Goal: Task Accomplishment & Management: Use online tool/utility

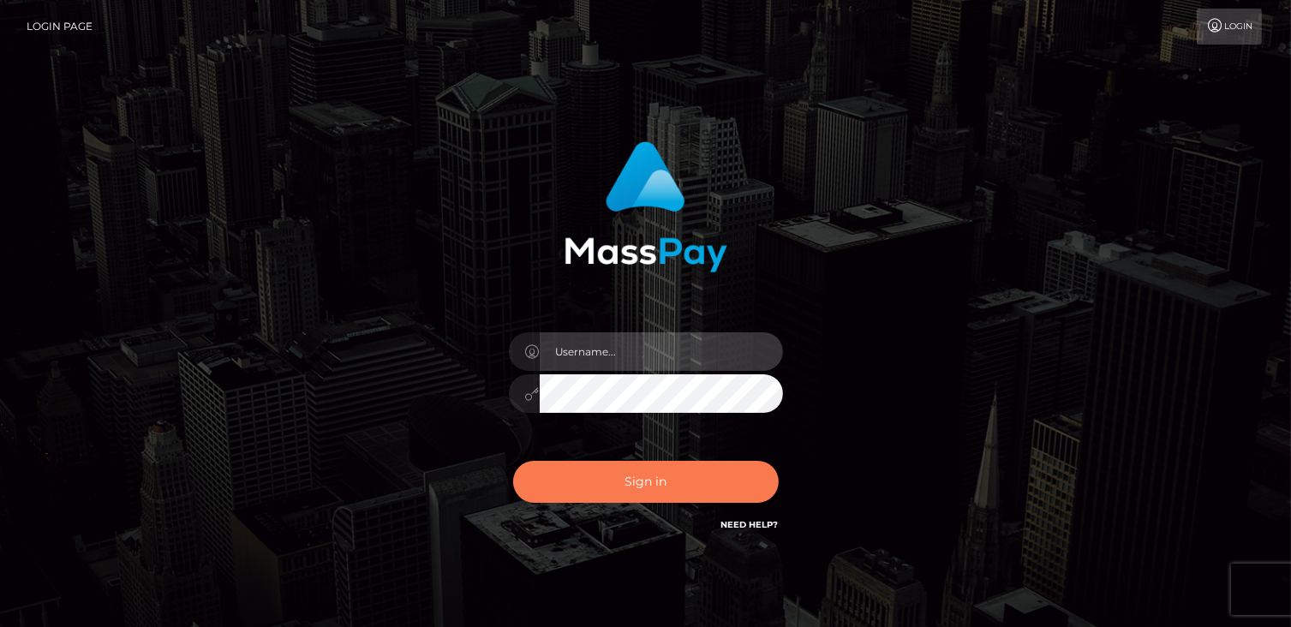
type input "catalinad"
click at [661, 478] on button "Sign in" at bounding box center [646, 482] width 266 height 42
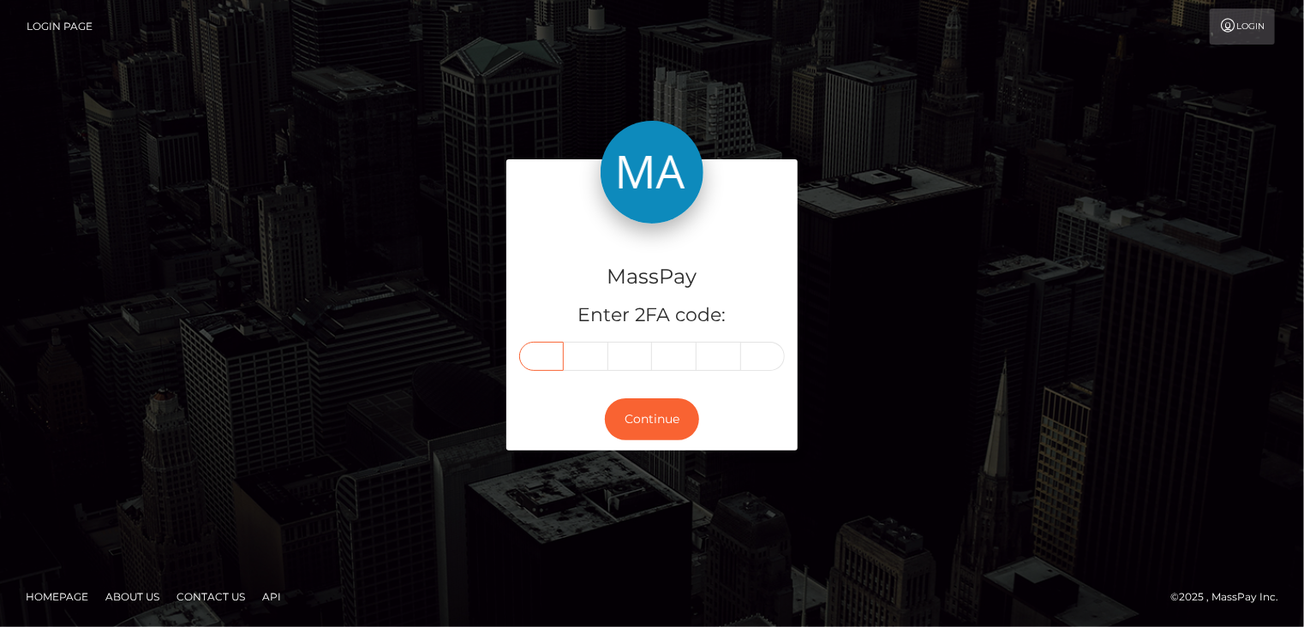
click at [553, 354] on input "text" at bounding box center [541, 356] width 45 height 29
click at [548, 351] on input "text" at bounding box center [541, 356] width 45 height 29
type input "4"
type input "8"
type input "9"
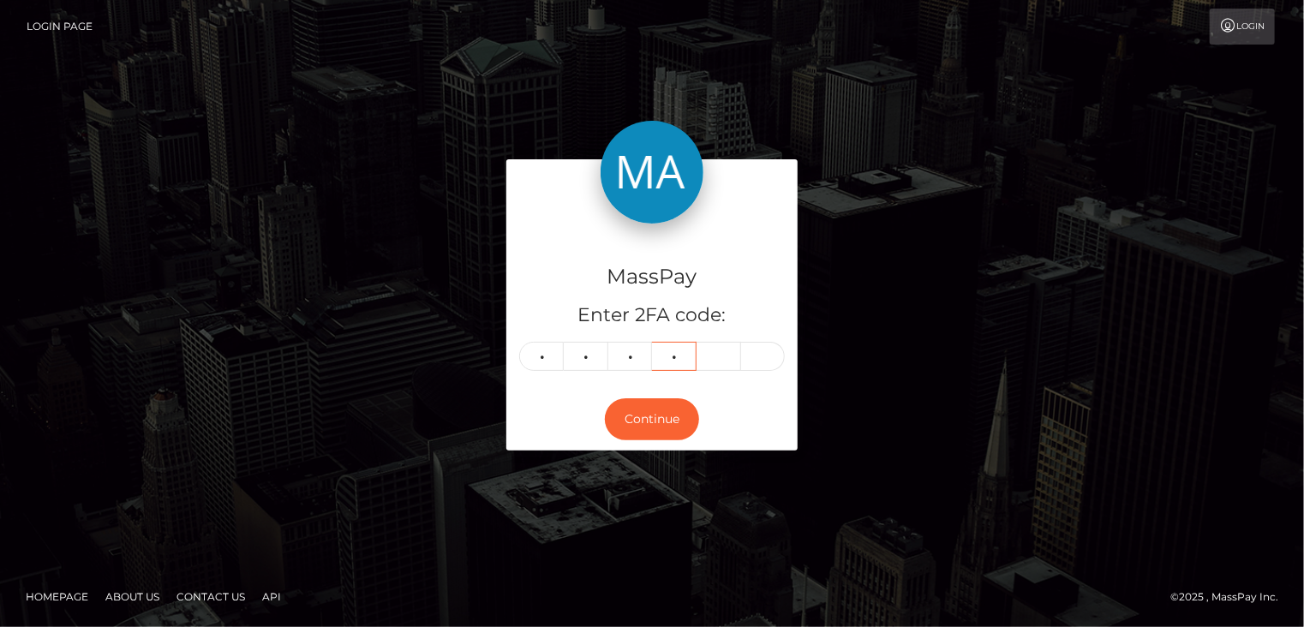
type input "4"
type input "5"
type input "9"
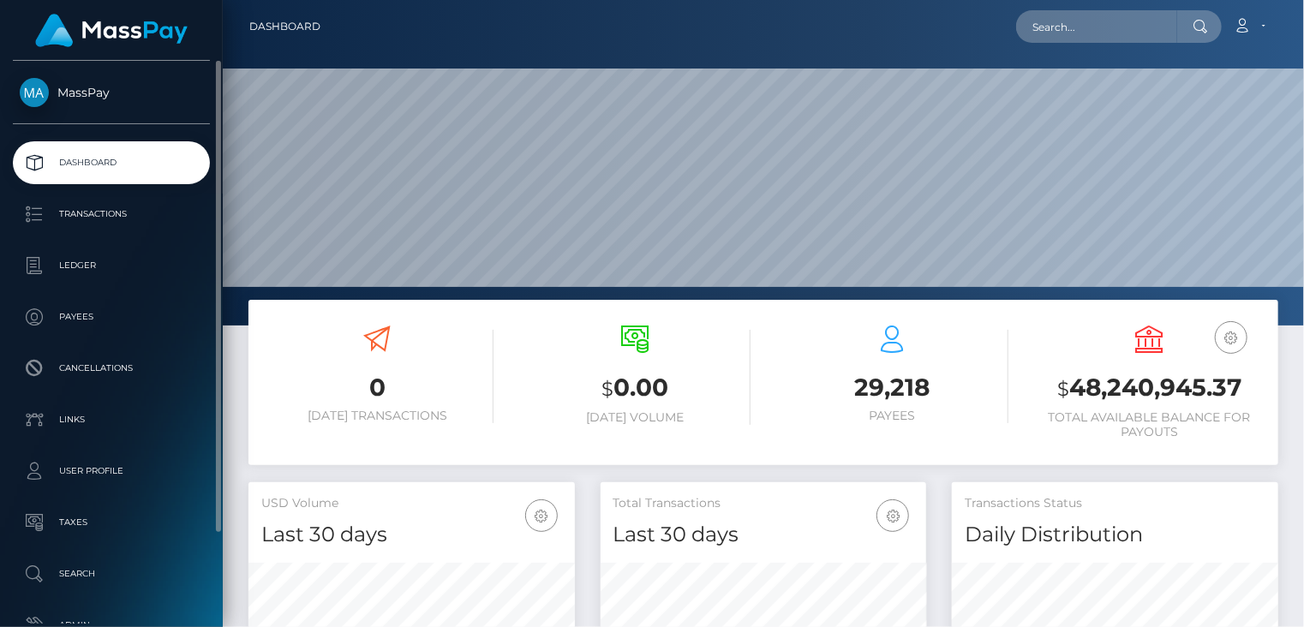
scroll to position [303, 325]
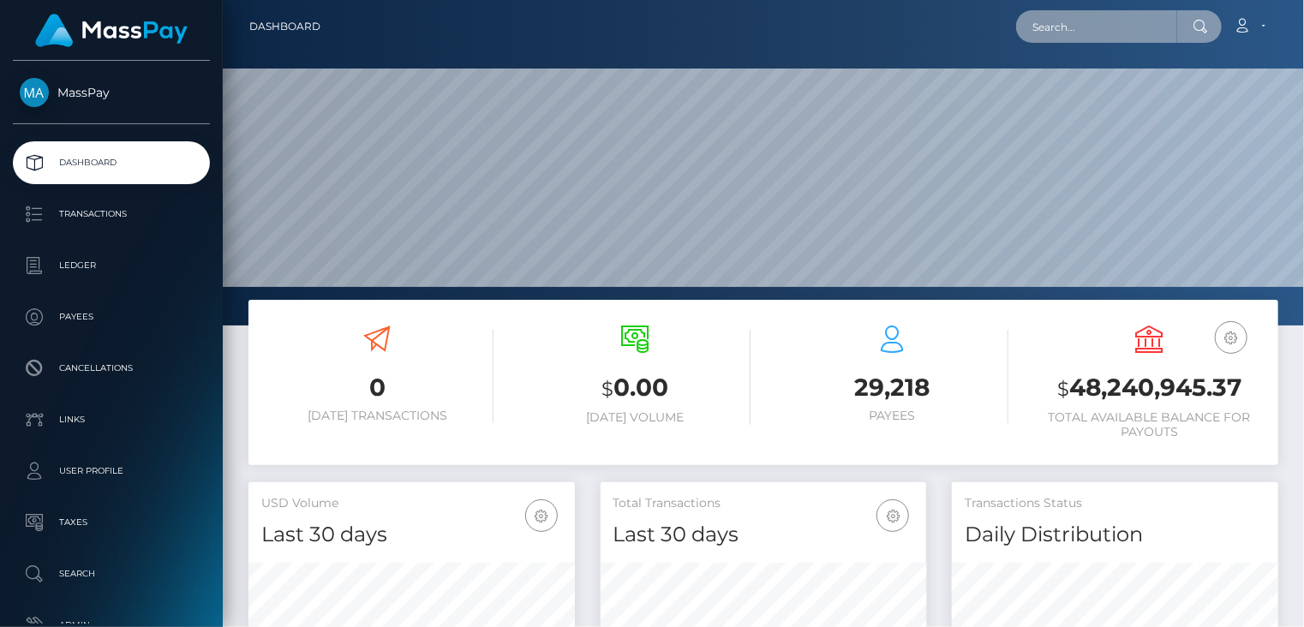
paste input "poact_0fK97Q7hthm7"
type input "poact_0fK97Q7hthm7"
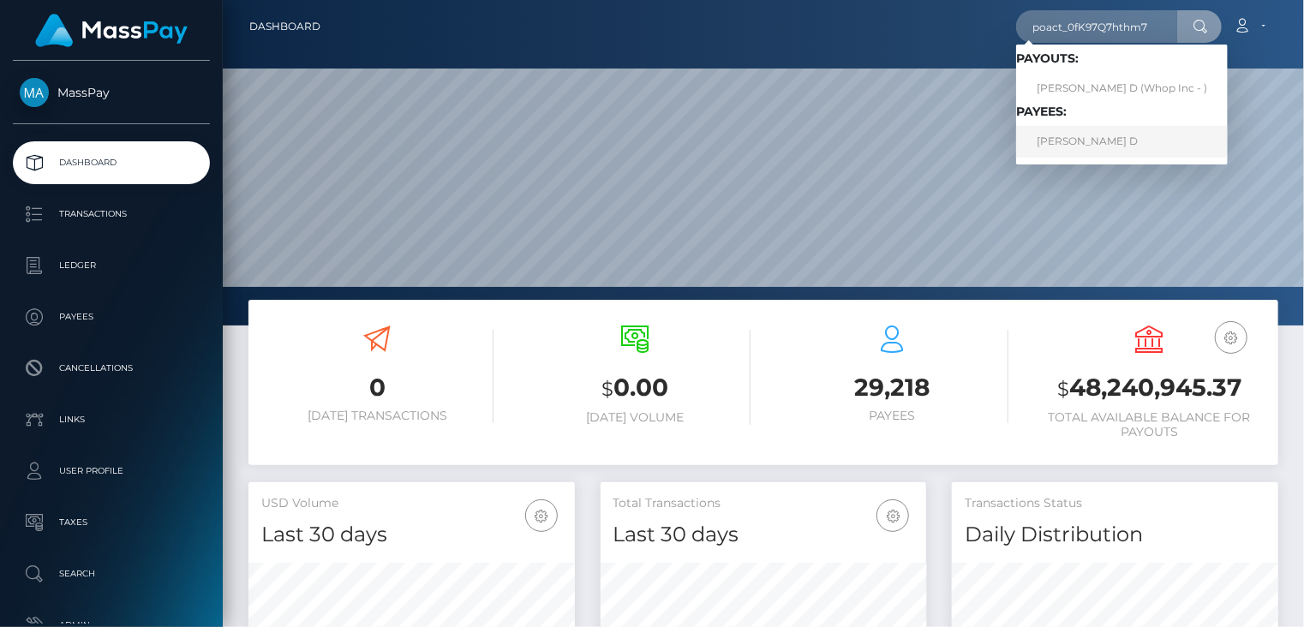
click at [1065, 152] on link "SRISHTI D" at bounding box center [1122, 142] width 212 height 32
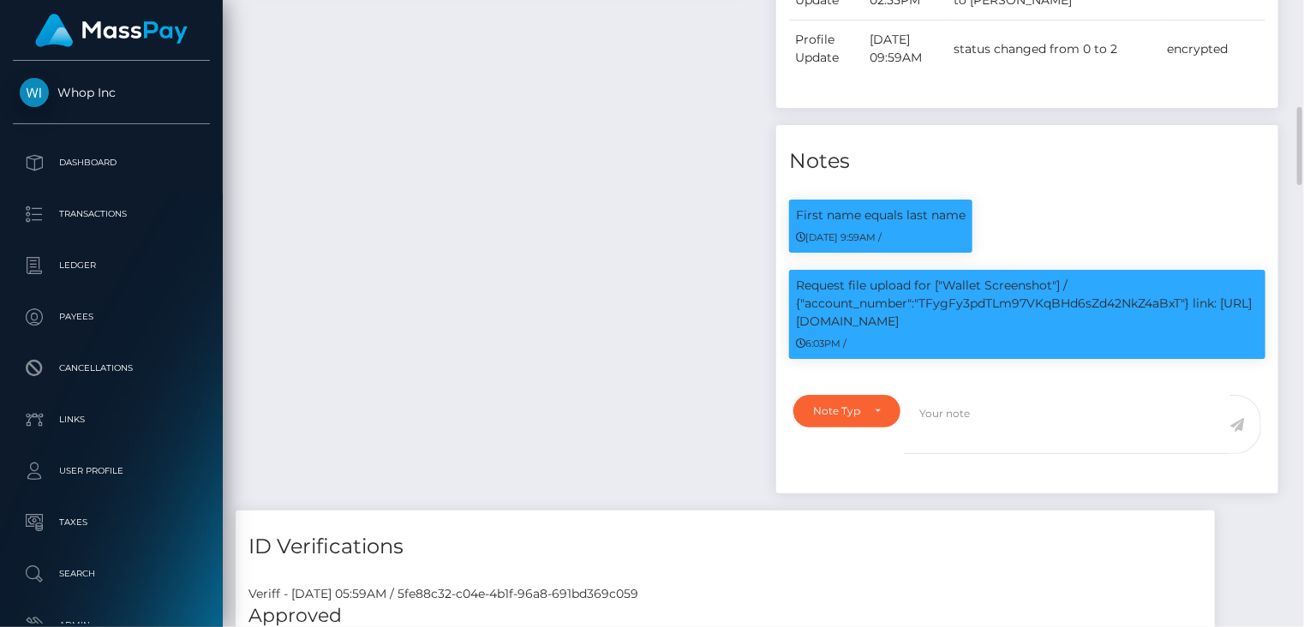
scroll to position [206, 325]
click at [1042, 319] on p "Request file upload for ["Wallet Screenshot"] / {"account_number":"TFygFy3pdTLm…" at bounding box center [1027, 304] width 463 height 54
copy p "TFygFy3pdTLm97VKqBHd6sZd42NkZ4aBxT"
drag, startPoint x: 1195, startPoint y: 326, endPoint x: 1207, endPoint y: 336, distance: 15.3
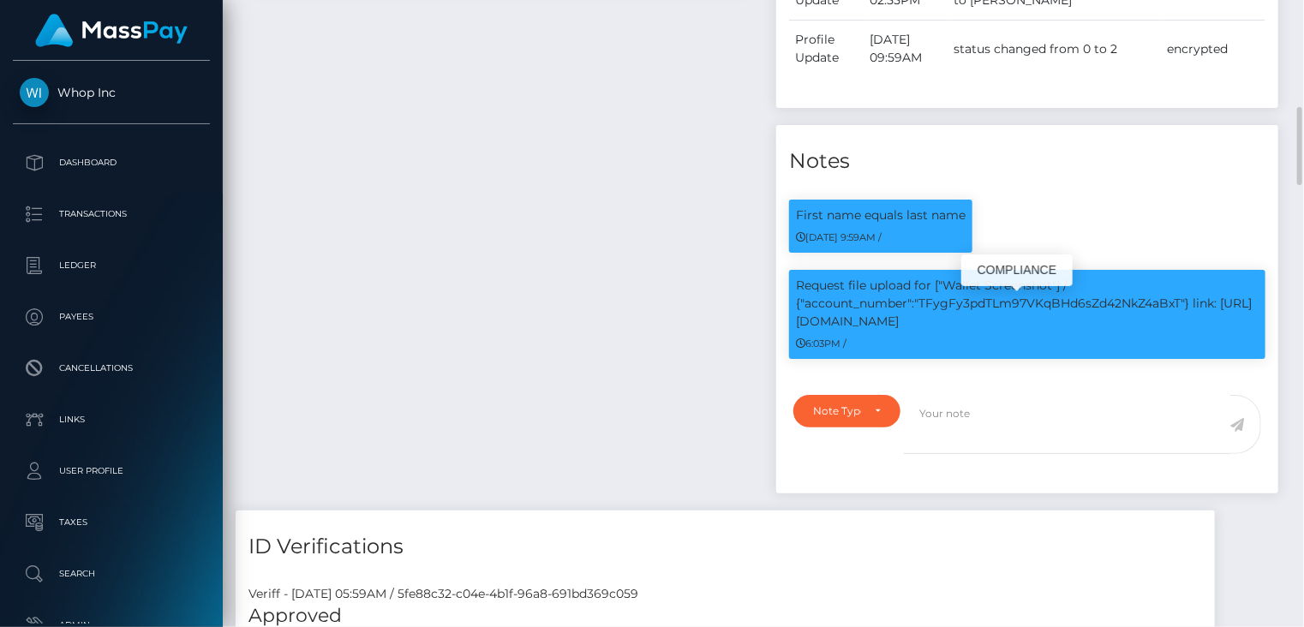
click at [1207, 331] on p "Request file upload for ["Wallet Screenshot"] / {"account_number":"TFygFy3pdTLm…" at bounding box center [1027, 304] width 463 height 54
drag, startPoint x: 1207, startPoint y: 336, endPoint x: 1066, endPoint y: 344, distance: 141.6
click at [1066, 331] on p "Request file upload for ["Wallet Screenshot"] / {"account_number":"TFygFy3pdTLm…" at bounding box center [1027, 304] width 463 height 54
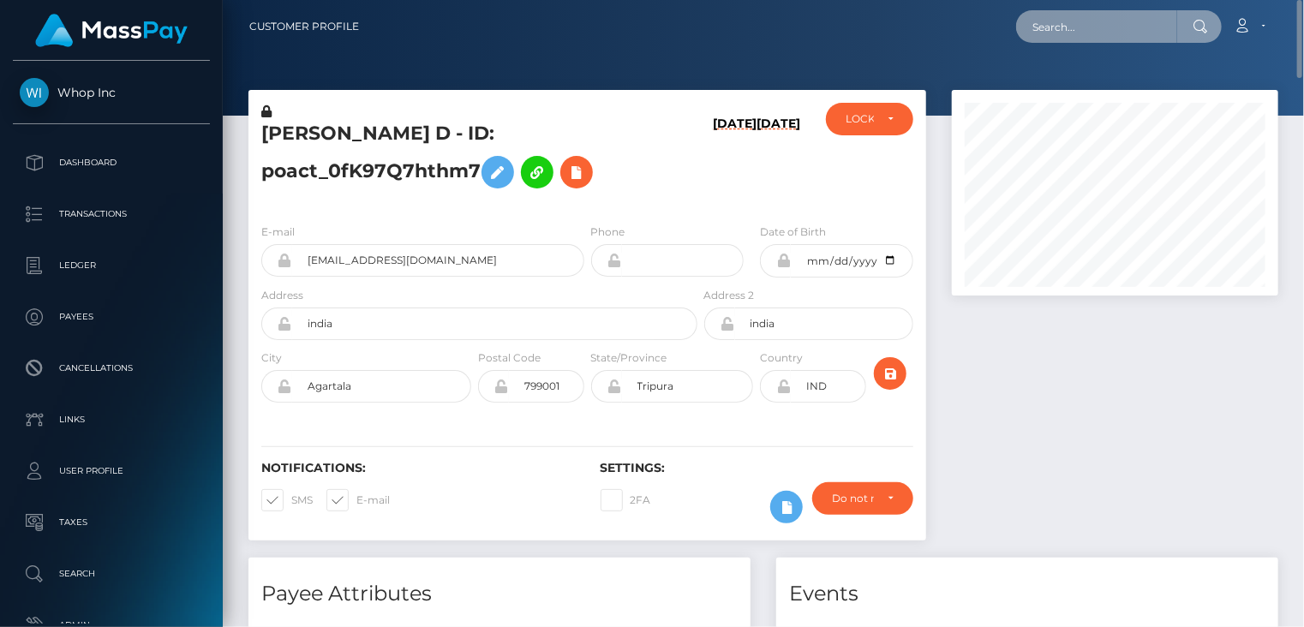
paste input "MSP3F961CE9016AEEE"
type input "MSP3F961CE9016AEEE"
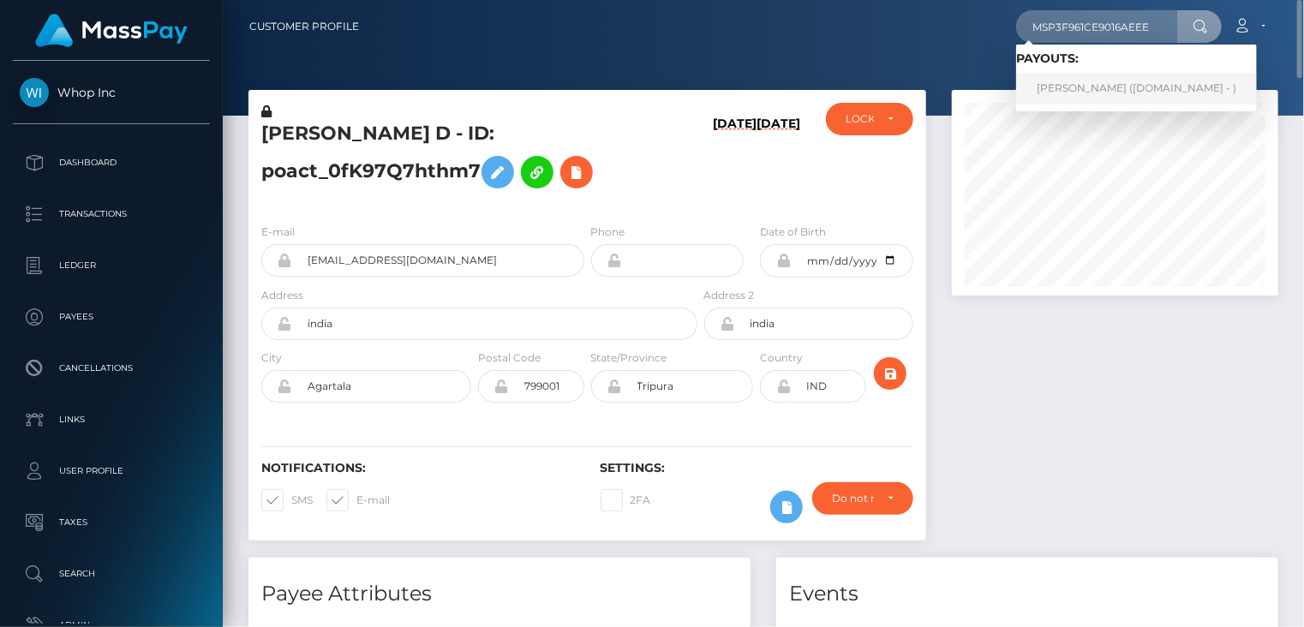
click at [1105, 90] on link "FEDERICO GAVIRIA CASTAÑO (Unlockt.me - )" at bounding box center [1136, 89] width 241 height 32
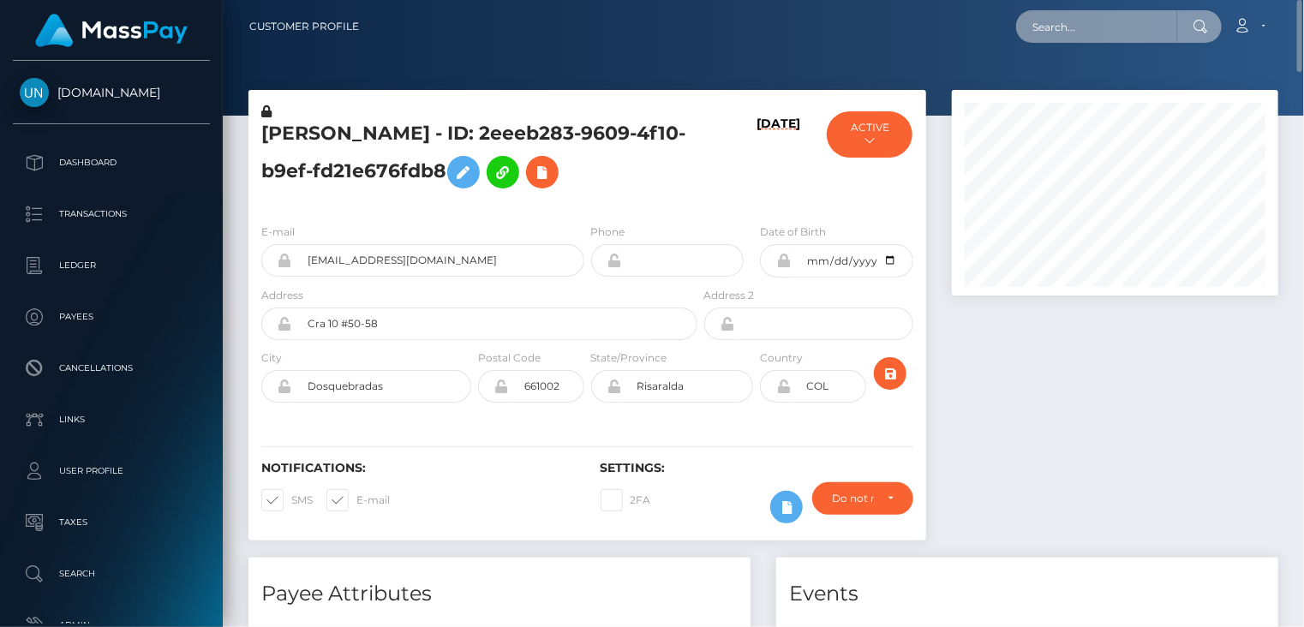
paste input "MSP5BC826BD4990F2F"
drag, startPoint x: 1032, startPoint y: 27, endPoint x: 1167, endPoint y: 37, distance: 135.7
click at [1167, 37] on input "MSP5BC826BD4990F2F" at bounding box center [1096, 26] width 161 height 33
paste input "3F961CE9016AEEE"
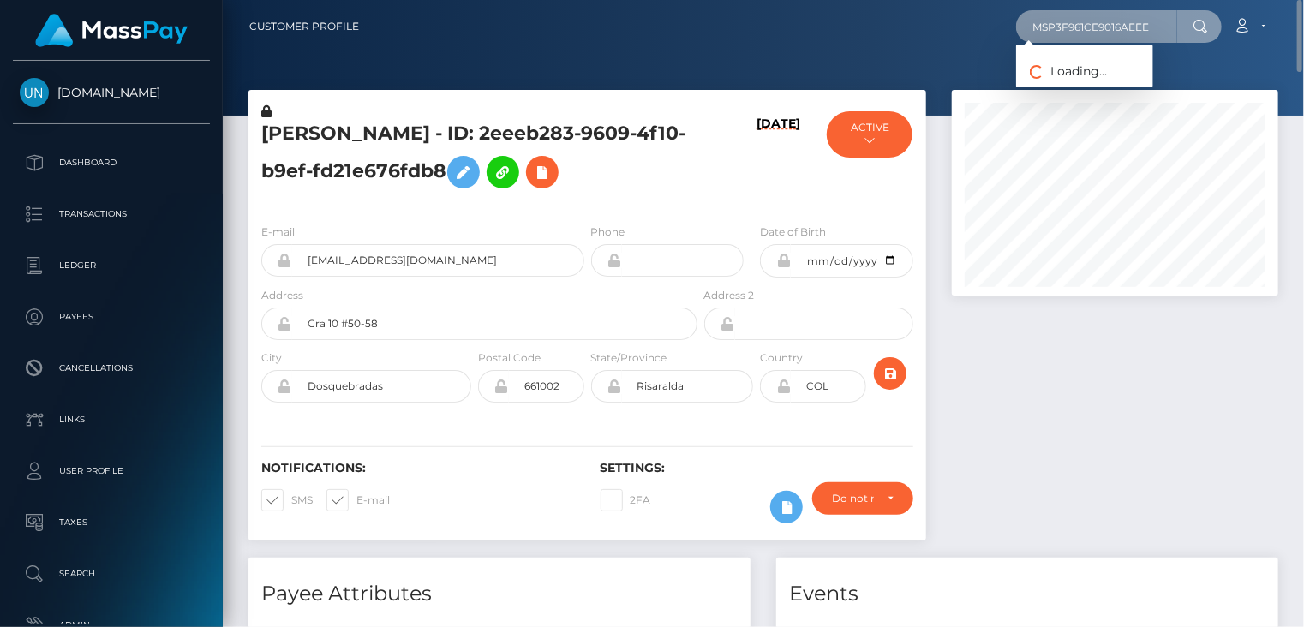
type input "MSP3F961CE9016AEEE"
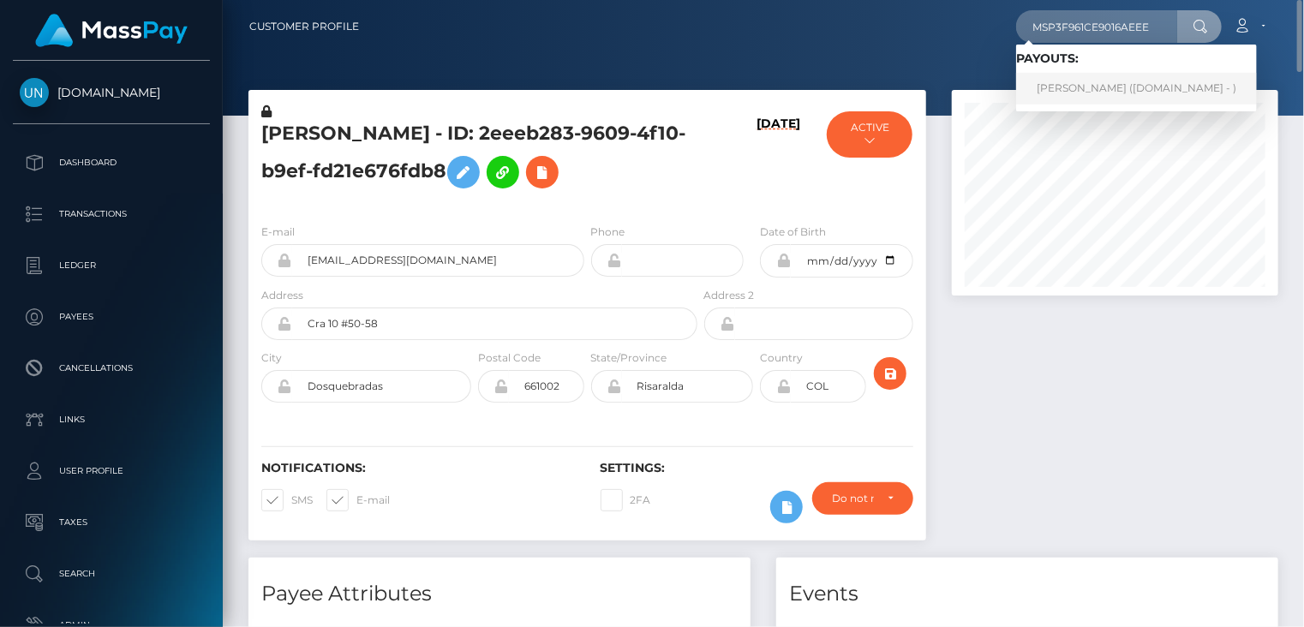
click at [1097, 91] on link "FEDERICO GAVIRIA CASTAÑO (Unlockt.me - )" at bounding box center [1136, 89] width 241 height 32
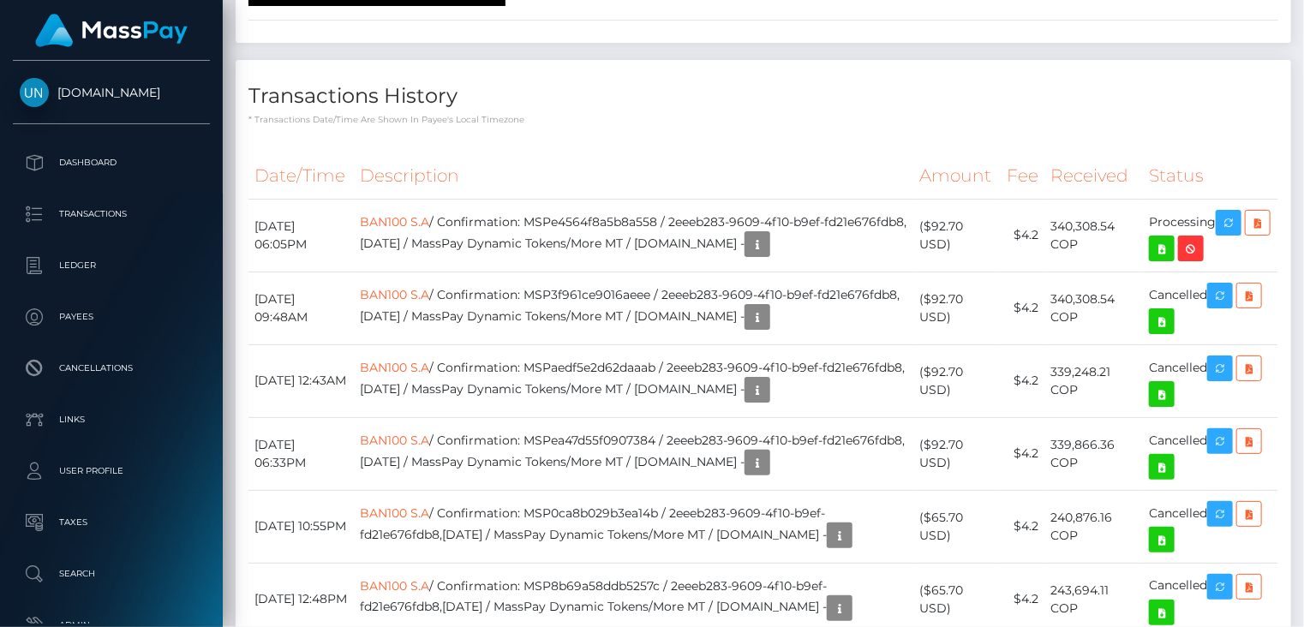
scroll to position [4286, 0]
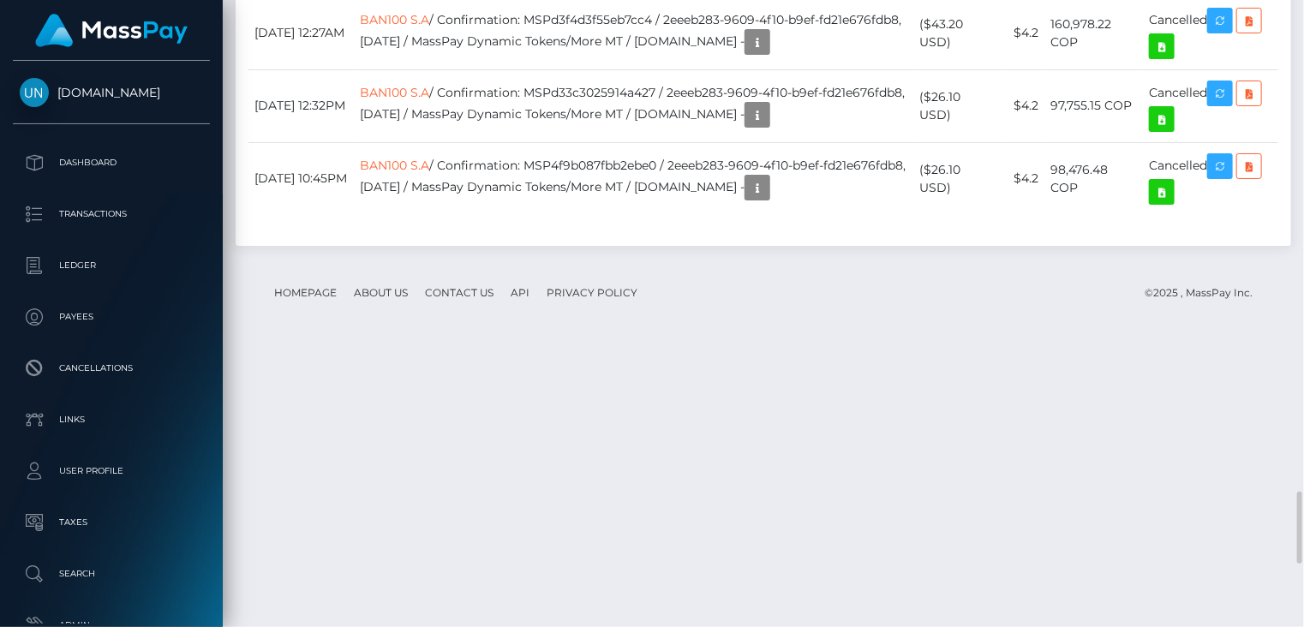
copy td "MSPe4564f8a5b8a558"
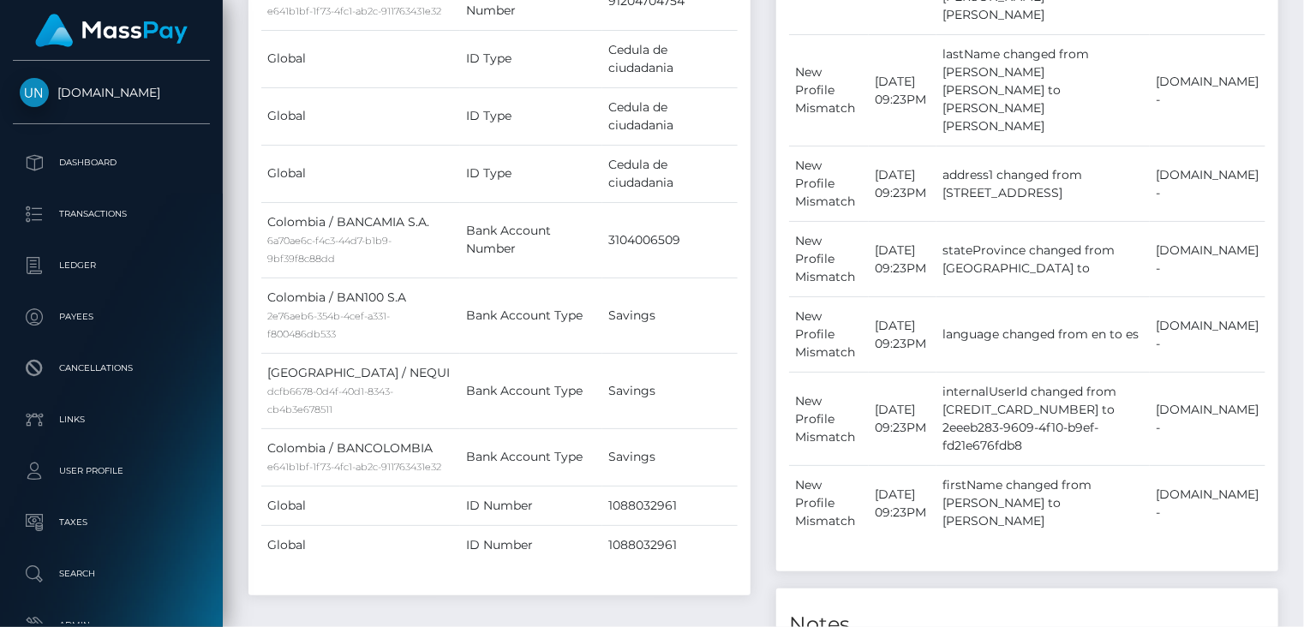
scroll to position [0, 0]
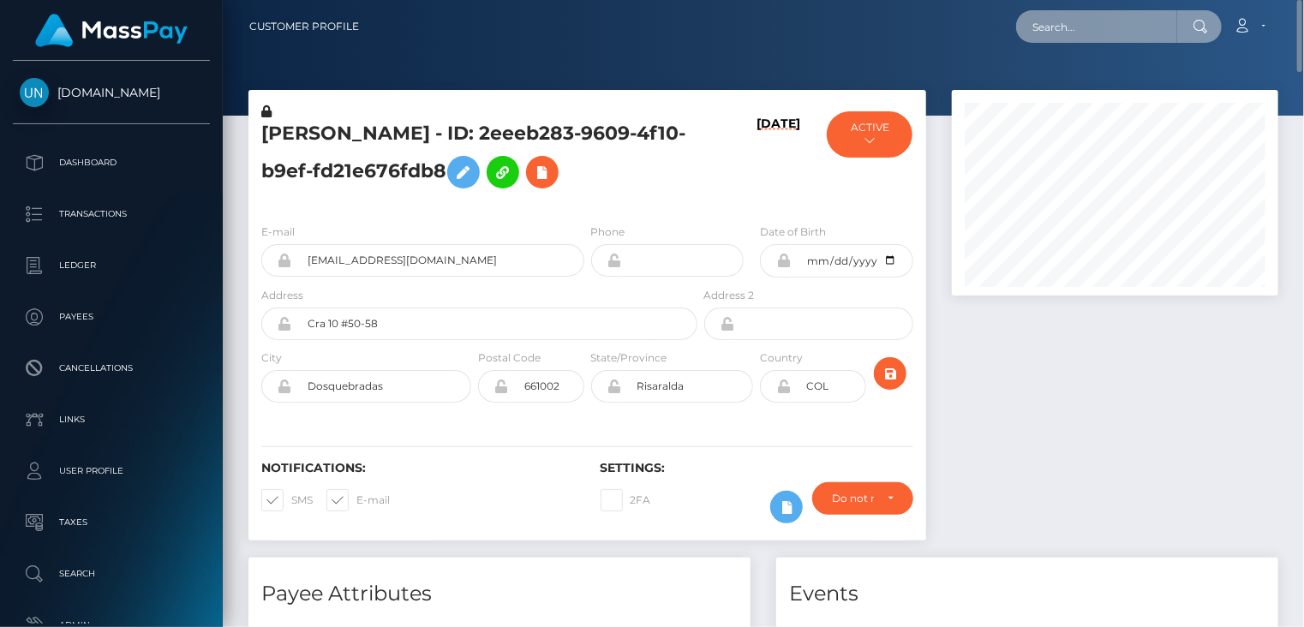
paste input "MSP9c86f4214eadb33"
type input "MSP9c86f4214eadb33"
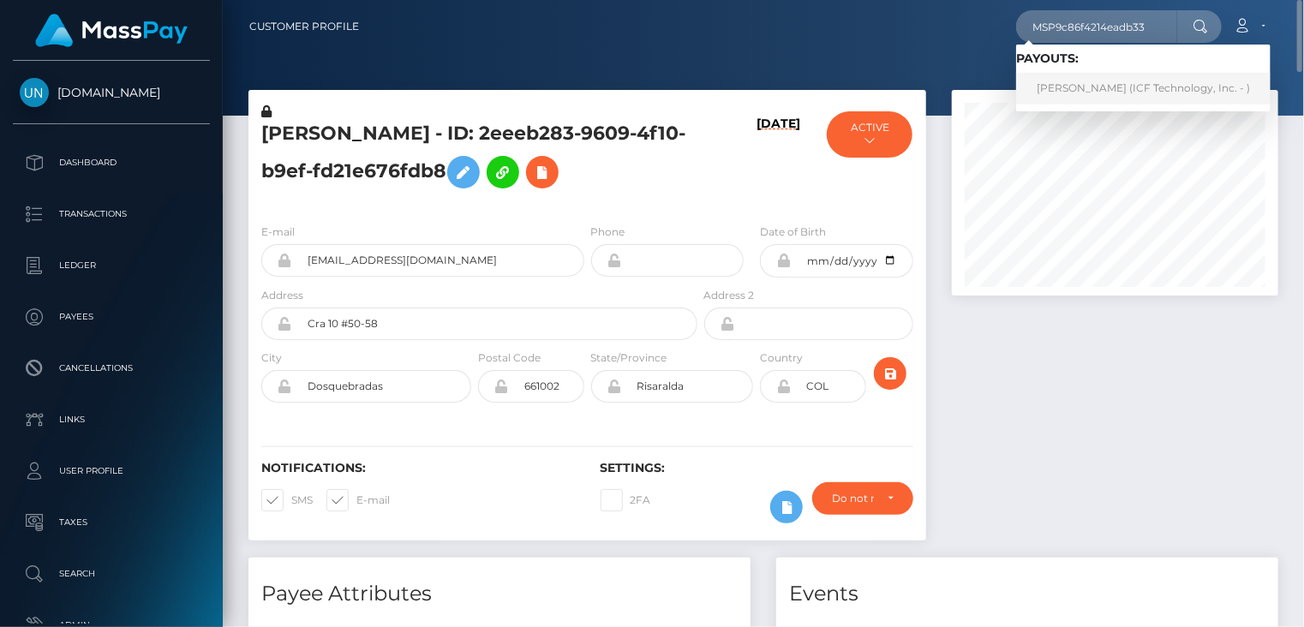
click at [1088, 93] on link "Natalia Alvarez (ICF Technology, Inc. - )" at bounding box center [1143, 89] width 254 height 32
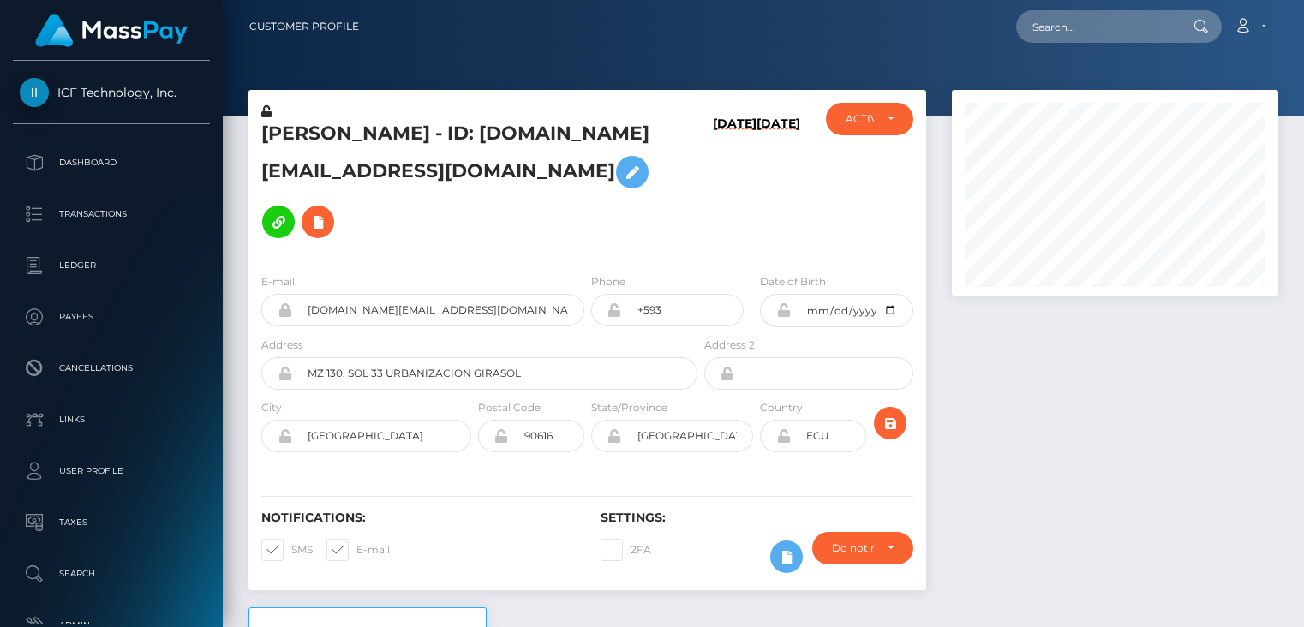
paste input "MSP56f4e4fe20bb669"
type input "MSP56f4e4fe20bb669"
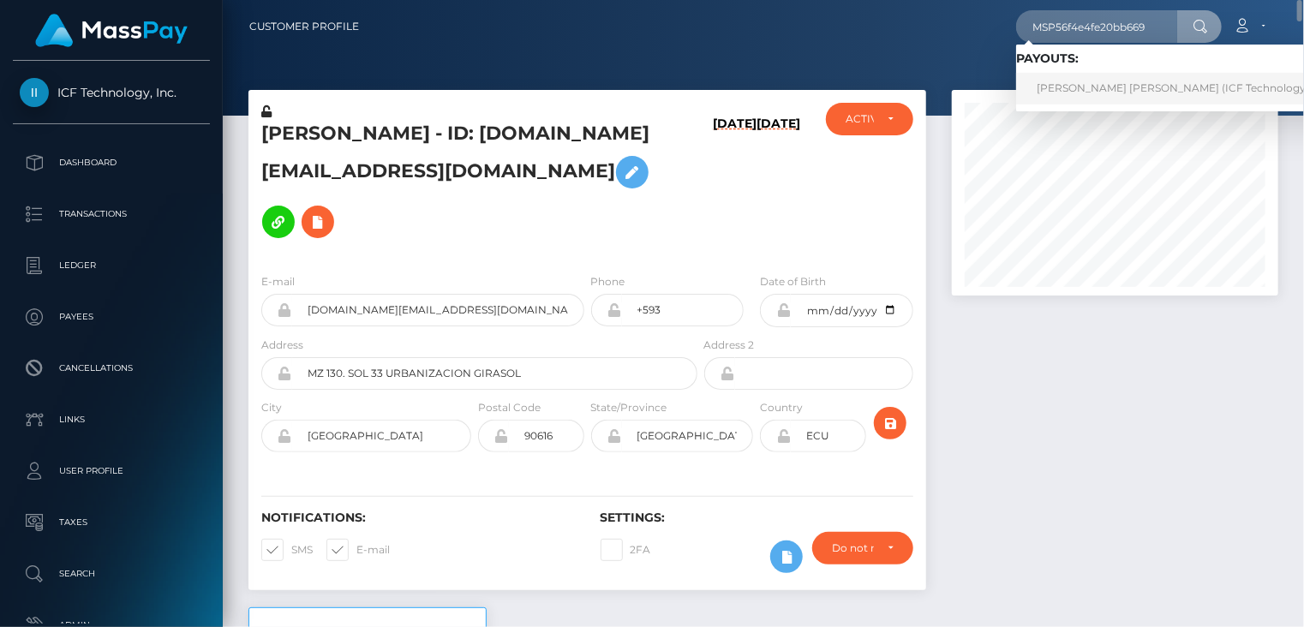
click at [1078, 104] on link "Mariangela Nathalia Reyes Rojas (ICF Technology, Inc. - )" at bounding box center [1189, 89] width 347 height 32
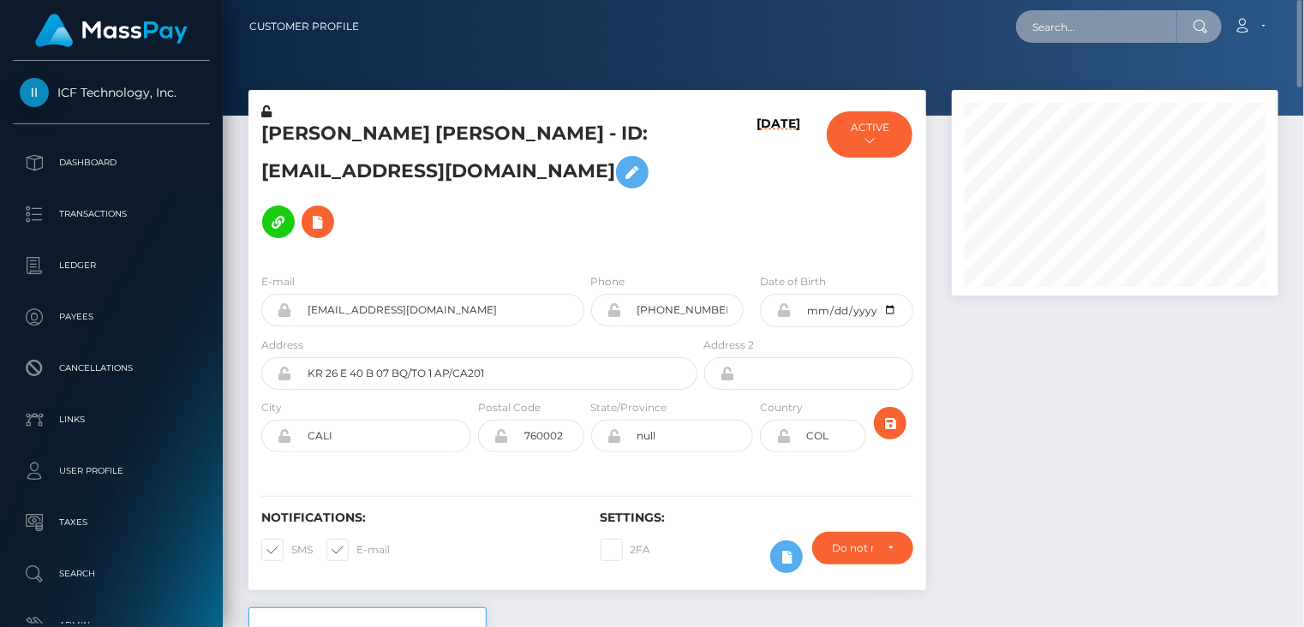
paste input "MSP05827e2a6c5ede2"
type input "MSP05827e2a6c5ede2"
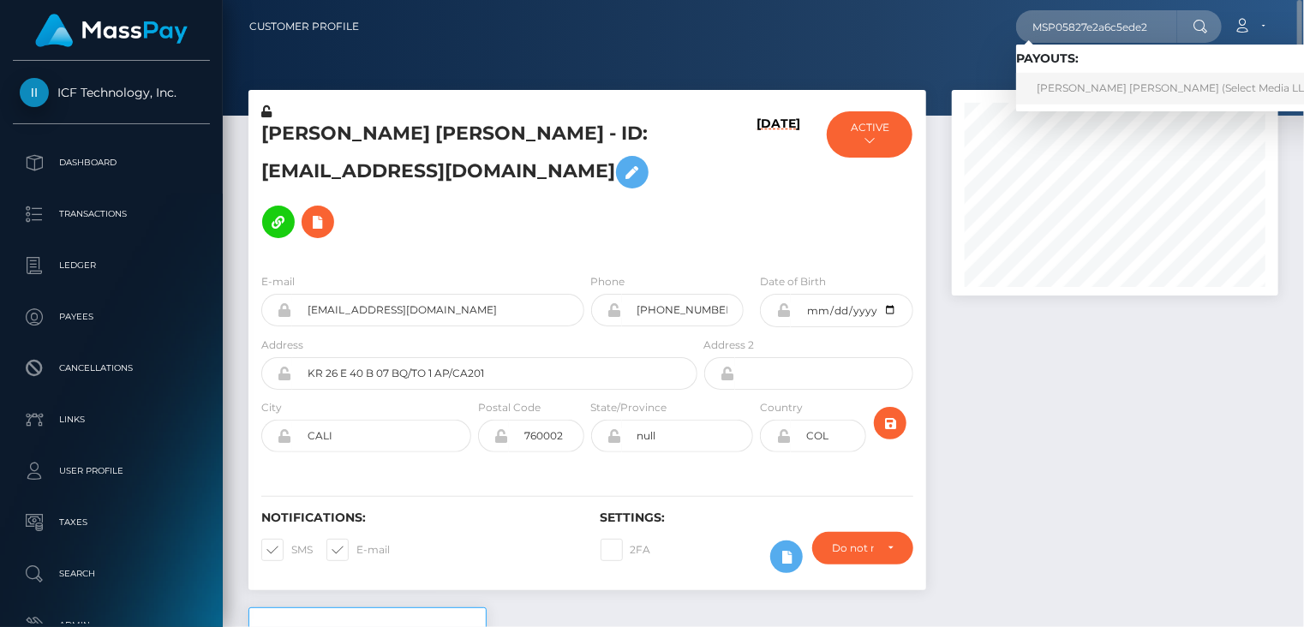
click at [1086, 93] on link "Nicole saray Alvarado villamizar (Select Media LLC - )" at bounding box center [1180, 89] width 329 height 32
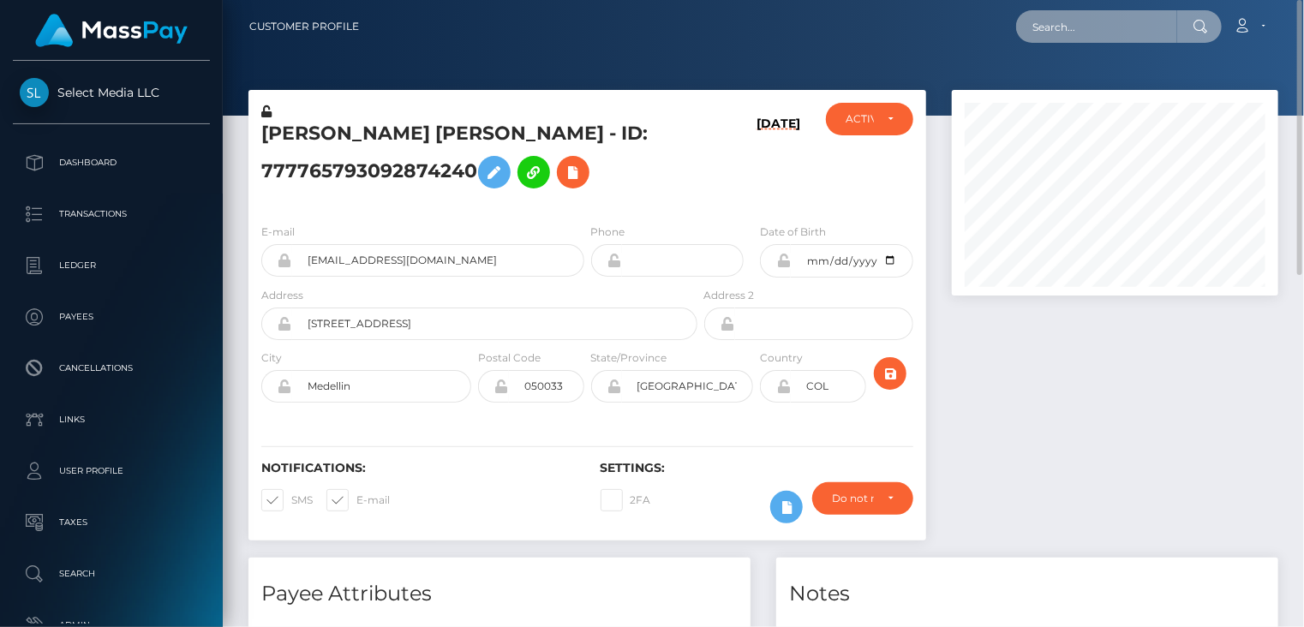
paste input "MSP7b2acd1abed5a7f"
type input "MSP7b2acd1abed5a7f"
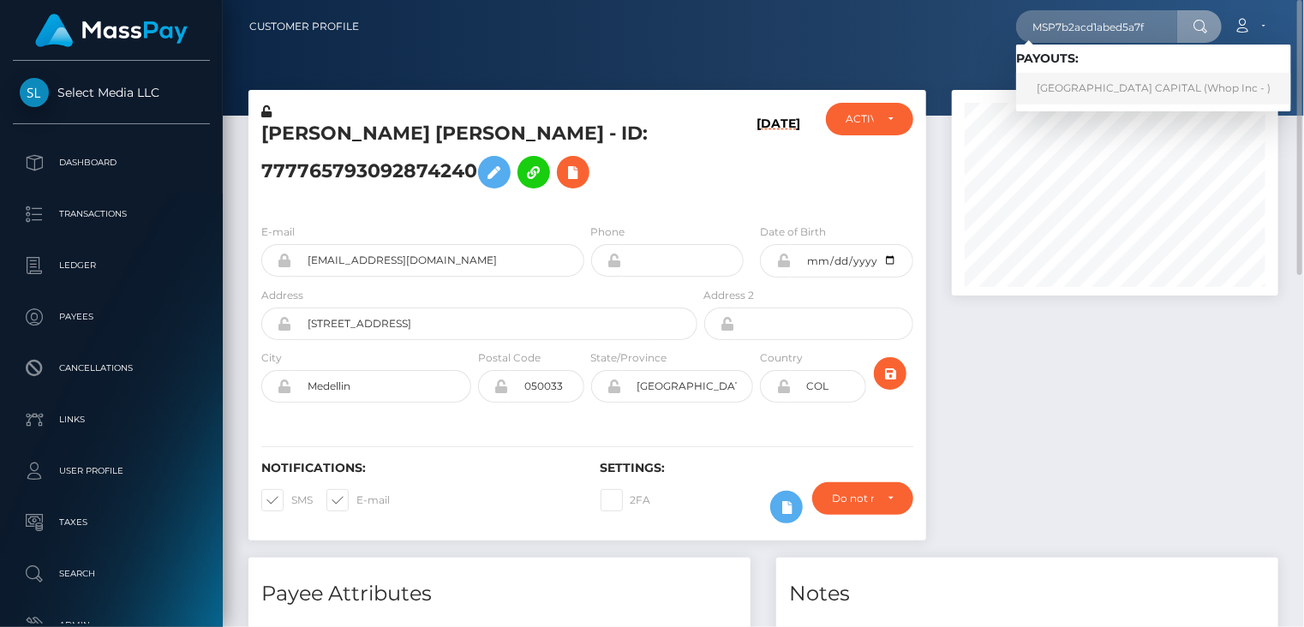
click at [1066, 100] on link "JESDA CAPITAL (Whop Inc - )" at bounding box center [1153, 89] width 275 height 32
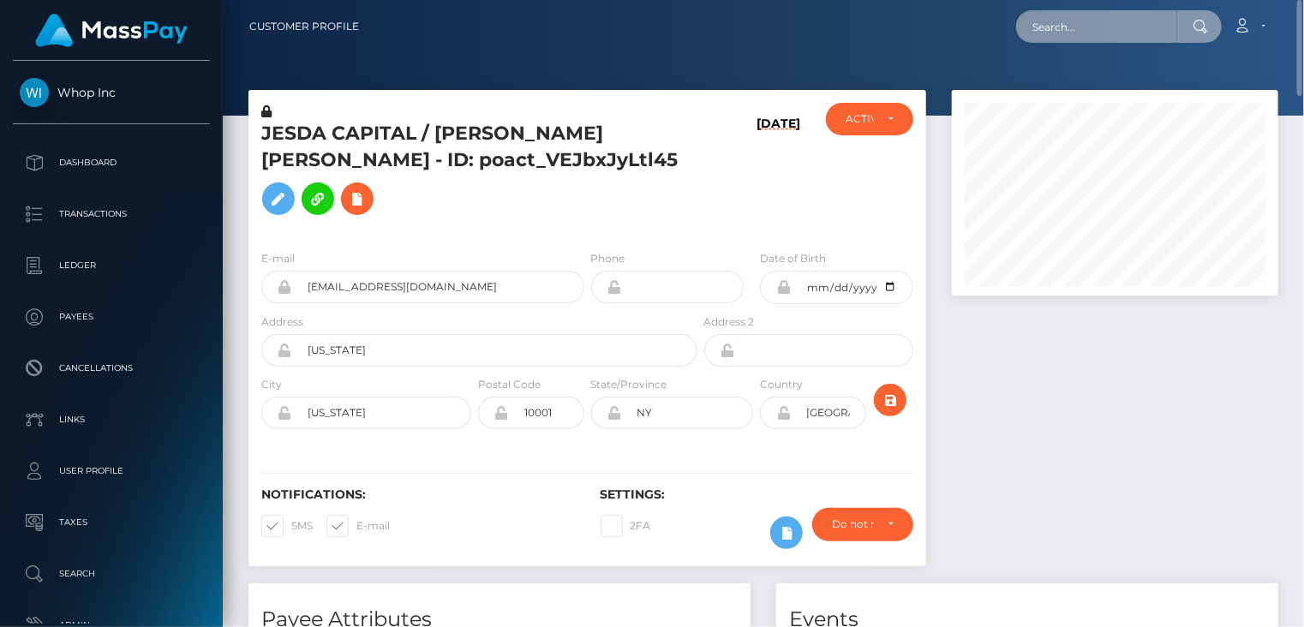
paste input "MSP7882ac50609b882"
type input "MSP7882ac50609b882"
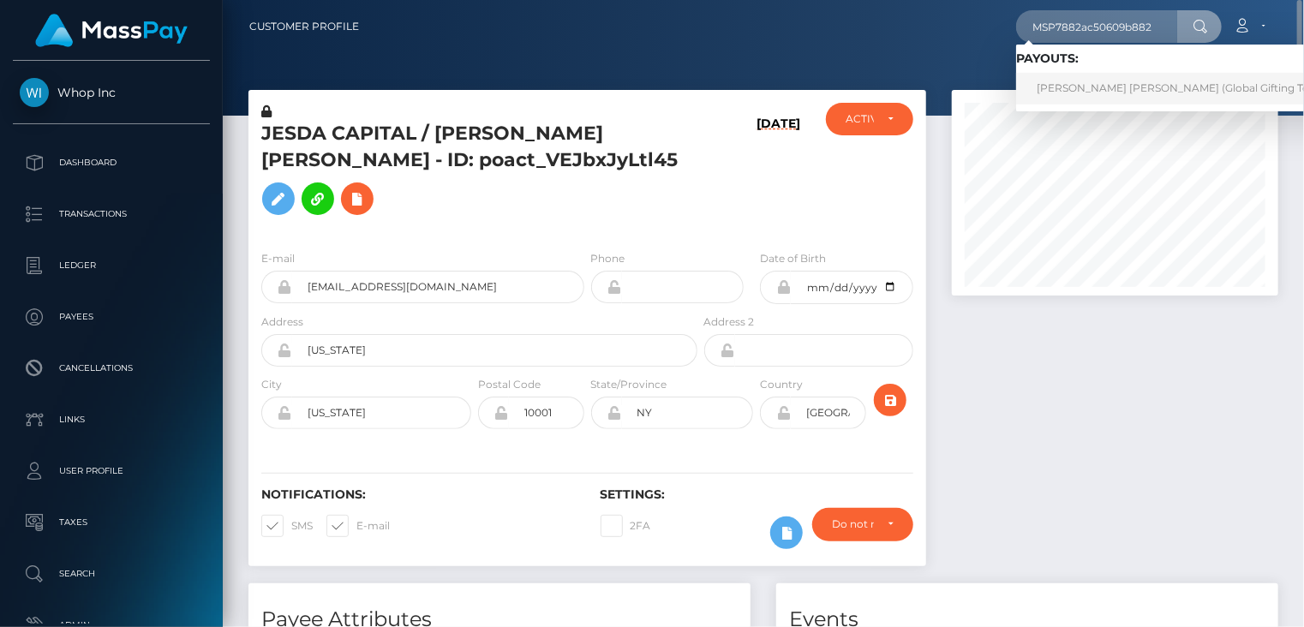
click at [1107, 84] on link "KAROL MICHELT RIOS GARCIA (Global Gifting Technologies Inc - Throne)" at bounding box center [1235, 89] width 438 height 32
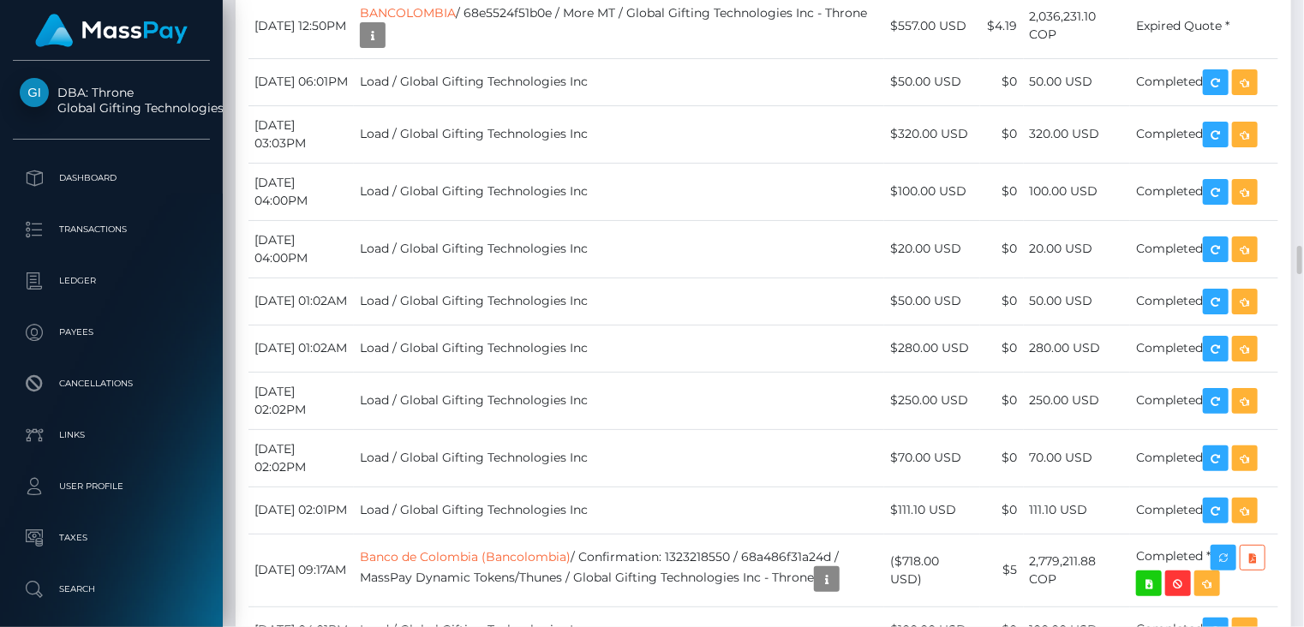
scroll to position [5715, 0]
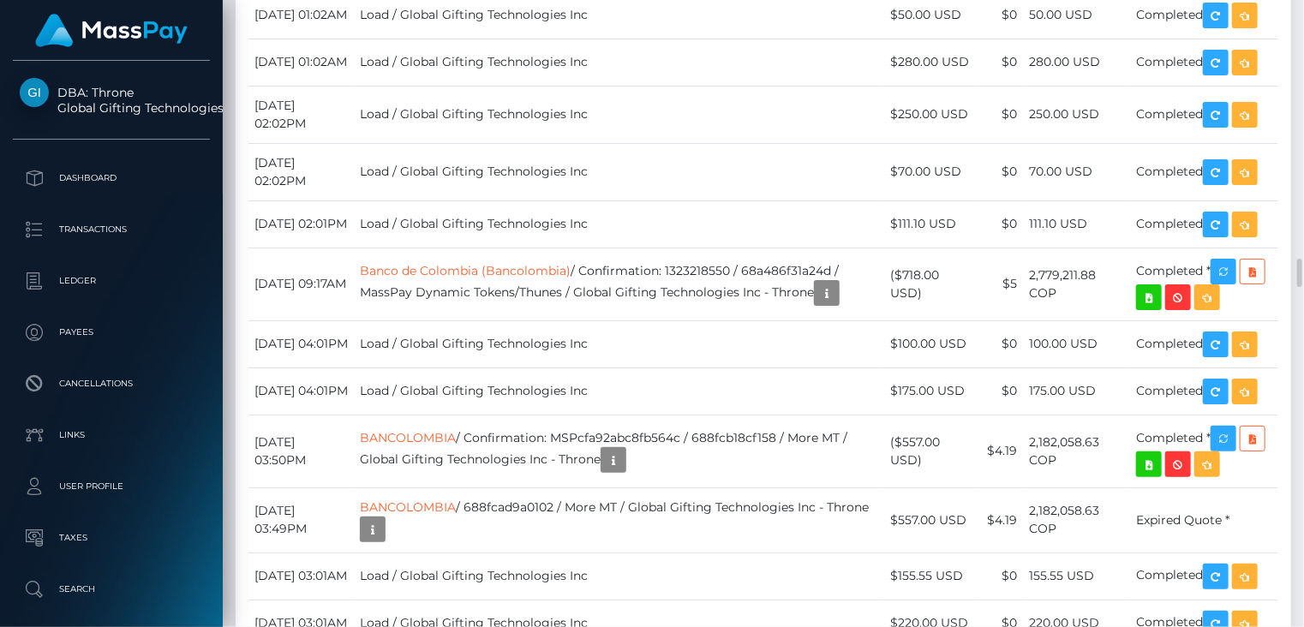
copy td "MSP7882ac50609b882"
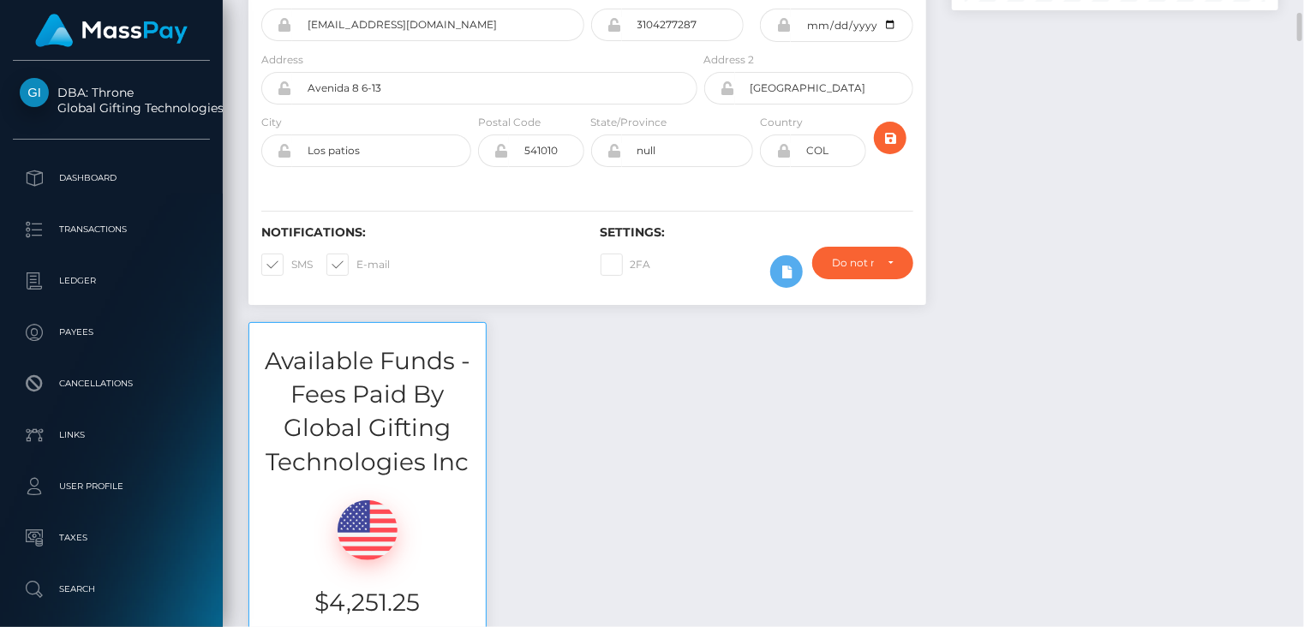
scroll to position [0, 0]
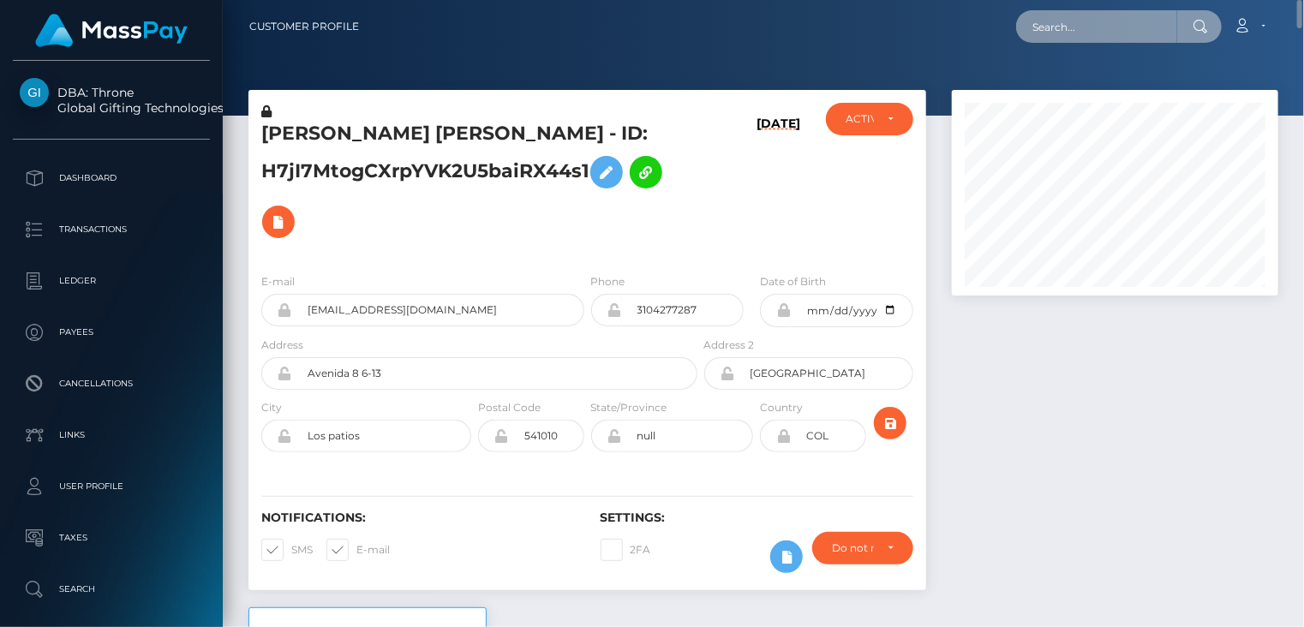
paste input "MSPcfaa5c5df05565c"
type input "MSPcfaa5c5df05565c"
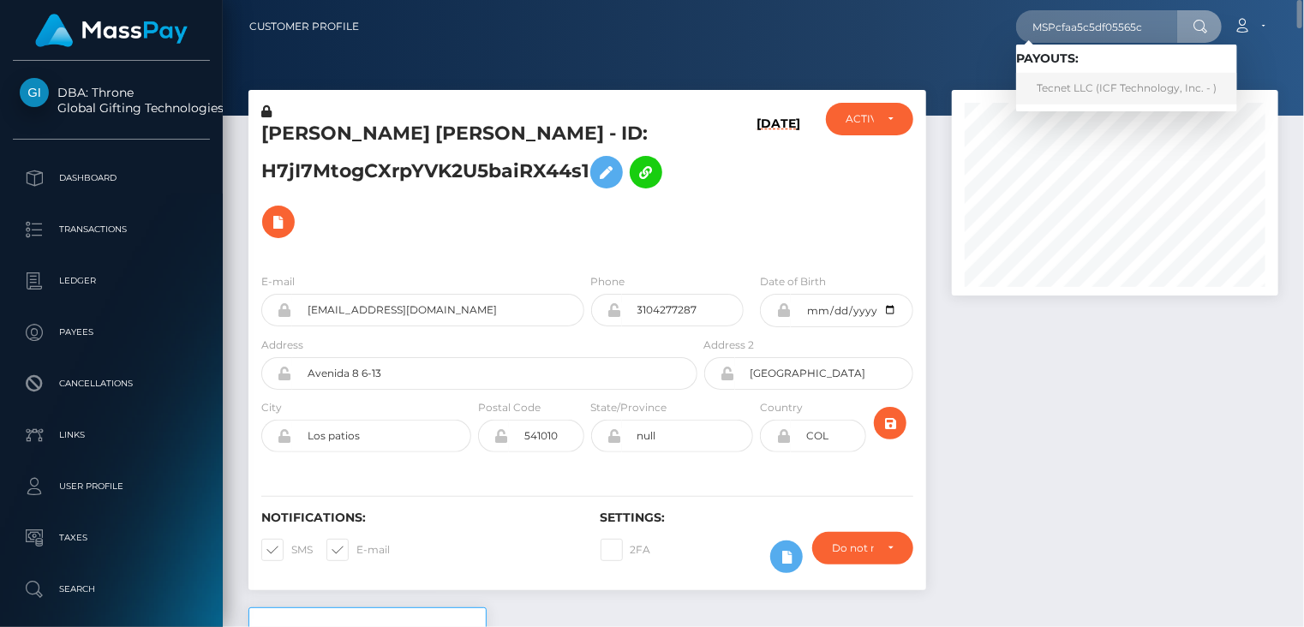
click at [1055, 92] on link "Tecnet LLC (ICF Technology, Inc. - )" at bounding box center [1126, 89] width 221 height 32
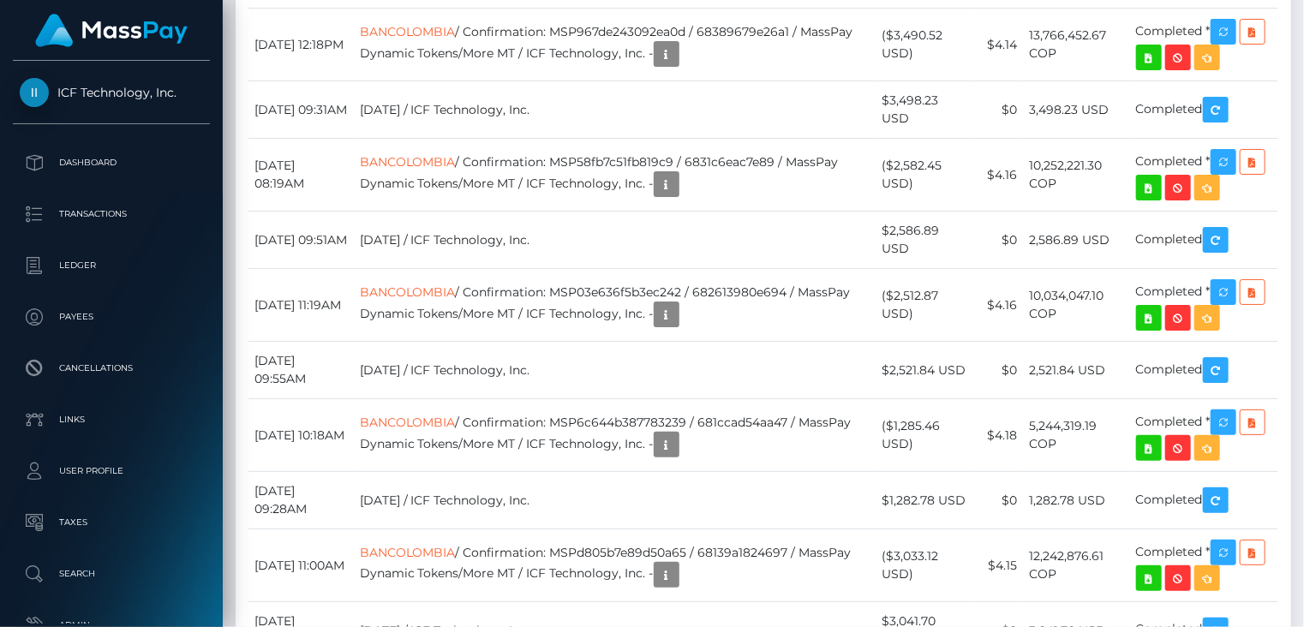
scroll to position [11138, 0]
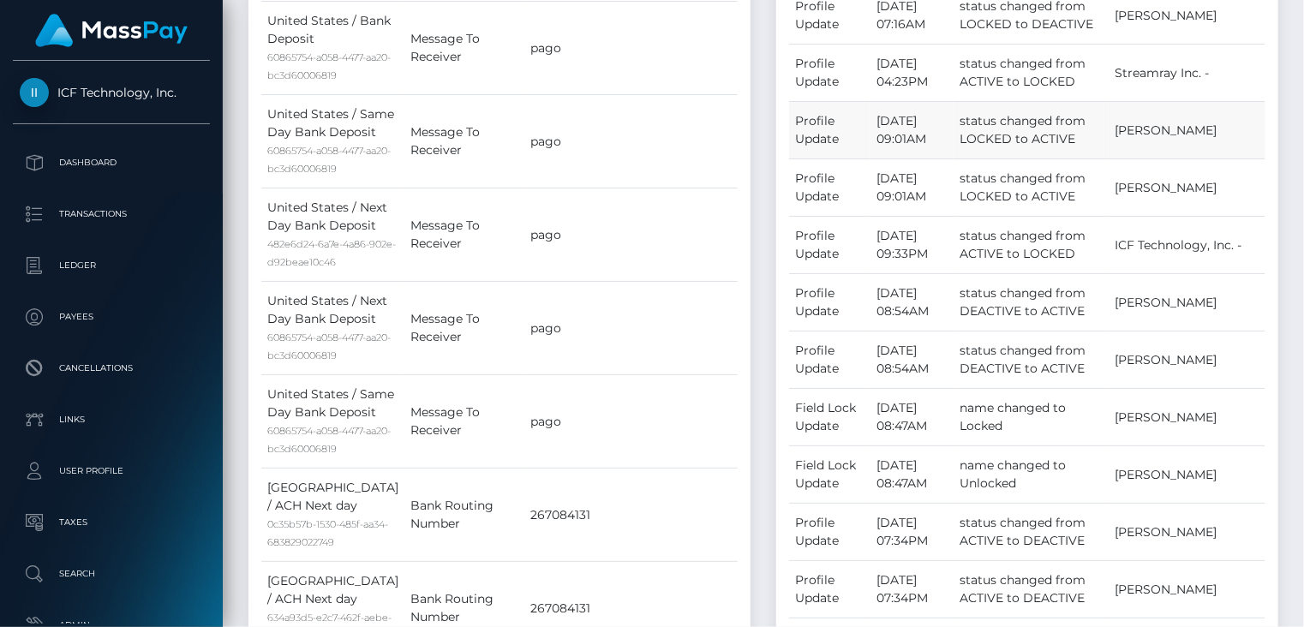
scroll to position [0, 0]
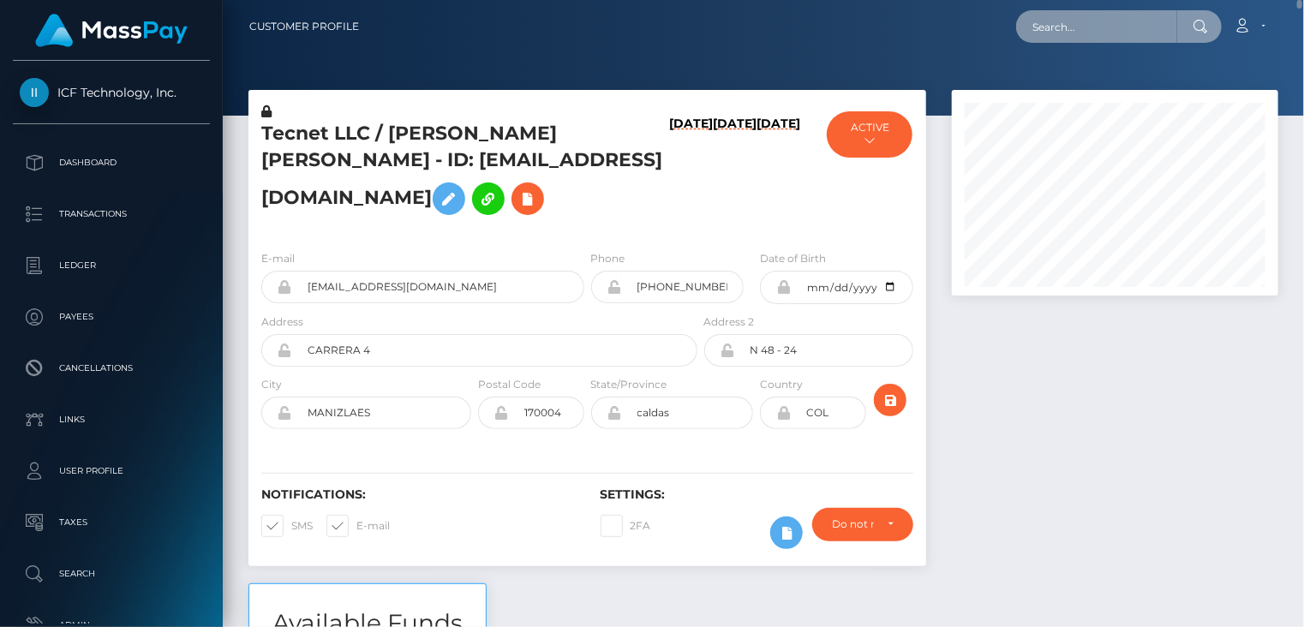
paste input "MSP94c1c289784192a"
type input "MSP94c1c289784192a"
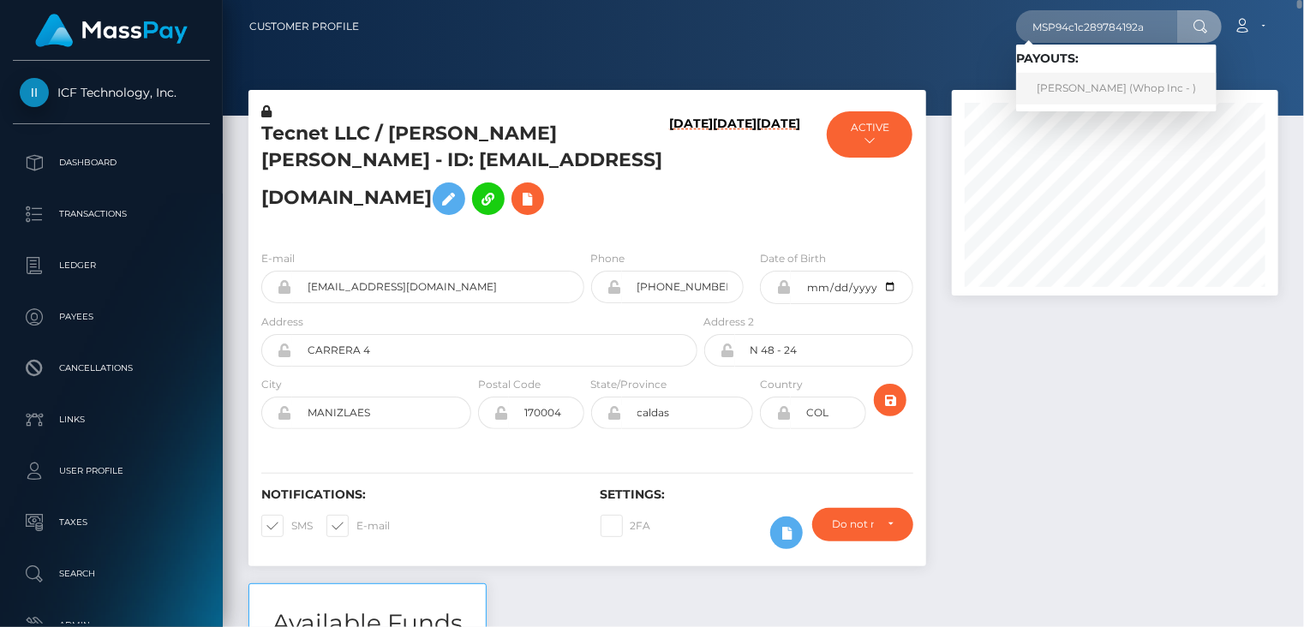
click at [1071, 88] on link "ABDUL RAFAY (Whop Inc - )" at bounding box center [1116, 89] width 200 height 32
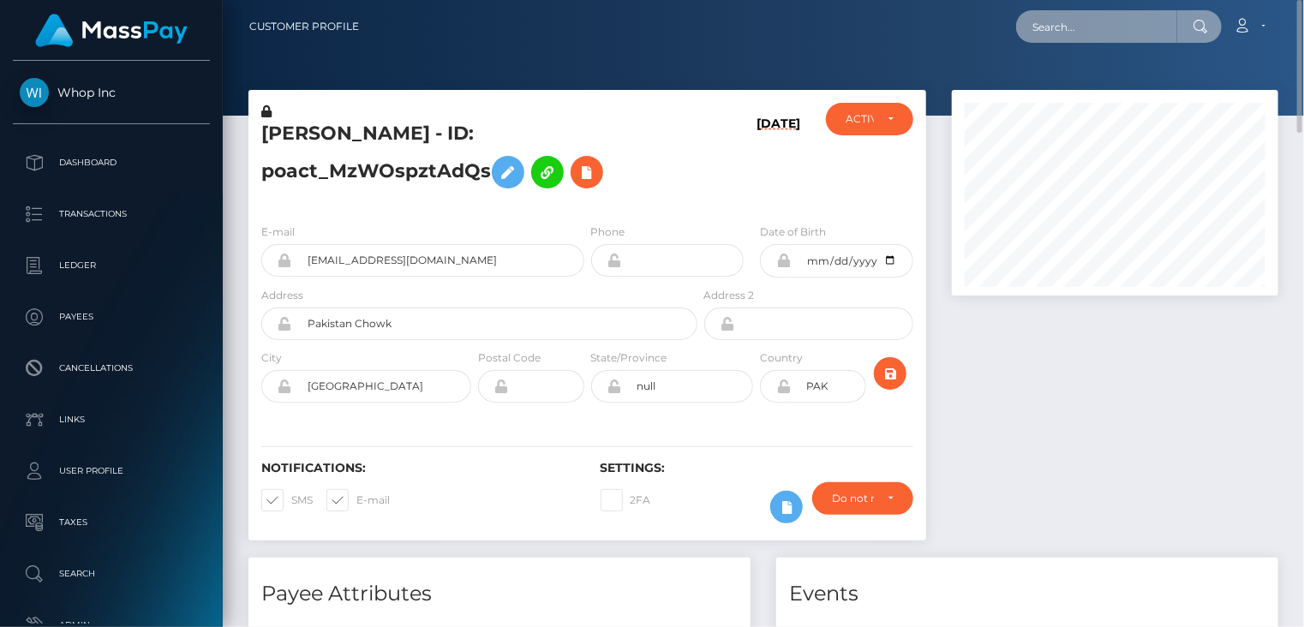
paste input "MSP361cc09a79547c2"
type input "MSP361cc09a79547c2"
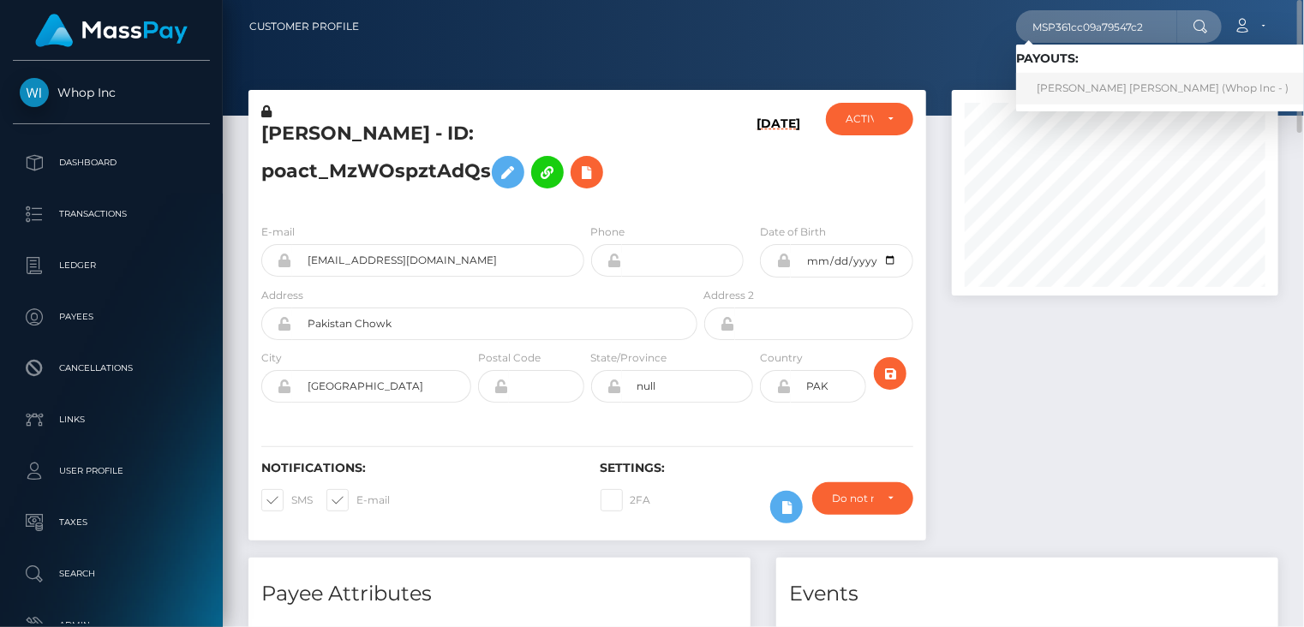
click at [1098, 102] on link "SADIA ARSHAN Ali (Whop Inc - )" at bounding box center [1162, 89] width 293 height 32
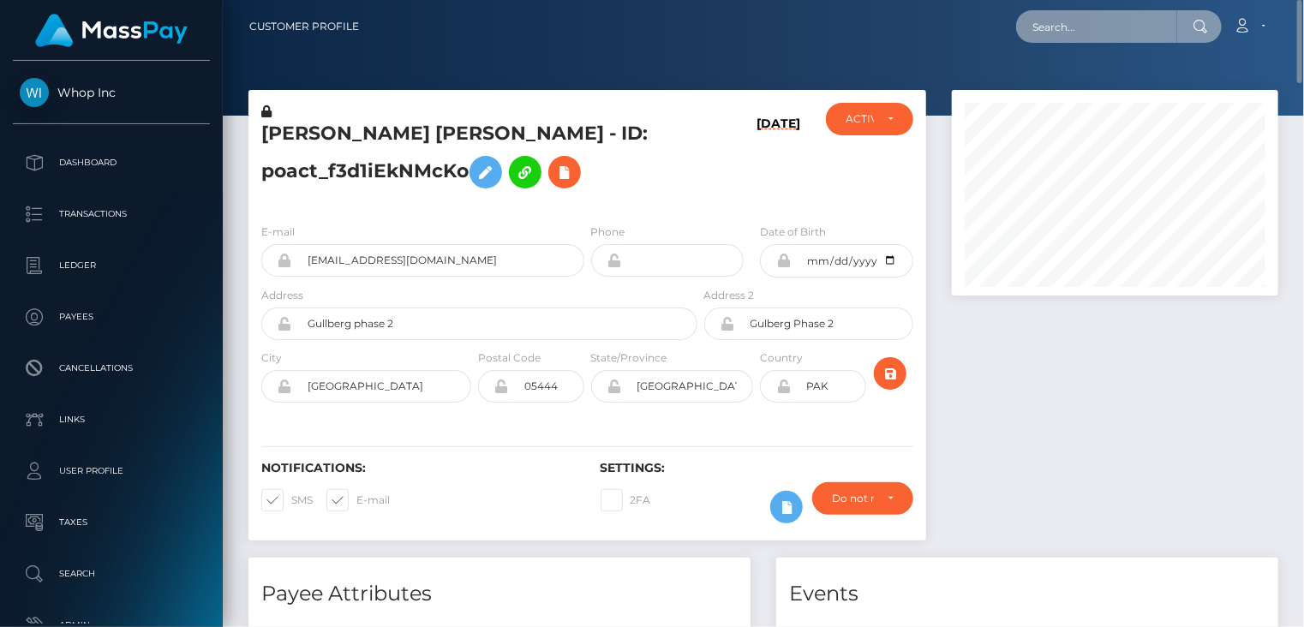
paste input "MSP8bcbab9ce59d4a1"
type input "MSP8bcbab9ce59d4a1"
click at [1164, 28] on input "MSP8bcbab9ce59d4a1" at bounding box center [1096, 26] width 161 height 33
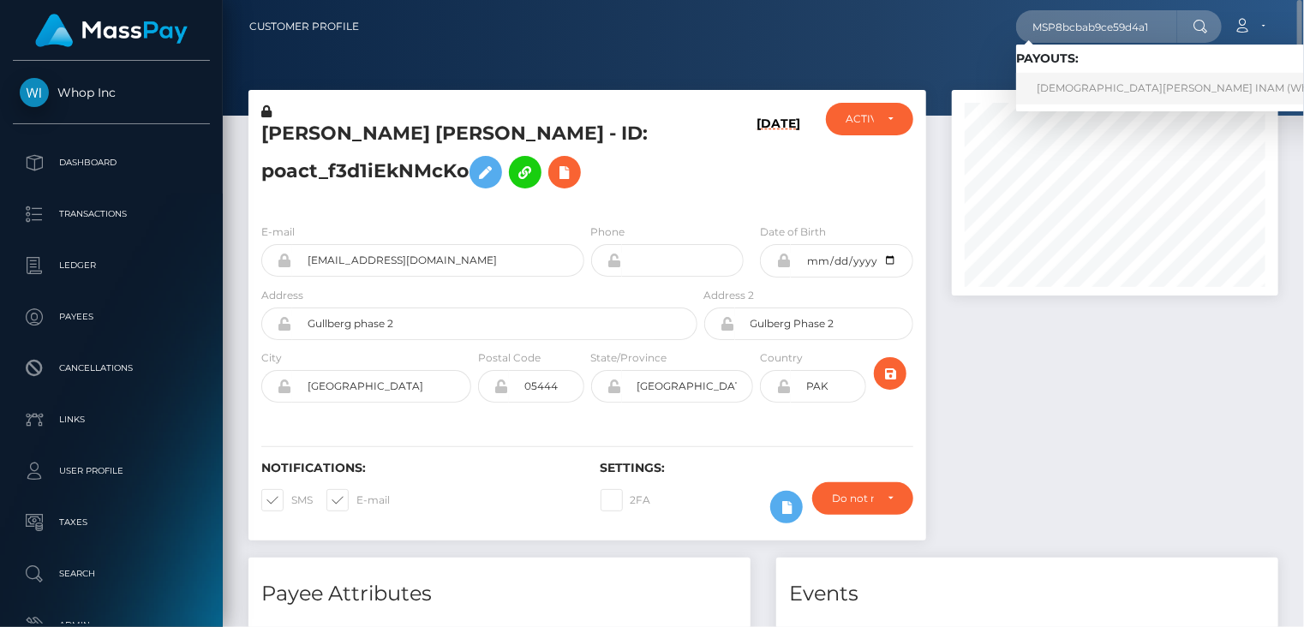
click at [1078, 94] on link "[DEMOGRAPHIC_DATA][PERSON_NAME] INAM (Whop Inc - )" at bounding box center [1195, 89] width 358 height 32
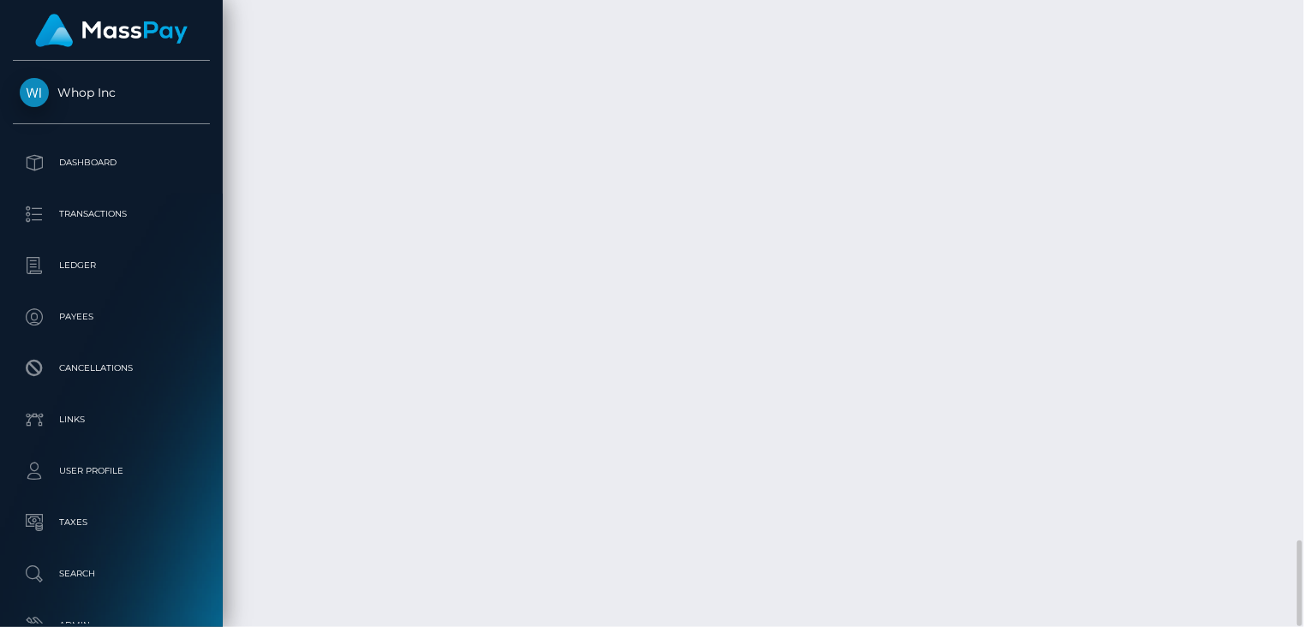
scroll to position [3067, 0]
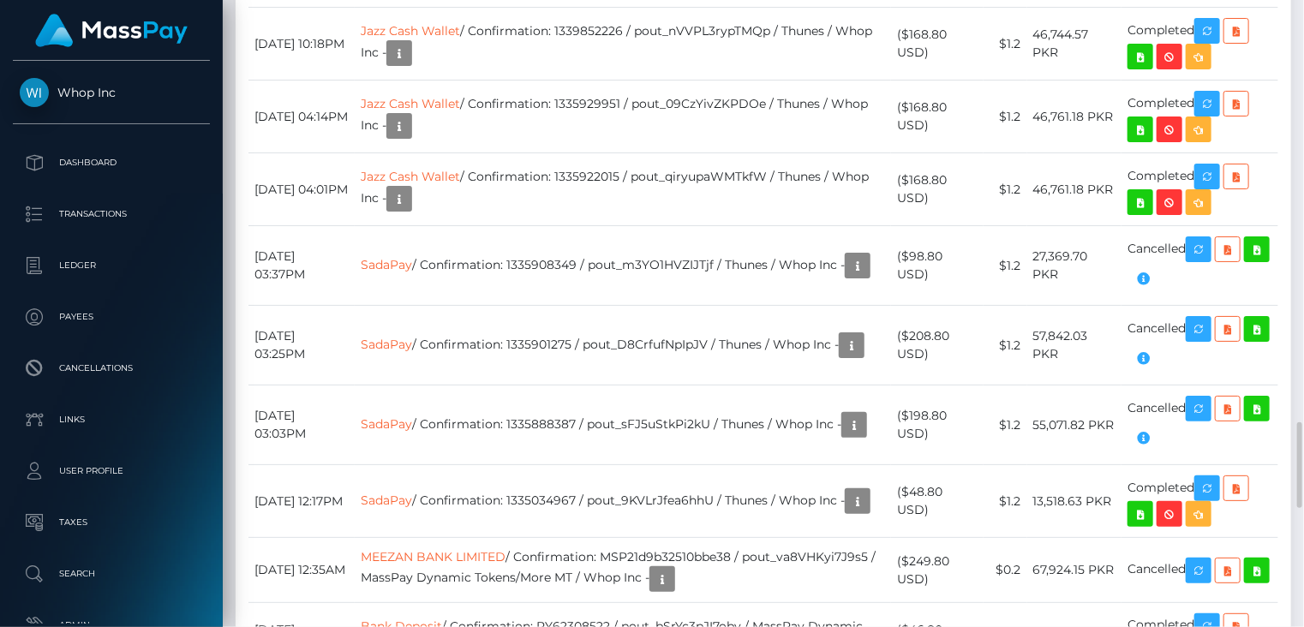
copy td "MSP8bcbab9ce59d4a1"
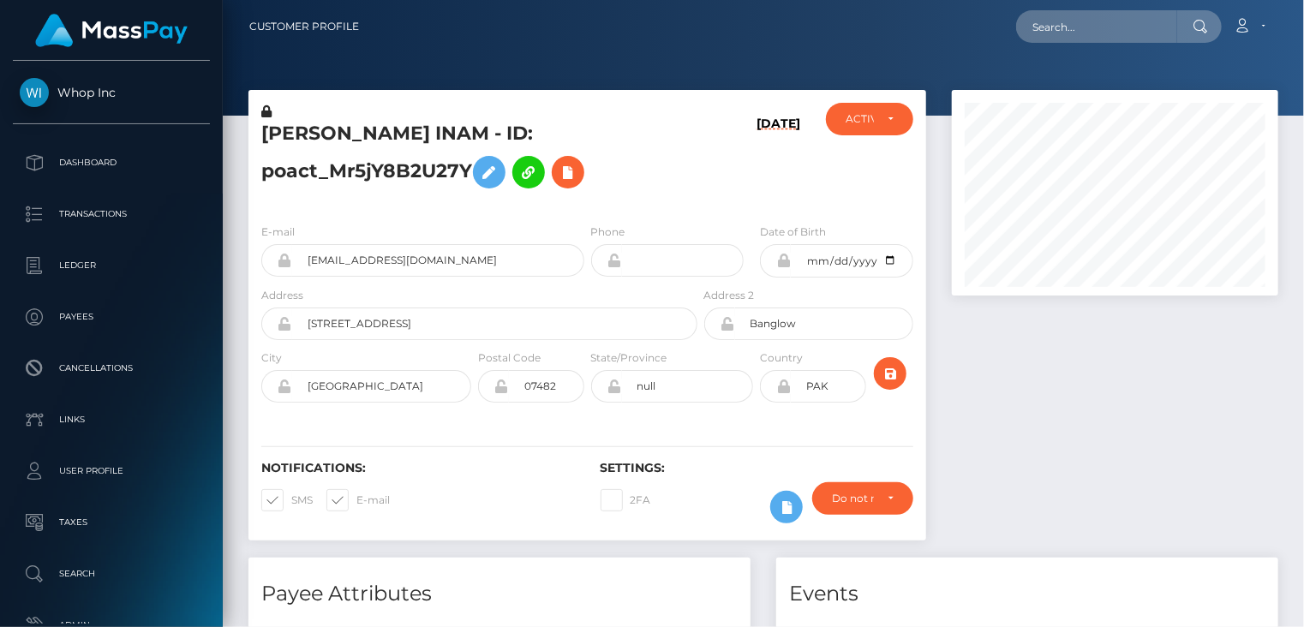
scroll to position [206, 325]
paste input "MSP92be64161c485b0"
type input "MSP92be64161c485b0"
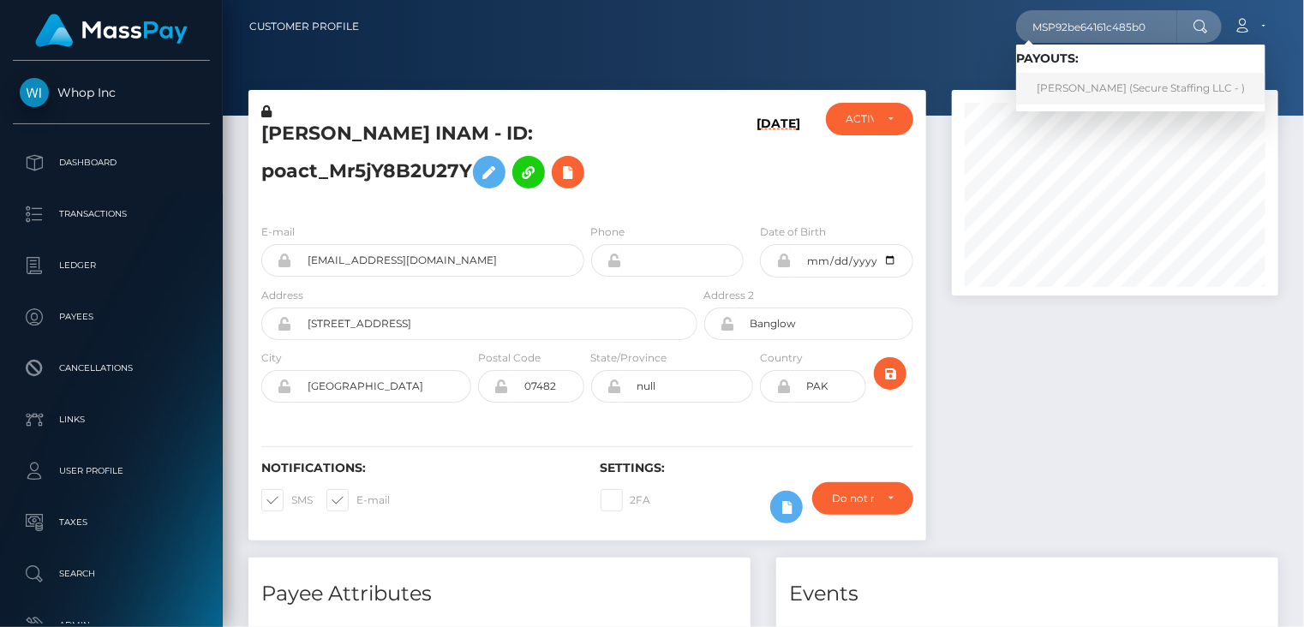
drag, startPoint x: 1072, startPoint y: 93, endPoint x: 1055, endPoint y: 93, distance: 17.2
click at [1072, 93] on link "Sarah Maina (Secure Staffing LLC - )" at bounding box center [1140, 89] width 249 height 32
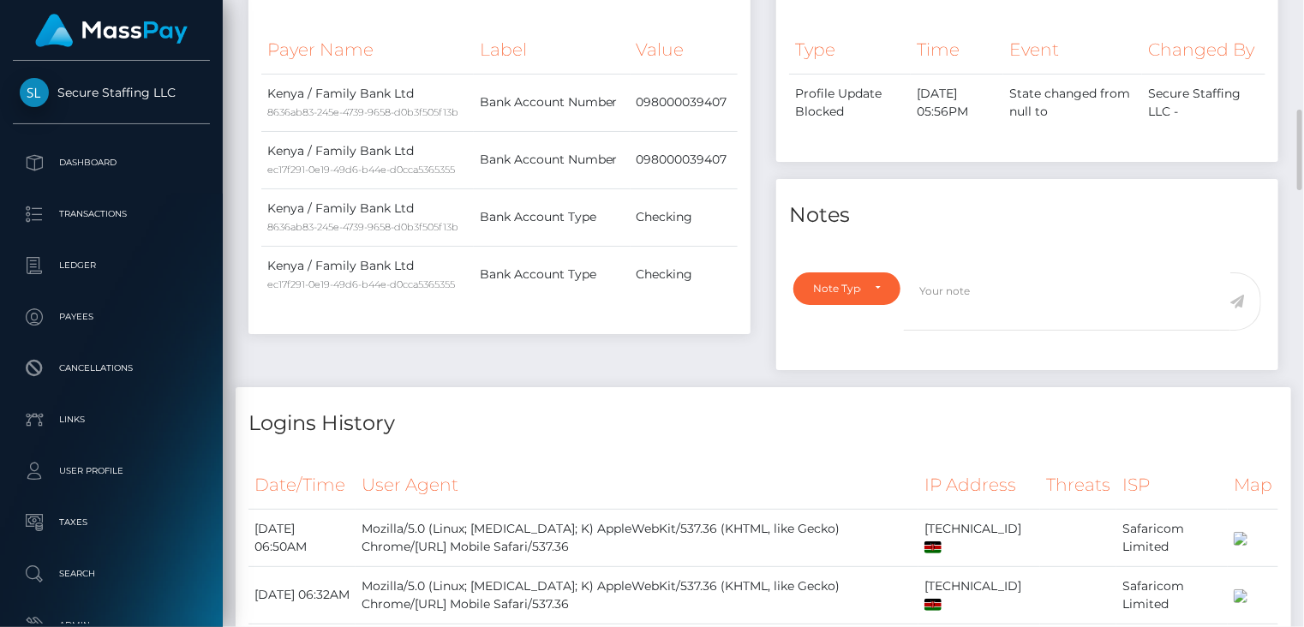
scroll to position [2000, 0]
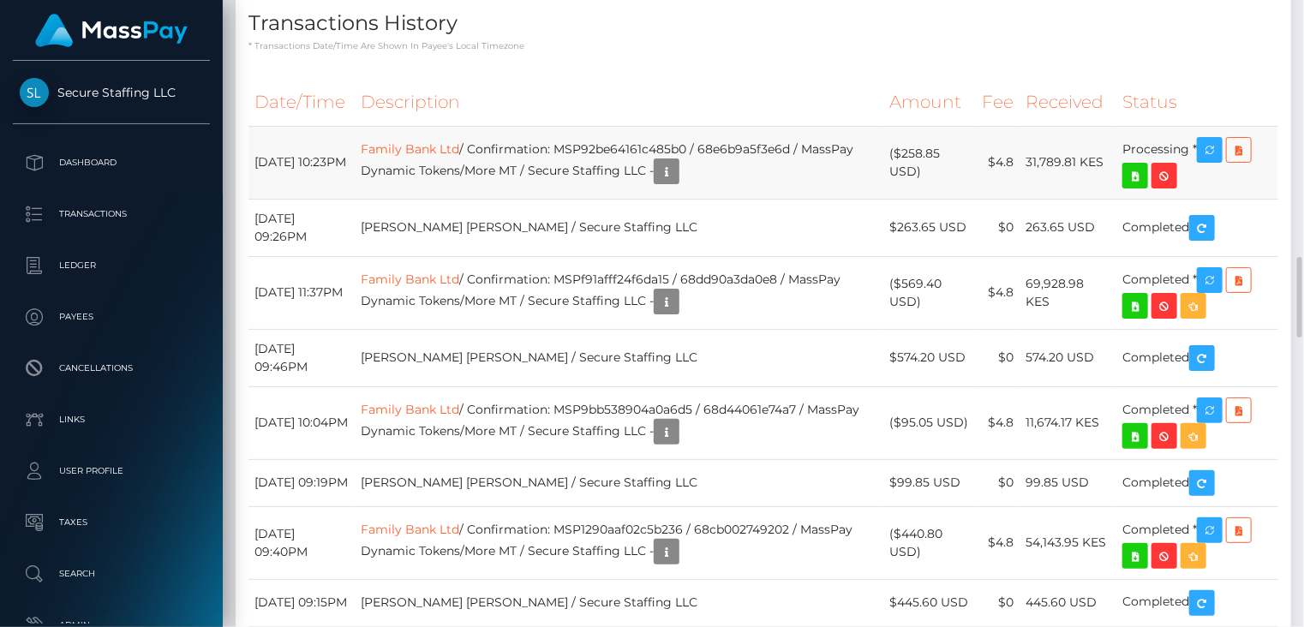
click at [708, 199] on td "Family Bank Ltd / Confirmation: MSP92be64161c485b0 / 68e6b9a5f3e6d / MassPay Dy…" at bounding box center [619, 162] width 528 height 73
copy td "MSP92be64161c485b0"
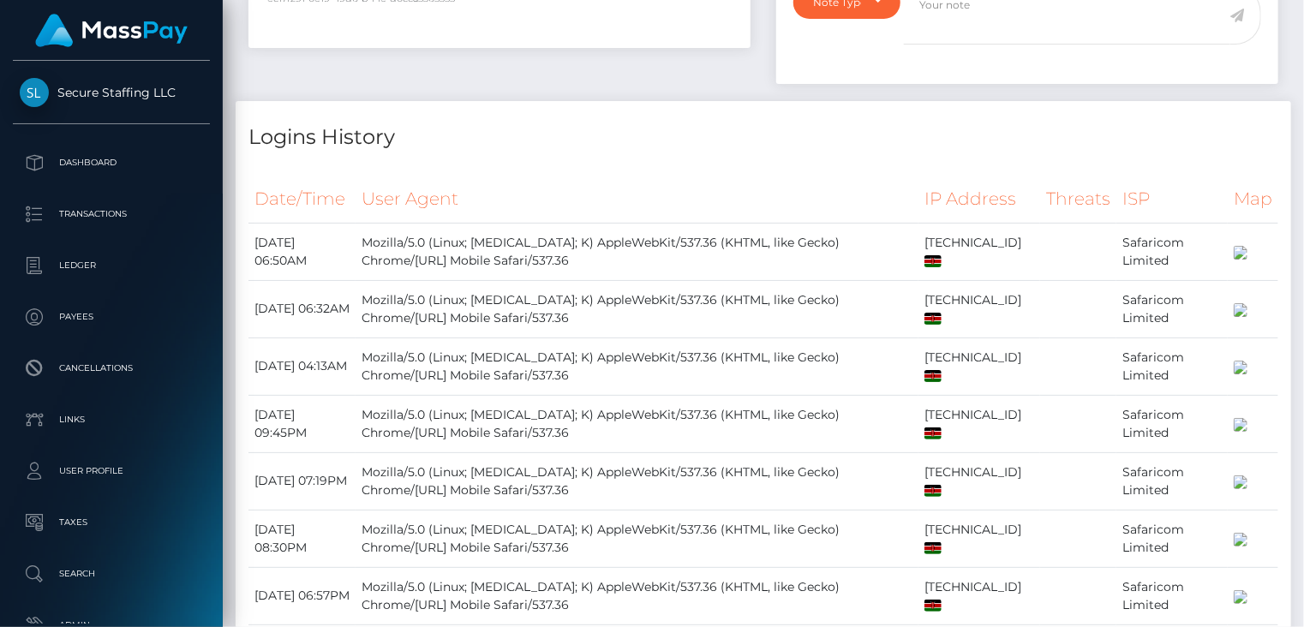
scroll to position [0, 0]
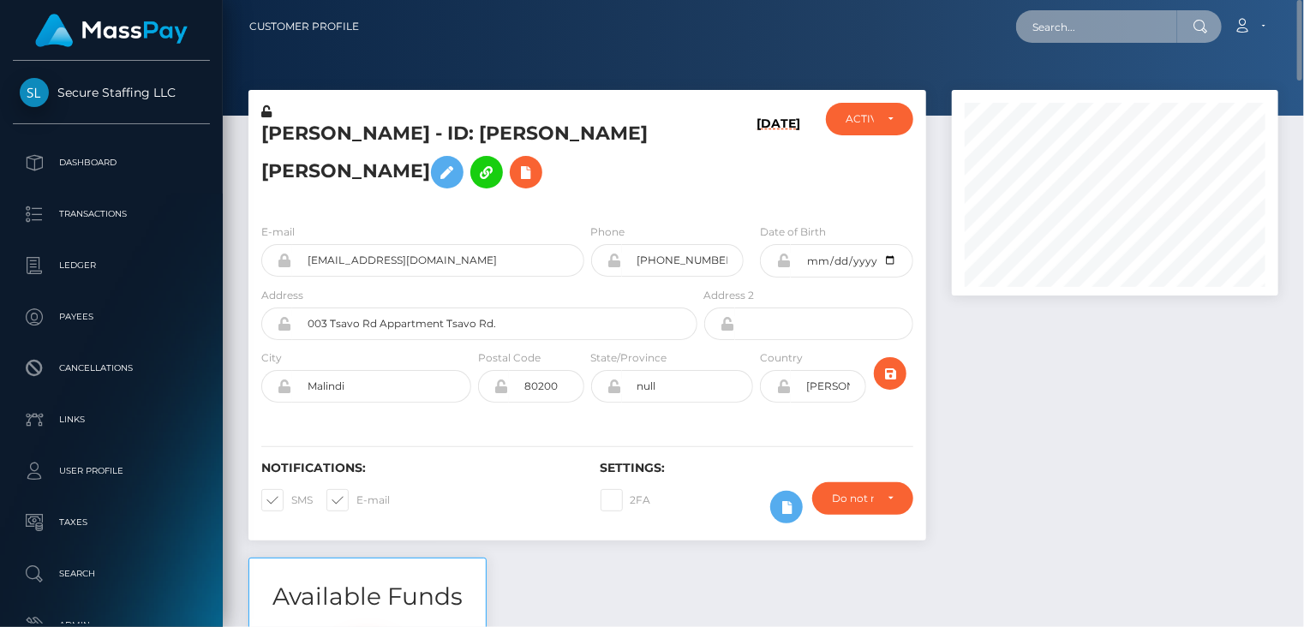
paste input "MSP0d74764f0bfc39d"
type input "MSP0d74764f0bfc39d"
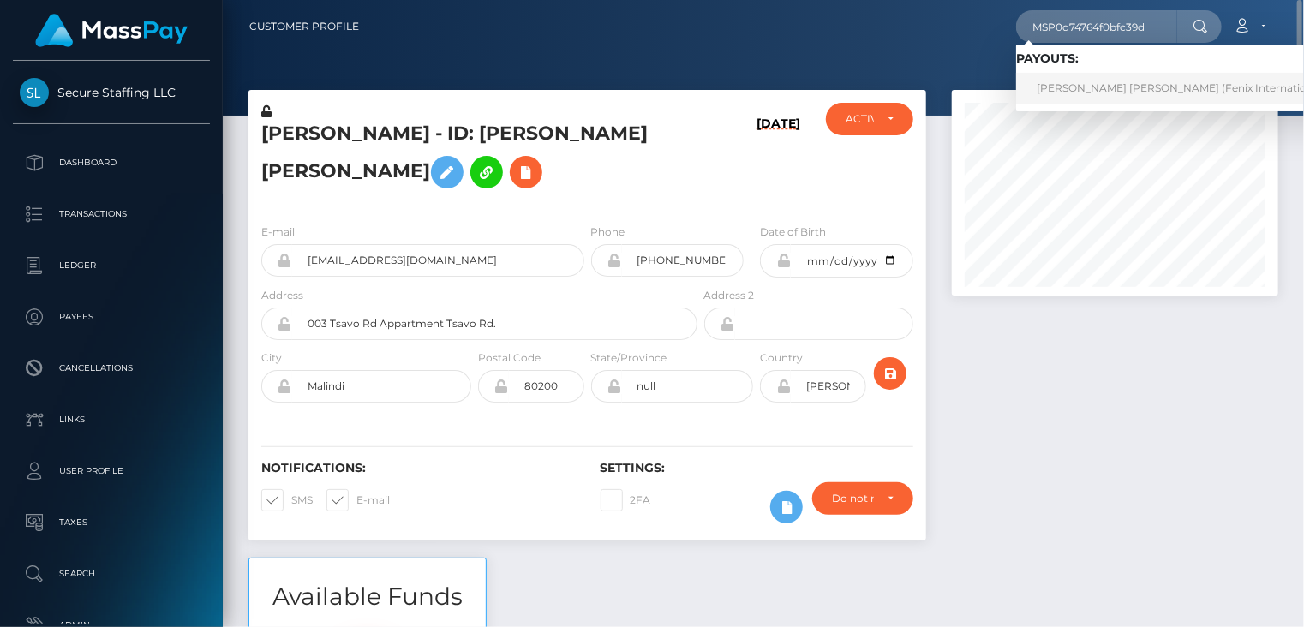
click at [1082, 97] on link "Anna null Fomina (Fenix International Limited - )" at bounding box center [1206, 89] width 381 height 32
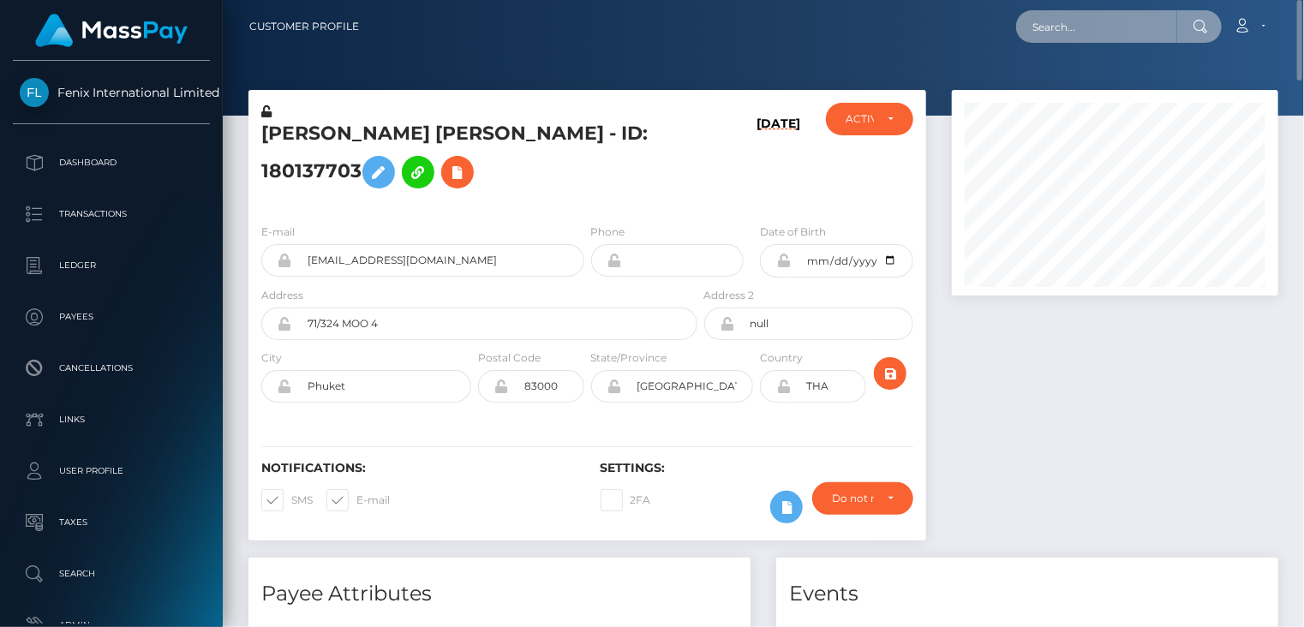
paste input "MSPd5191526df7c27a"
type input "MSPd5191526df7c27a"
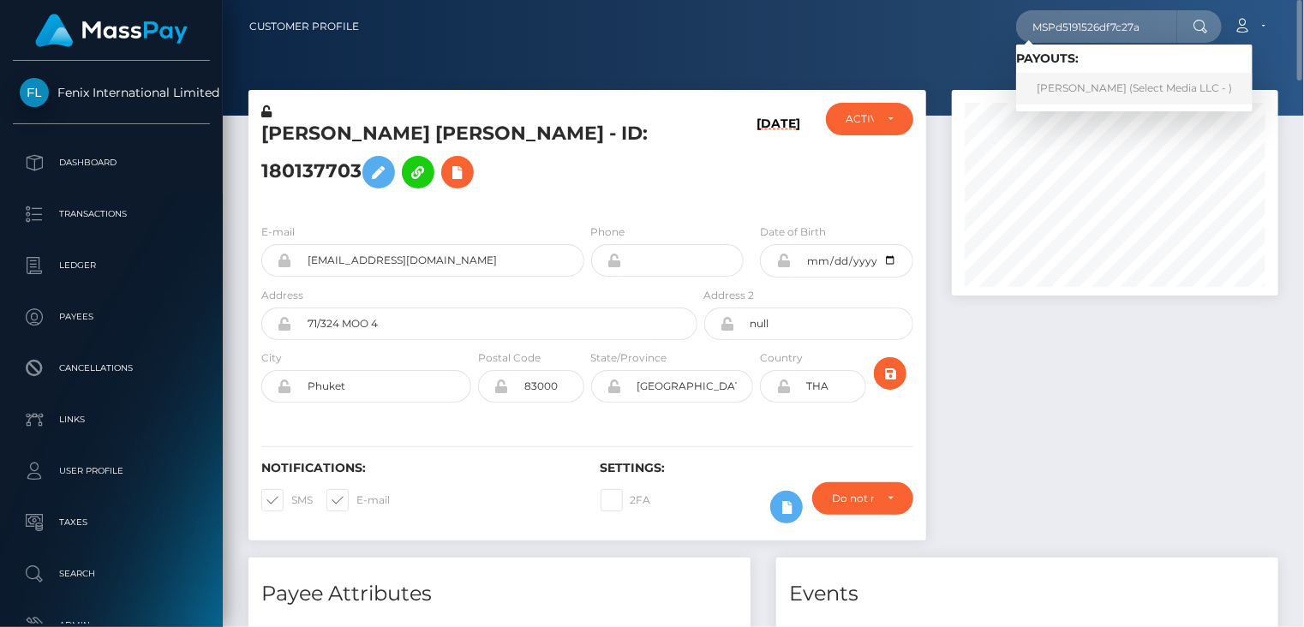
click at [1080, 89] on link "Kerem Berk (Select Media LLC - )" at bounding box center [1134, 89] width 236 height 32
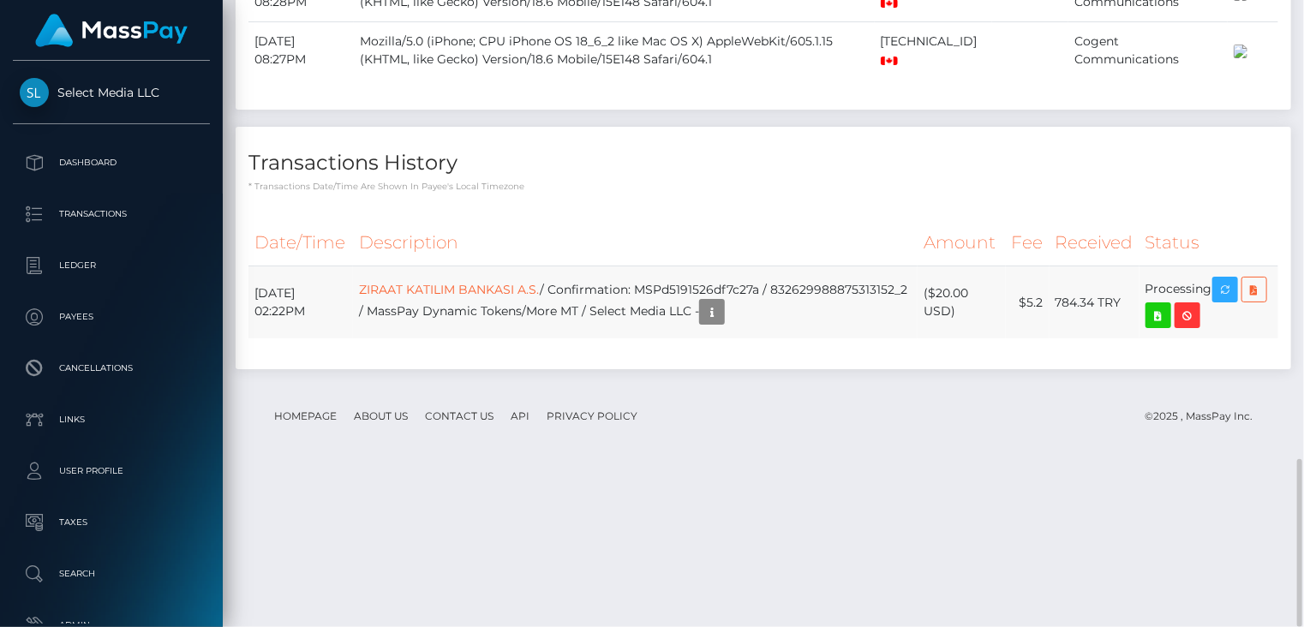
scroll to position [206, 325]
click at [742, 339] on td "ZIRAAT KATILIM BANKASI A.S. / Confirmation: MSPd5191526df7c27a / 83262998887531…" at bounding box center [635, 302] width 564 height 73
copy td "MSPd5191526df7c27a"
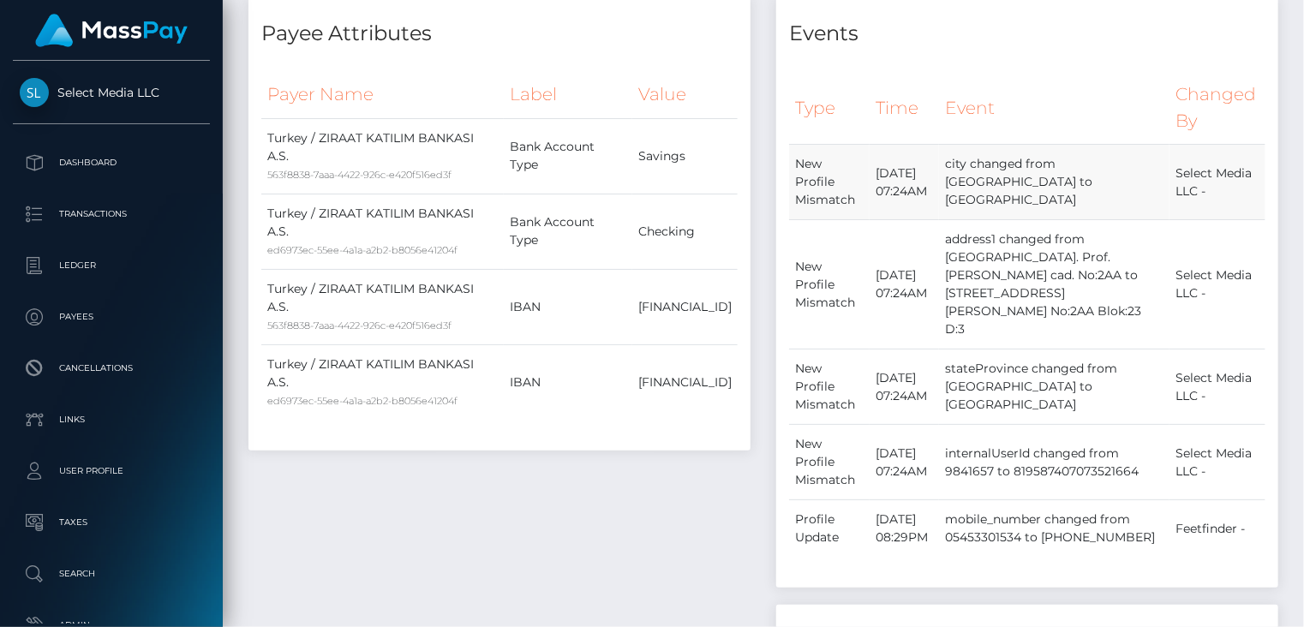
scroll to position [0, 0]
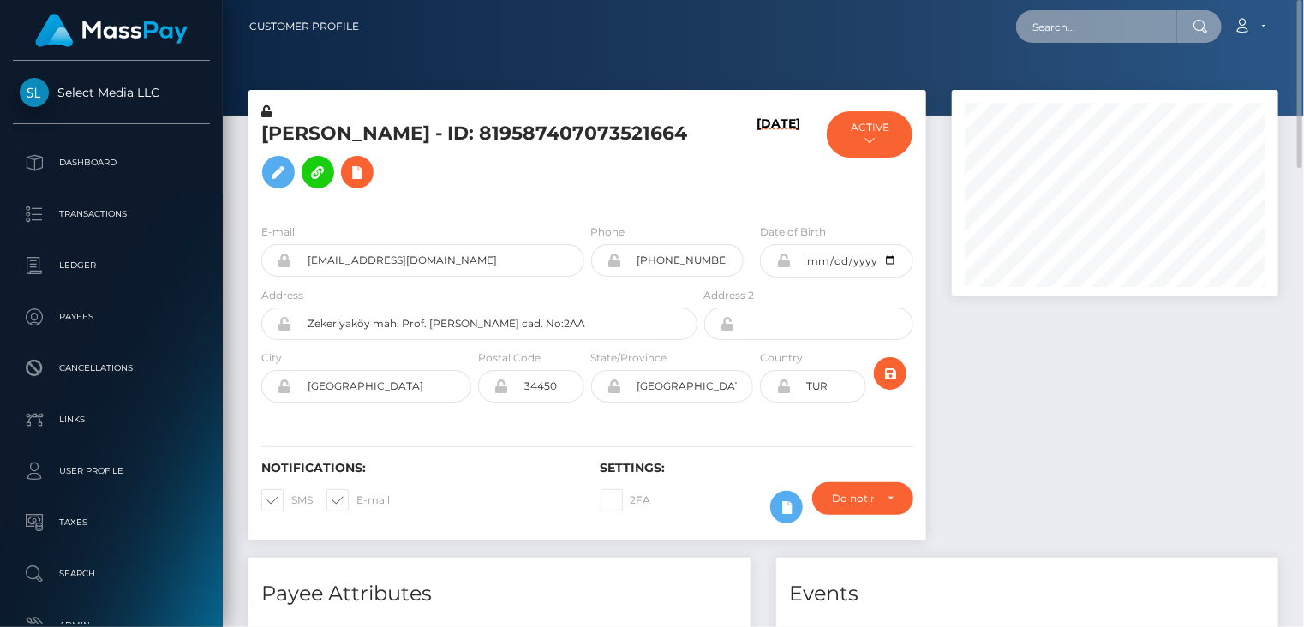
paste input "MSPc7a6466d4e8c598"
type input "MSPc7a6466d4e8c598"
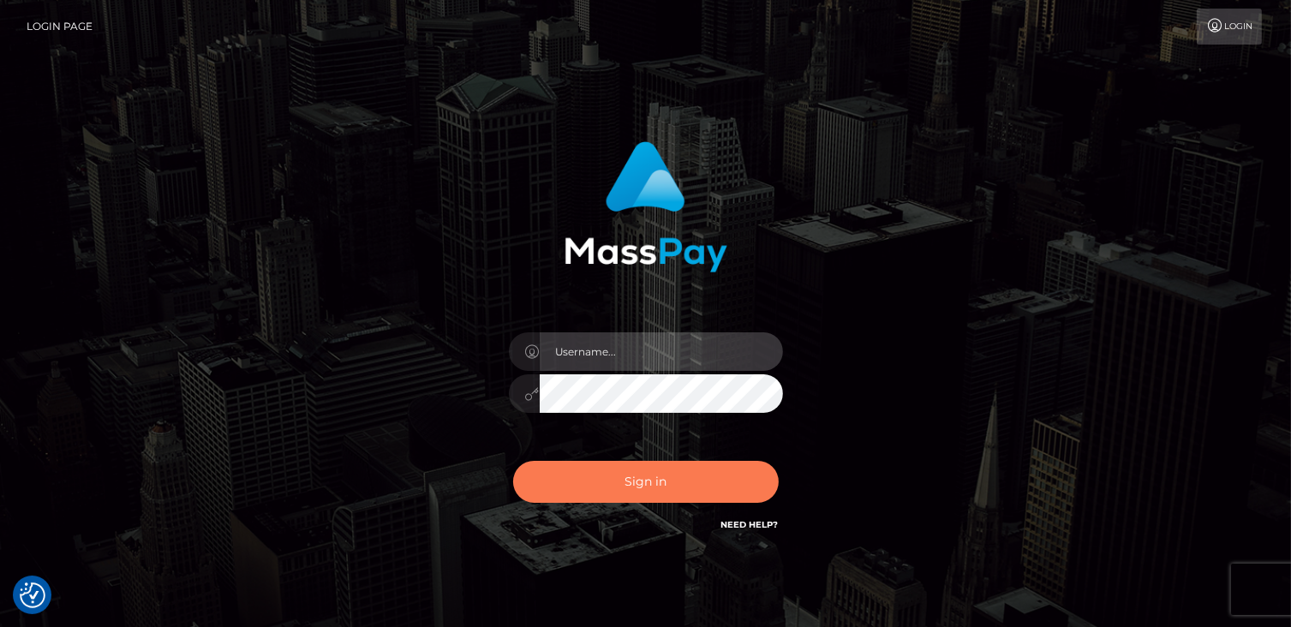
type input "catalinad"
click at [689, 482] on button "Sign in" at bounding box center [646, 482] width 266 height 42
type input "catalinad"
click at [675, 482] on button "Sign in" at bounding box center [646, 482] width 266 height 42
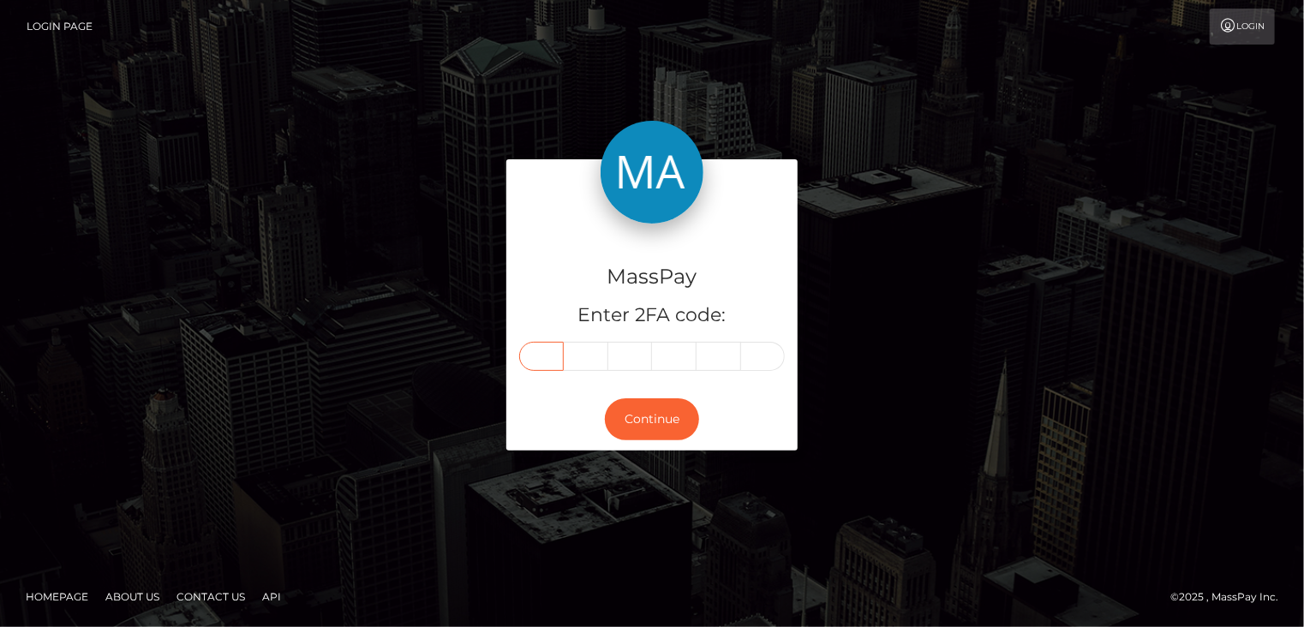
click at [546, 356] on input "text" at bounding box center [541, 356] width 45 height 29
type input "2"
type input "0"
type input "2"
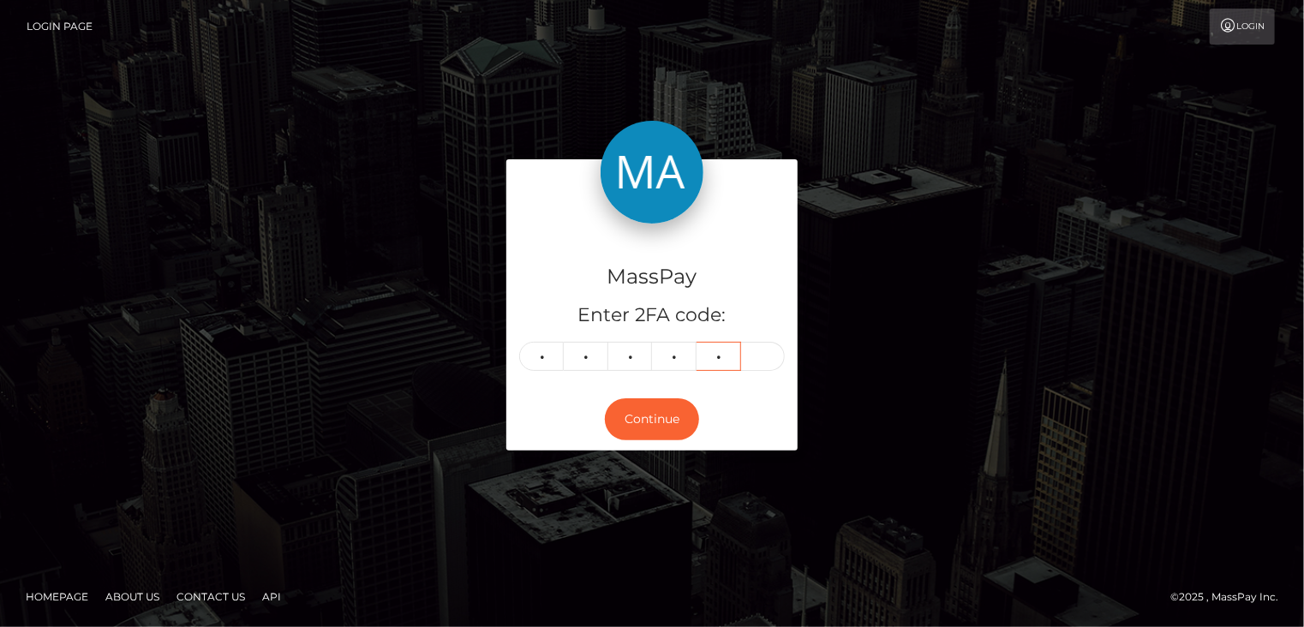
type input "9"
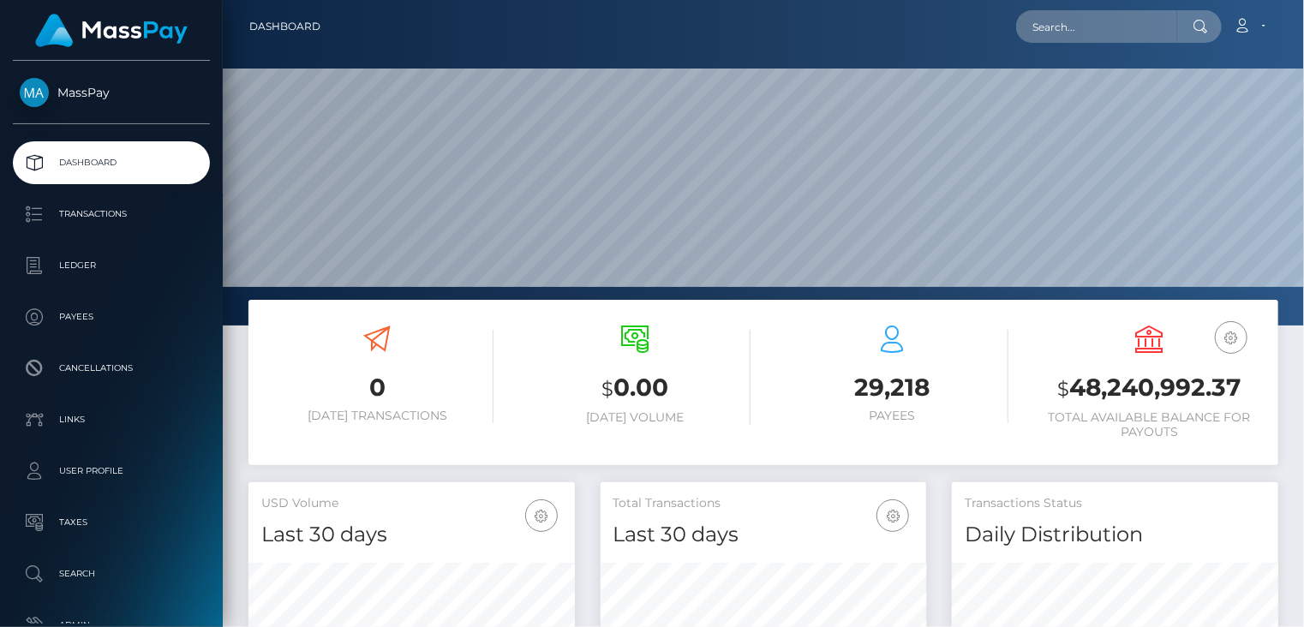
scroll to position [303, 325]
paste input "poact_0fK97Q7hthm7"
type input "poact_0fK97Q7hthm7"
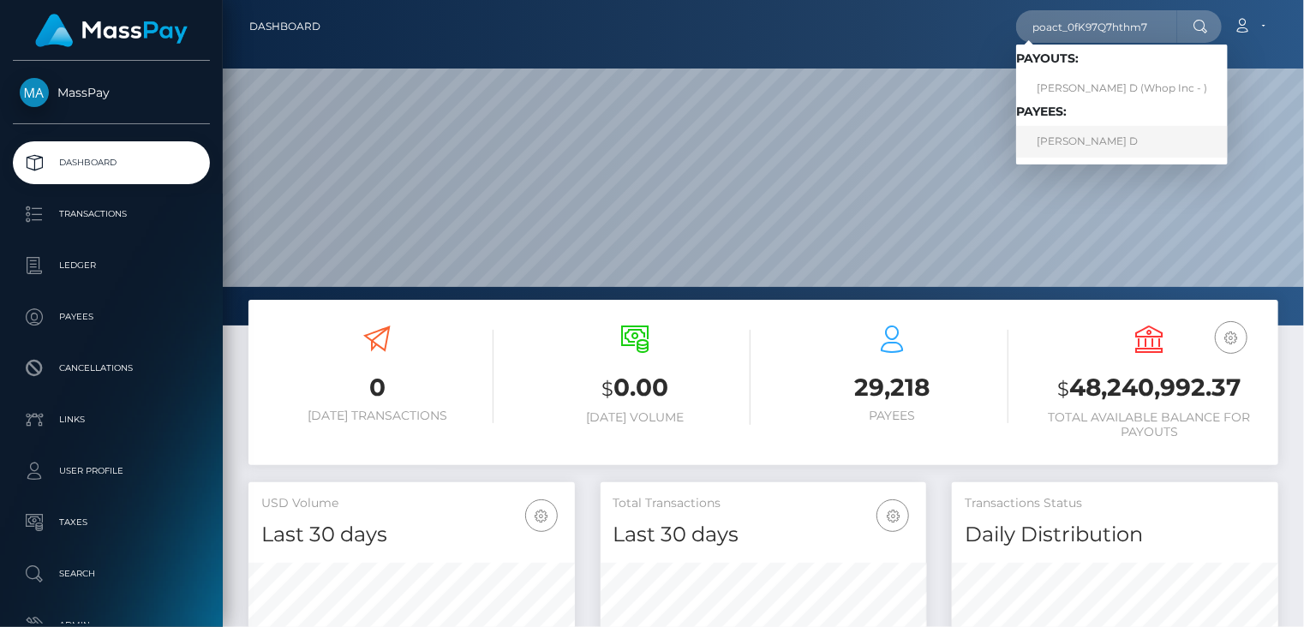
click at [1060, 142] on link "[PERSON_NAME] D" at bounding box center [1122, 142] width 212 height 32
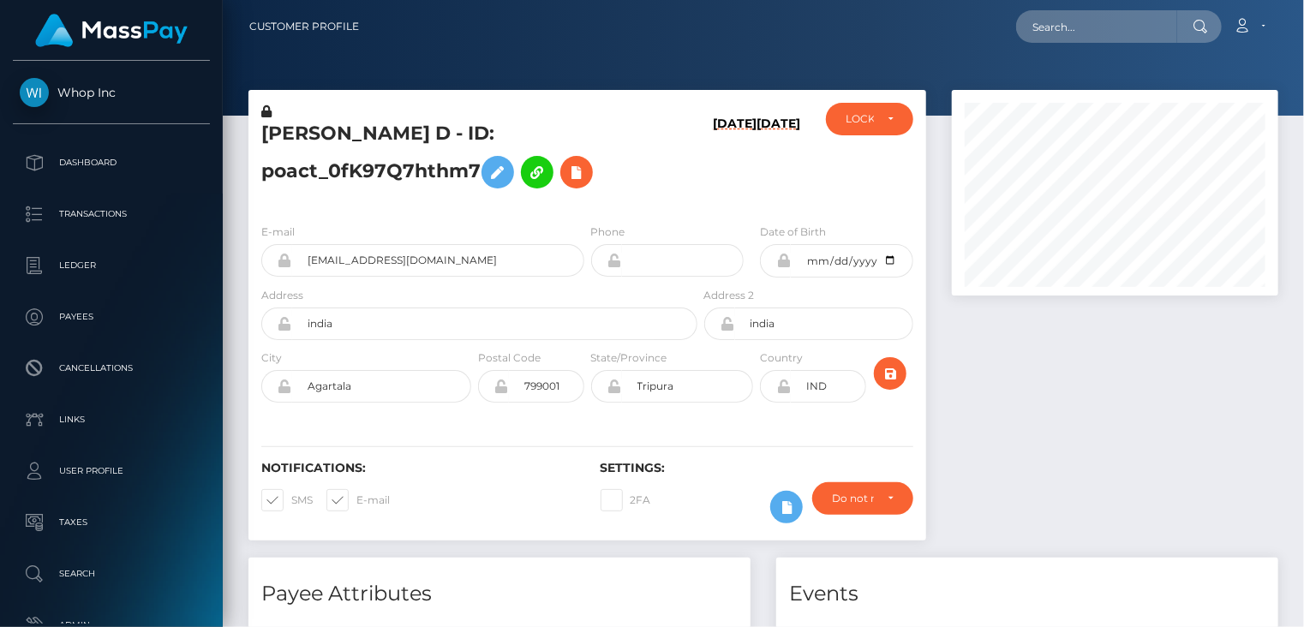
scroll to position [206, 325]
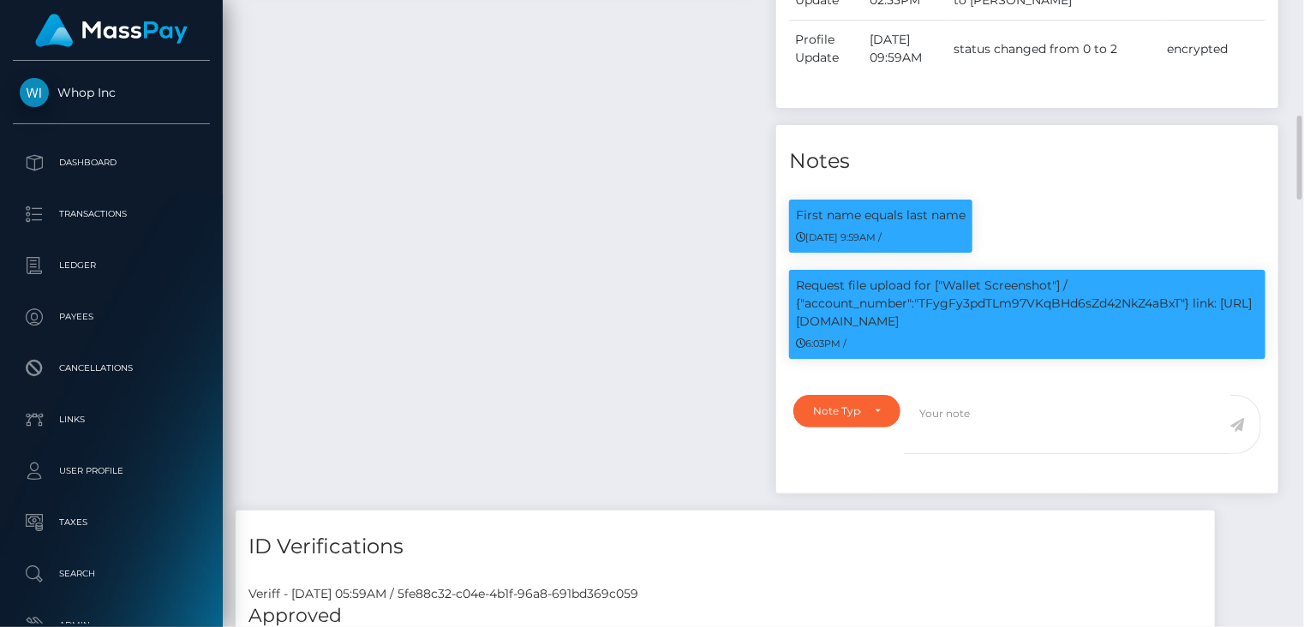
click at [1203, 331] on p "Request file upload for ["Wallet Screenshot"] / {"account_number":"TFygFy3pdTLm…" at bounding box center [1027, 304] width 463 height 54
copy p "link: https://l.maspay.io/glShk"
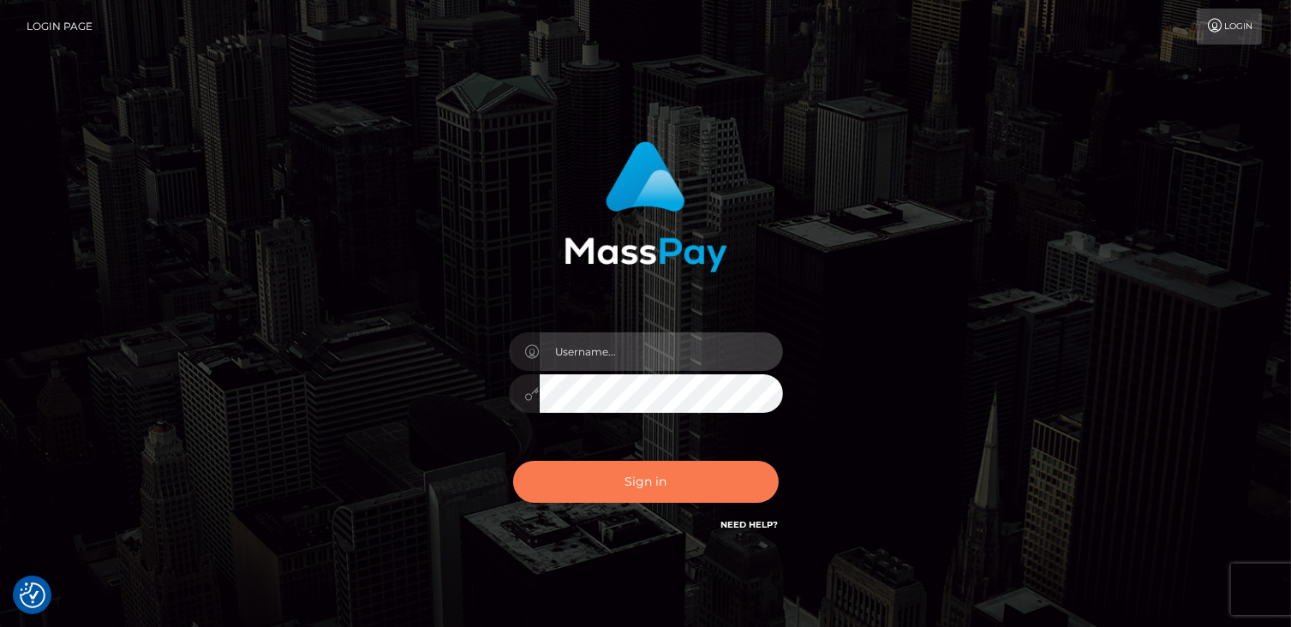
type input "catalinad"
click at [648, 487] on button "Sign in" at bounding box center [646, 482] width 266 height 42
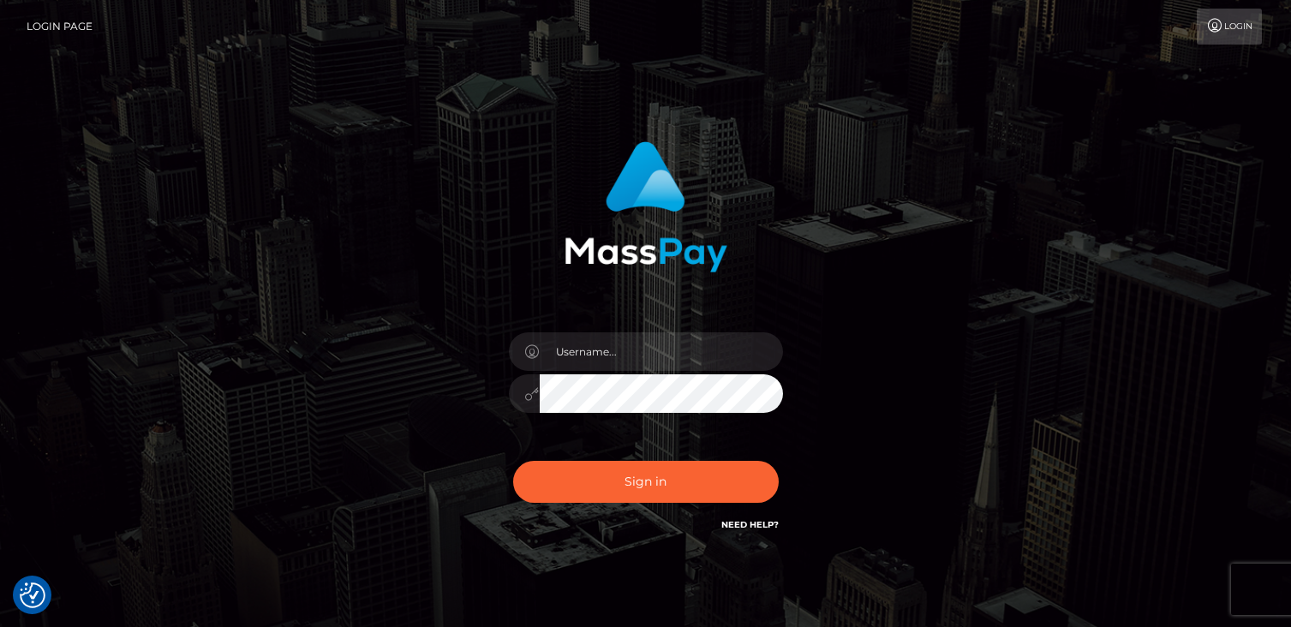
checkbox input "true"
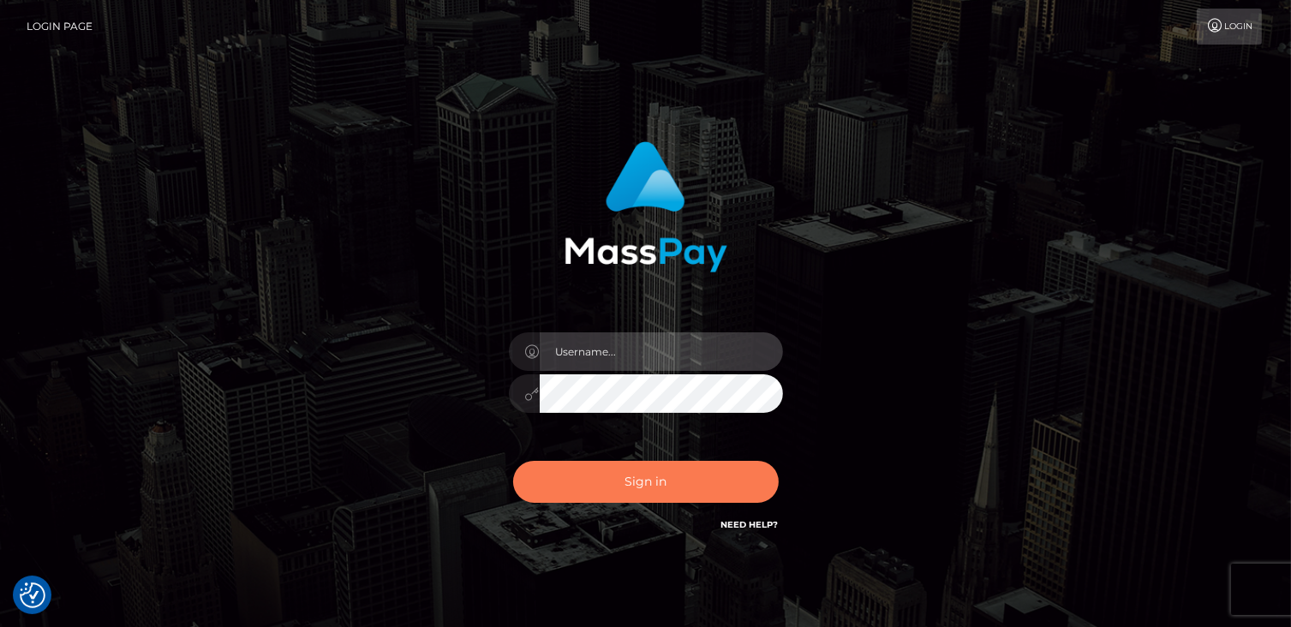
type input "catalinad"
click at [623, 481] on button "Sign in" at bounding box center [646, 482] width 266 height 42
click at [653, 481] on button "Sign in" at bounding box center [646, 482] width 266 height 42
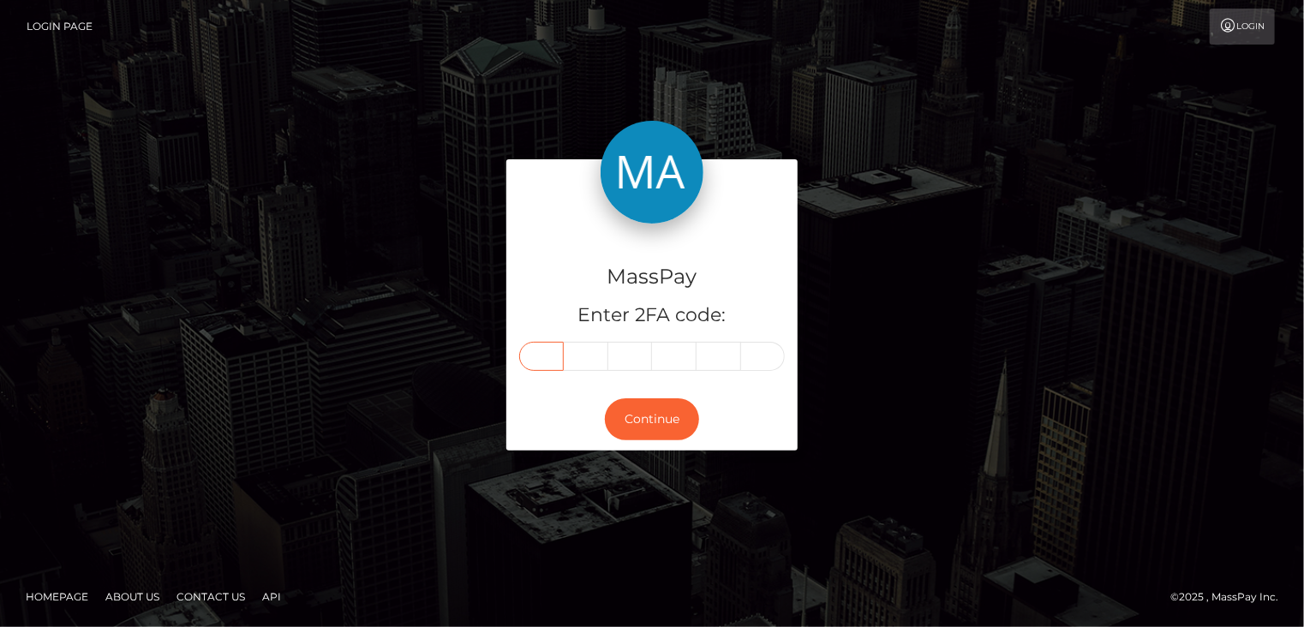
click at [546, 355] on input "text" at bounding box center [541, 356] width 45 height 29
type input "0"
type input "2"
type input "1"
type input "4"
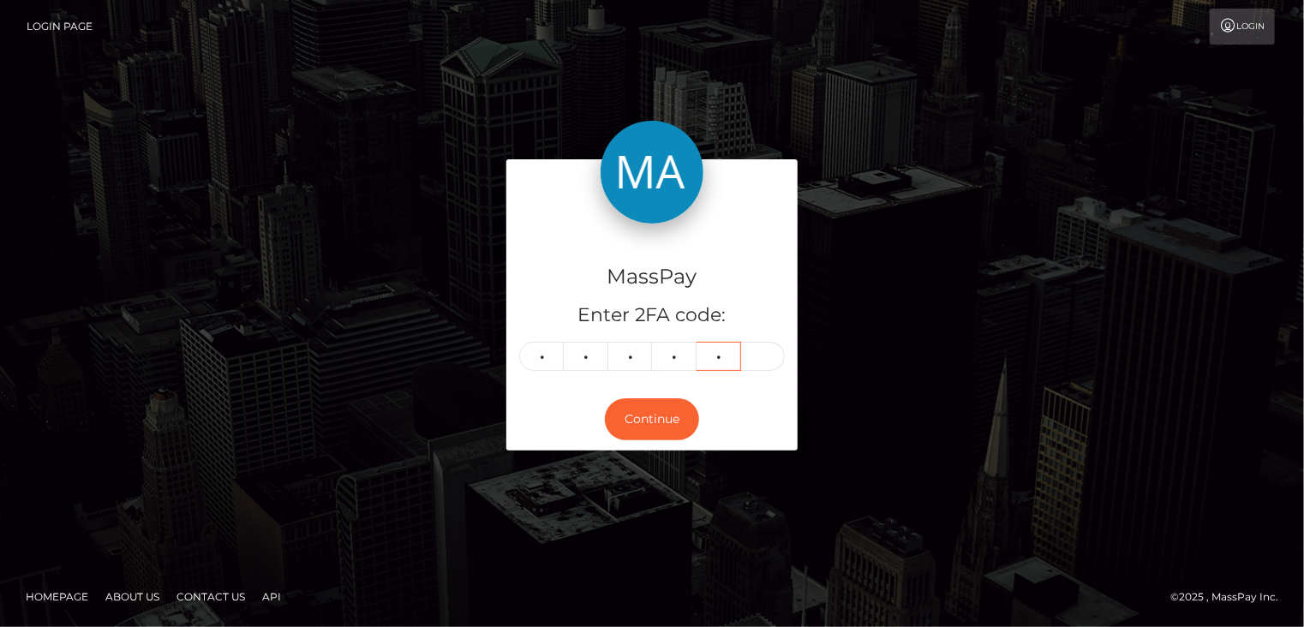
type input "8"
type input "2"
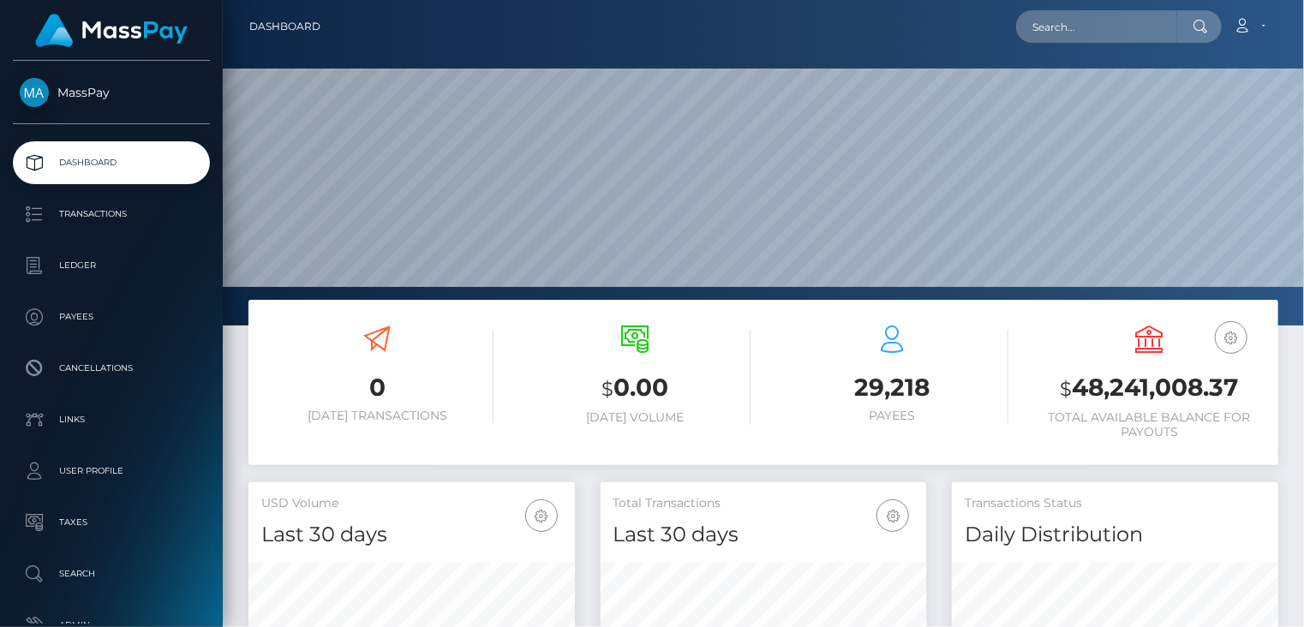
scroll to position [303, 325]
paste input "MSP2838a72dec3d84a"
type input "MSP2838a72dec3d84a"
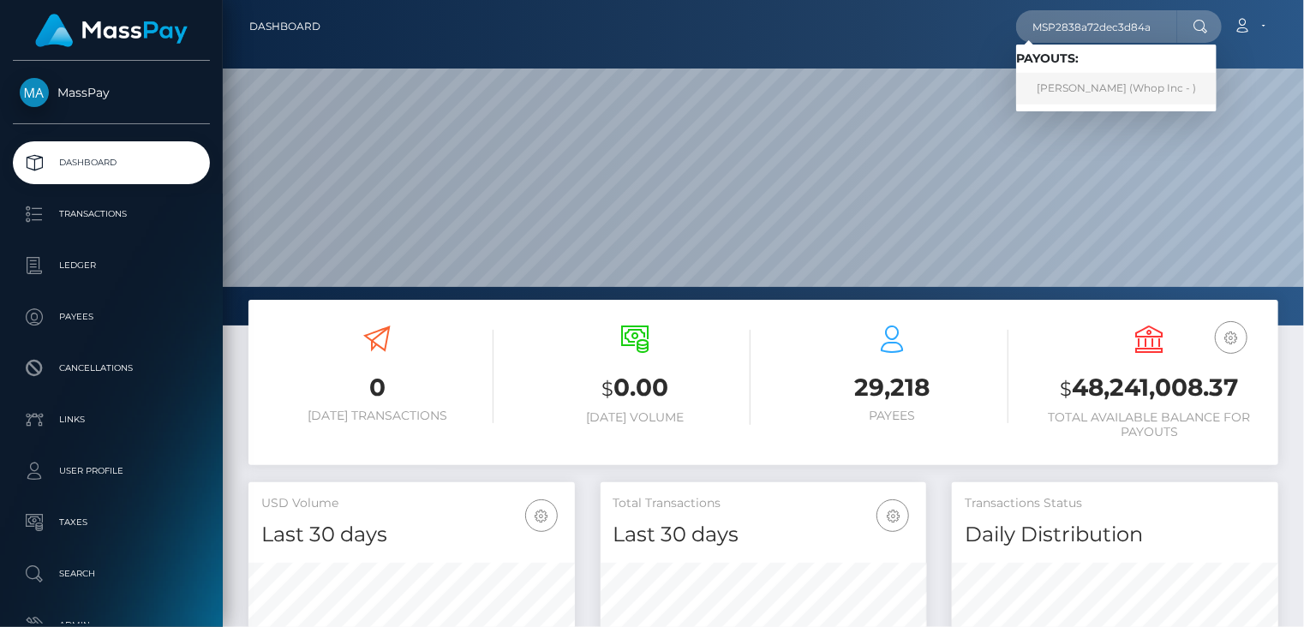
click at [1092, 98] on link "[PERSON_NAME] (Whop Inc - )" at bounding box center [1116, 89] width 200 height 32
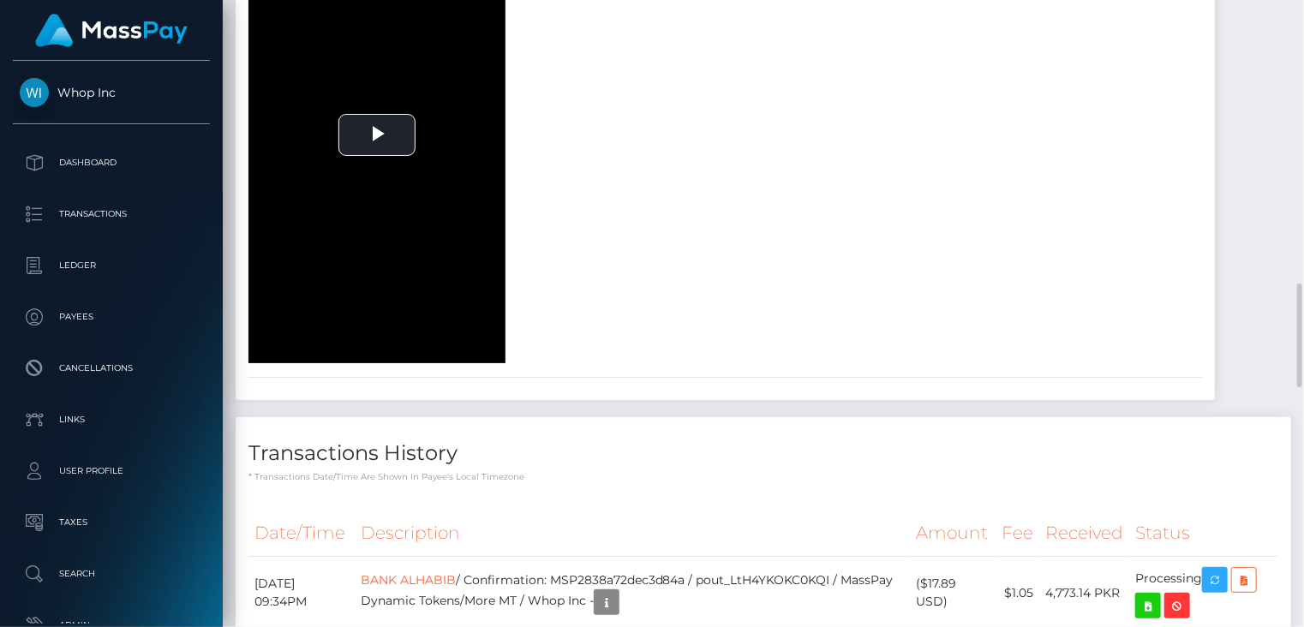
scroll to position [2000, 0]
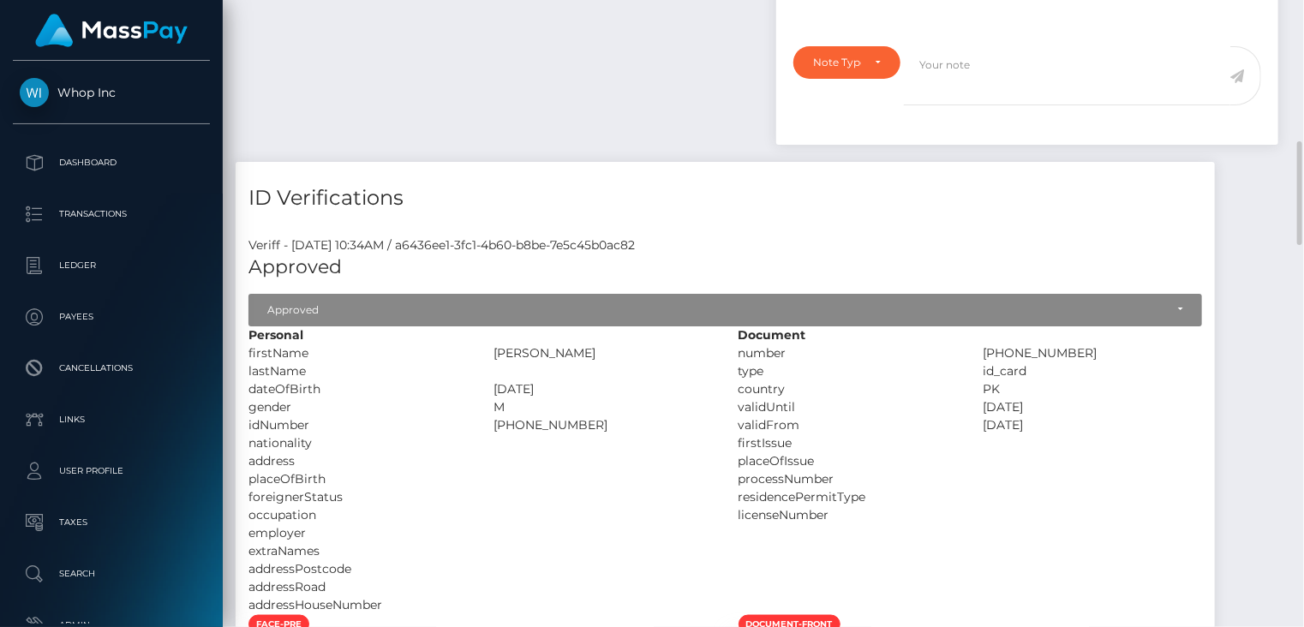
scroll to position [0, 0]
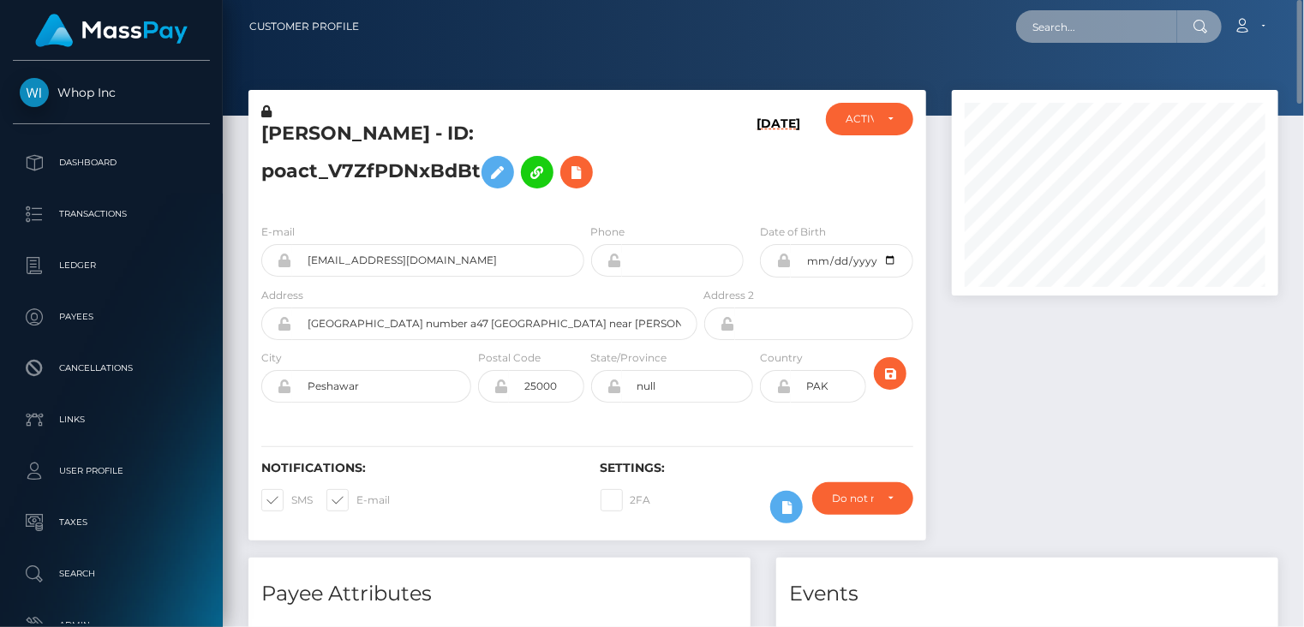
paste input "Roman Slieptsov"
type input "Roman Slieptsov"
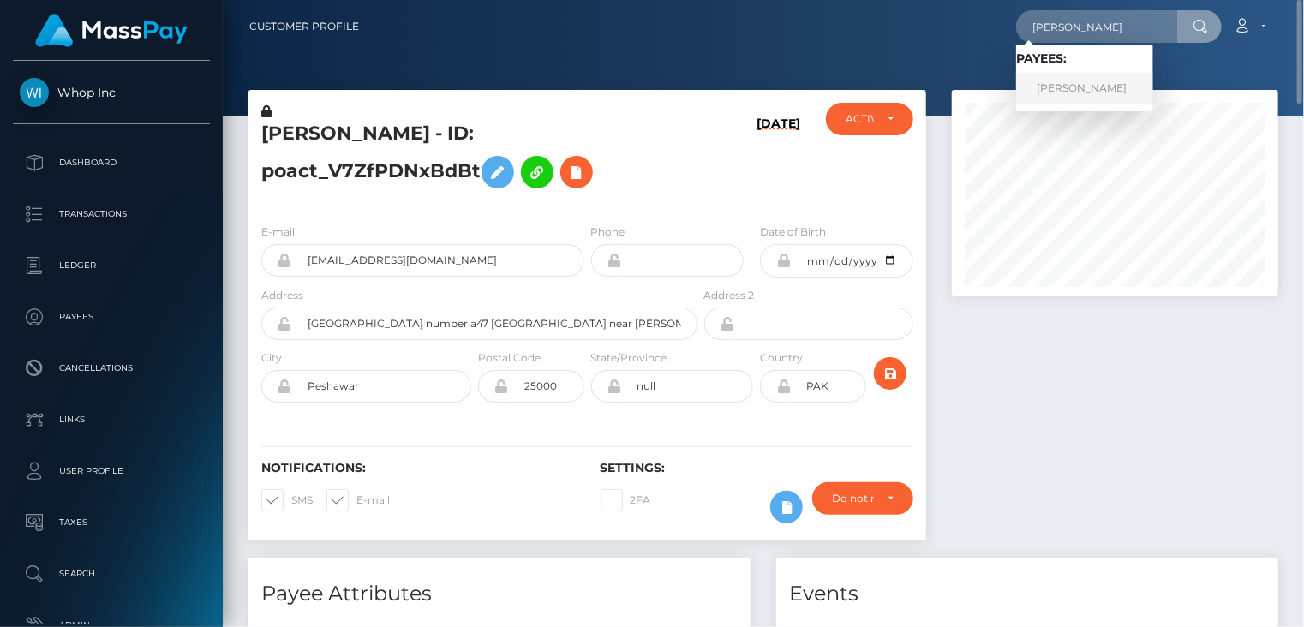
click at [1090, 98] on link "Roman Slieptsov" at bounding box center [1084, 89] width 137 height 32
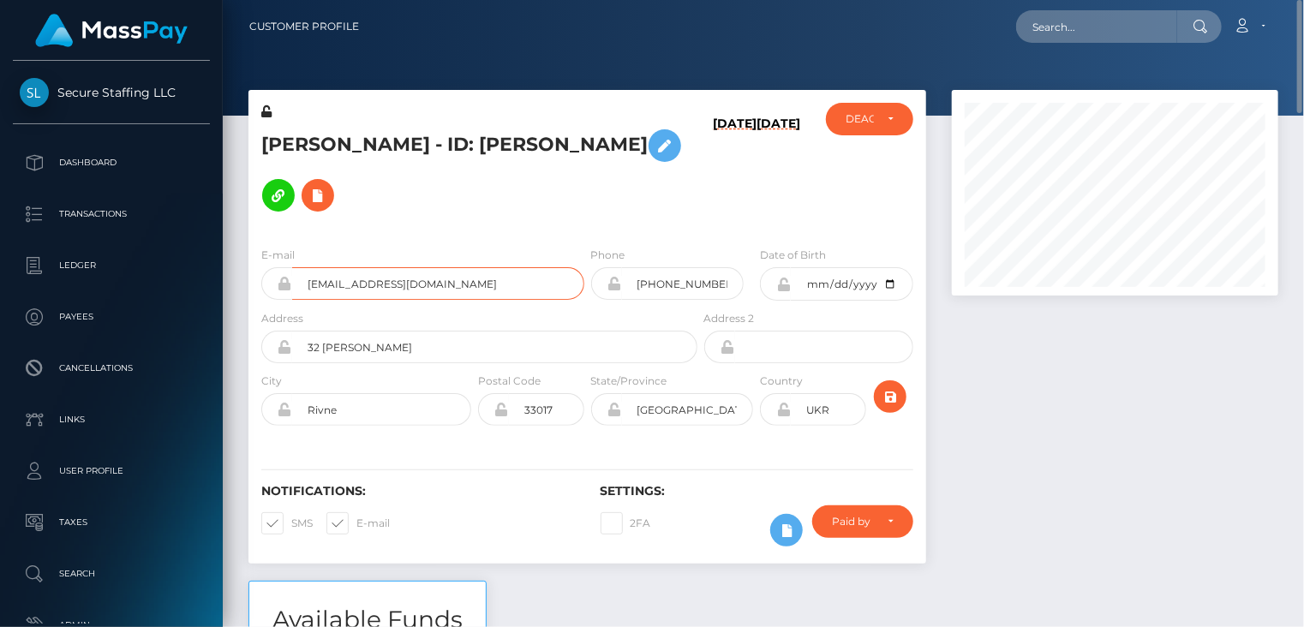
click at [373, 284] on input "[EMAIL_ADDRESS][DOMAIN_NAME]" at bounding box center [438, 283] width 292 height 33
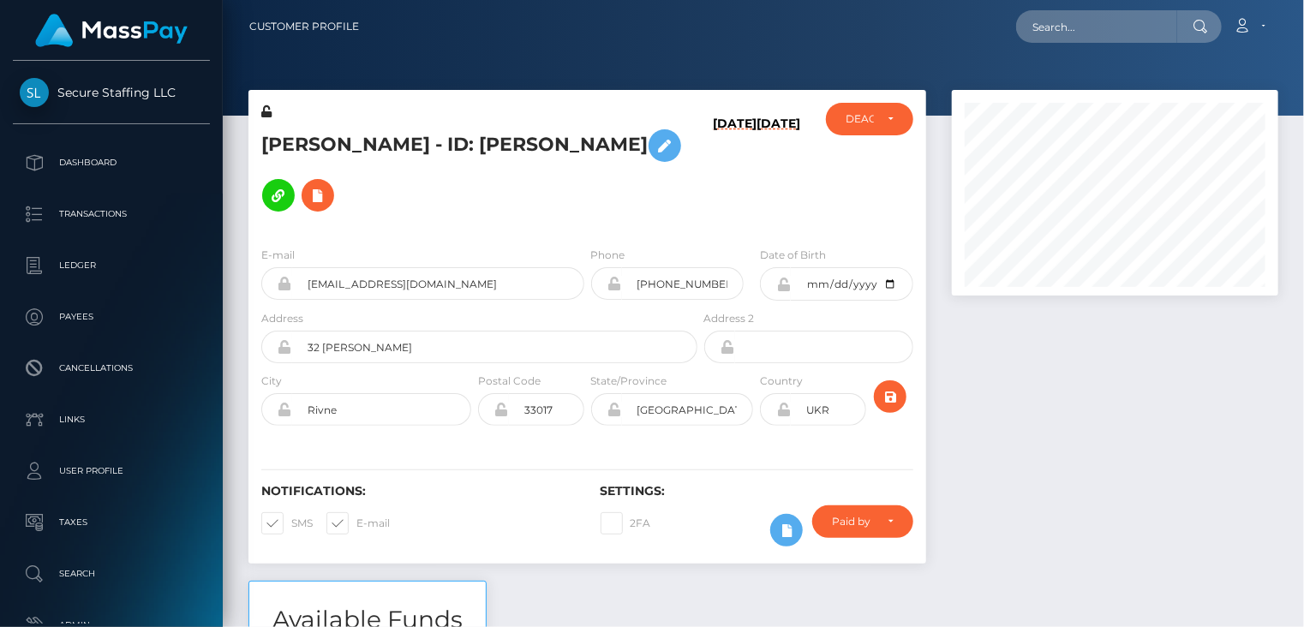
drag, startPoint x: 480, startPoint y: 148, endPoint x: 641, endPoint y: 142, distance: 161.1
click at [641, 142] on h5 "Roman Slieptsov - ID: Roman Slieptsov" at bounding box center [474, 170] width 427 height 99
copy h5 "Roman Slieptsov"
click at [312, 149] on h5 "Roman Slieptsov - ID: Roman Slieptsov" at bounding box center [474, 170] width 427 height 99
click at [312, 148] on h5 "Roman Slieptsov - ID: Roman Slieptsov" at bounding box center [474, 170] width 427 height 99
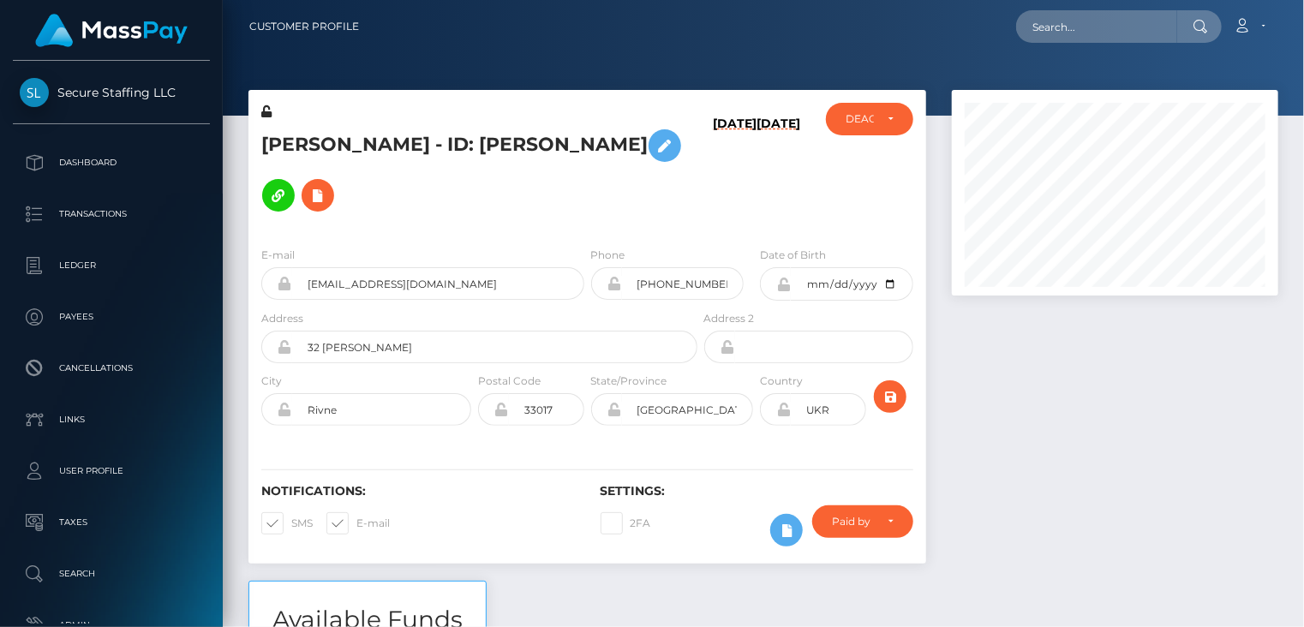
click at [309, 145] on h5 "Roman Slieptsov - ID: Roman Slieptsov" at bounding box center [474, 170] width 427 height 99
click at [308, 145] on h5 "Roman Slieptsov - ID: Roman Slieptsov" at bounding box center [474, 170] width 427 height 99
copy h5 "Roman"
paste input "3494951"
type input "3494951"
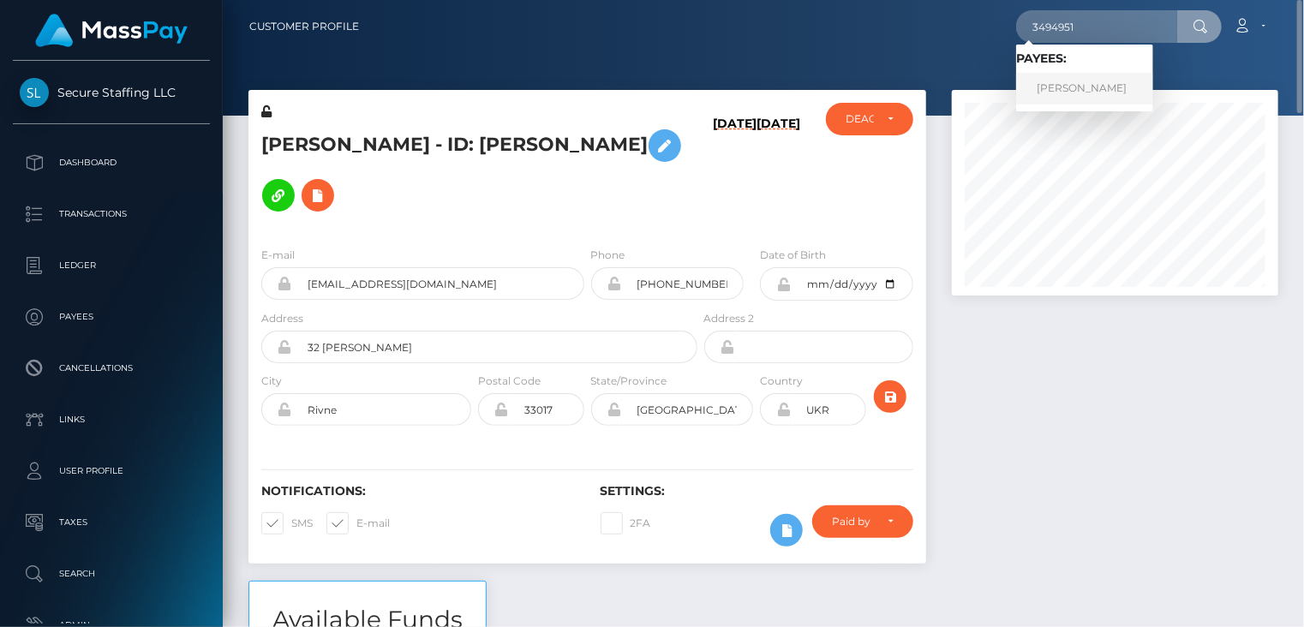
click at [1080, 93] on link "Francisco Arias" at bounding box center [1084, 89] width 137 height 32
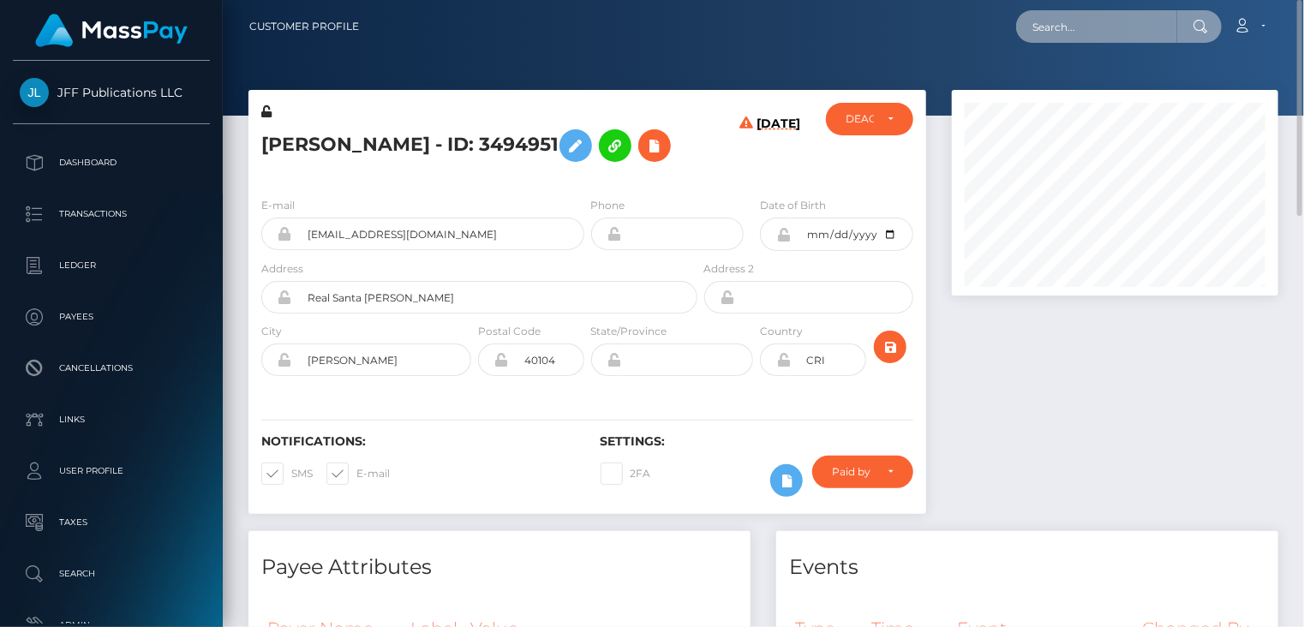
paste input "poact_aEcBLurBPVao"
type input "poact_aEcBLurBPVao"
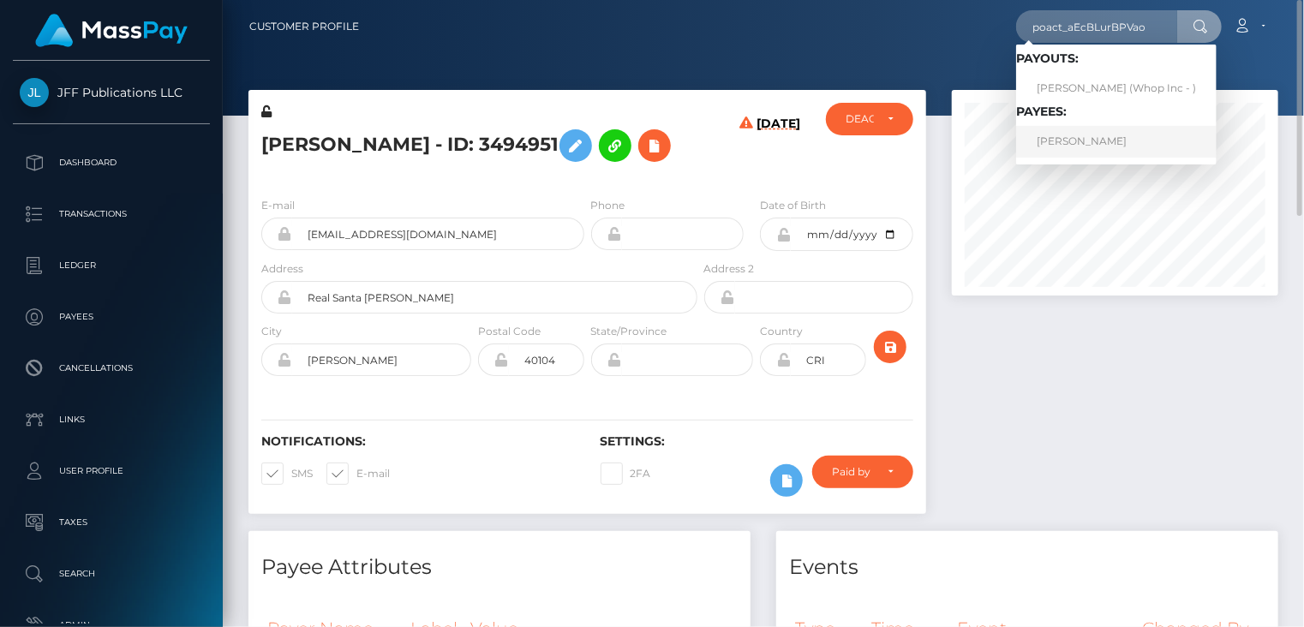
click at [1079, 155] on link "Numan Latif" at bounding box center [1116, 142] width 200 height 32
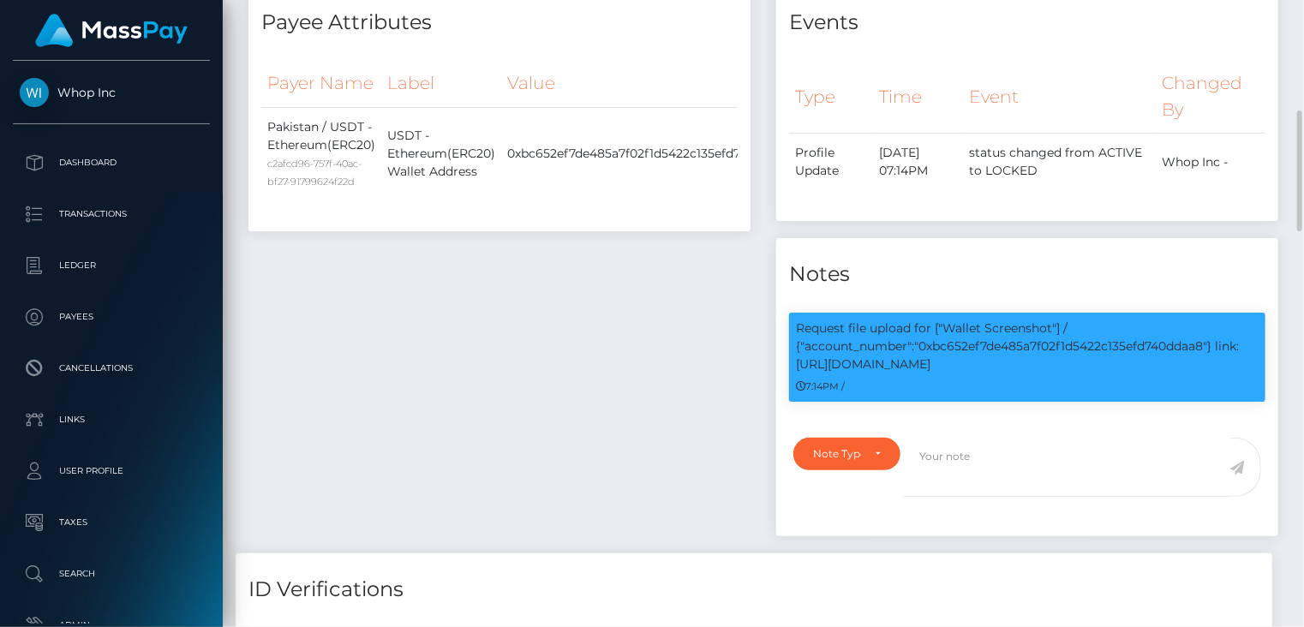
scroll to position [206, 325]
click at [988, 370] on p "Request file upload for ["Wallet Screenshot"] / {"account_number":"0xbc652ef7de…" at bounding box center [1027, 346] width 463 height 54
copy p "0xbc652ef7de485a7f02f1d5422c135efd740ddaa8"
drag, startPoint x: 1220, startPoint y: 373, endPoint x: 1236, endPoint y: 381, distance: 18.4
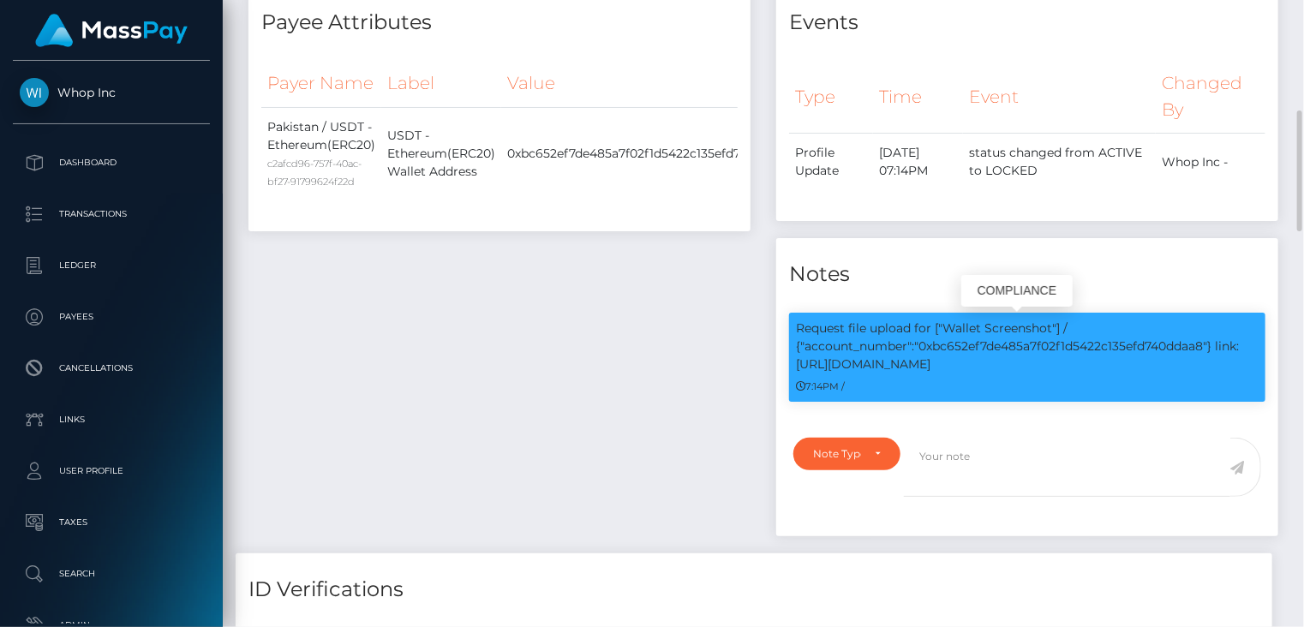
click at [1236, 373] on p "Request file upload for ["Wallet Screenshot"] / {"account_number":"0xbc652ef7de…" at bounding box center [1027, 346] width 463 height 54
copy p "link: [URL][DOMAIN_NAME]"
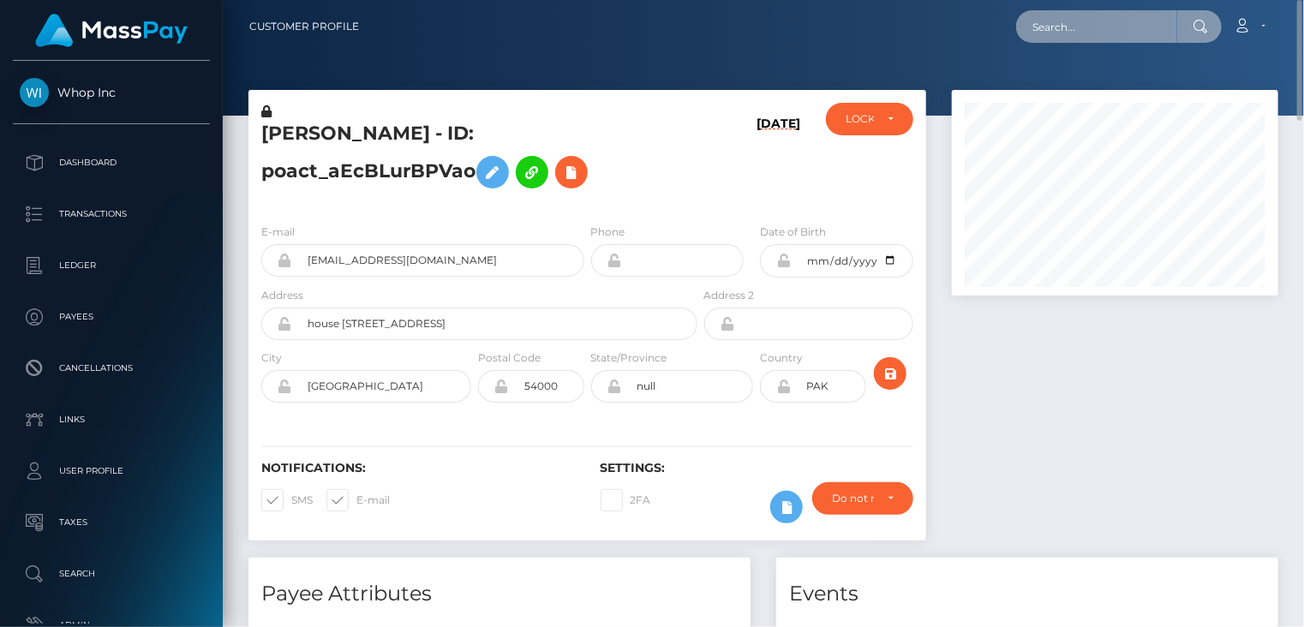
paste input "poact_sNG6eQ6JMMft"
type input "poact_sNG6eQ6JMMft"
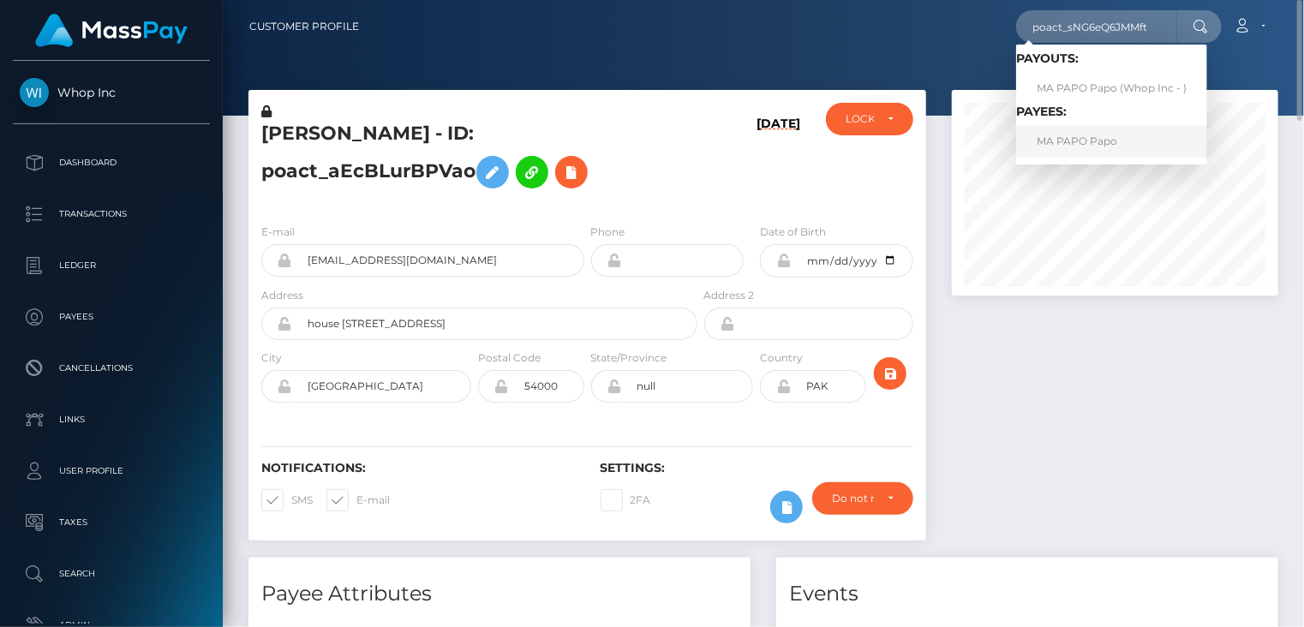
click at [1092, 148] on link "MA PAPO Papo" at bounding box center [1111, 142] width 191 height 32
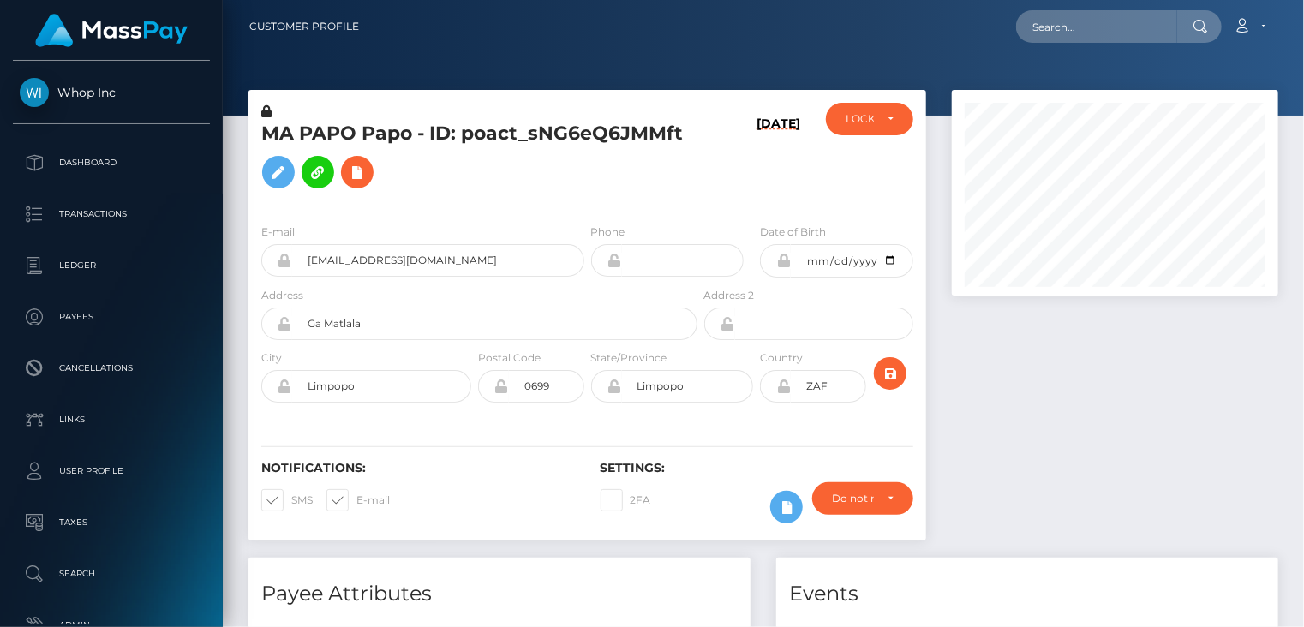
scroll to position [206, 325]
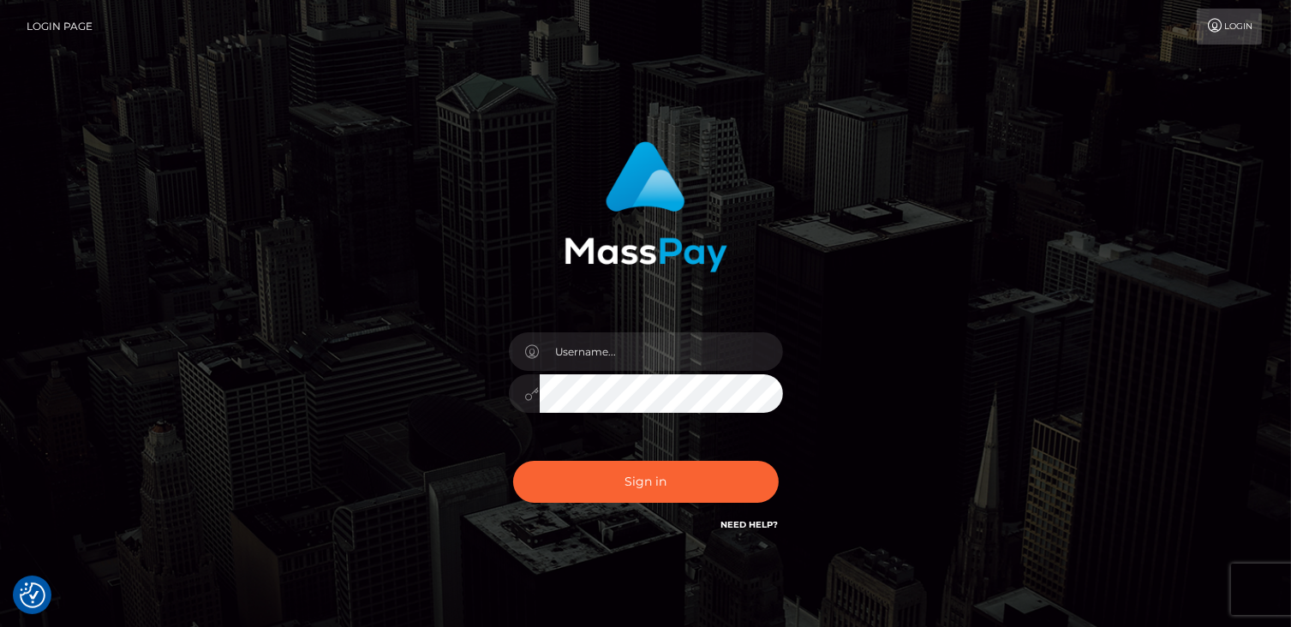
checkbox input "true"
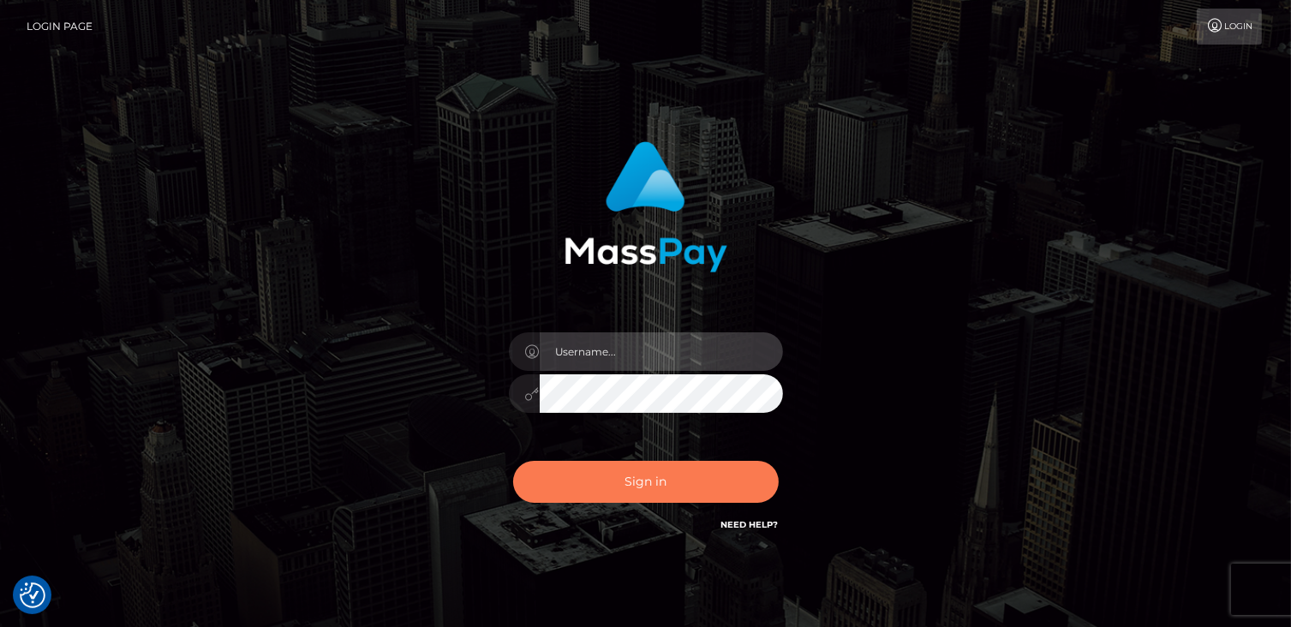
type input "catalinad"
click at [695, 492] on button "Sign in" at bounding box center [646, 482] width 266 height 42
click at [692, 487] on button "Sign in" at bounding box center [646, 482] width 266 height 42
type input "catalinad"
click at [630, 484] on button "Sign in" at bounding box center [646, 482] width 266 height 42
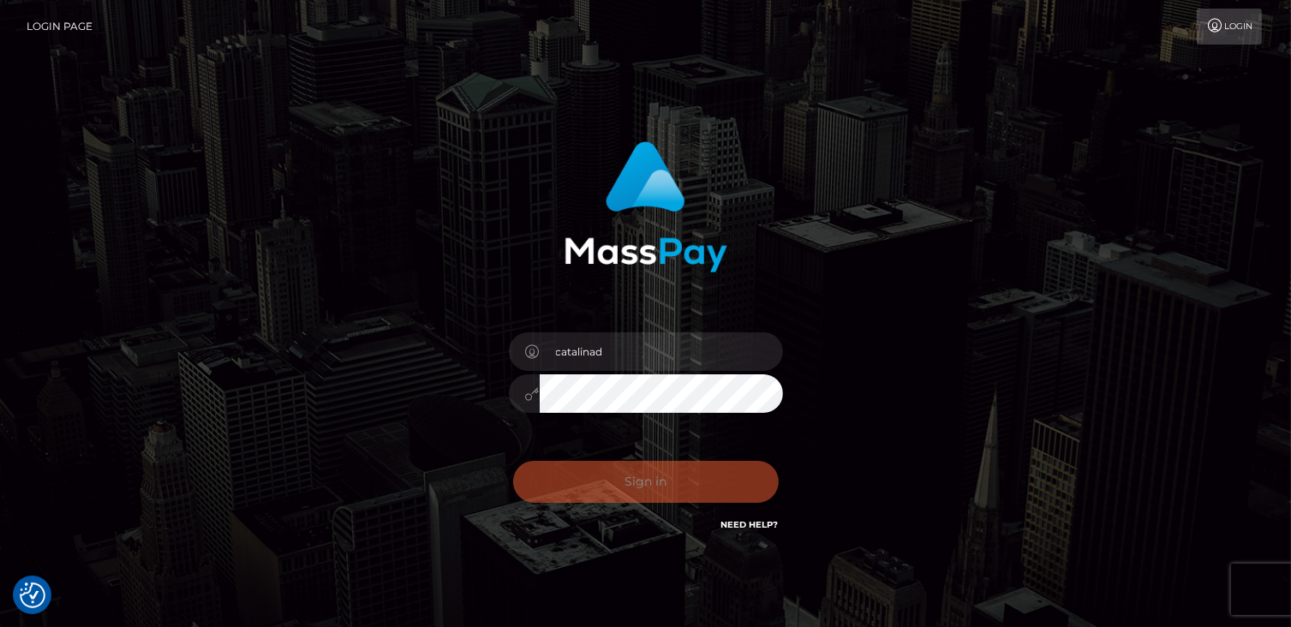
checkbox input "true"
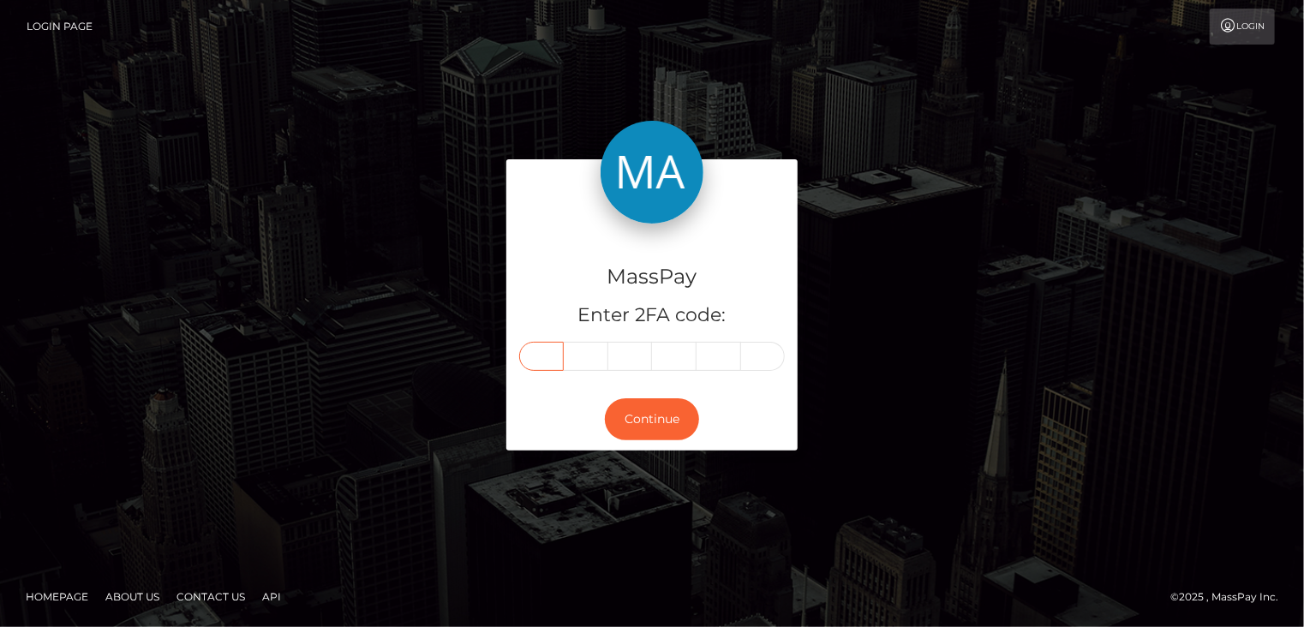
click at [544, 362] on input "text" at bounding box center [541, 356] width 45 height 29
click at [538, 359] on input "text" at bounding box center [541, 356] width 45 height 29
type input "5"
type input "3"
type input "2"
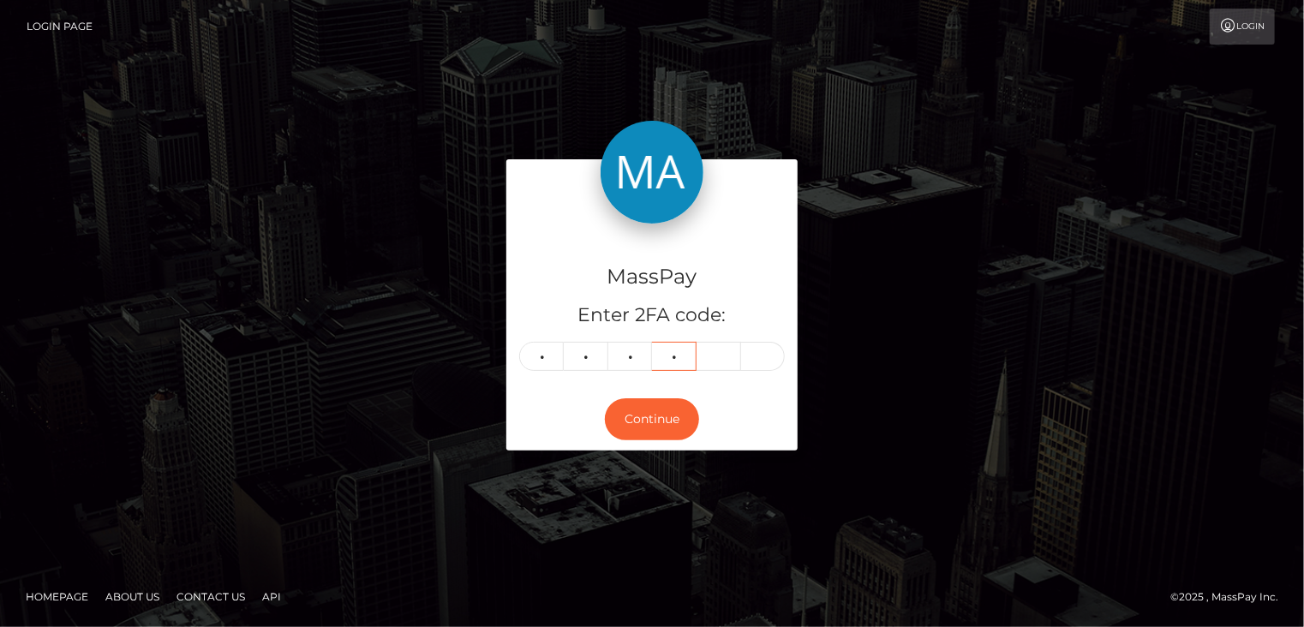
type input "7"
type input "5"
type input "9"
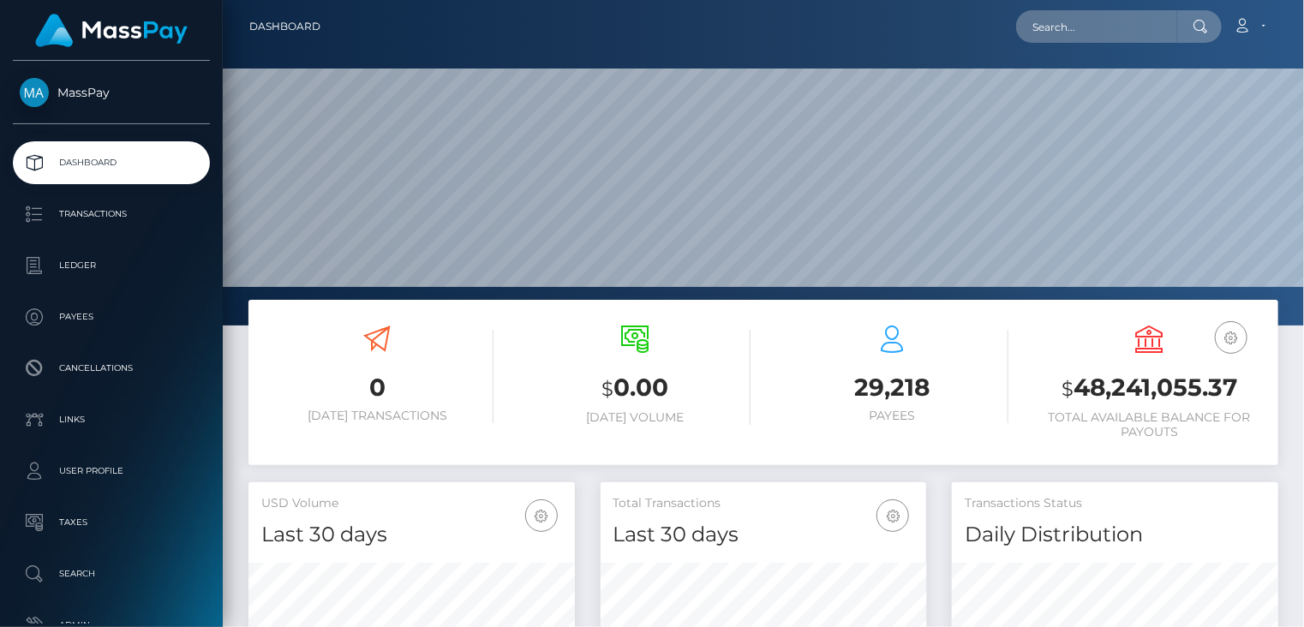
scroll to position [303, 325]
paste input "poact_sNG6eQ6JMMft"
type input "poact_sNG6eQ6JMMft"
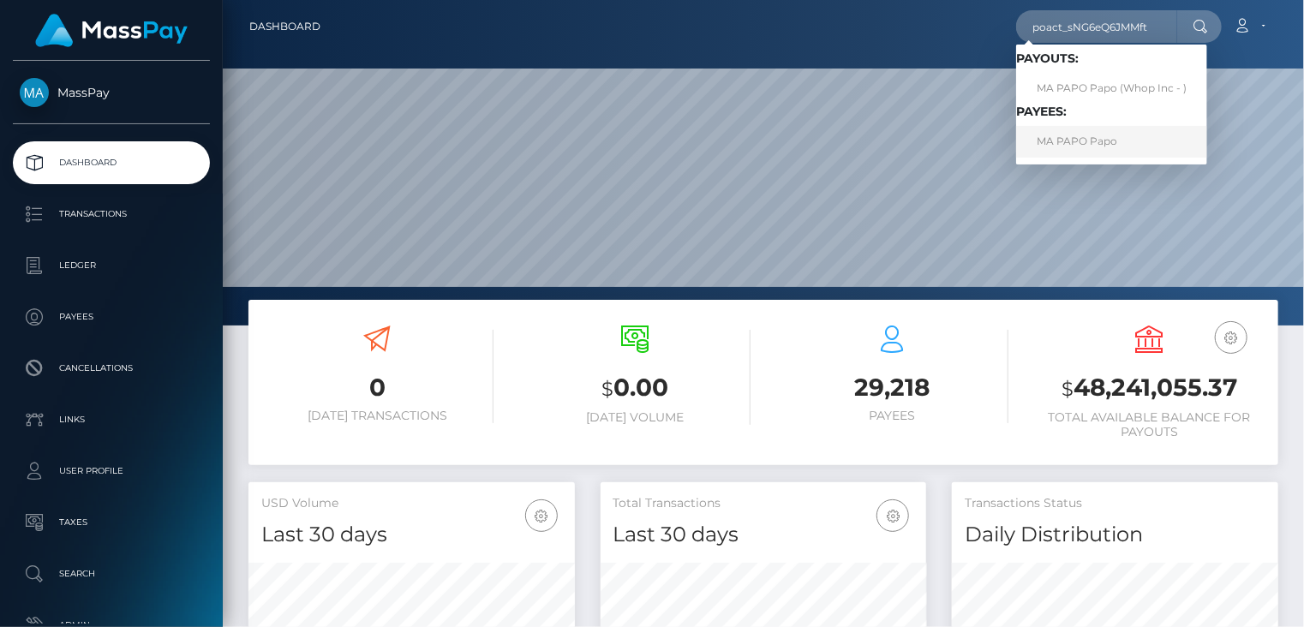
click at [1072, 146] on link "MA PAPO Papo" at bounding box center [1111, 142] width 191 height 32
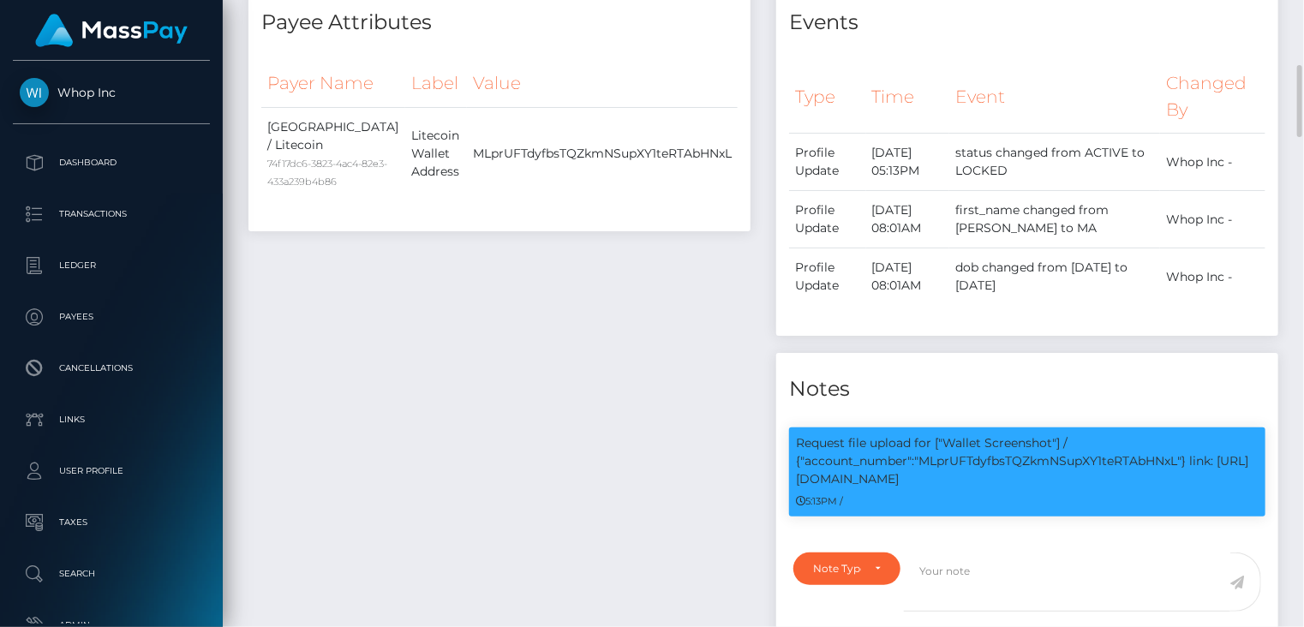
scroll to position [206, 325]
click at [983, 466] on p "Request file upload for ["Wallet Screenshot"] / {"account_number":"MLprUFTdyfbs…" at bounding box center [1027, 461] width 463 height 54
copy p "MLprUFTdyfbsTQZkmNSupXY1teRTAbHNxL"
drag, startPoint x: 1195, startPoint y: 457, endPoint x: 1214, endPoint y: 466, distance: 20.7
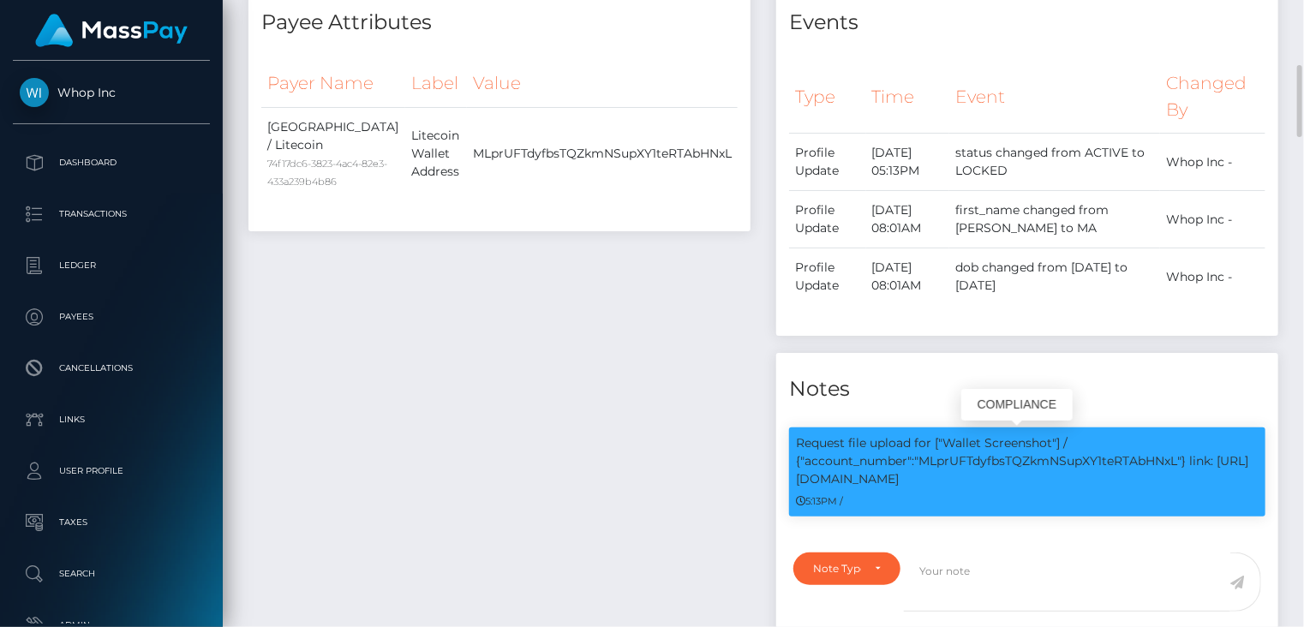
click at [1214, 466] on p "Request file upload for ["Wallet Screenshot"] / {"account_number":"MLprUFTdyfbs…" at bounding box center [1027, 461] width 463 height 54
click at [1207, 463] on p "Request file upload for ["Wallet Screenshot"] / {"account_number":"MLprUFTdyfbs…" at bounding box center [1027, 461] width 463 height 54
drag, startPoint x: 1193, startPoint y: 460, endPoint x: 1220, endPoint y: 471, distance: 28.8
click at [1220, 471] on p "Request file upload for ["Wallet Screenshot"] / {"account_number":"MLprUFTdyfbs…" at bounding box center [1027, 461] width 463 height 54
copy p "link: https://l.maspay.io/4lSdv"
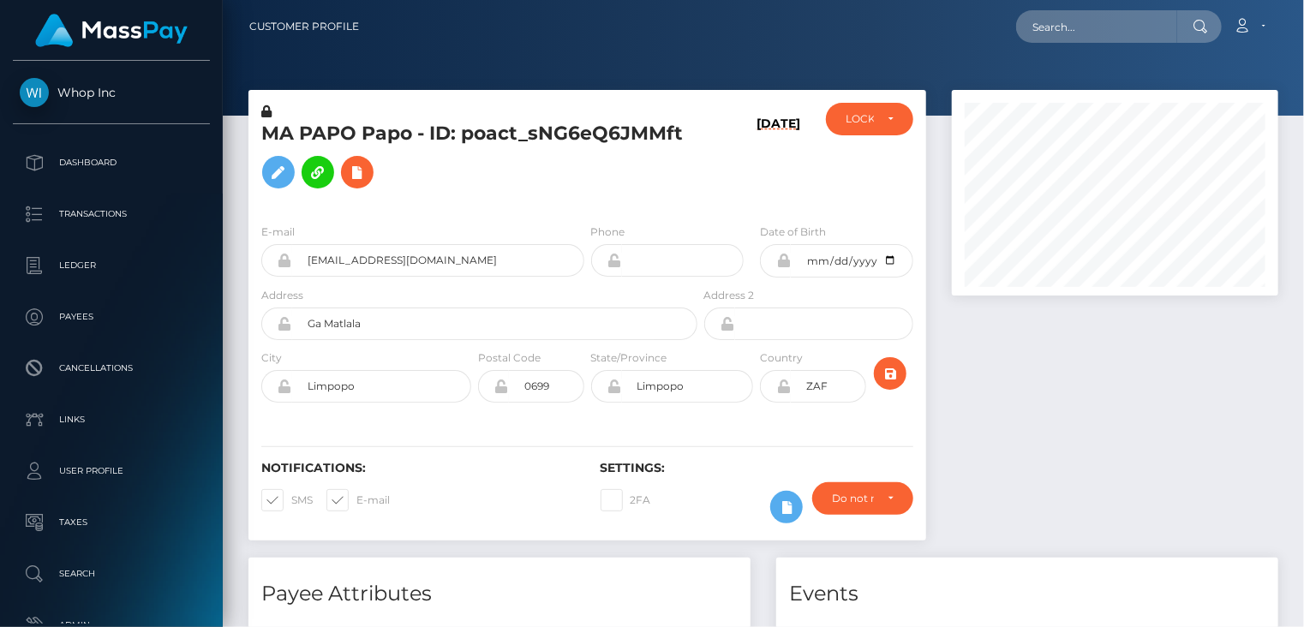
scroll to position [206, 325]
paste input "713083"
type input "713083"
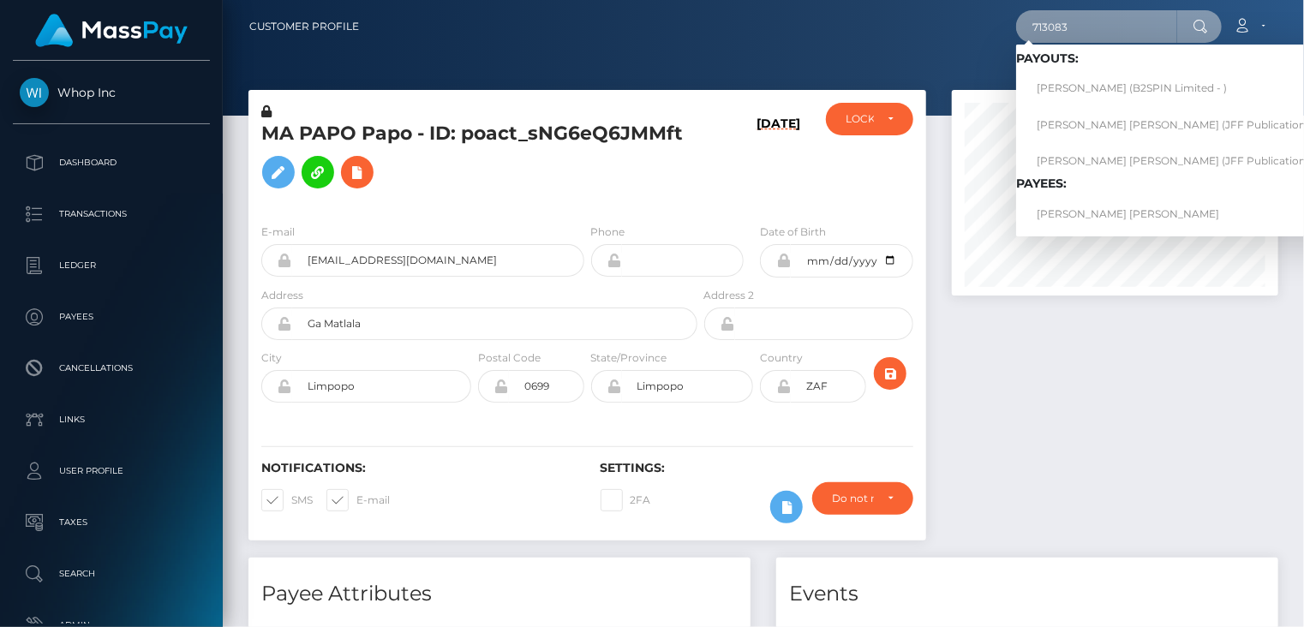
scroll to position [571, 0]
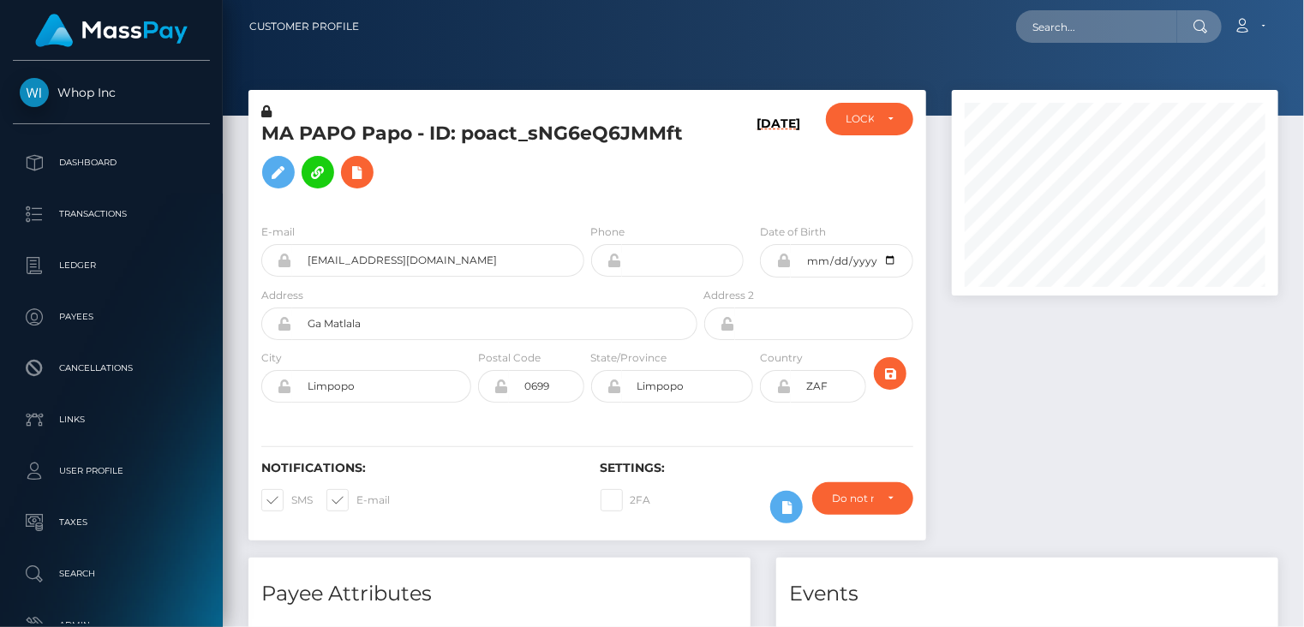
scroll to position [206, 325]
paste input "3494951"
type input "3494951"
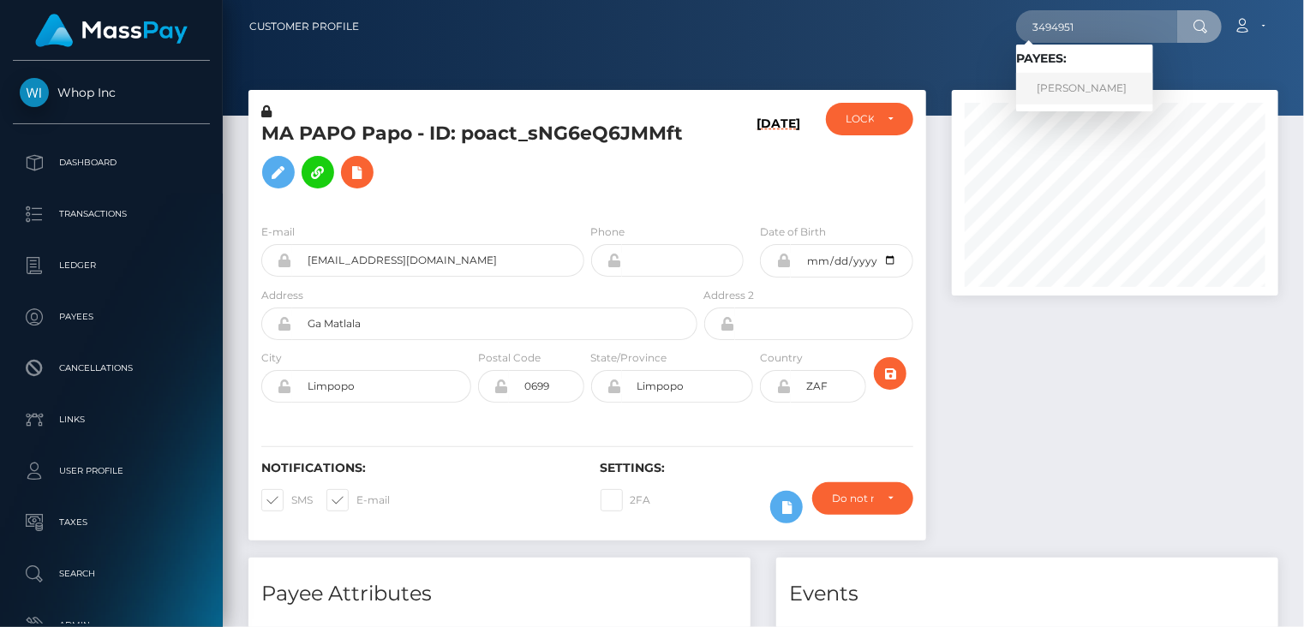
click at [1067, 83] on link "Francisco Arias" at bounding box center [1084, 89] width 137 height 32
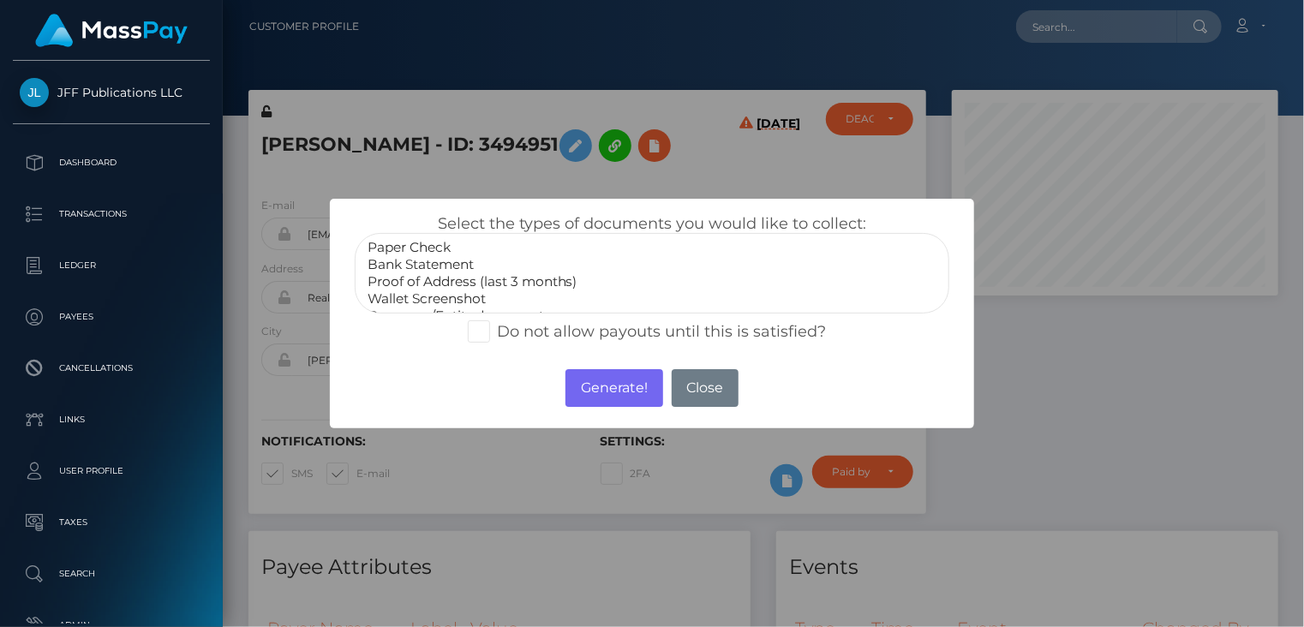
scroll to position [51, 0]
select select "Government issued ID"
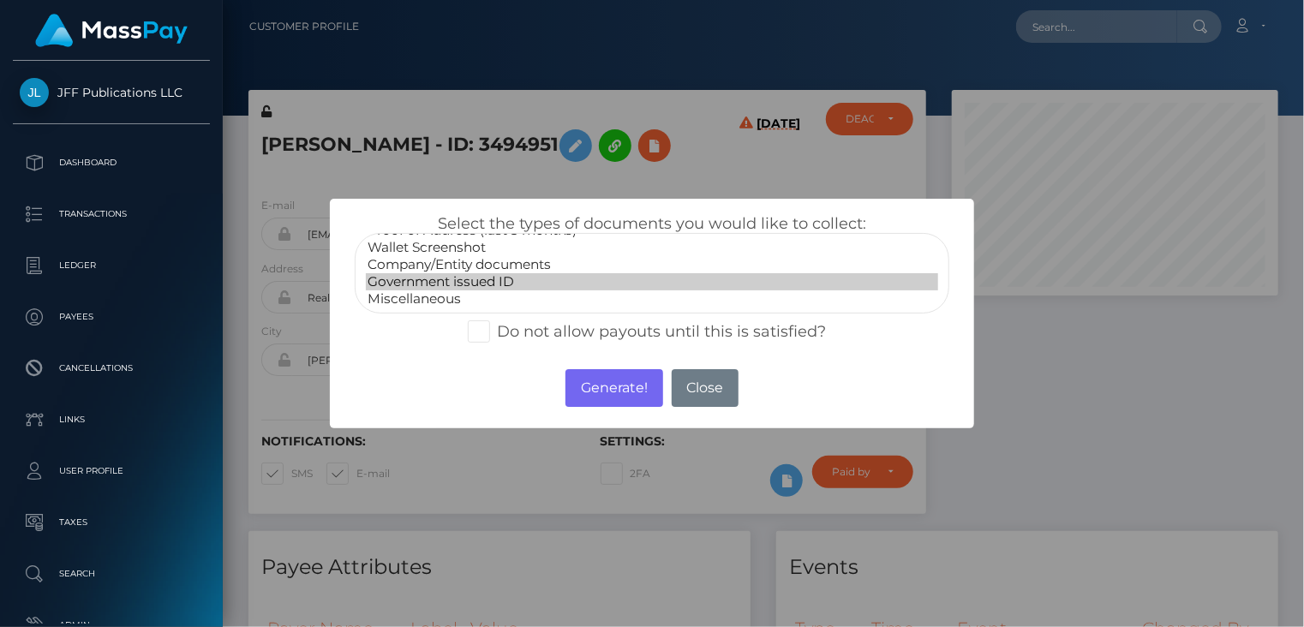
click at [432, 275] on option "Government issued ID" at bounding box center [652, 281] width 573 height 17
click at [610, 391] on button "Generate!" at bounding box center [613, 388] width 97 height 38
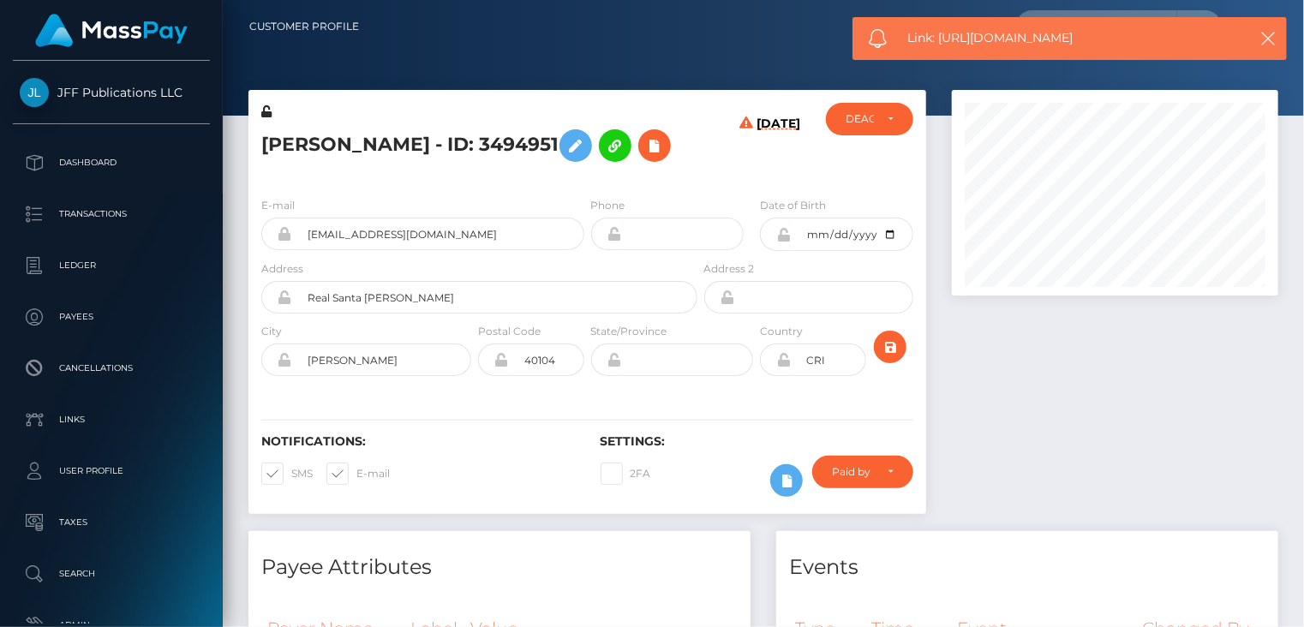
click at [941, 45] on span "Link: https://l.maspay.io/YlSPE" at bounding box center [1069, 38] width 322 height 18
copy span "Link: https://l.maspay.io/YlSPE"
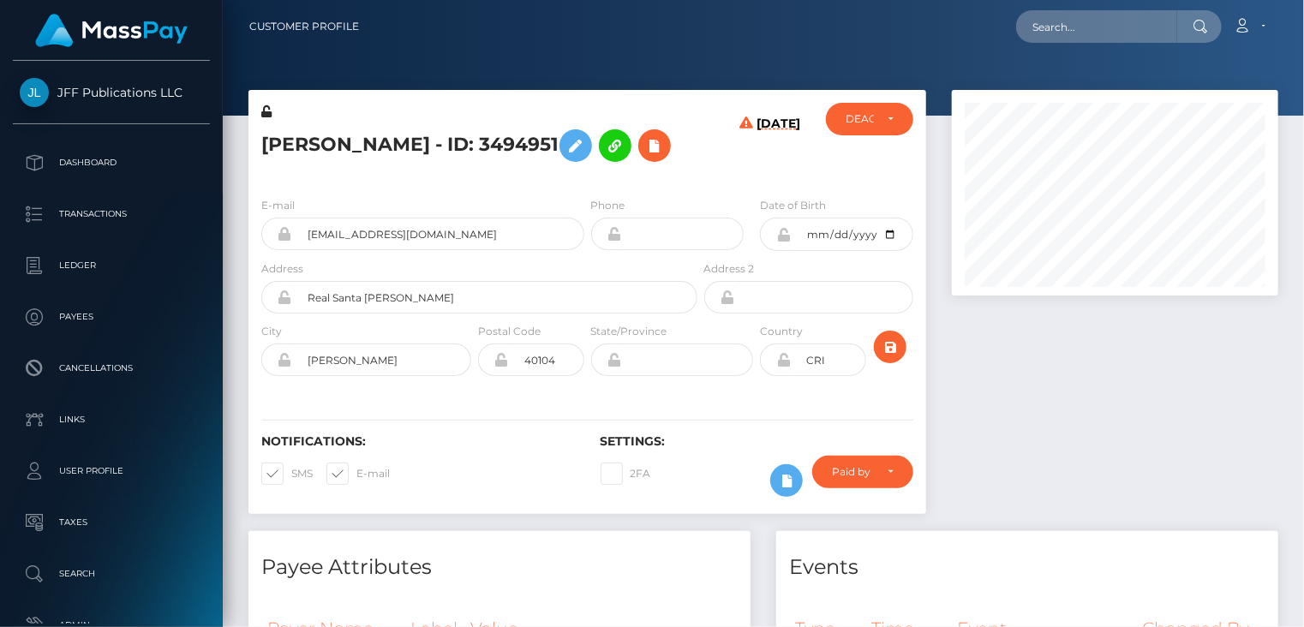
drag, startPoint x: 427, startPoint y: 144, endPoint x: 544, endPoint y: 147, distance: 116.5
click at [544, 147] on h5 "Francisco Arias - ID: 3494951" at bounding box center [474, 146] width 427 height 50
copy h5 "ID: 3494951"
paste input "poact_gcqFfzmLqyxu"
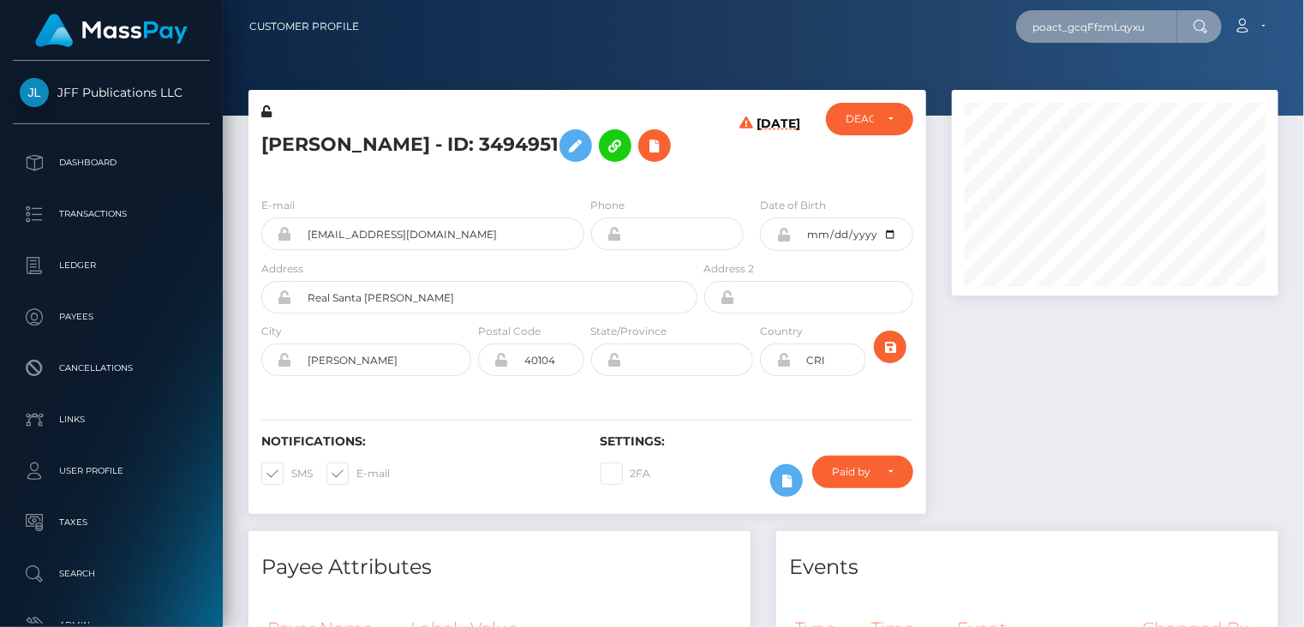
type input "poact_gcqFfzmLqyxu"
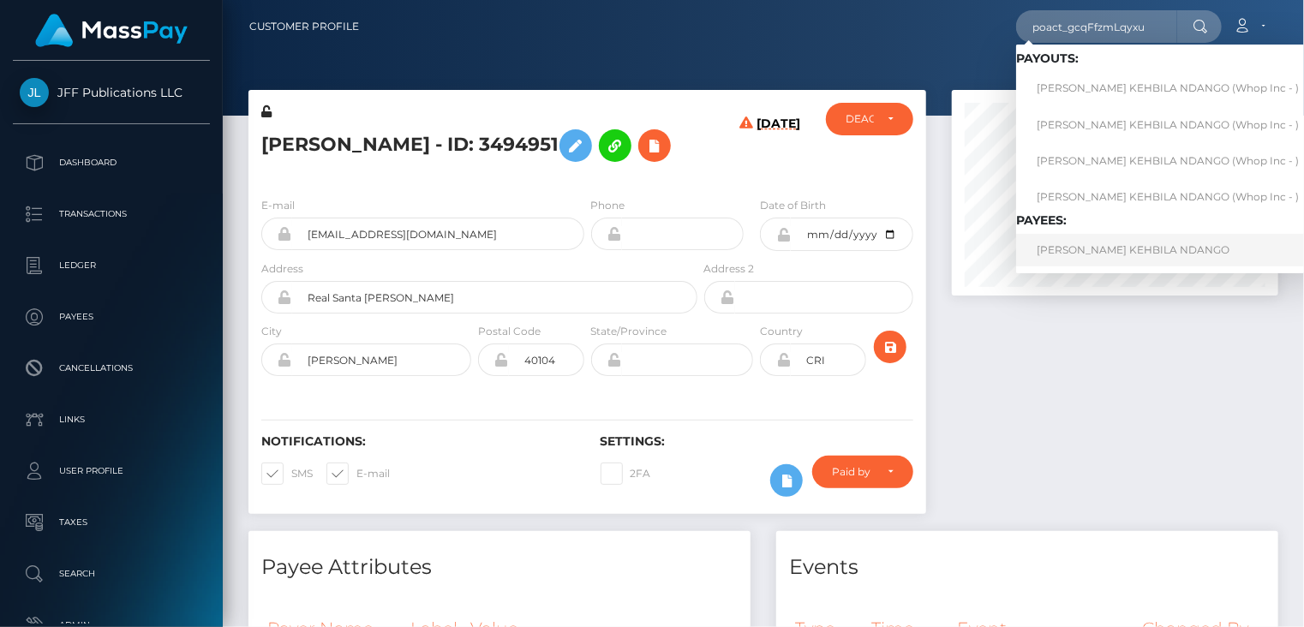
click at [1072, 250] on link "LIONEL WANDILE KEHBILA NDANGO" at bounding box center [1167, 250] width 303 height 32
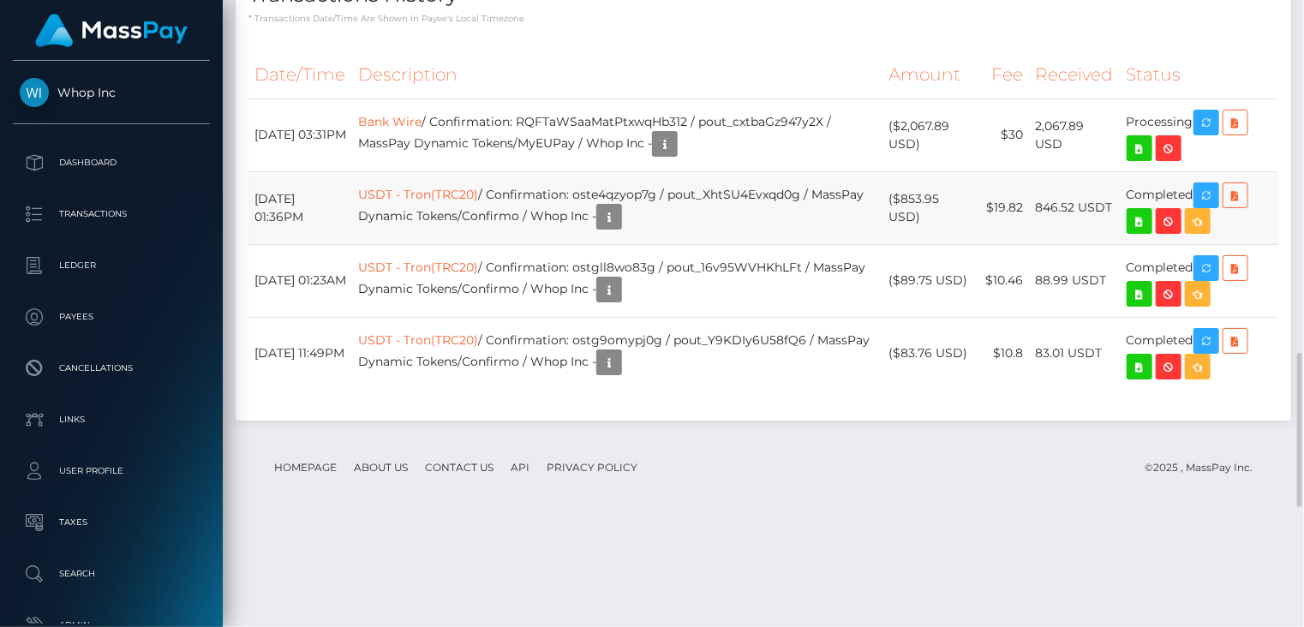
scroll to position [1910, 0]
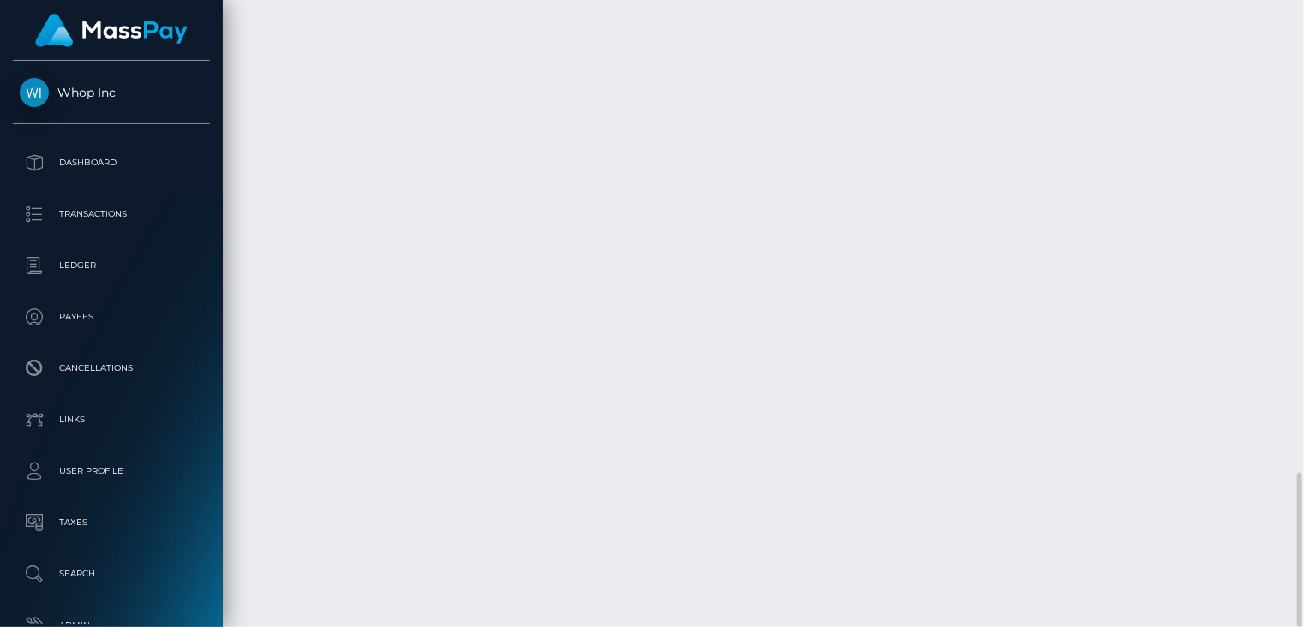
copy td "RQFTaWSaaMatPtxwqHb312"
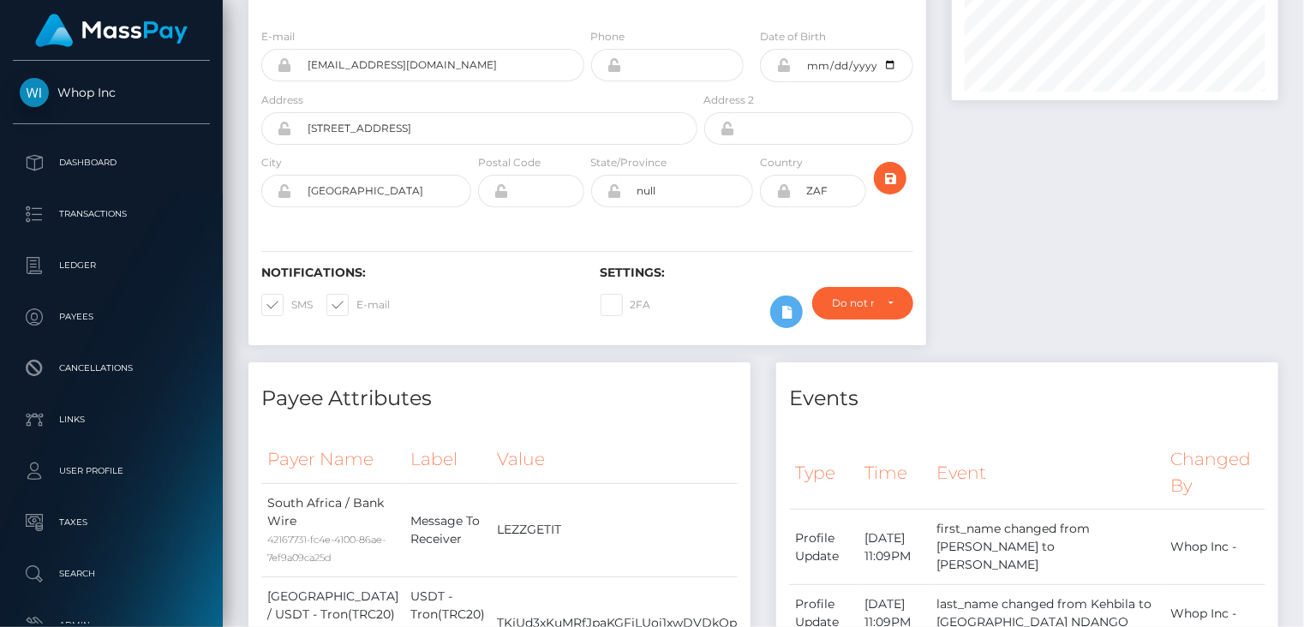
scroll to position [0, 0]
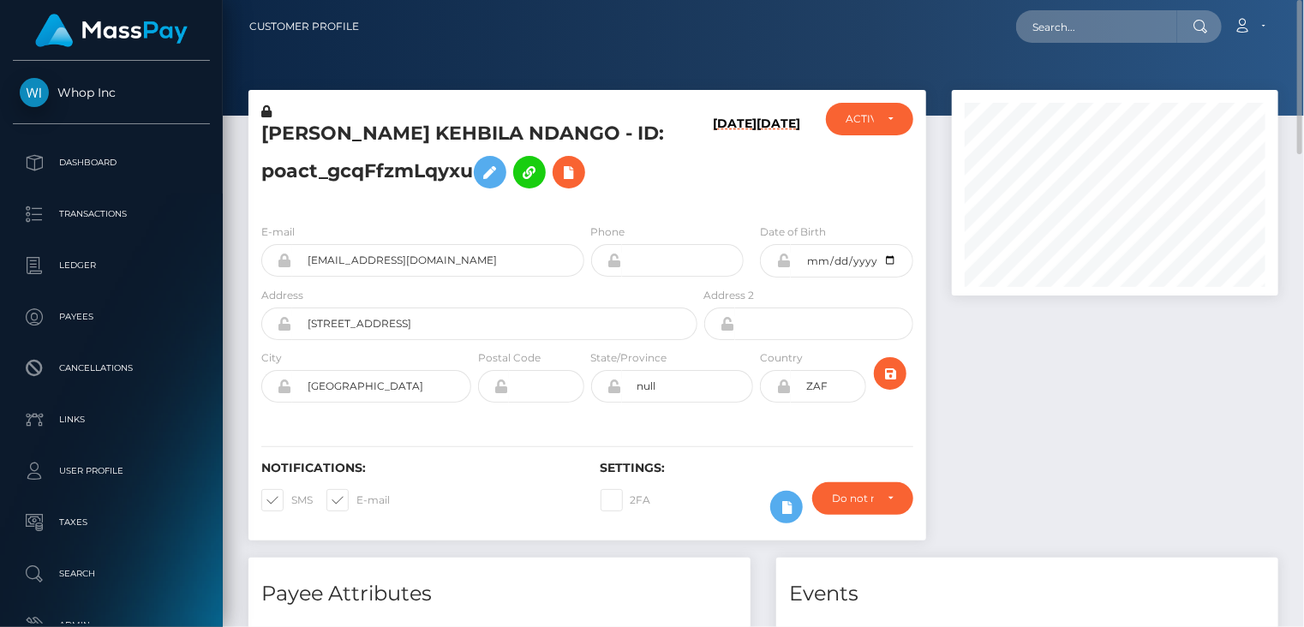
click at [349, 140] on h5 "LIONEL WANDILE KEHBILA NDANGO - ID: poact_gcqFfzmLqyxu" at bounding box center [474, 159] width 427 height 76
drag, startPoint x: 349, startPoint y: 140, endPoint x: 304, endPoint y: 219, distance: 91.7
click at [304, 219] on div "E-mail voxpip9999@gmail.com Phone Date of Birth" at bounding box center [587, 315] width 678 height 210
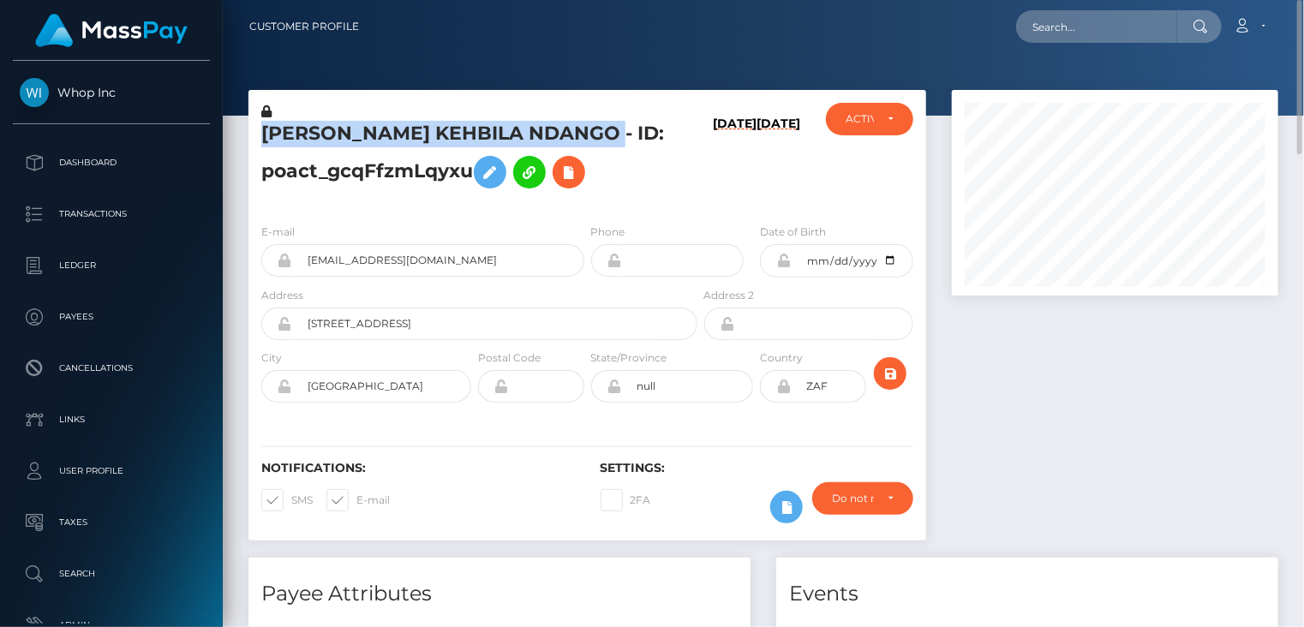
drag, startPoint x: 262, startPoint y: 135, endPoint x: 627, endPoint y: 132, distance: 364.9
click at [627, 132] on h5 "LIONEL WANDILE KEHBILA NDANGO - ID: poact_gcqFfzmLqyxu" at bounding box center [474, 159] width 427 height 76
copy h5 "LIONEL WANDILE KEHBILA NDANGO"
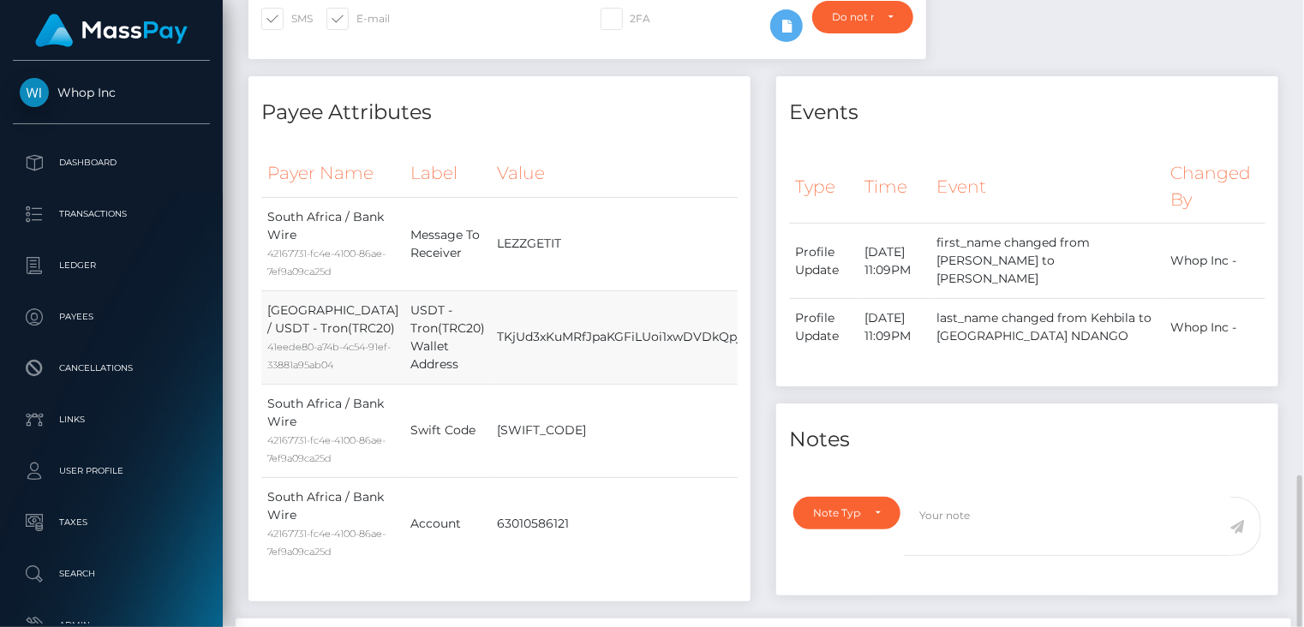
scroll to position [1053, 0]
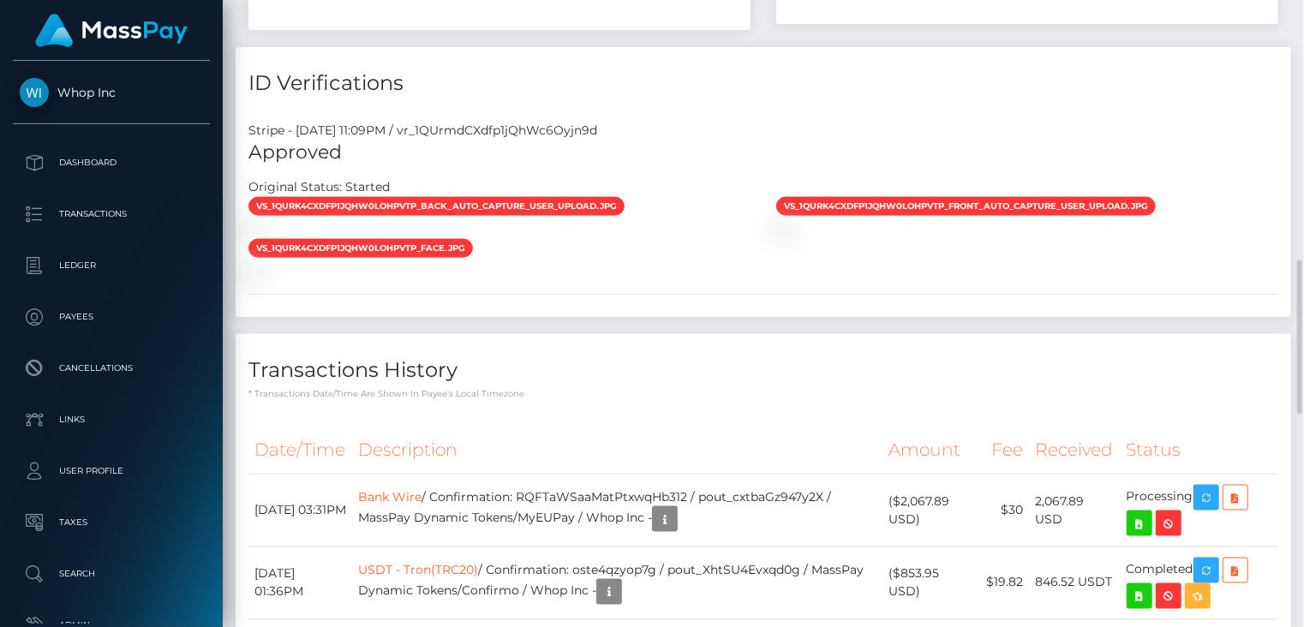
drag, startPoint x: 902, startPoint y: 364, endPoint x: 881, endPoint y: 479, distance: 116.8
click at [881, 280] on div "vs_1QUrk4CXdfp1jQhW0LOHpVtp_back_auto_capture_user_upload.jpg" at bounding box center [763, 238] width 1055 height 84
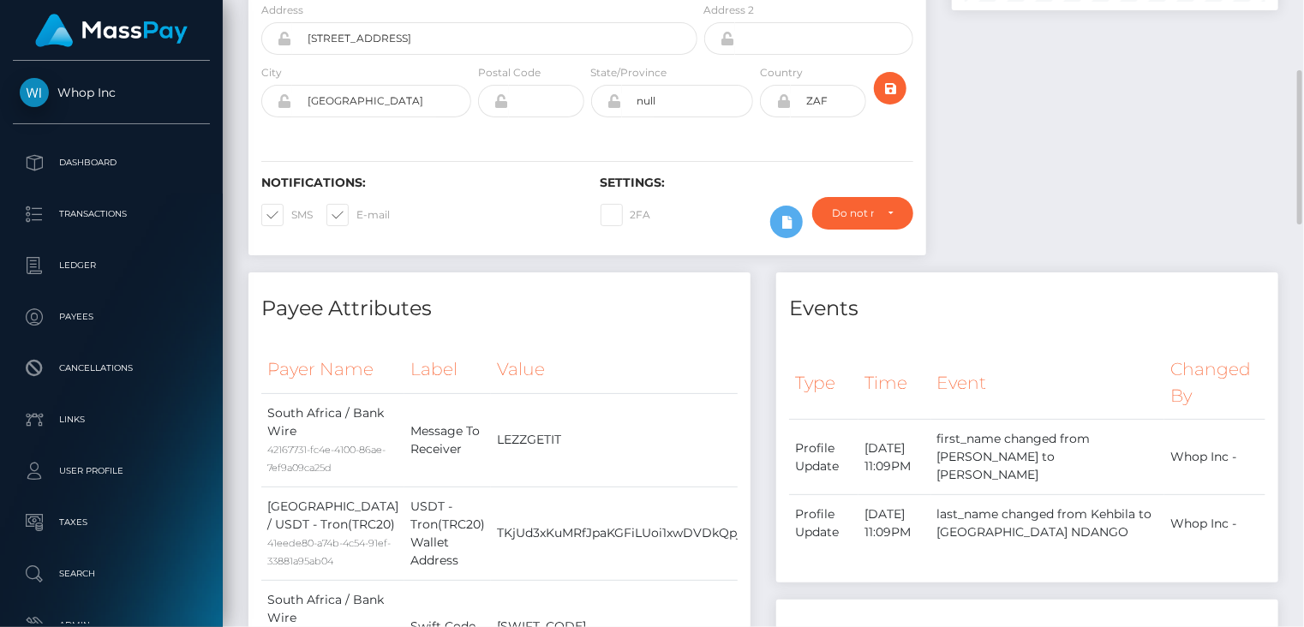
scroll to position [0, 0]
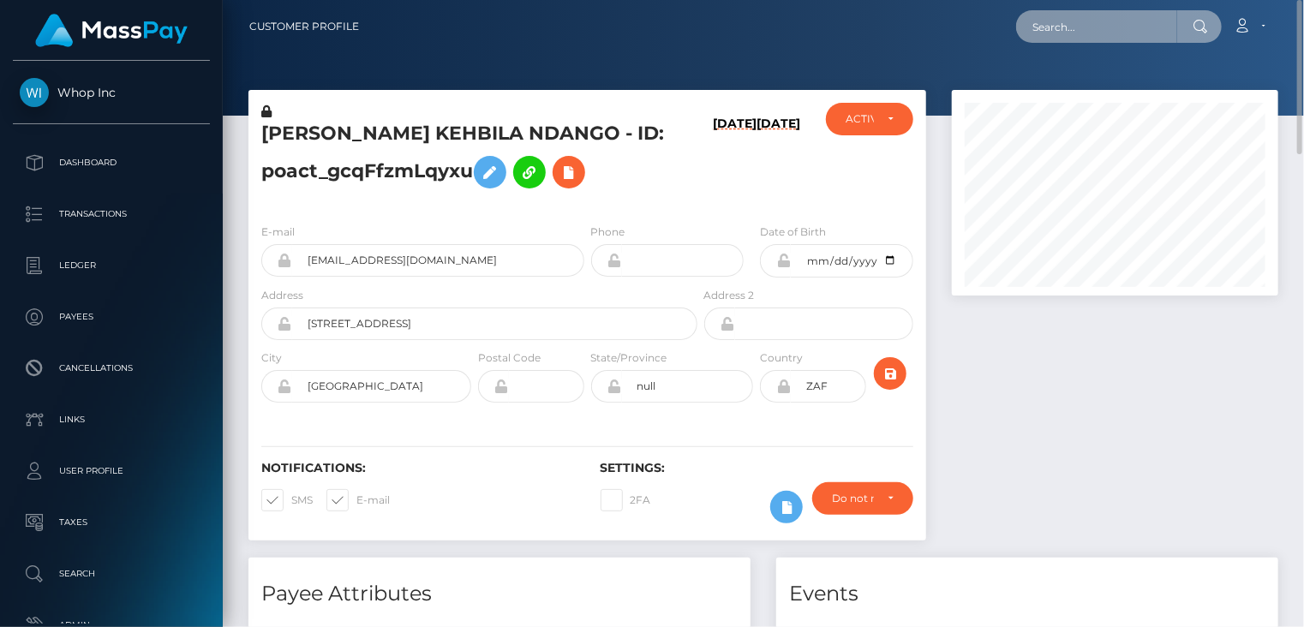
paste input "pickeringshona88@gmail.com"
type input "pickeringshona88@gmail.com"
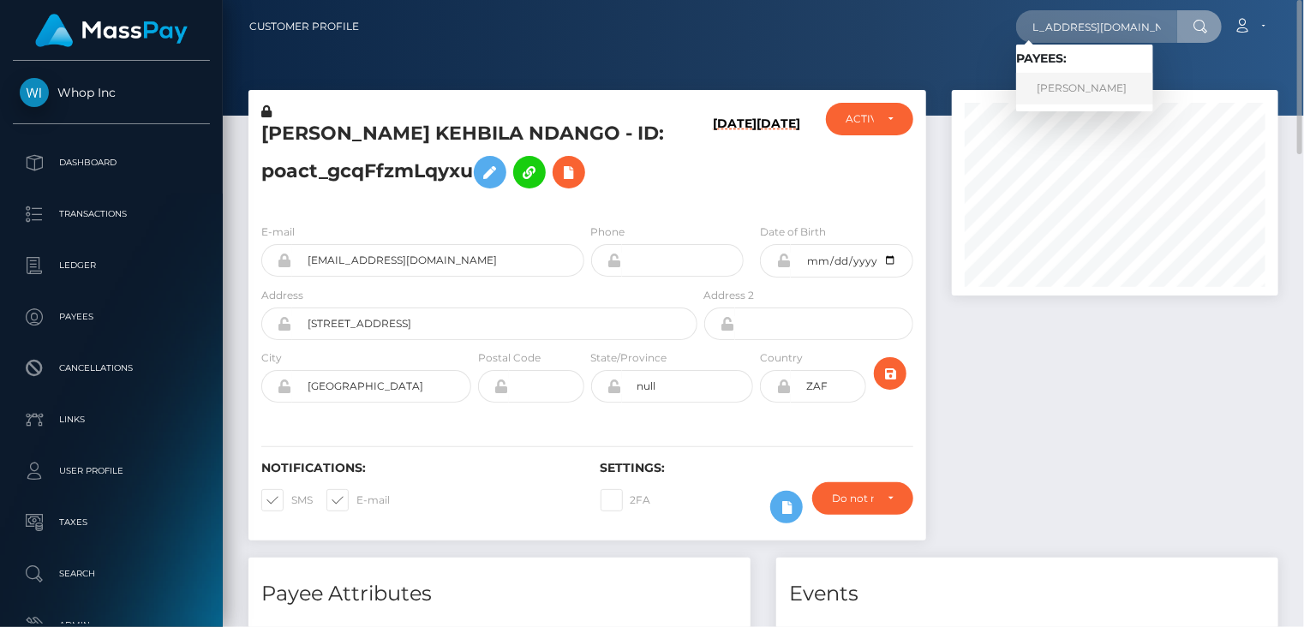
click at [1094, 89] on link "BILLY FRANCIS BRODERICK" at bounding box center [1084, 89] width 137 height 32
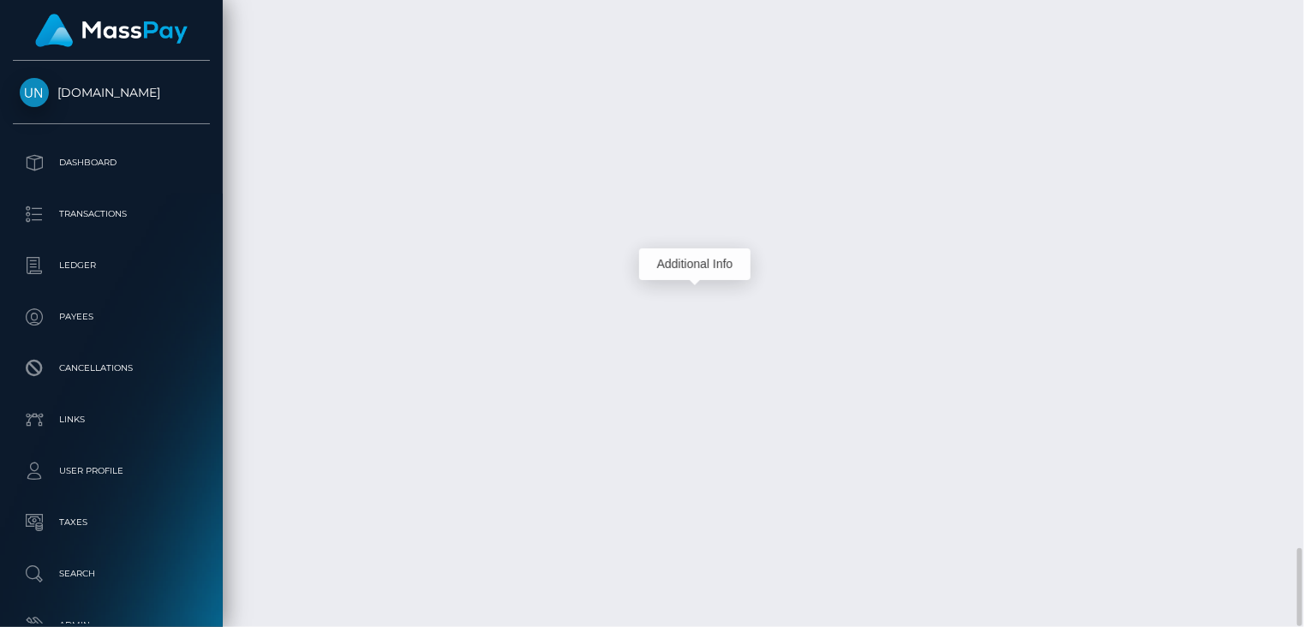
scroll to position [206, 325]
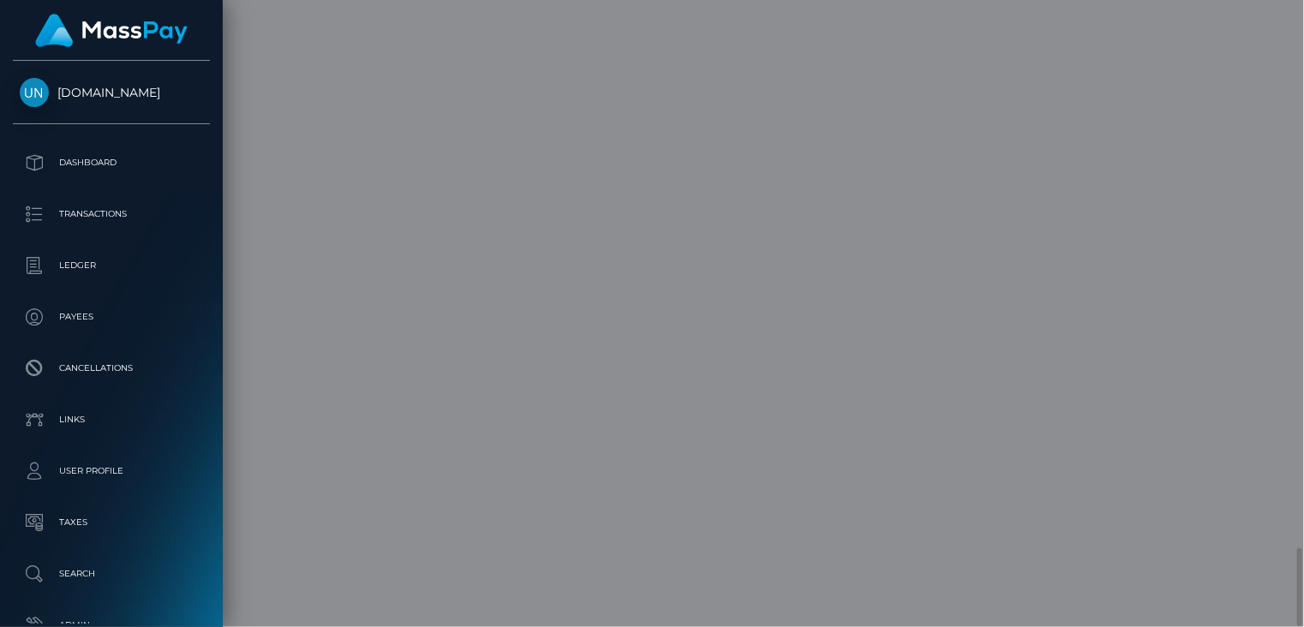
scroll to position [0, 0]
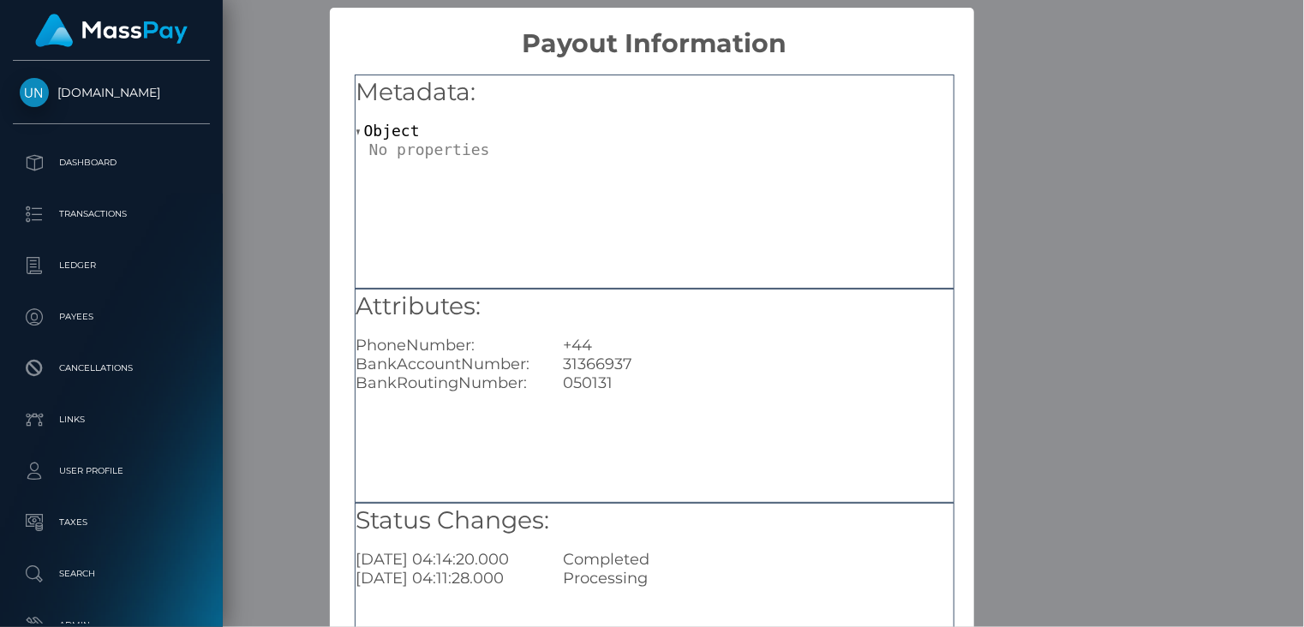
click at [1083, 182] on div "× Payout Information Metadata: Object Attributes: PhoneNumber: +44 BankAccountN…" at bounding box center [652, 313] width 1304 height 627
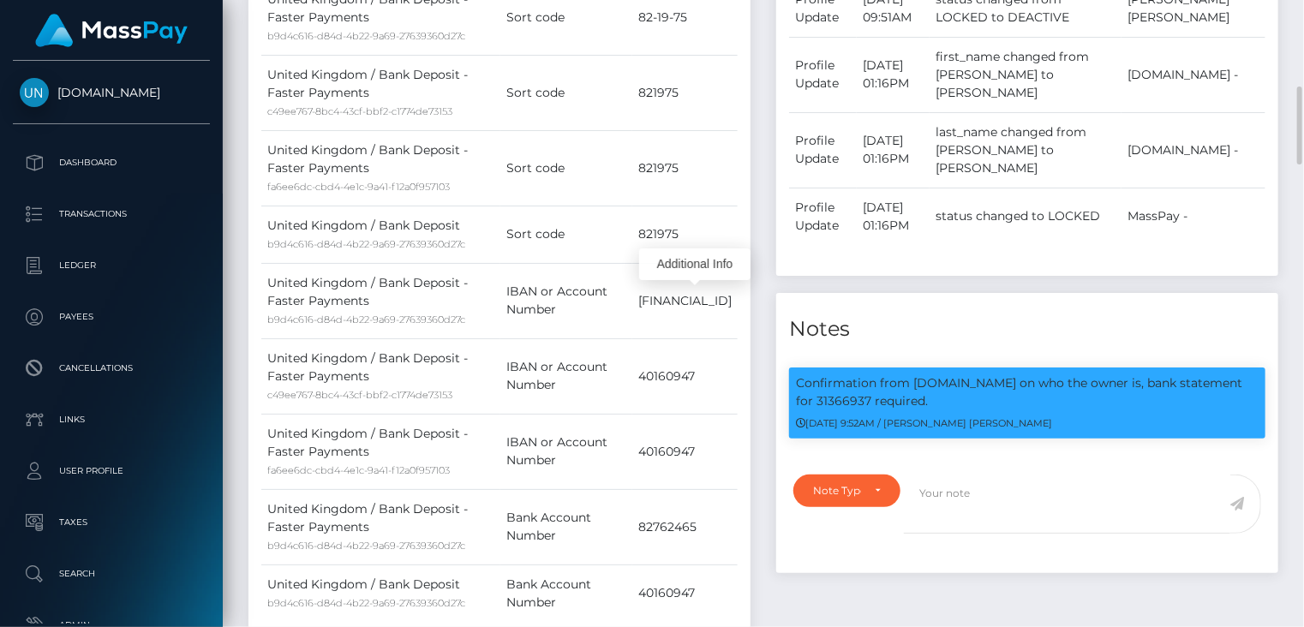
scroll to position [206, 325]
click at [839, 410] on p "Confirmation from Unlockt.me on who the owner is, bank statement for 31366937 r…" at bounding box center [1027, 392] width 463 height 36
copy p "31366937"
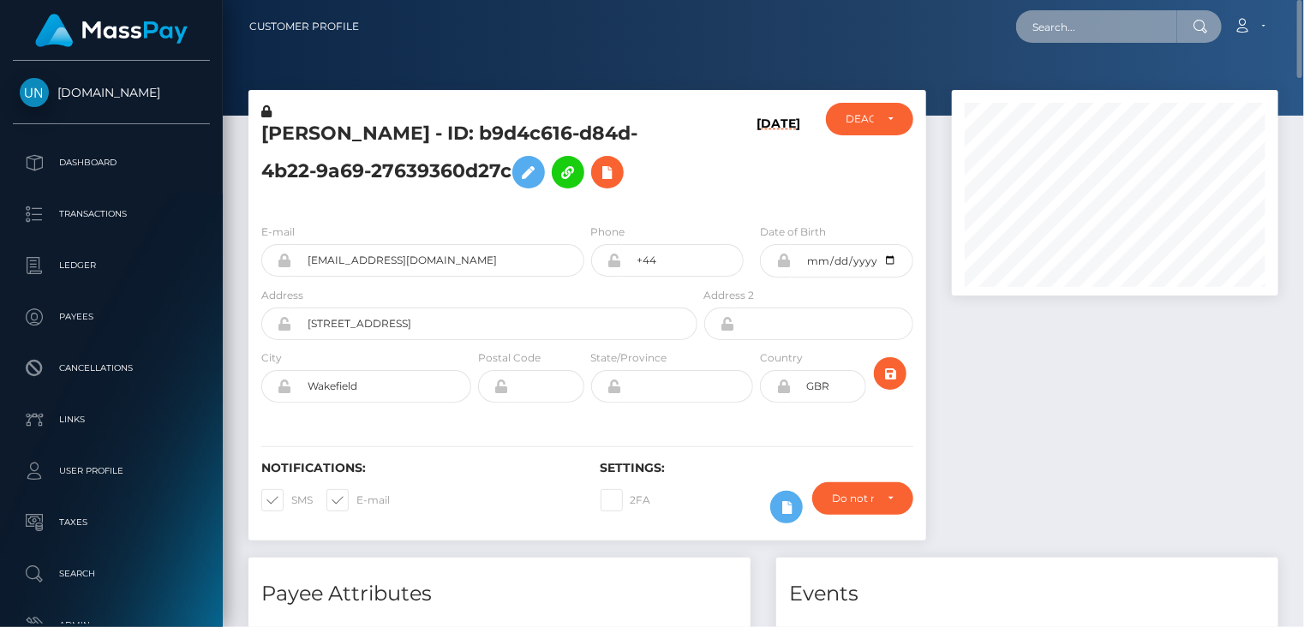
paste input "MSP0e7c170a5f15ad1"
type input "MSP0e7c170a5f15ad1"
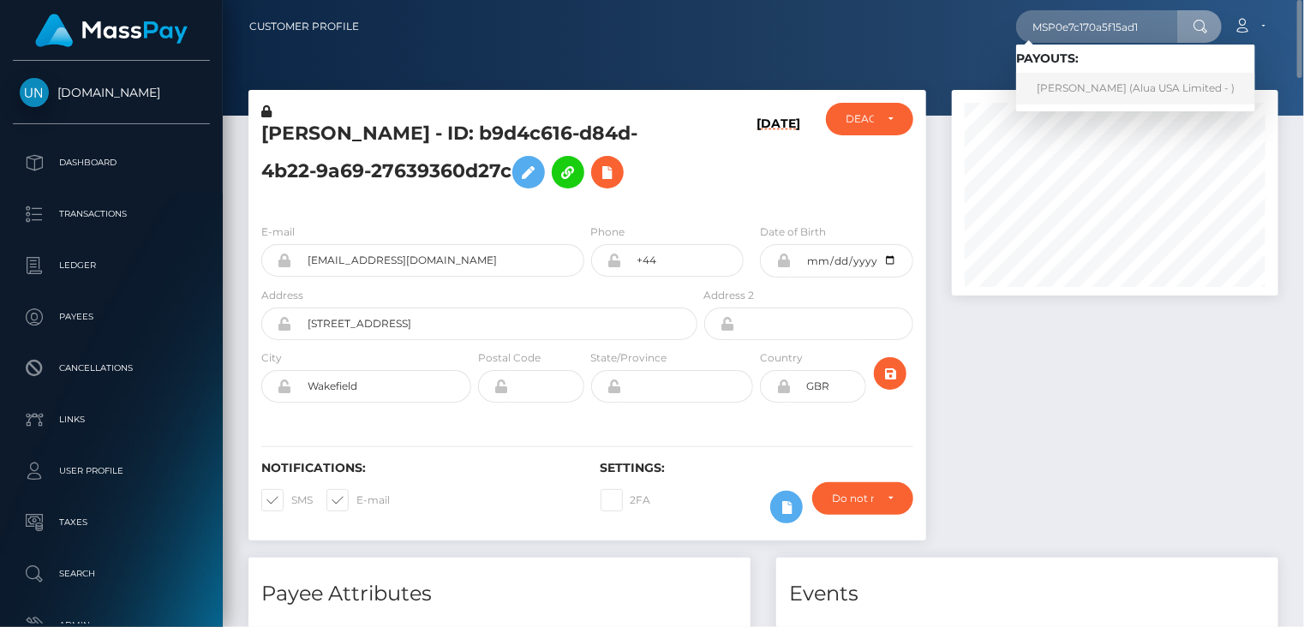
click at [1119, 94] on link "crystal daenah Macias (Alua USA Limited - )" at bounding box center [1135, 89] width 239 height 32
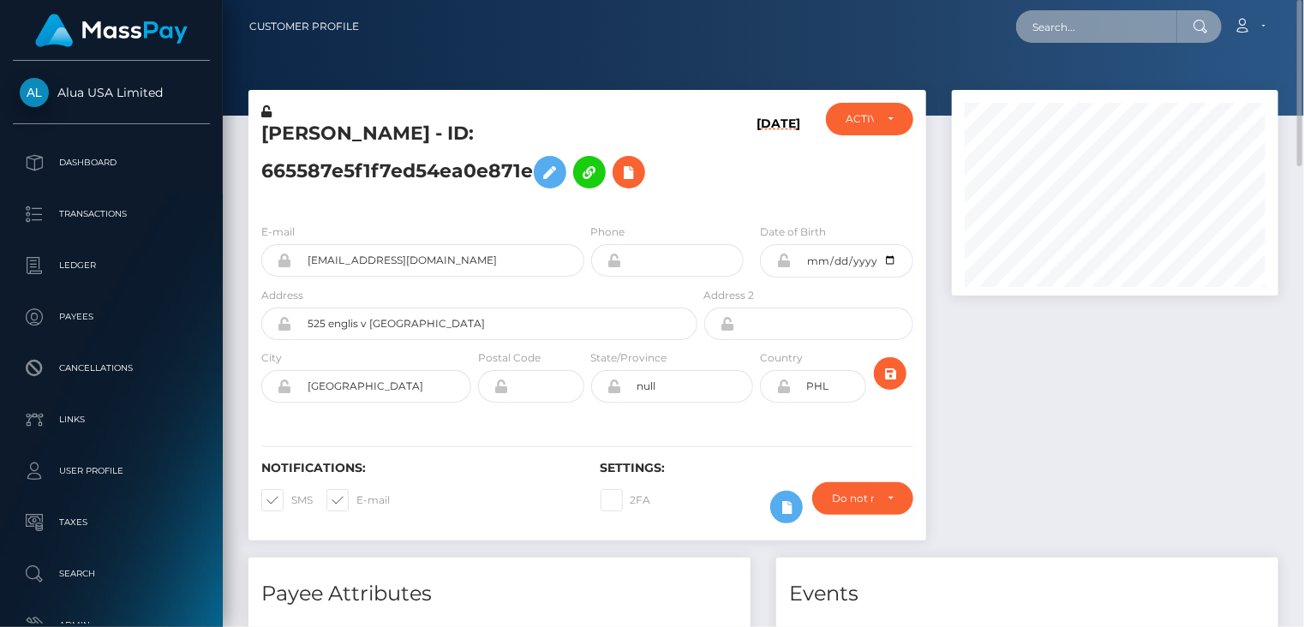
paste input "MSPb3266a7af51249a"
type input "MSPb3266a7af51249a"
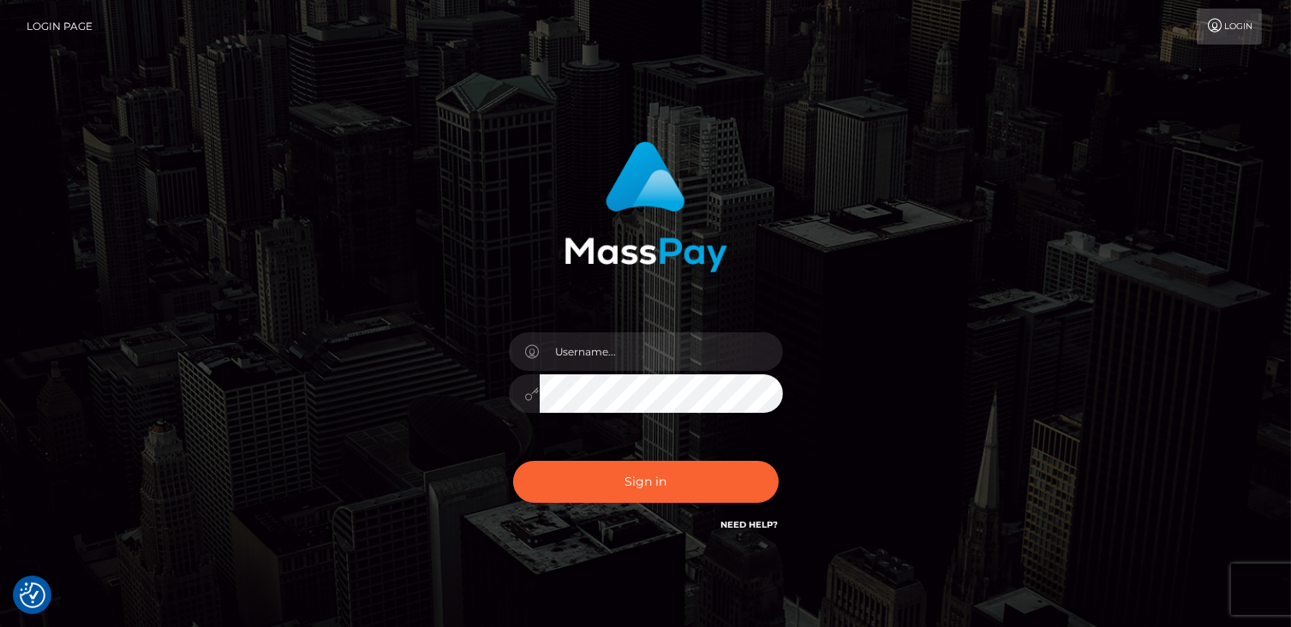
checkbox input "true"
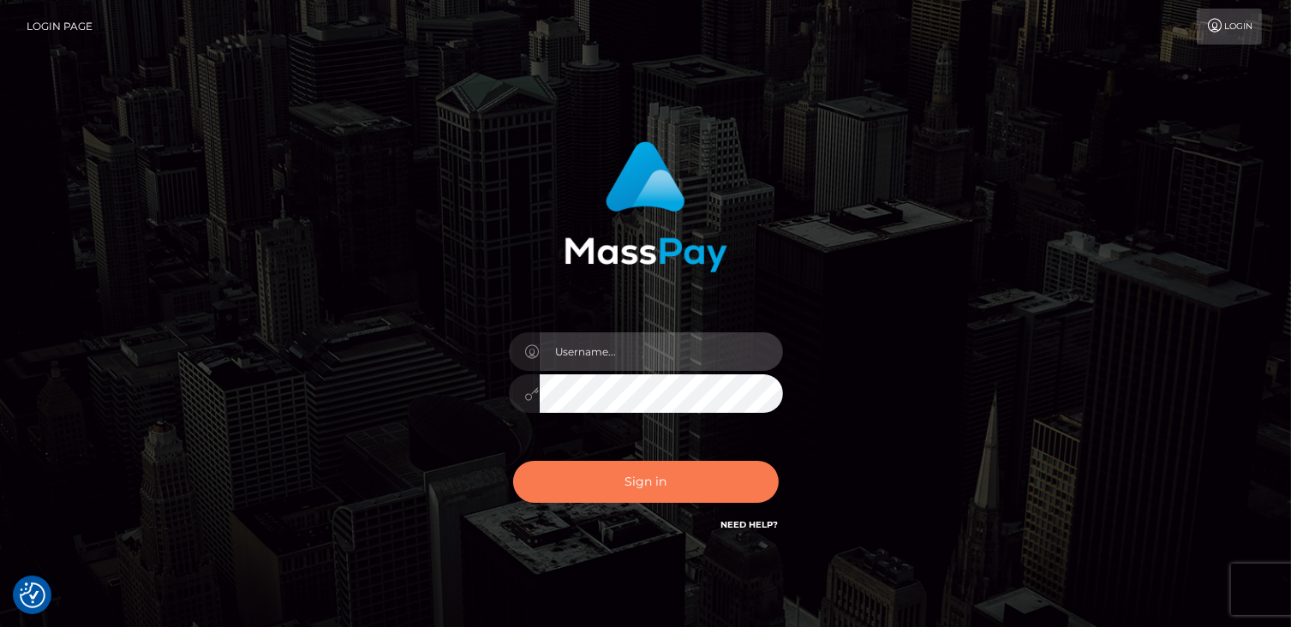
type input "catalinad"
click at [651, 480] on button "Sign in" at bounding box center [646, 482] width 266 height 42
type input "catalinad"
click at [644, 471] on button "Sign in" at bounding box center [646, 482] width 266 height 42
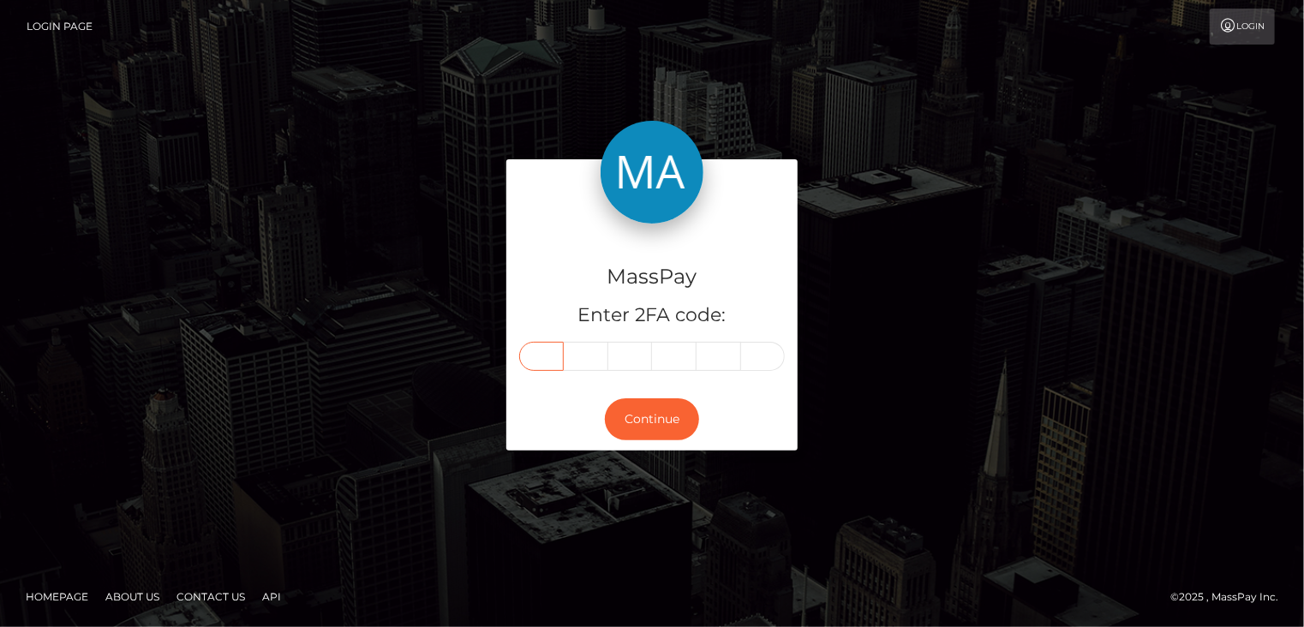
click at [534, 361] on input "text" at bounding box center [541, 356] width 45 height 29
type input "4"
type input "0"
type input "6"
type input "5"
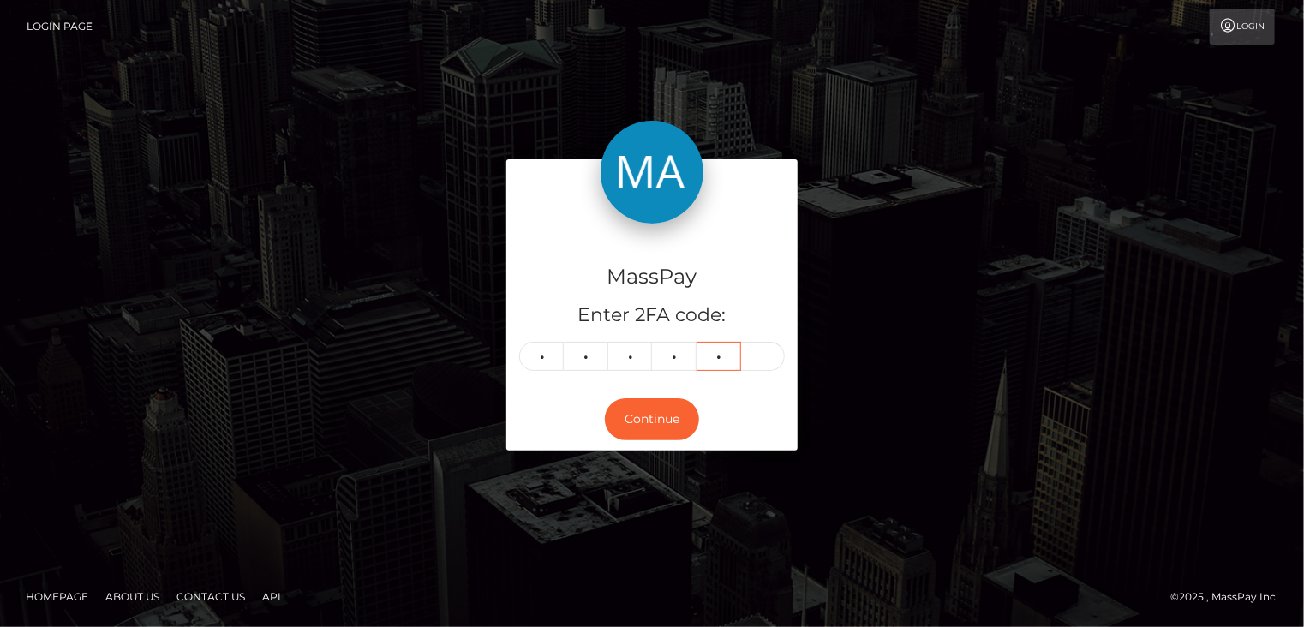
type input "7"
type input "5"
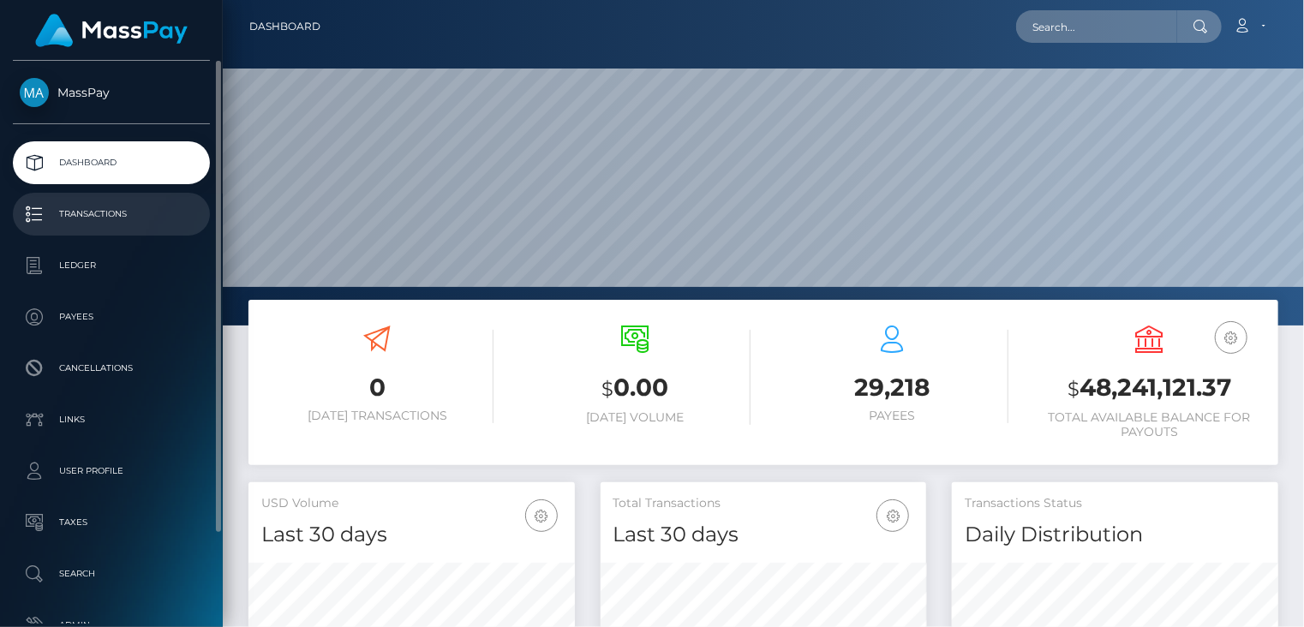
scroll to position [303, 325]
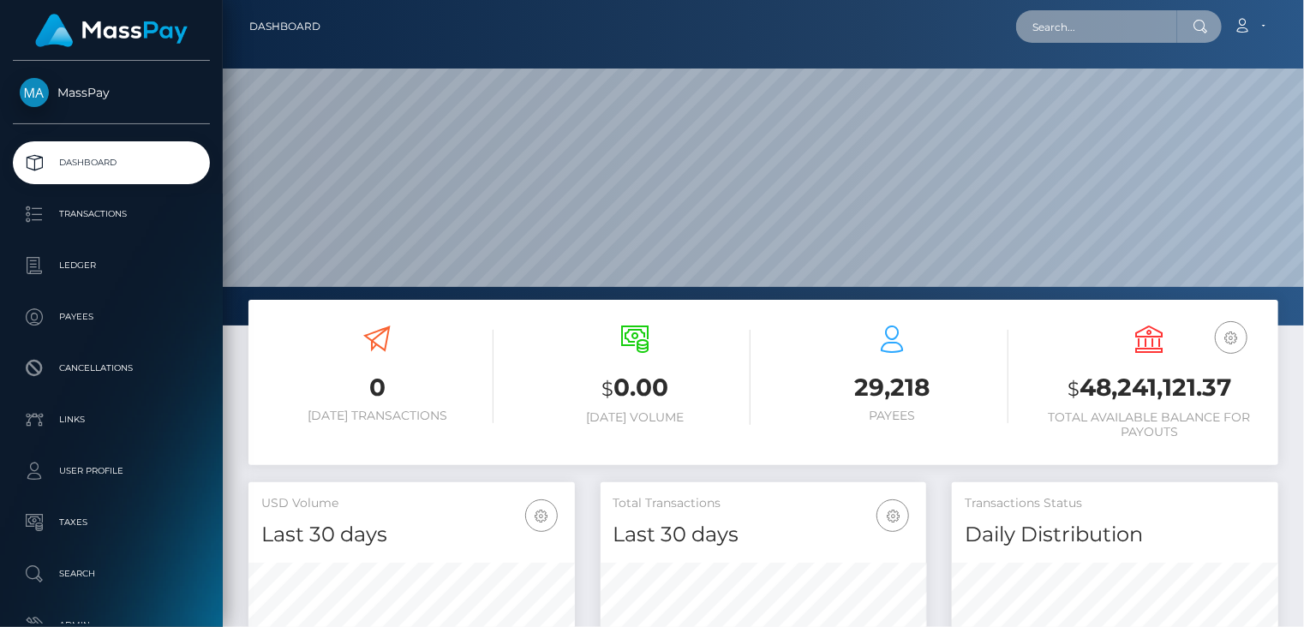
paste input "JK5iHzKdCsXIx3lD8k10ey6X84g1"
type input "JK5iHzKdCsXIx3lD8k10ey6X84g1"
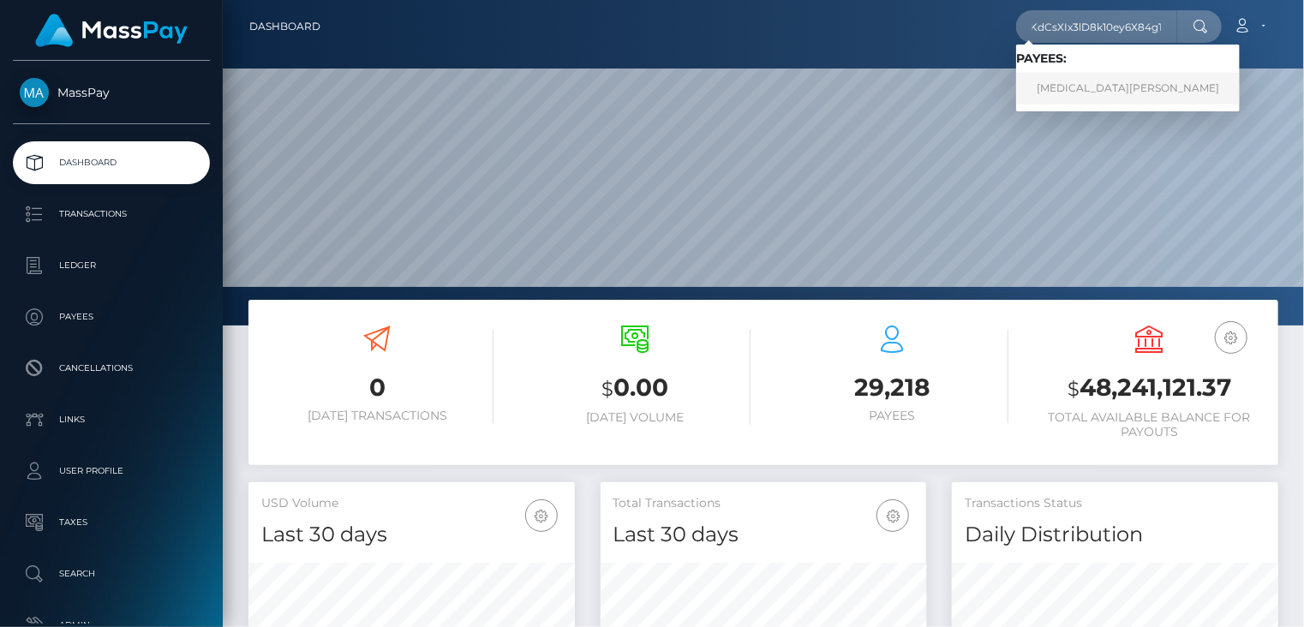
click at [1100, 93] on link "[MEDICAL_DATA][PERSON_NAME]" at bounding box center [1128, 89] width 224 height 32
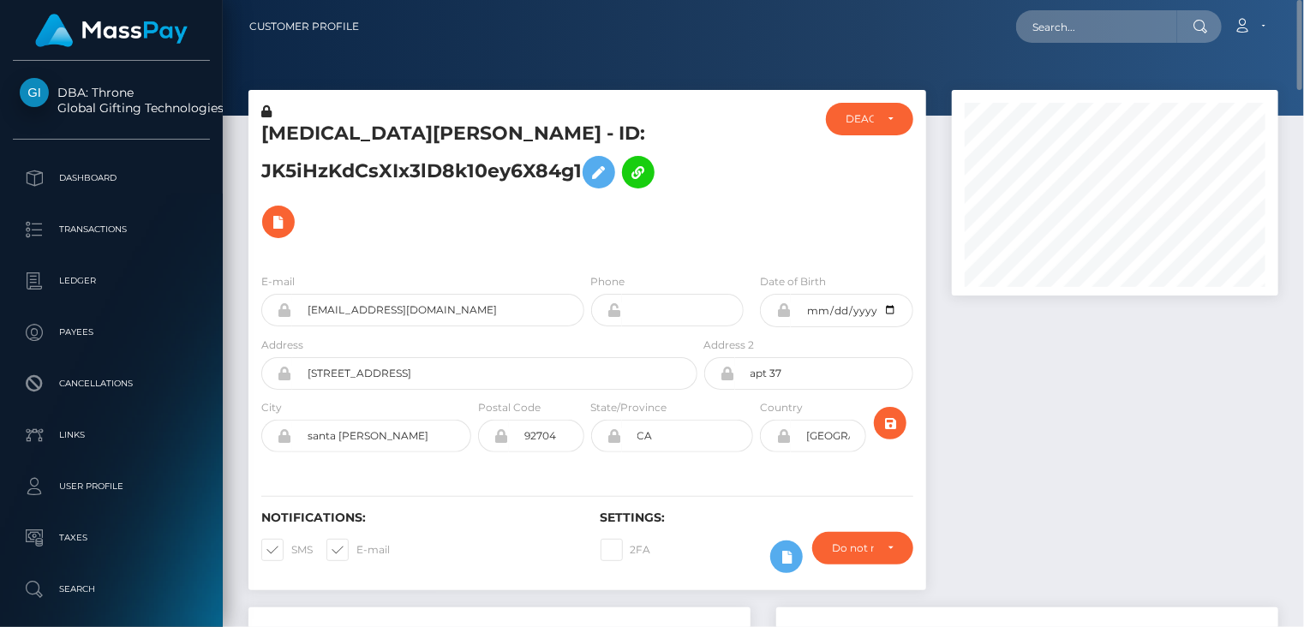
click at [447, 171] on h5 "YASMIN JULIANA LOPEZ - ID: JK5iHzKdCsXIx3lD8k10ey6X84g1" at bounding box center [474, 184] width 427 height 126
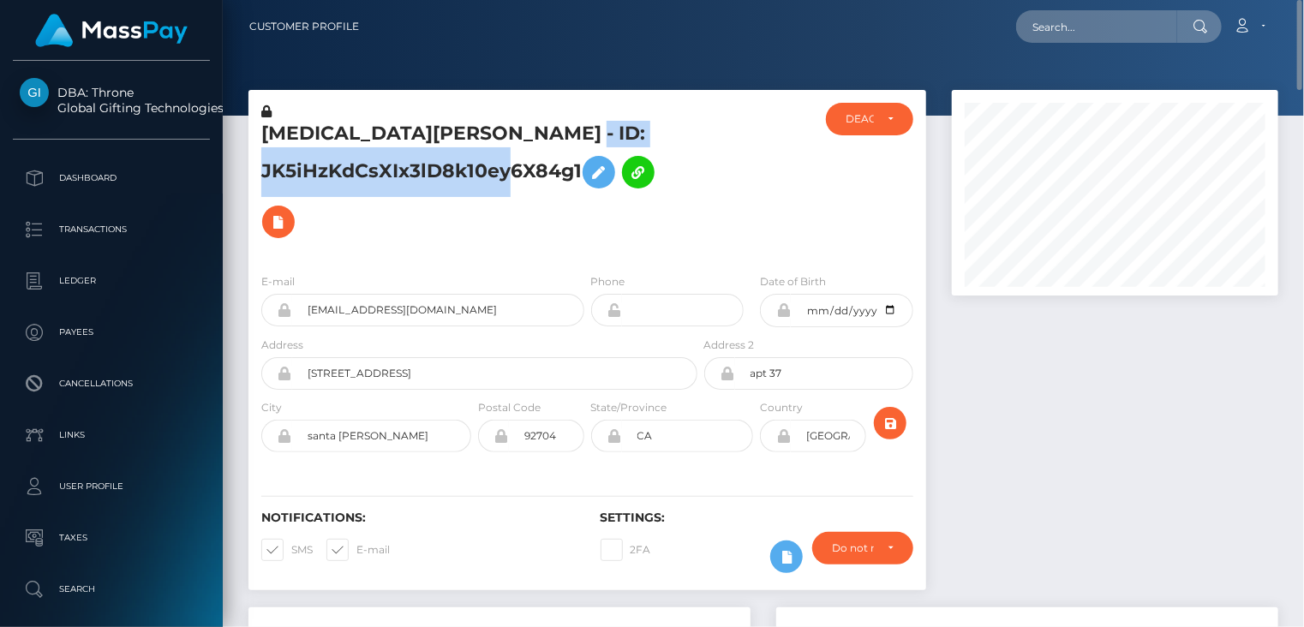
click at [447, 171] on h5 "YASMIN JULIANA LOPEZ - ID: JK5iHzKdCsXIx3lD8k10ey6X84g1" at bounding box center [474, 184] width 427 height 126
copy h5 "JK5iHzKdCsXIx3lD8k10ey6X84g1"
click at [409, 141] on h5 "YASMIN JULIANA LOPEZ - ID: JK5iHzKdCsXIx3lD8k10ey6X84g1" at bounding box center [474, 184] width 427 height 126
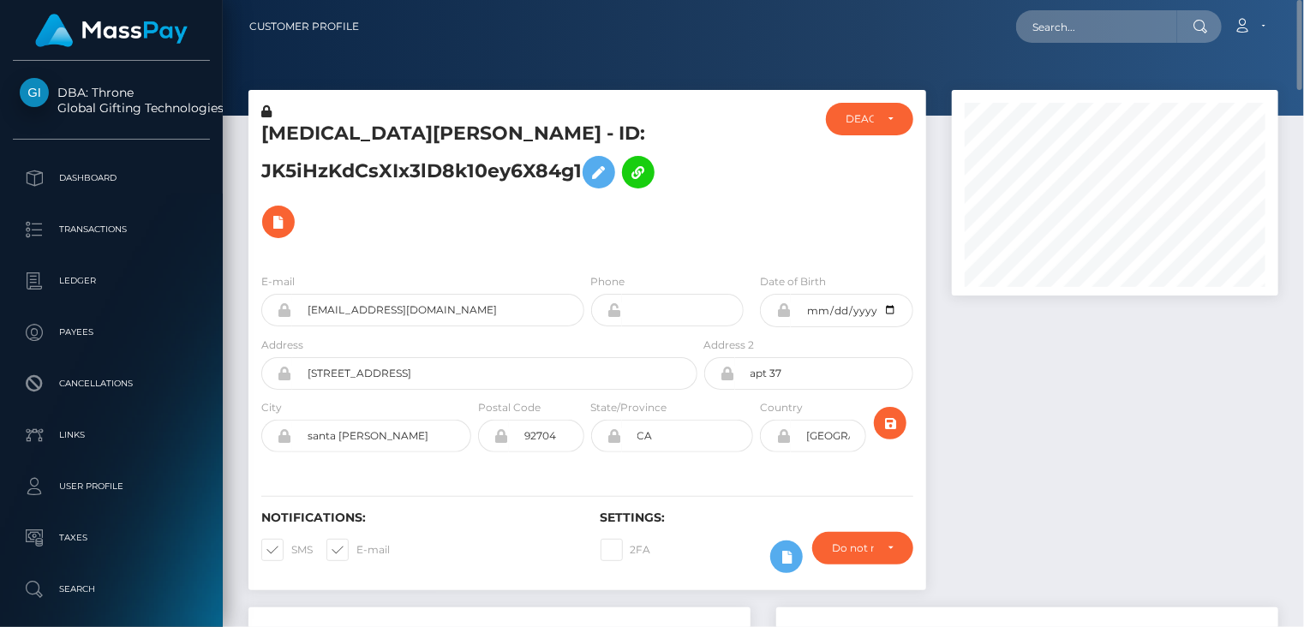
click at [409, 141] on h5 "YASMIN JULIANA LOPEZ - ID: JK5iHzKdCsXIx3lD8k10ey6X84g1" at bounding box center [474, 184] width 427 height 126
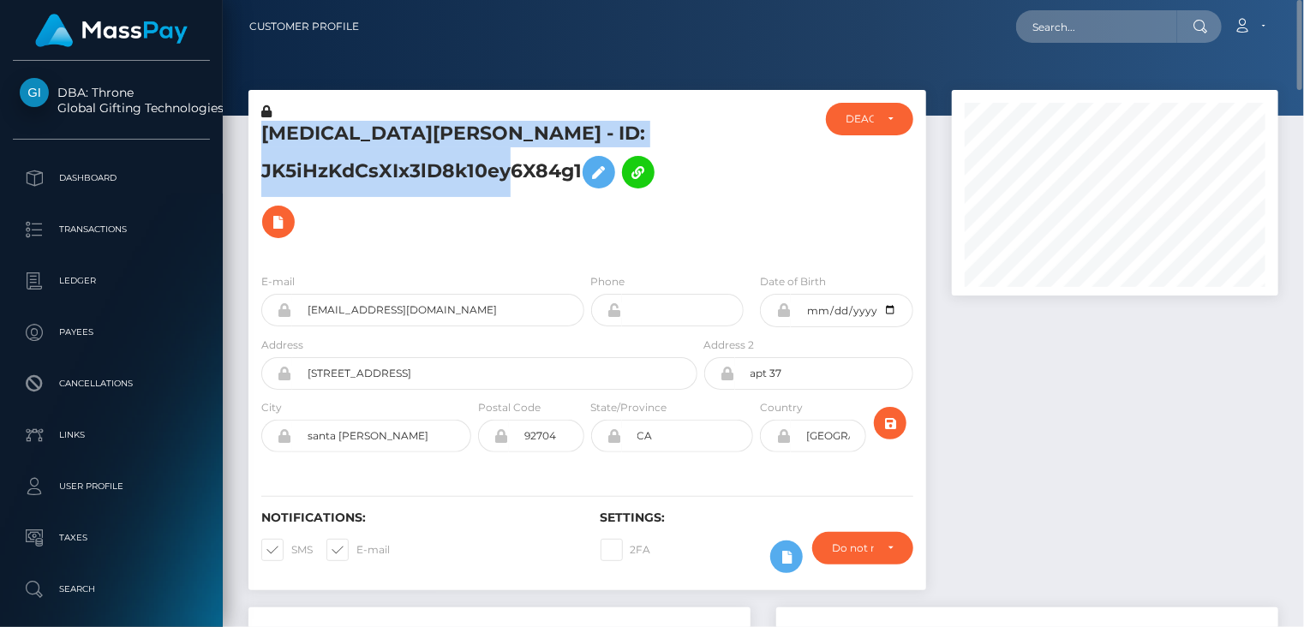
click at [409, 141] on h5 "YASMIN JULIANA LOPEZ - ID: JK5iHzKdCsXIx3lD8k10ey6X84g1" at bounding box center [474, 184] width 427 height 126
copy h5 "YASMIN JULIANA LOPEZ - ID: JK5iHzKdCsXIx3lD8k10ey6X84g1"
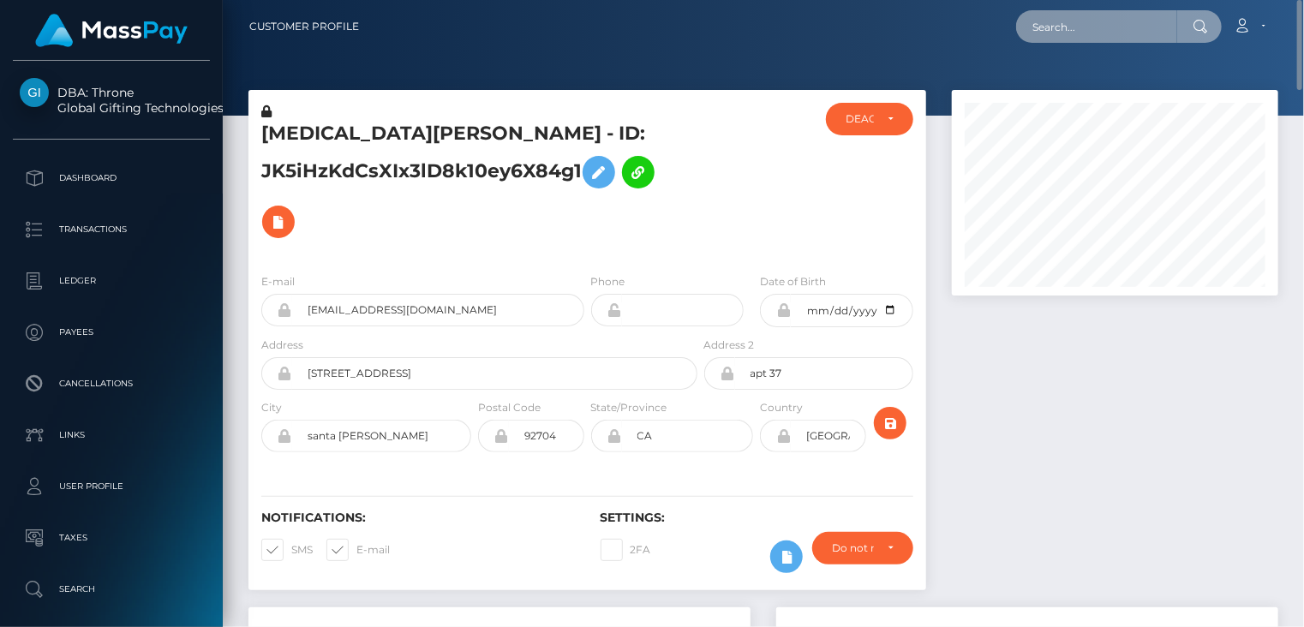
paste input "iz7uy9bqjrjo5s8fr7wu3d7g"
type input "iz7uy9bqjrjo5s8fr7wu3d7g"
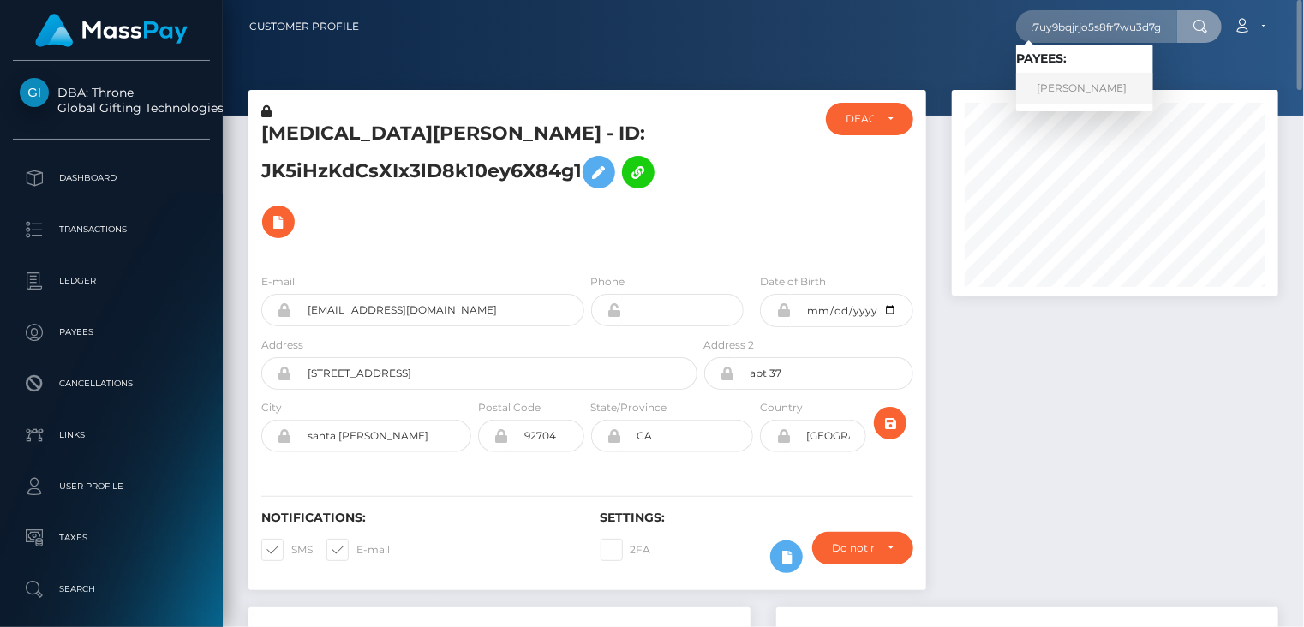
scroll to position [0, 0]
click at [1071, 90] on link "DANIEL VICENTE ORTEGA" at bounding box center [1084, 89] width 137 height 32
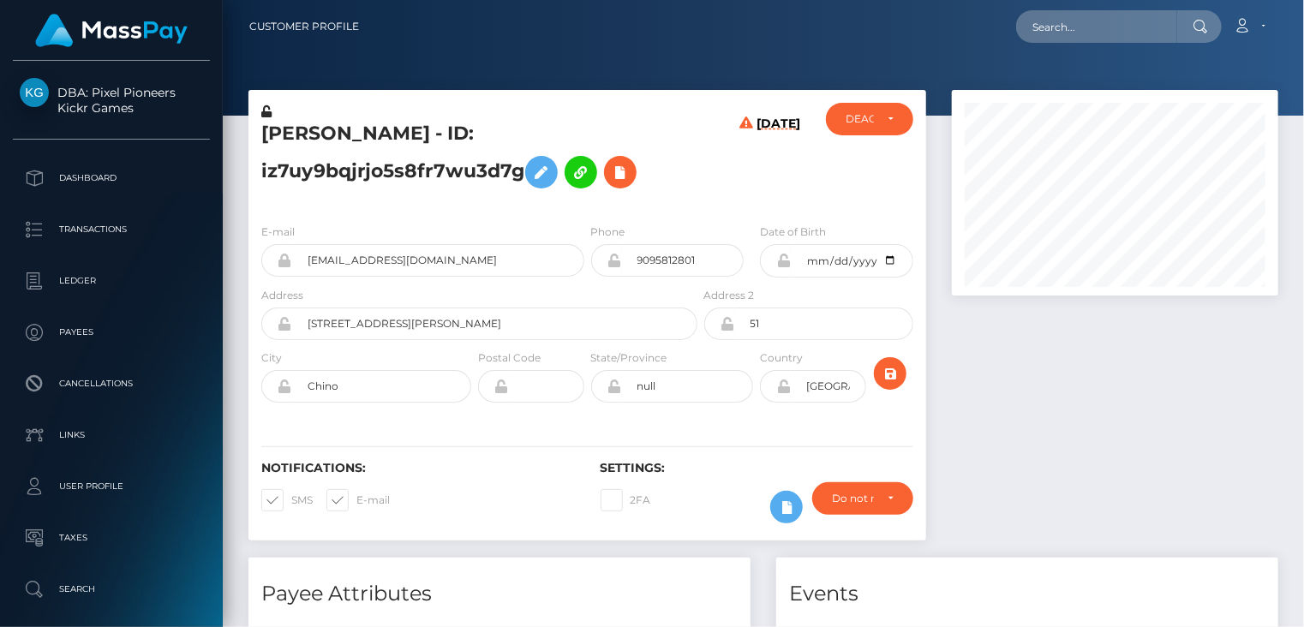
scroll to position [206, 325]
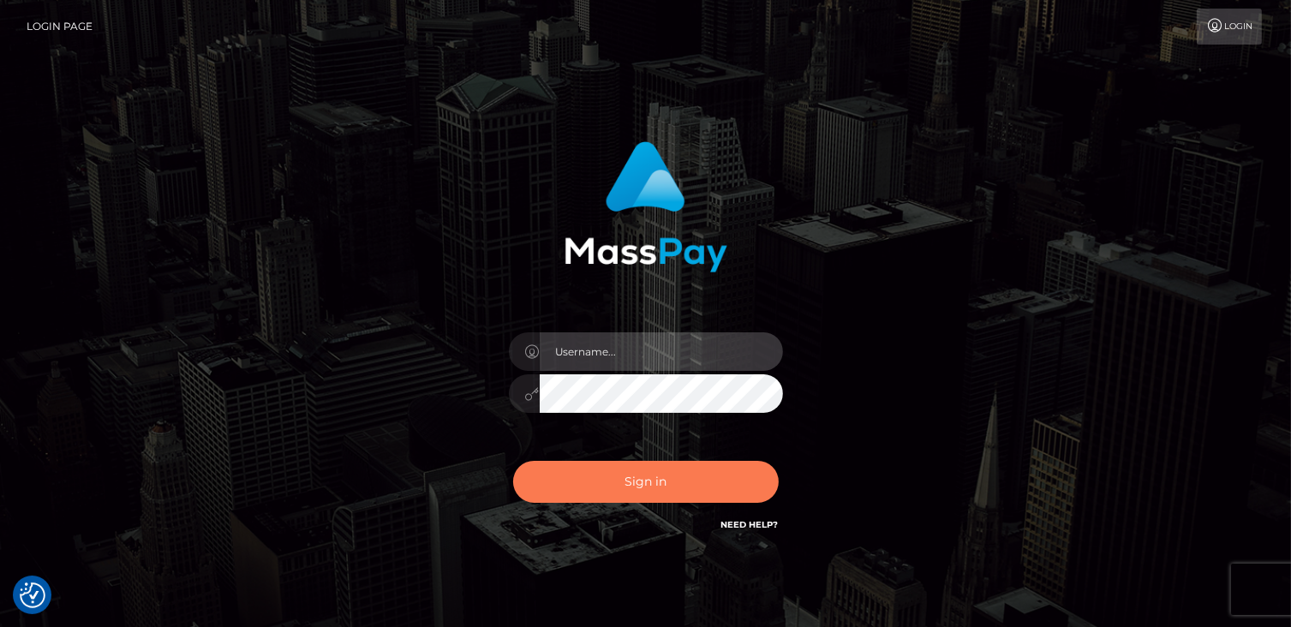
type input "catalinad"
click at [644, 499] on button "Sign in" at bounding box center [646, 482] width 266 height 42
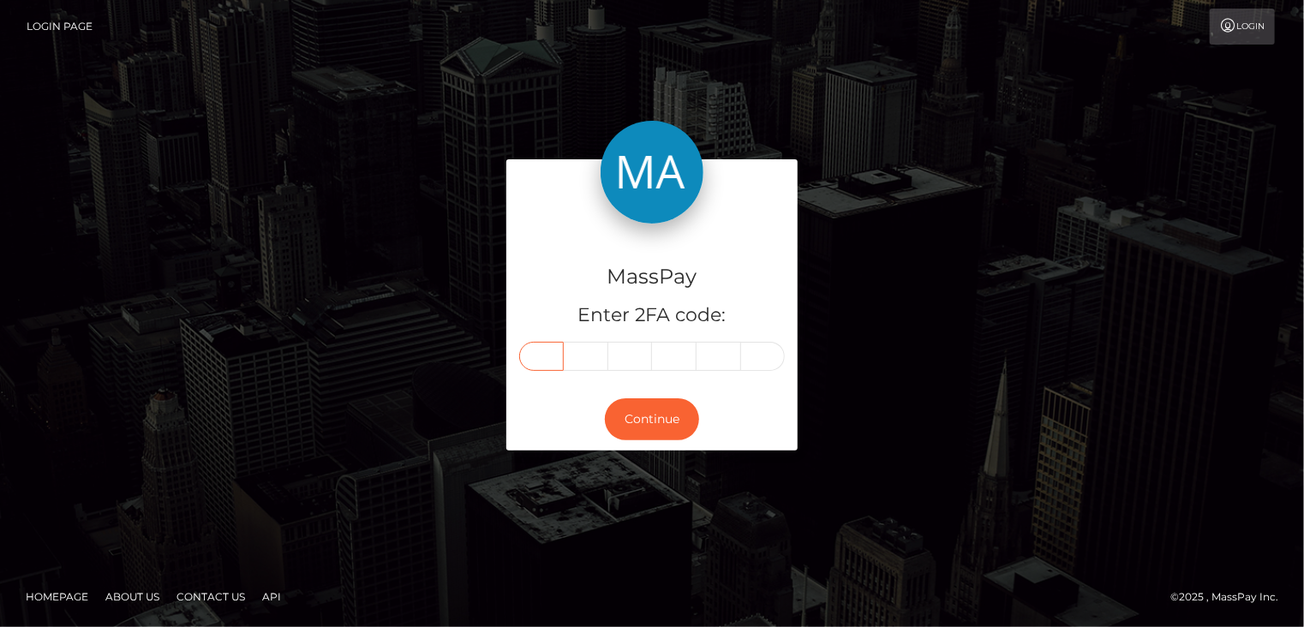
click at [538, 362] on input "text" at bounding box center [541, 356] width 45 height 29
type input "4"
type input "8"
type input "7"
type input "9"
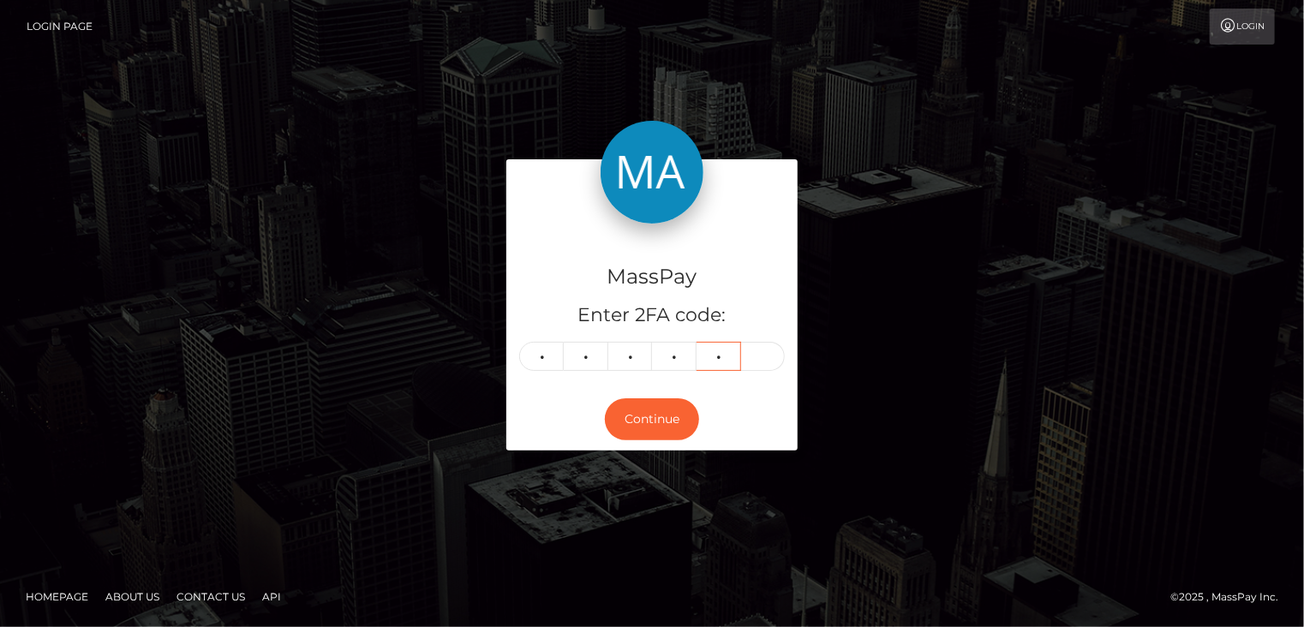
type input "0"
type input "1"
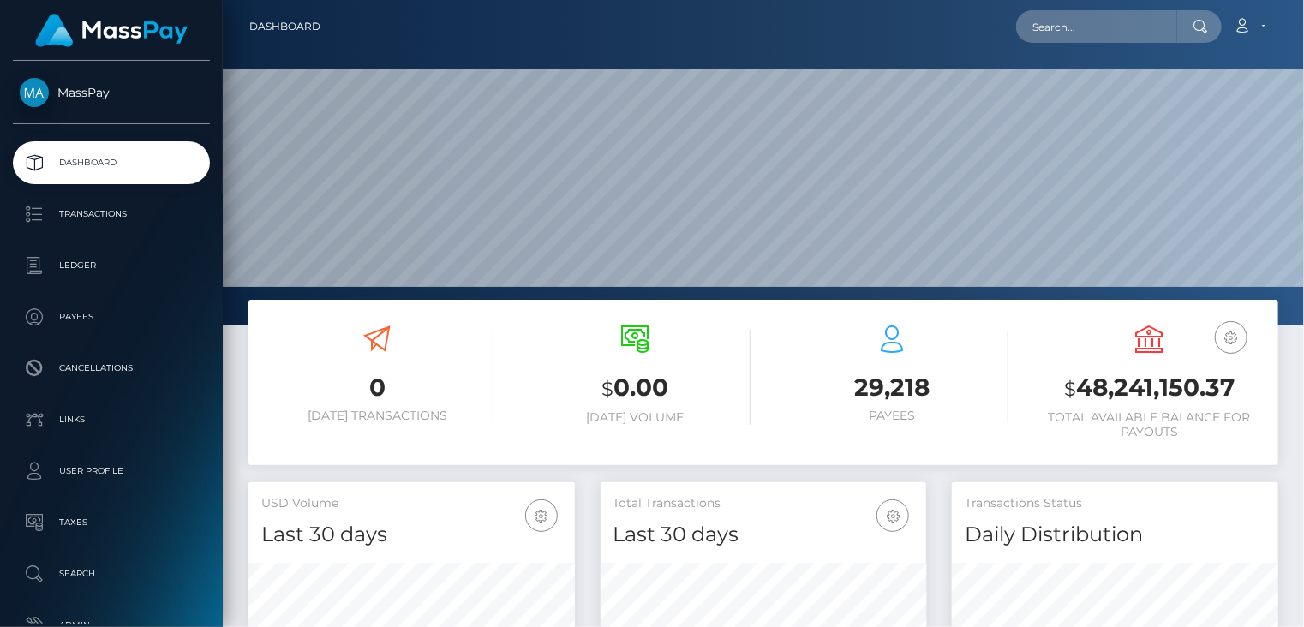
scroll to position [303, 325]
paste input "iz7uy9bqjrjo5s8fr7wu3d7g"
type input "iz7uy9bqjrjo5s8fr7wu3d7g"
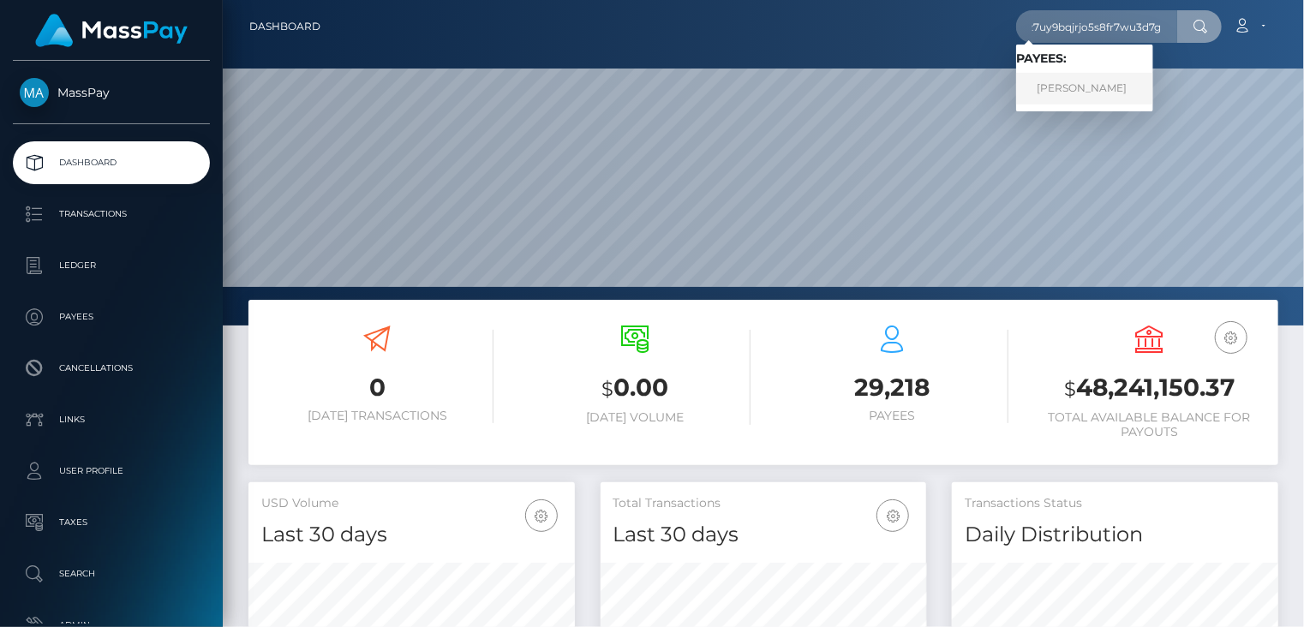
scroll to position [0, 0]
click at [1086, 89] on link "DANIEL VICENTE ORTEGA" at bounding box center [1084, 89] width 137 height 32
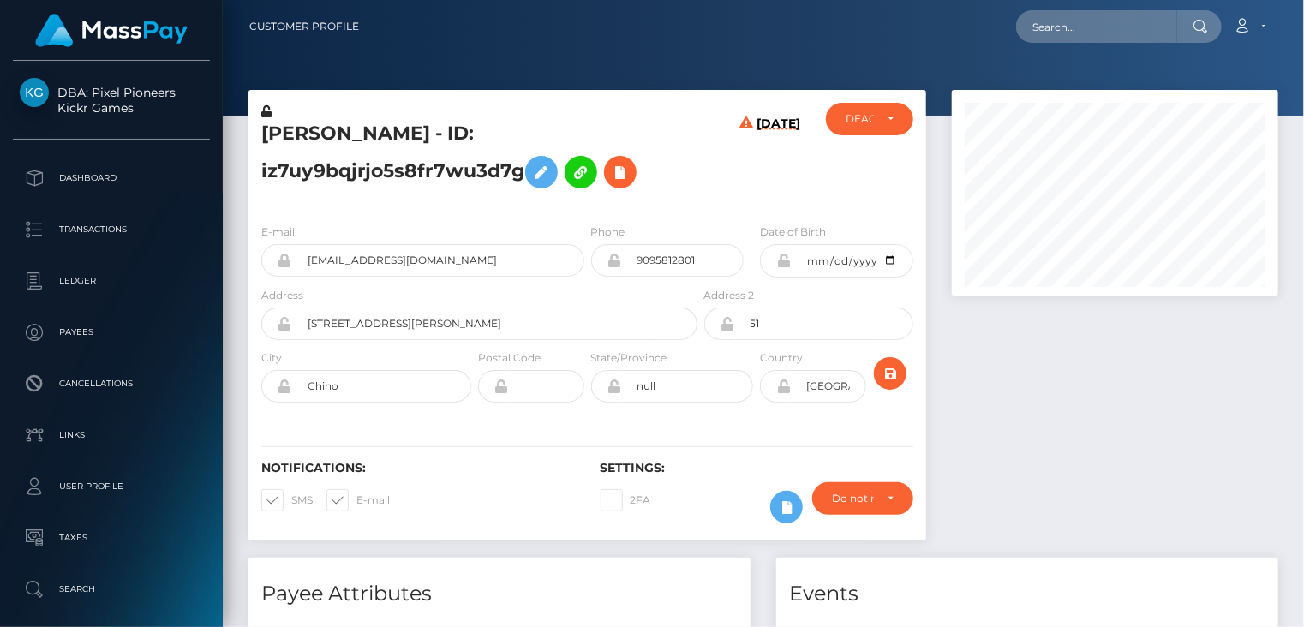
scroll to position [206, 325]
click at [624, 178] on icon at bounding box center [620, 172] width 21 height 21
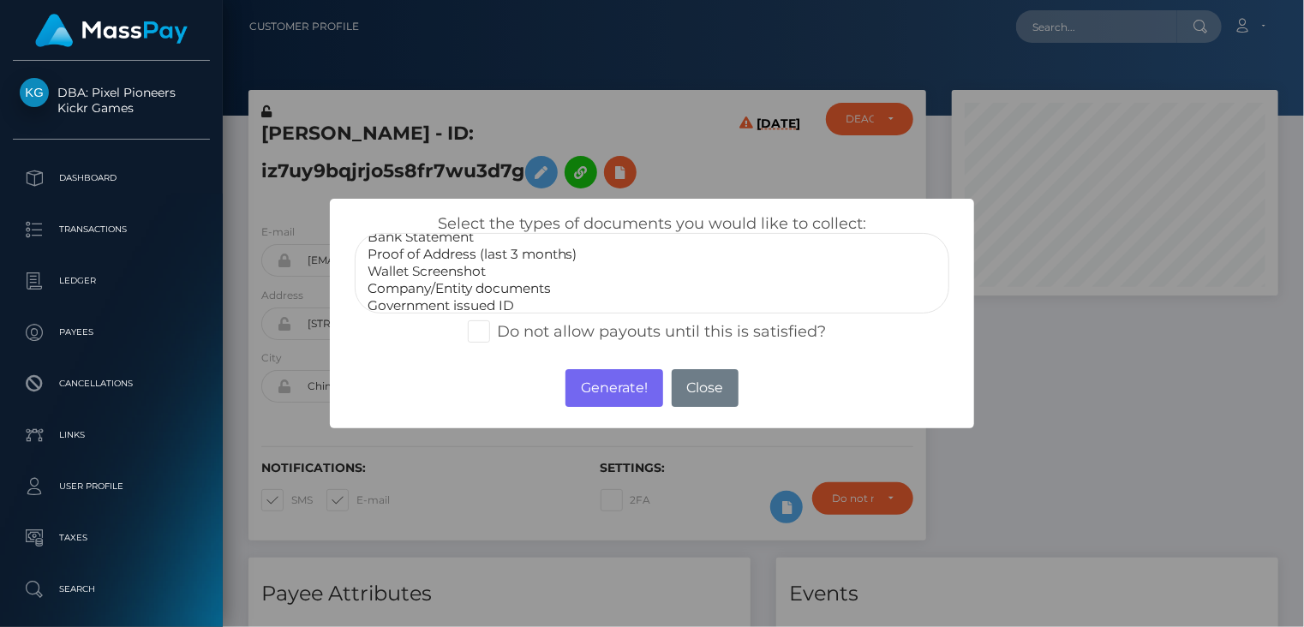
scroll to position [51, 0]
select select "Government issued ID"
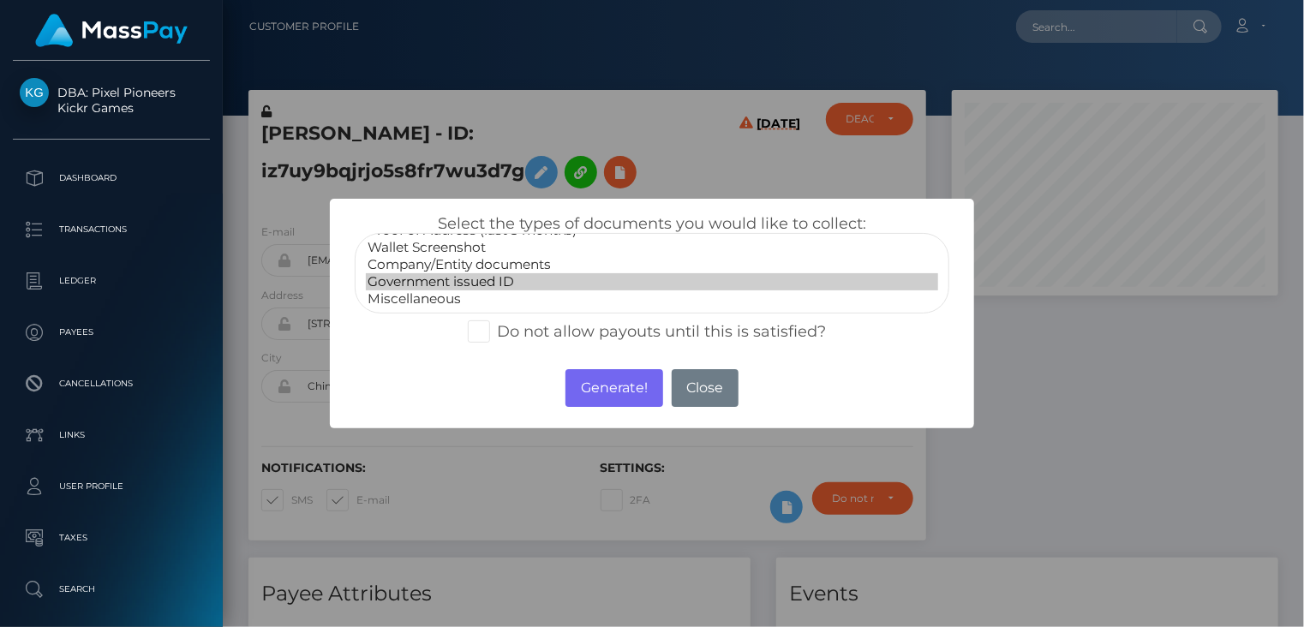
click at [420, 279] on option "Government issued ID" at bounding box center [652, 281] width 573 height 17
click at [592, 395] on button "Generate!" at bounding box center [613, 388] width 97 height 38
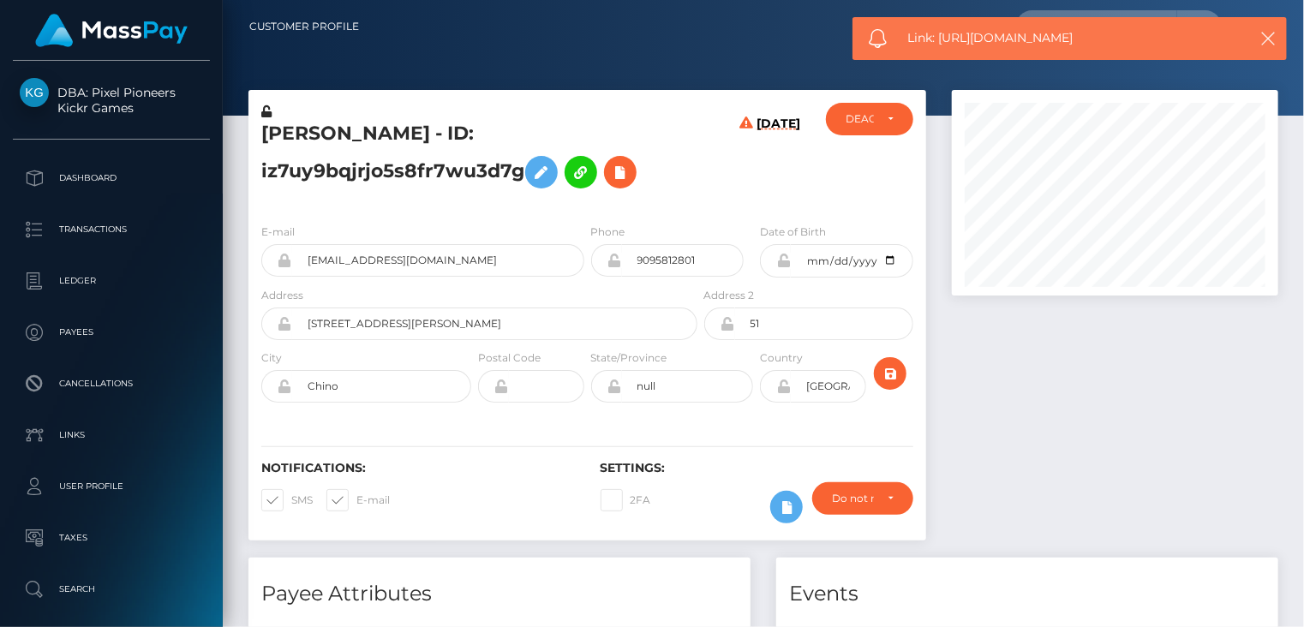
click at [987, 38] on span "Link: https://l.maspay.io/plSHz" at bounding box center [1069, 38] width 322 height 18
copy span "Link: https://l.maspay.io/plSHz"
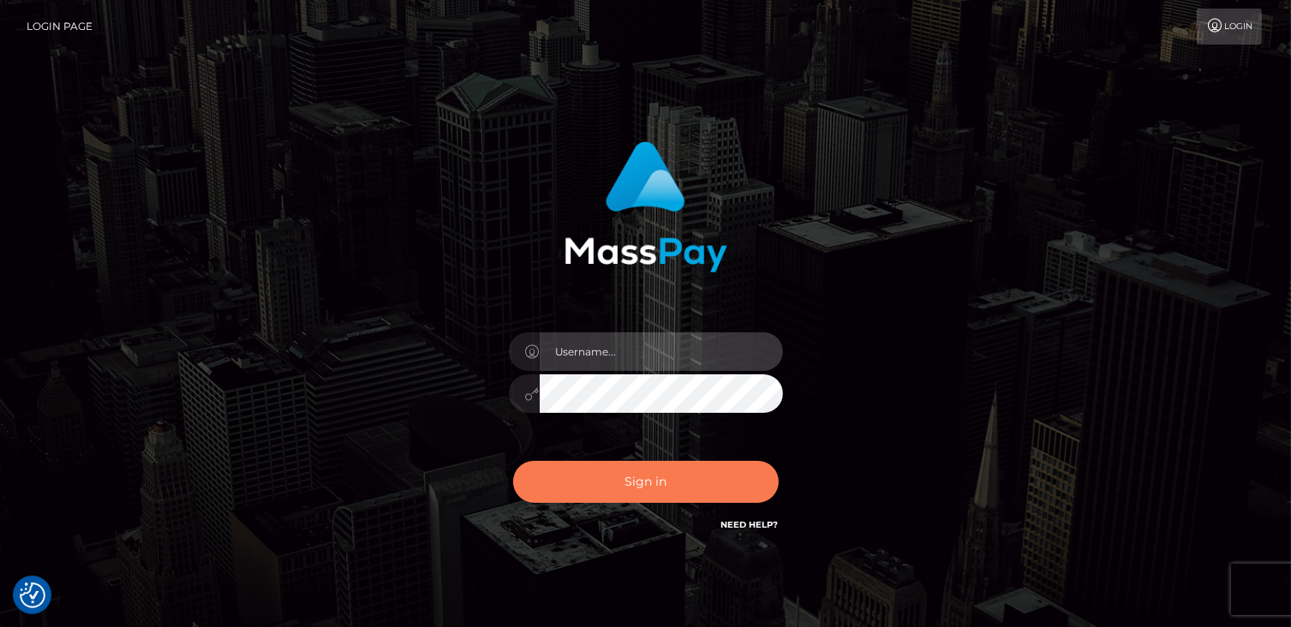
type input "catalinad"
click at [650, 473] on button "Sign in" at bounding box center [646, 482] width 266 height 42
type input "catalinad"
click at [630, 491] on button "Sign in" at bounding box center [646, 482] width 266 height 42
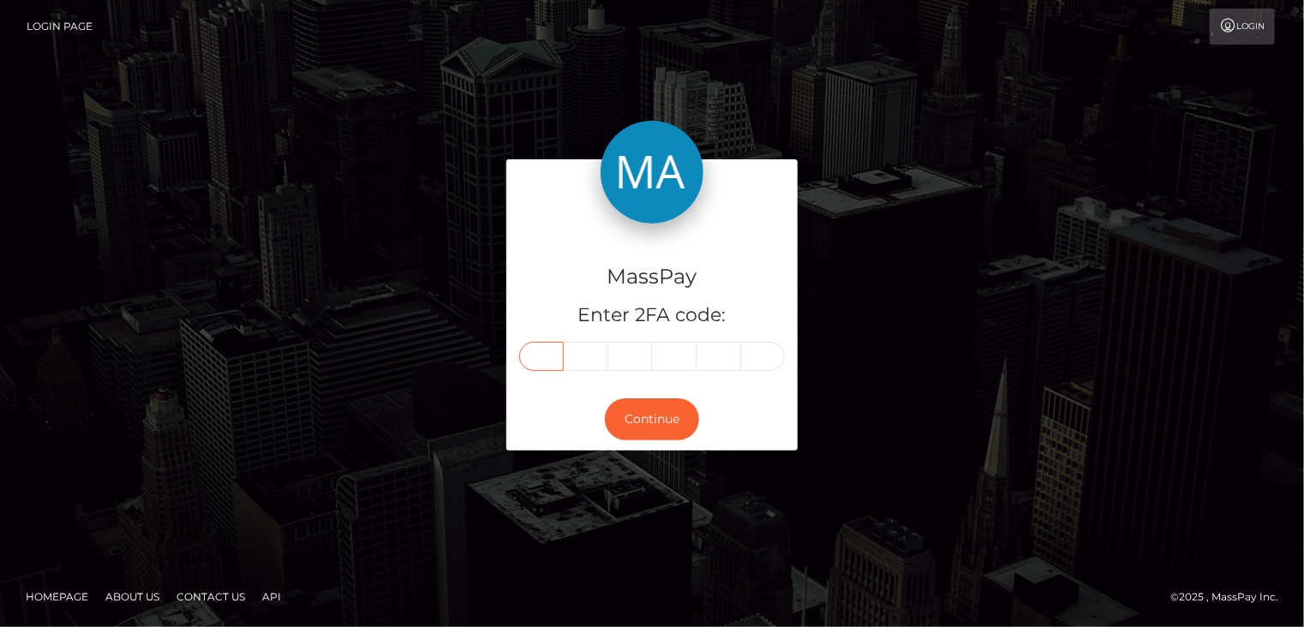
click at [532, 357] on input "text" at bounding box center [541, 356] width 45 height 29
click at [539, 355] on input "text" at bounding box center [541, 356] width 45 height 29
type input "5"
type input "4"
type input "7"
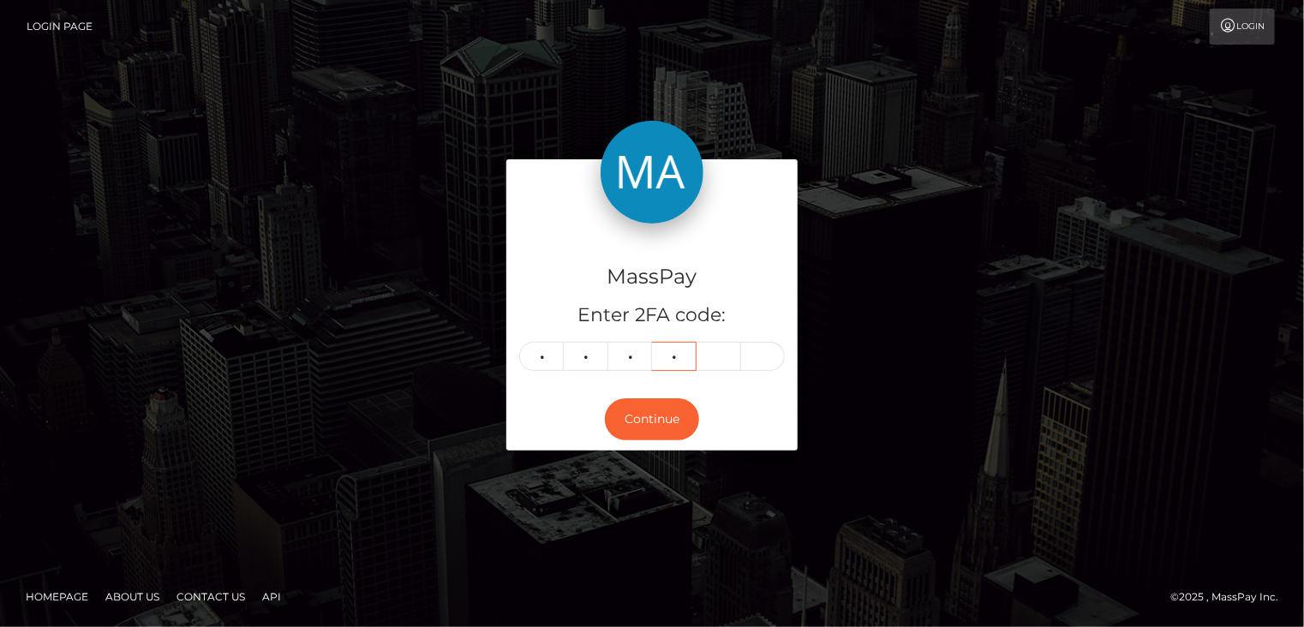
type input "9"
type input "1"
type input "2"
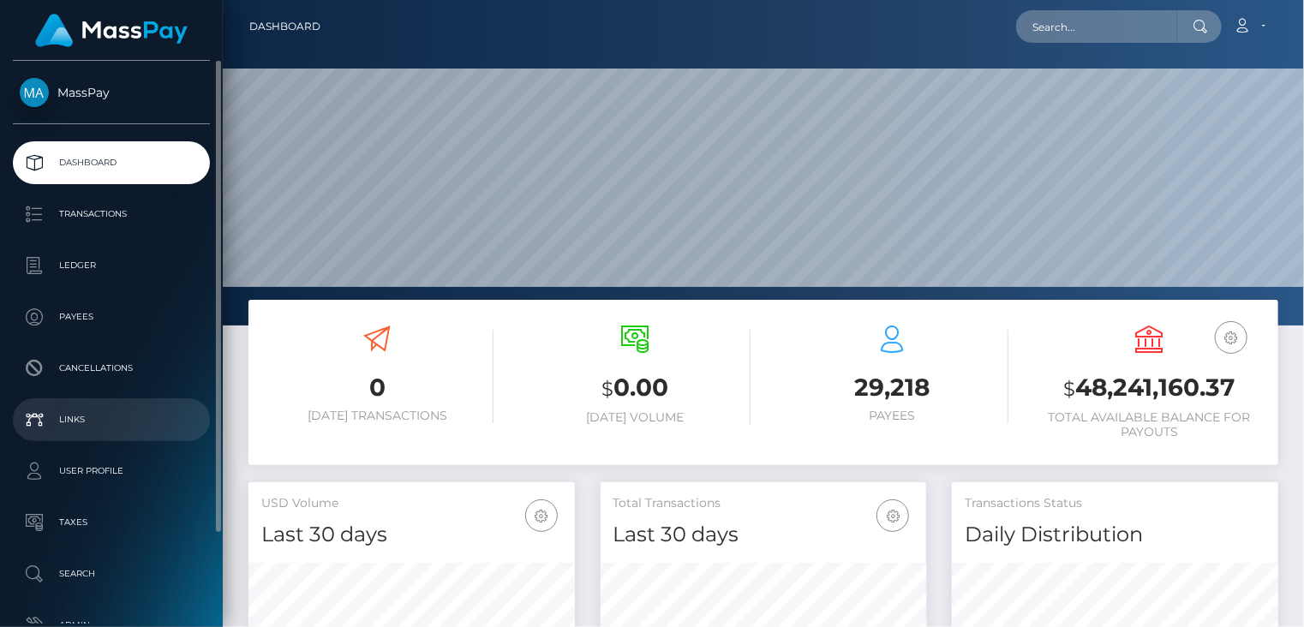
scroll to position [303, 325]
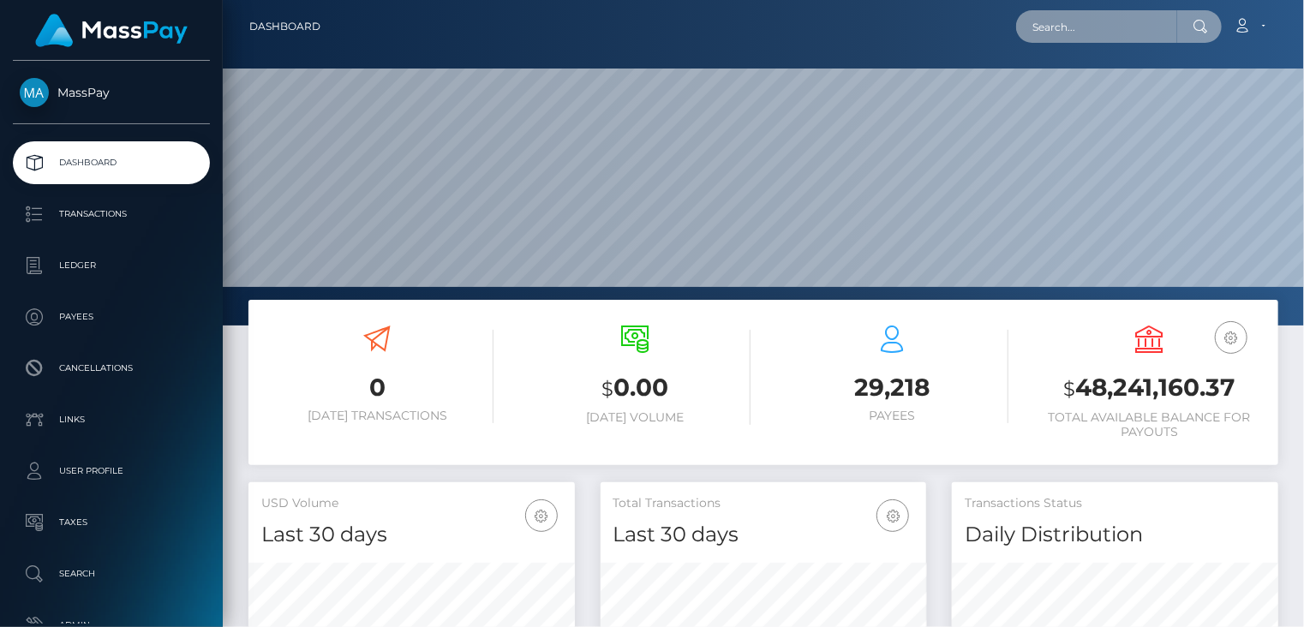
paste input "poact_hcbLw7sKd5vL"
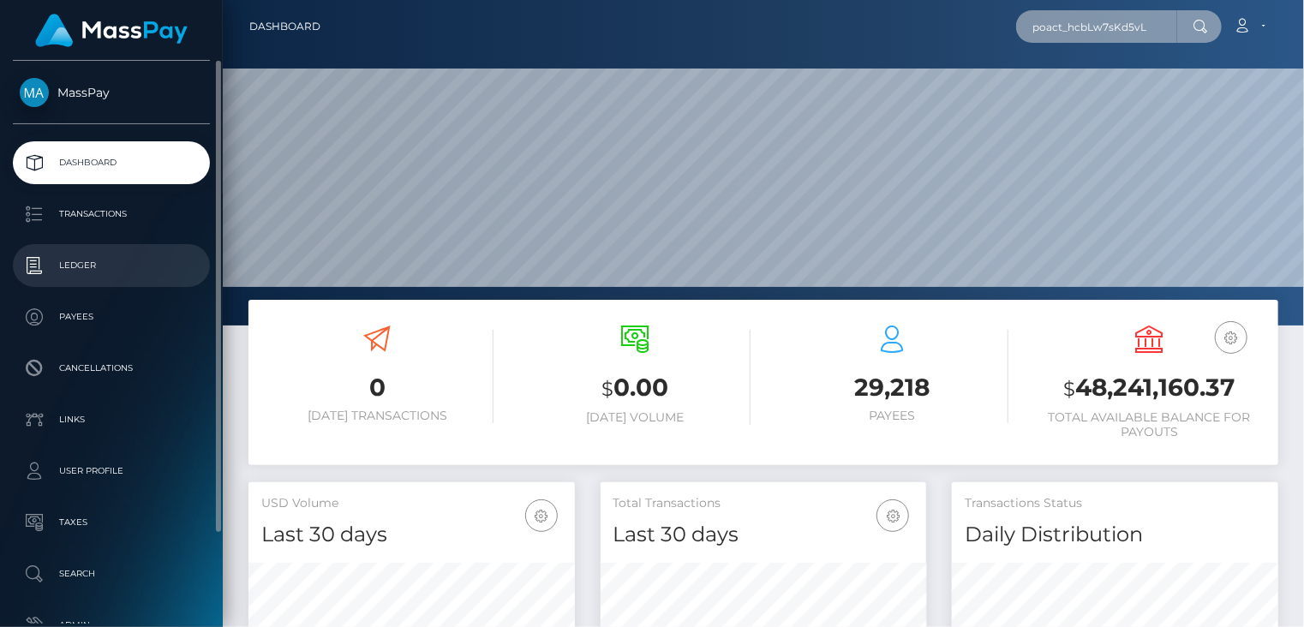
type input "poact_hcbLw7sKd5vL"
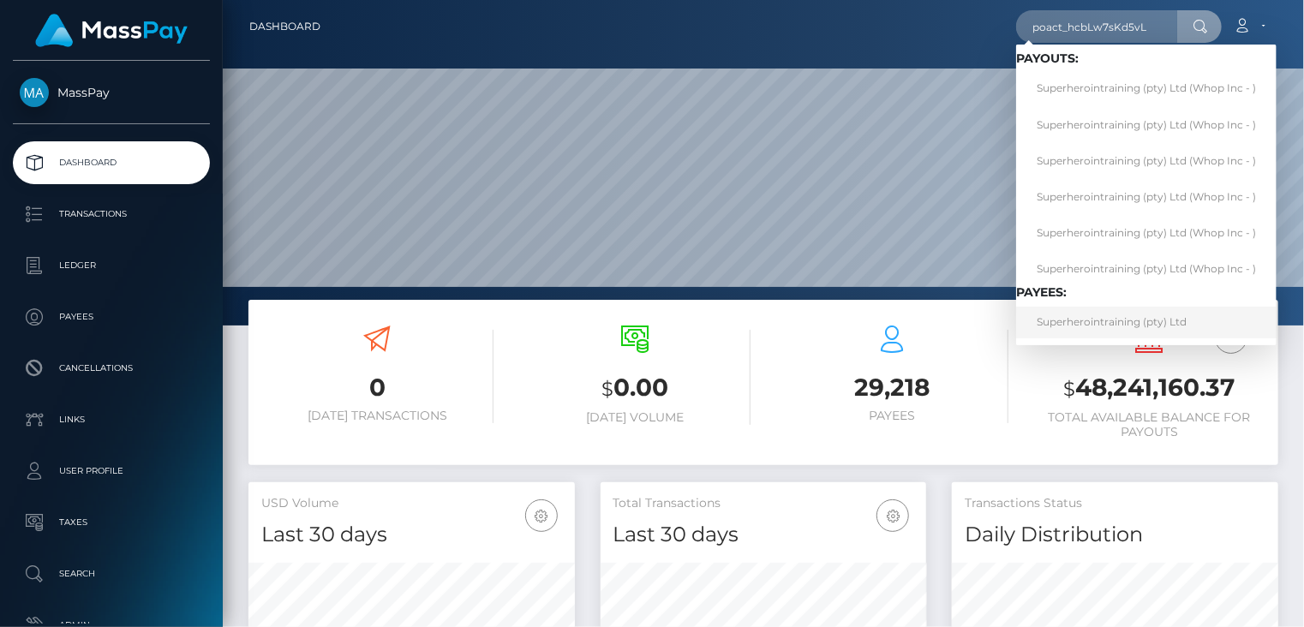
click at [1061, 323] on link "Superherointraining (pty) Ltd" at bounding box center [1146, 323] width 260 height 32
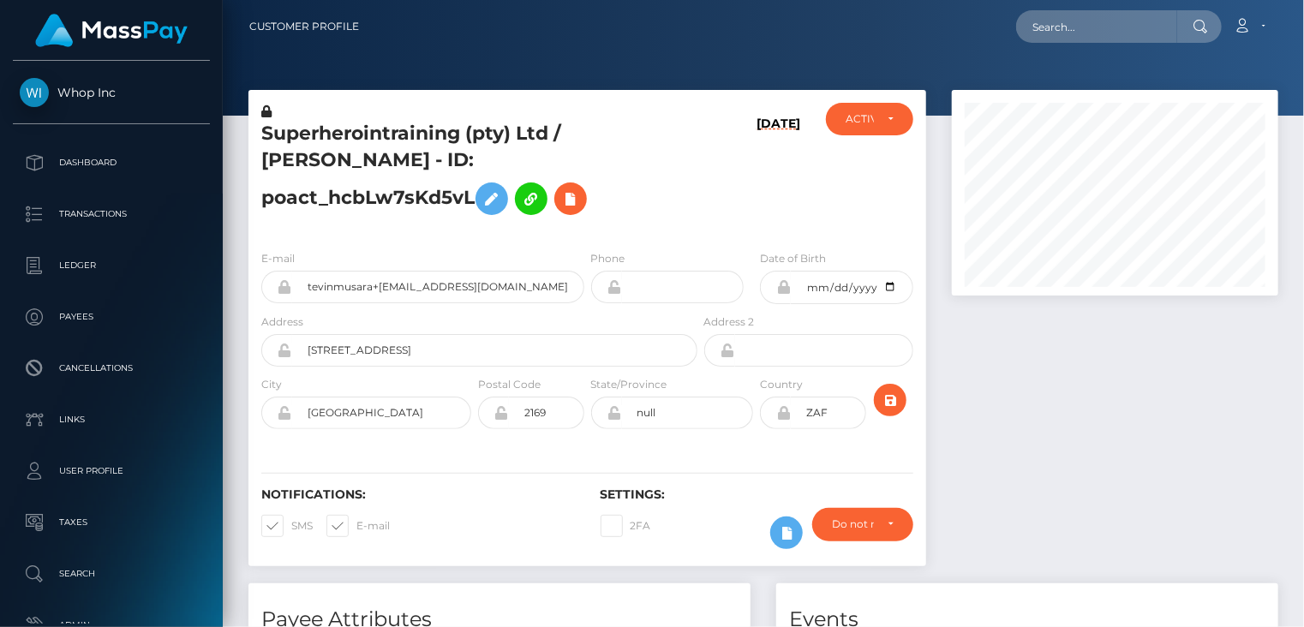
scroll to position [206, 325]
click at [472, 193] on h5 "Superherointraining (pty) Ltd / [PERSON_NAME] - ID: poact_hcbLw7sKd5vL" at bounding box center [474, 172] width 427 height 103
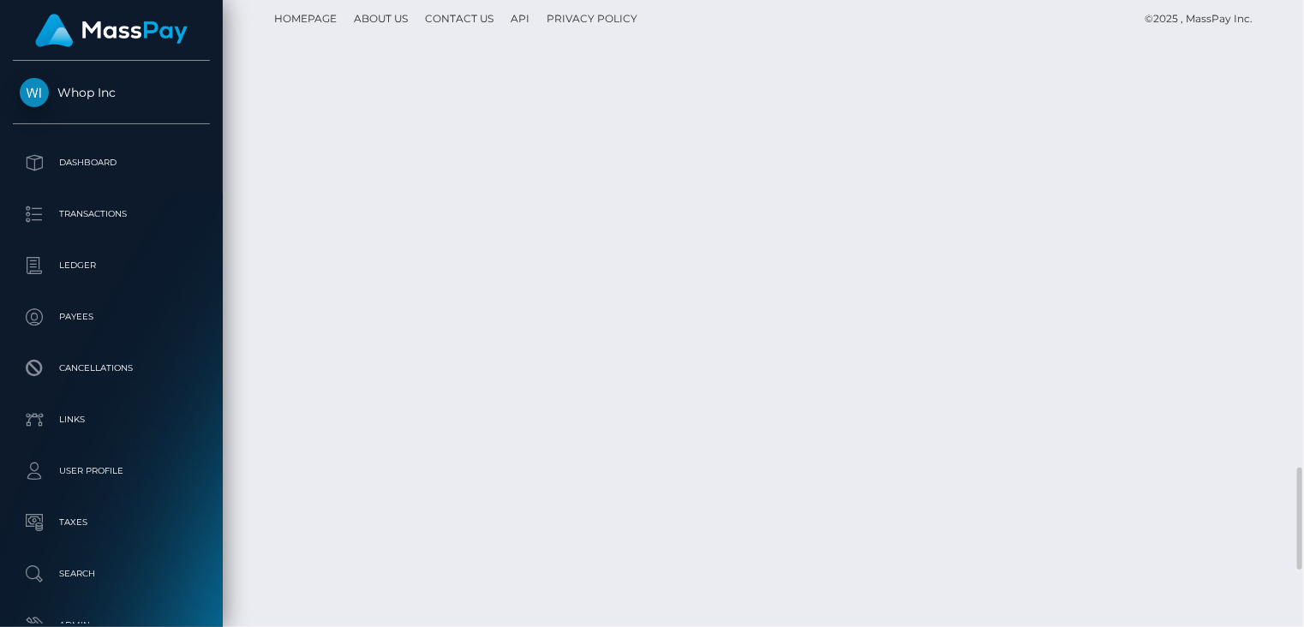
scroll to position [3143, 0]
copy td "RQcsig8WjedJFF3Fdl616c"
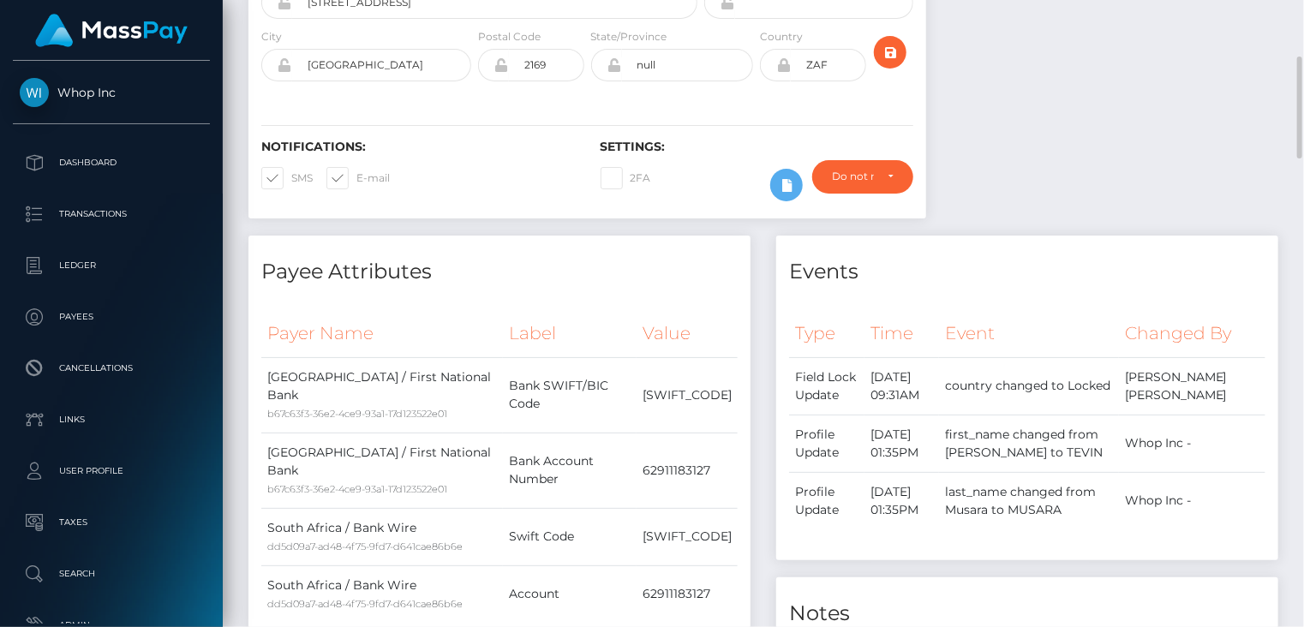
scroll to position [0, 0]
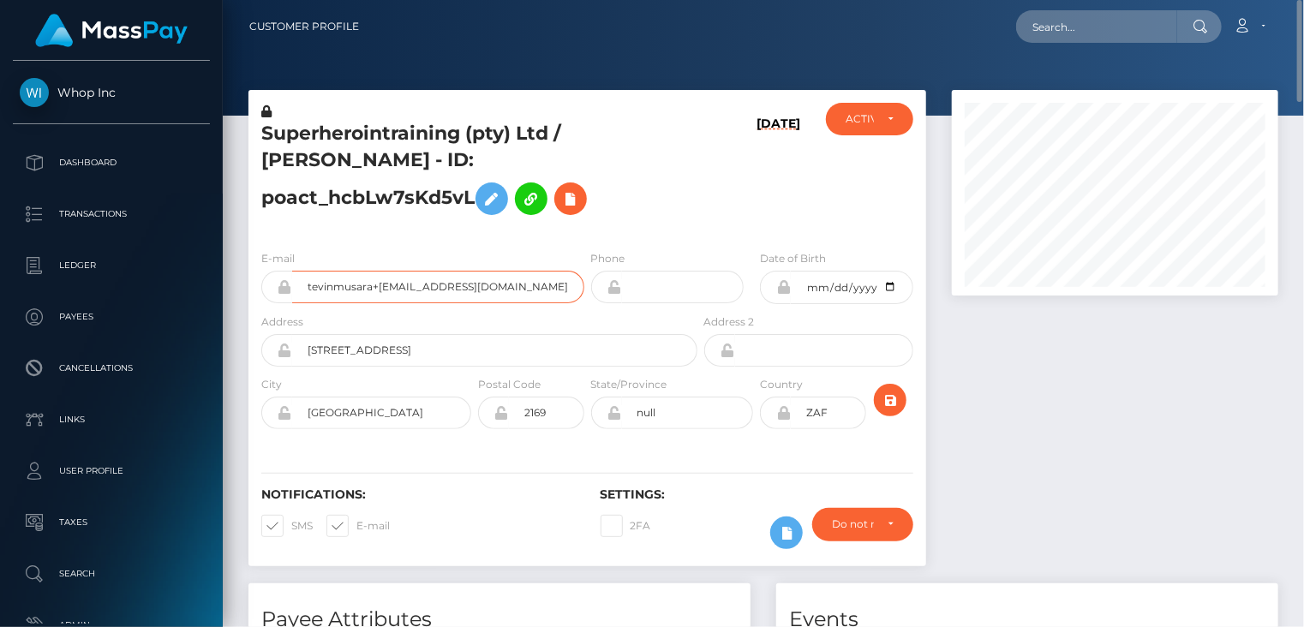
click at [367, 291] on input "tevinmusara+05dbaa1acf@icloud.com" at bounding box center [438, 287] width 292 height 33
click at [384, 125] on h5 "Superherointraining (pty) Ltd / TEVIN NELSON MUSARA - ID: poact_hcbLw7sKd5vL" at bounding box center [474, 172] width 427 height 103
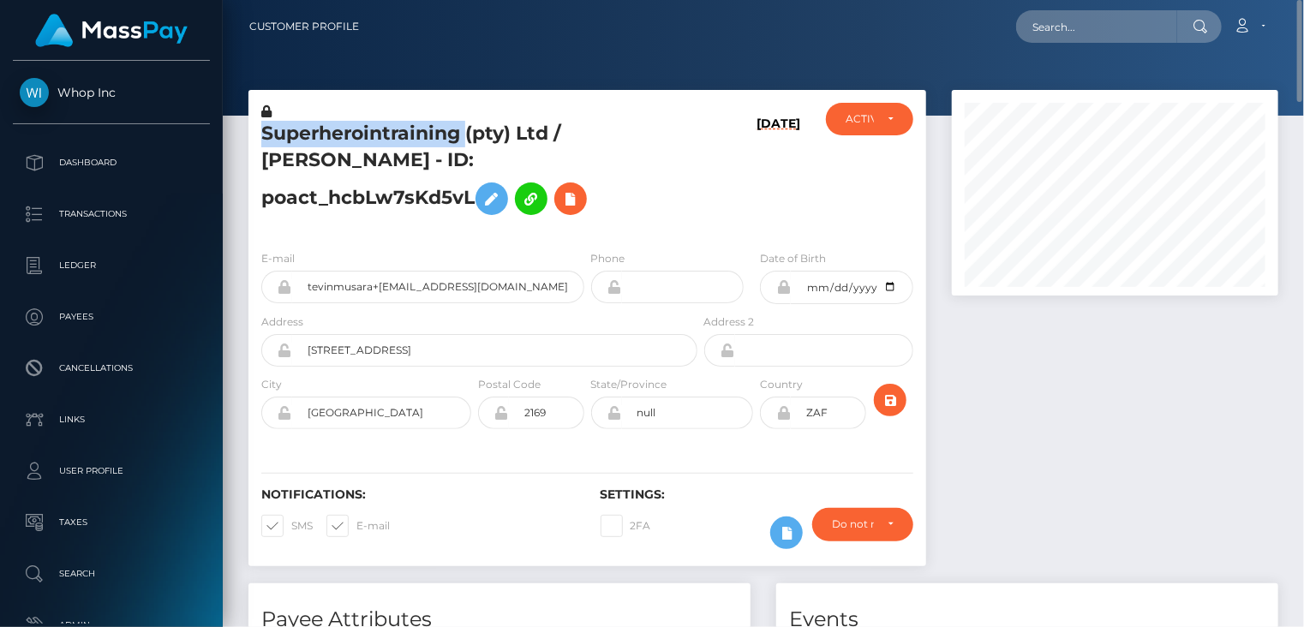
copy h5 "Superherointraining"
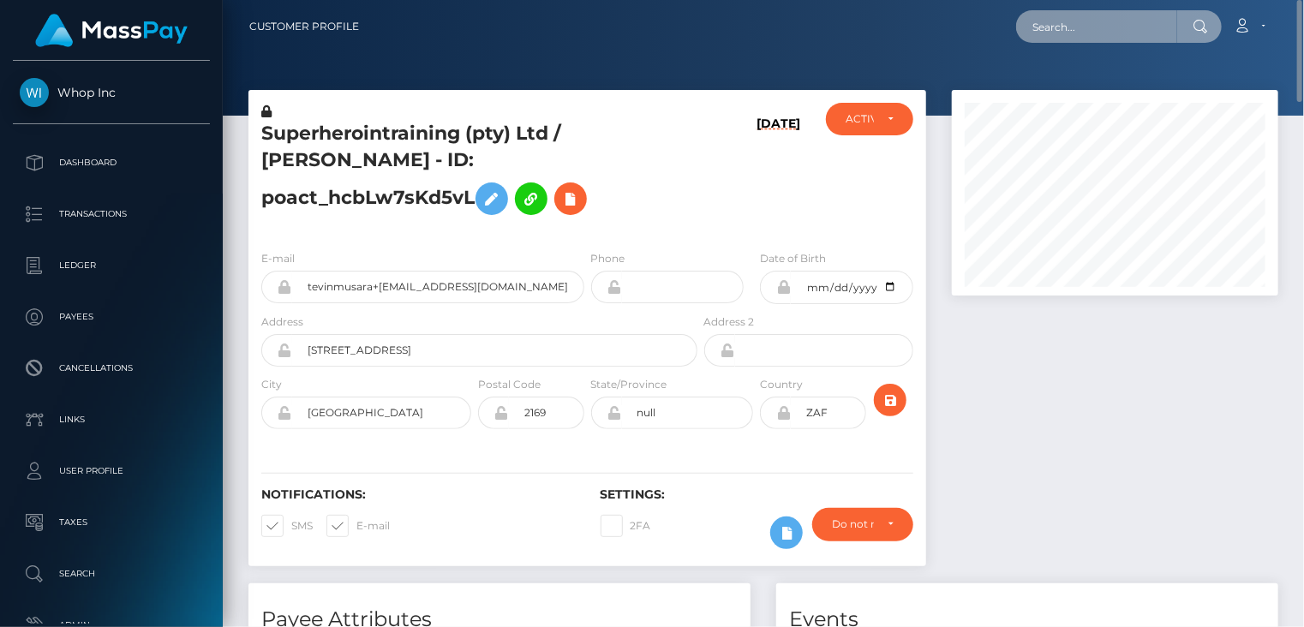
paste input "katelynrfitzx@gmail.com"
type input "[EMAIL_ADDRESS][DOMAIN_NAME]"
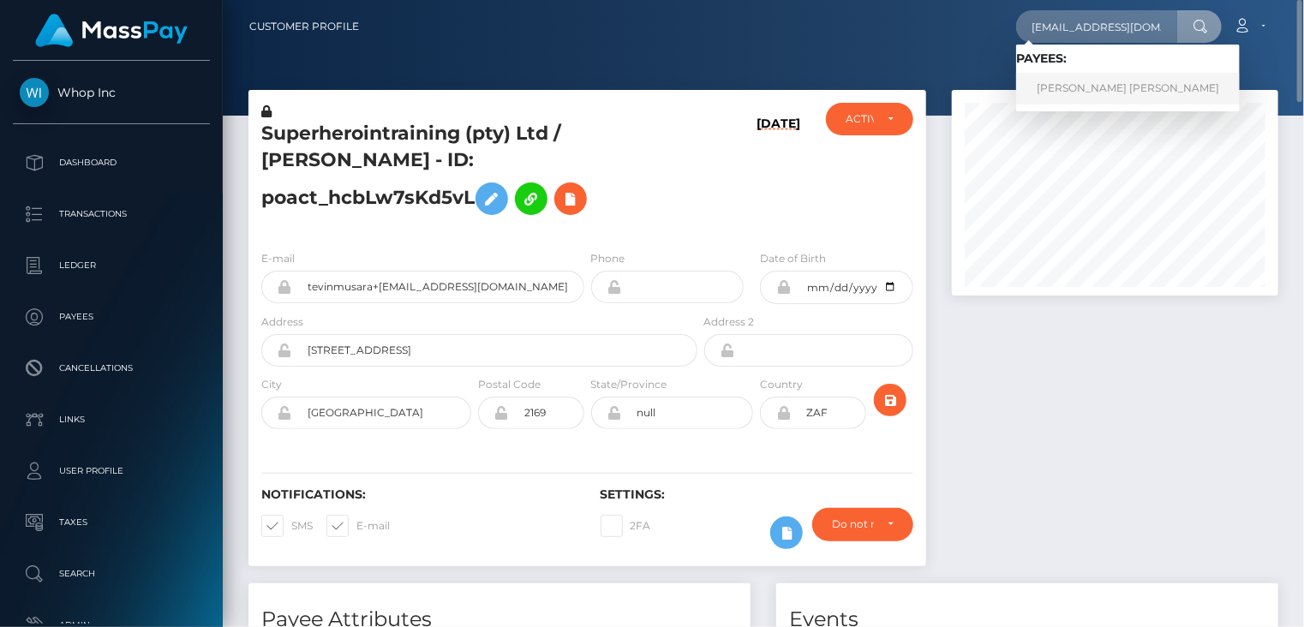
click at [1096, 97] on link "KATELYN ROSS FITZGERALD" at bounding box center [1128, 89] width 224 height 32
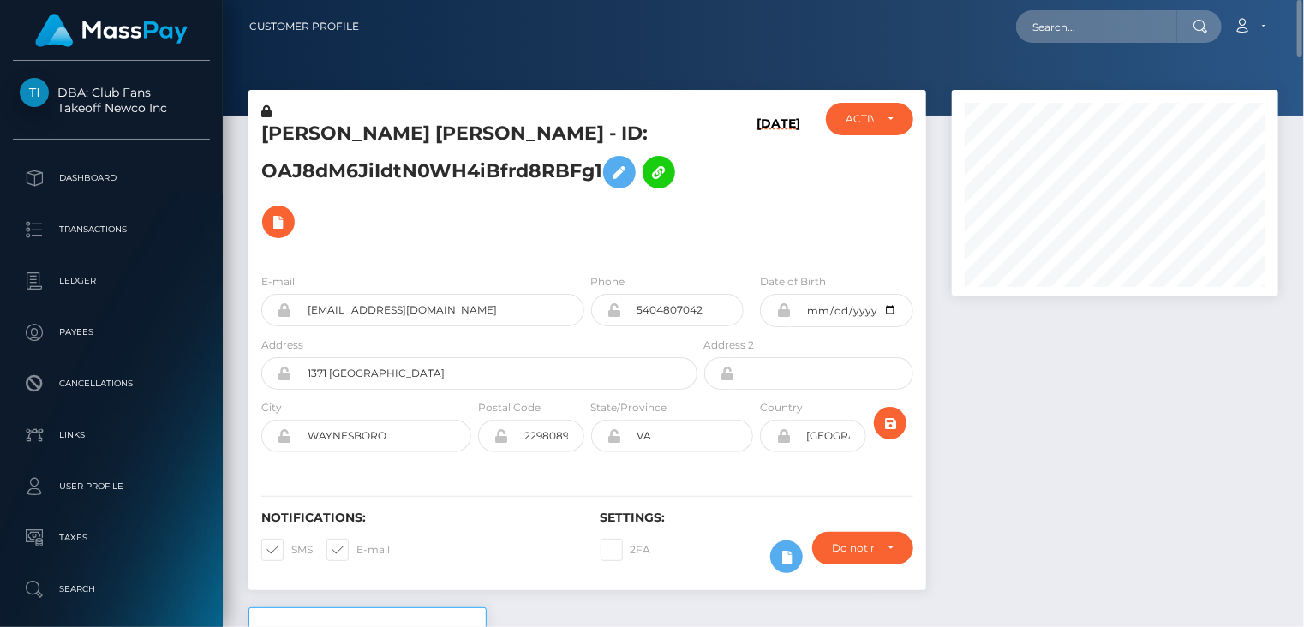
click at [304, 135] on h5 "KATELYN ROSS FITZGERALD - ID: OAJ8dM6JiIdtN0WH4iBfrd8RBFg1" at bounding box center [474, 184] width 427 height 126
copy h5 "KATELYN"
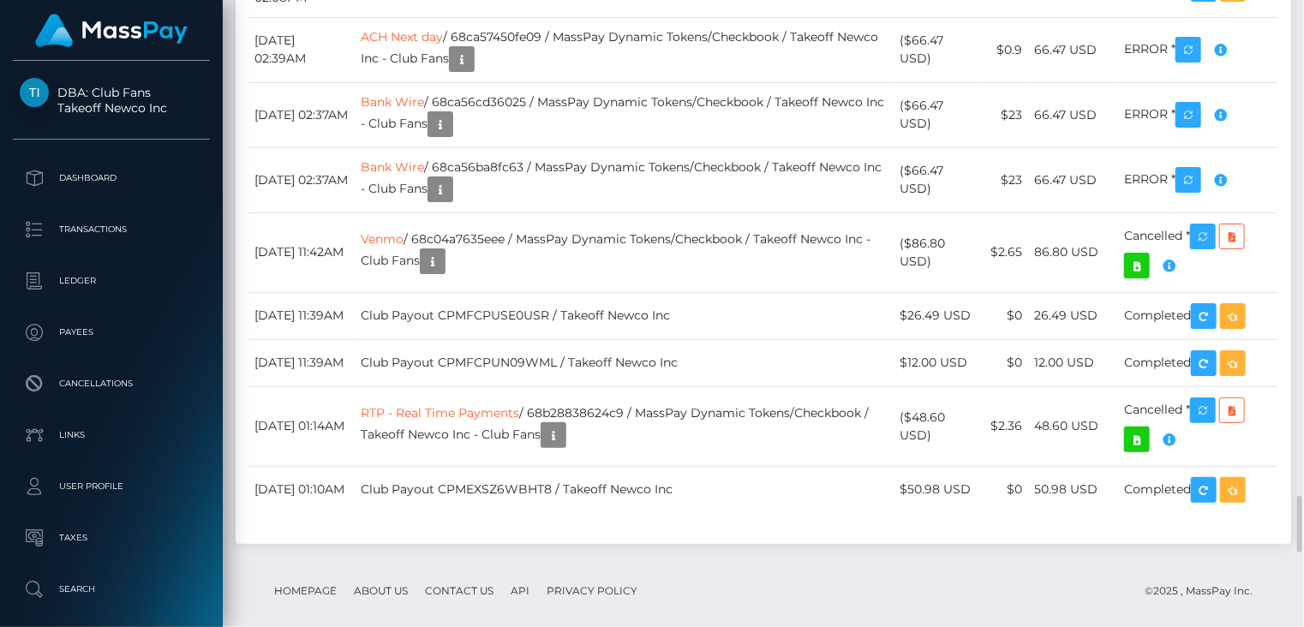
scroll to position [206, 325]
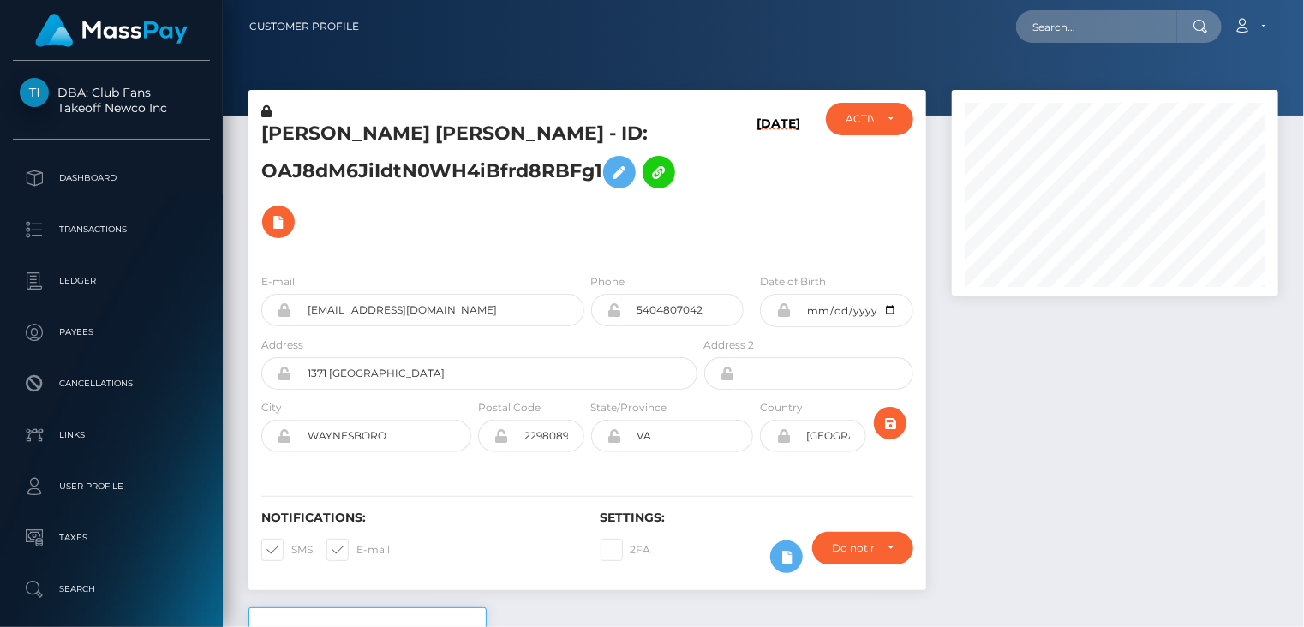
scroll to position [206, 325]
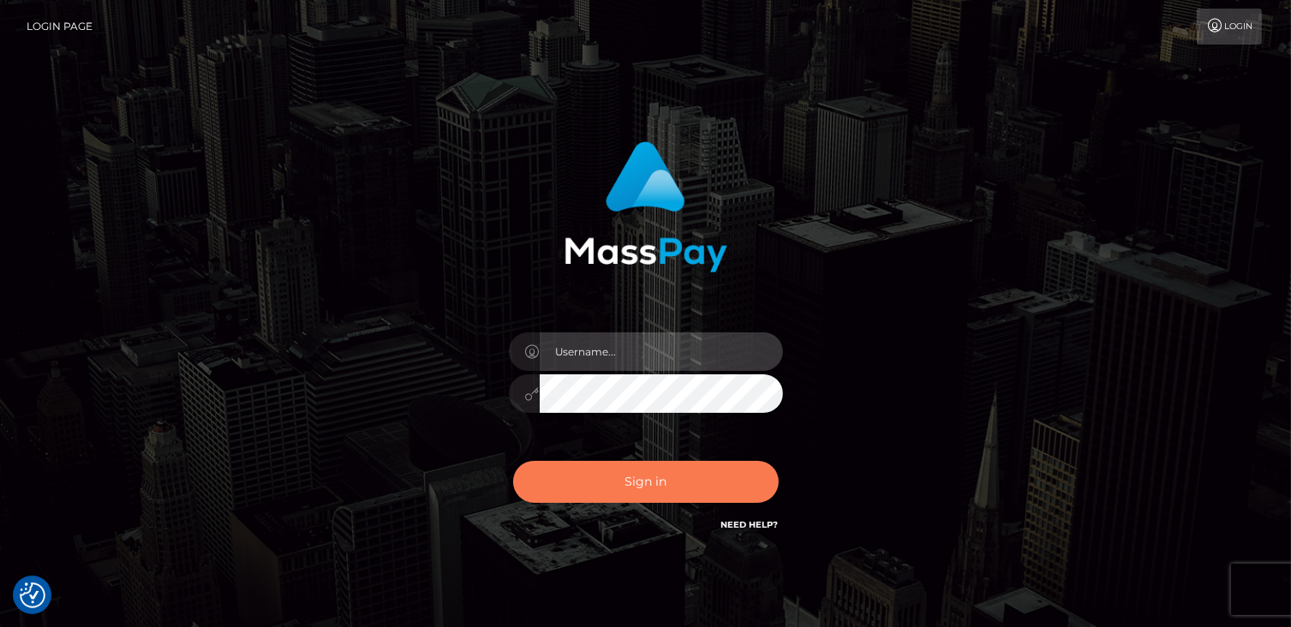
type input "catalinad"
click at [675, 475] on button "Sign in" at bounding box center [646, 482] width 266 height 42
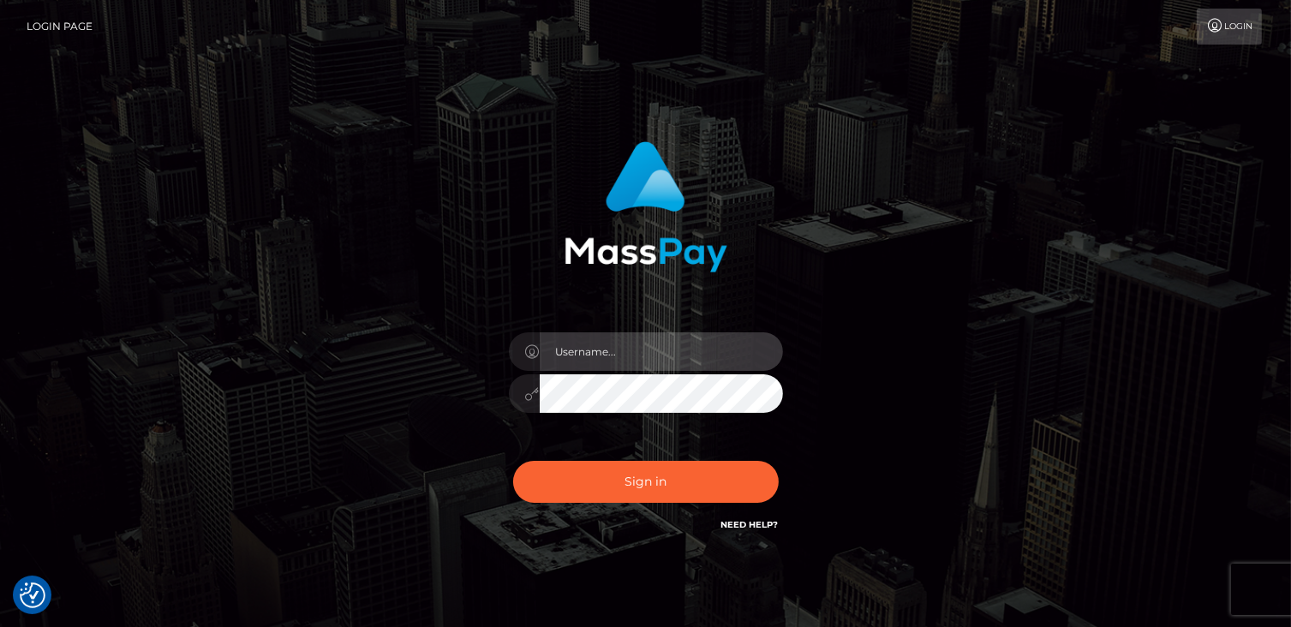
type input "catalinad"
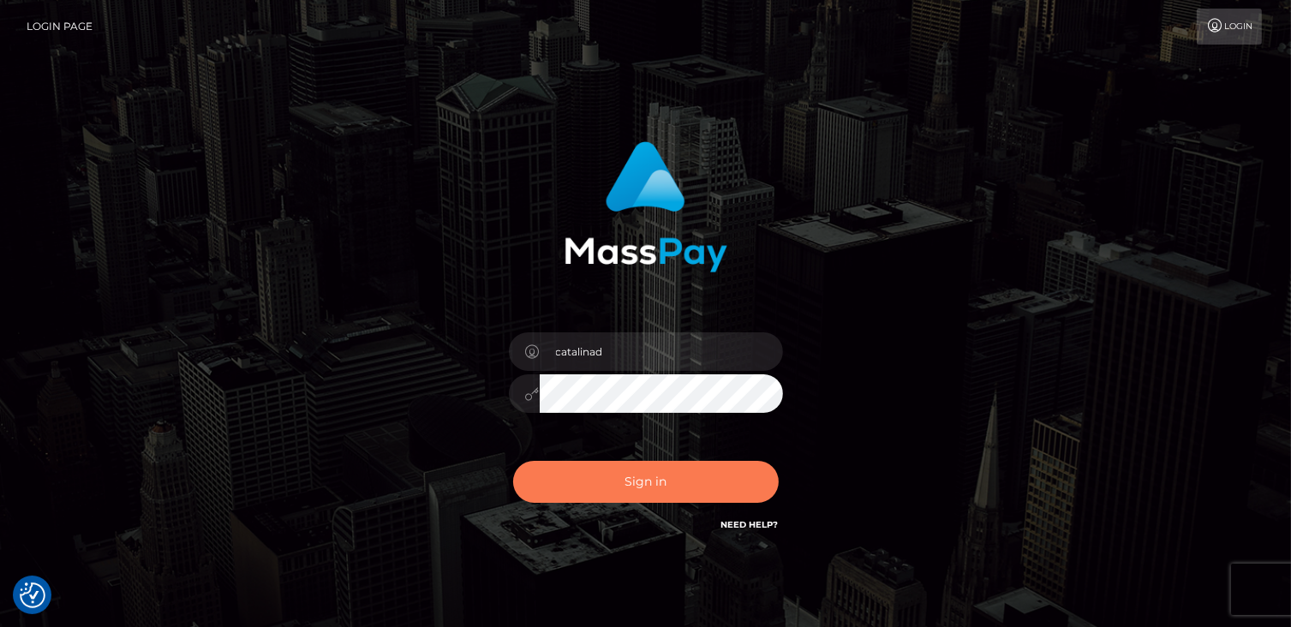
click at [649, 484] on button "Sign in" at bounding box center [646, 482] width 266 height 42
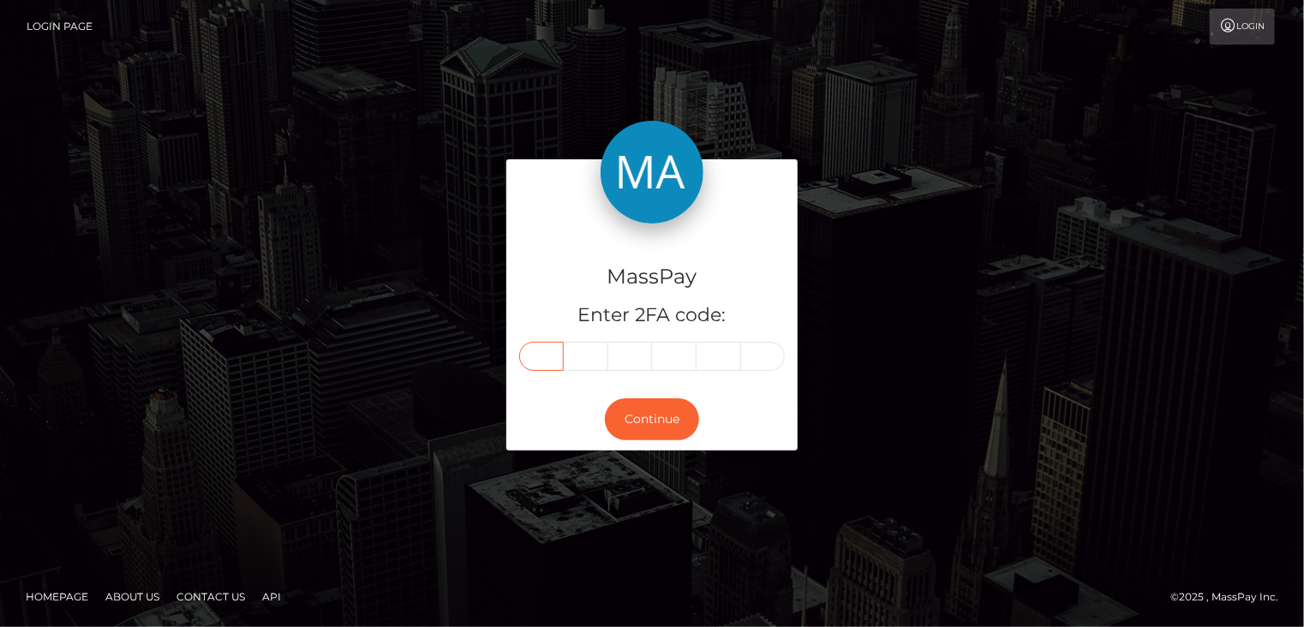
click at [552, 355] on input "text" at bounding box center [541, 356] width 45 height 29
click at [548, 357] on input "text" at bounding box center [541, 356] width 45 height 29
type input "3"
type input "9"
type input "0"
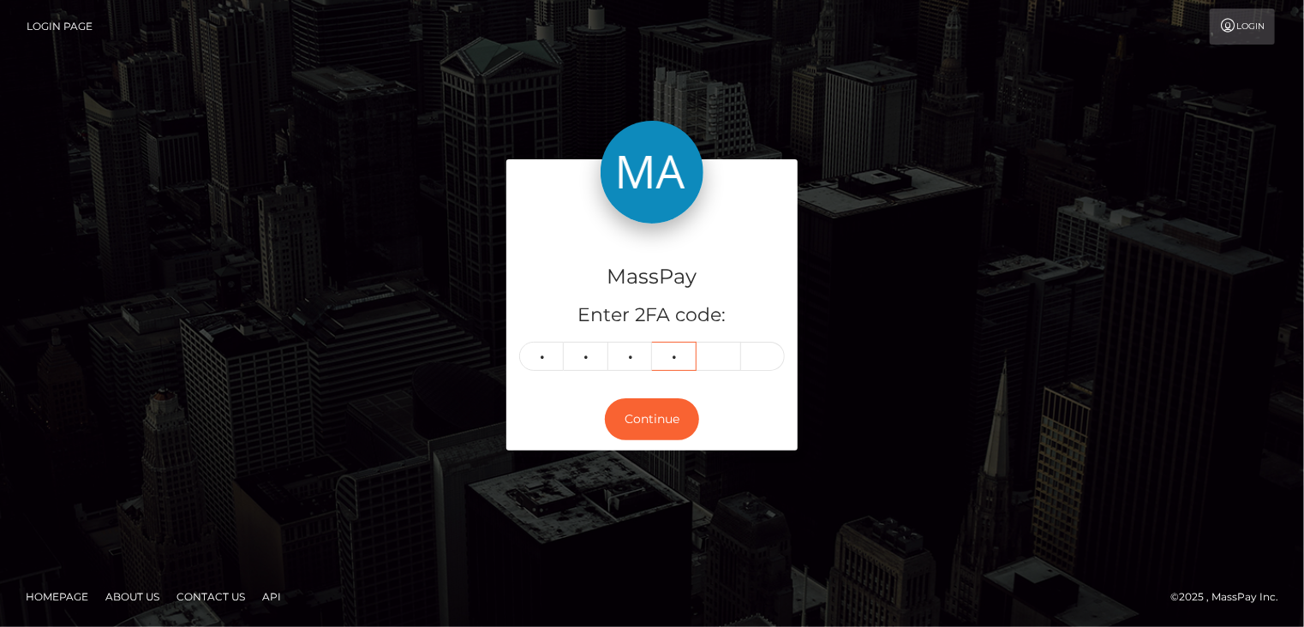
type input "7"
type input "1"
type input "3"
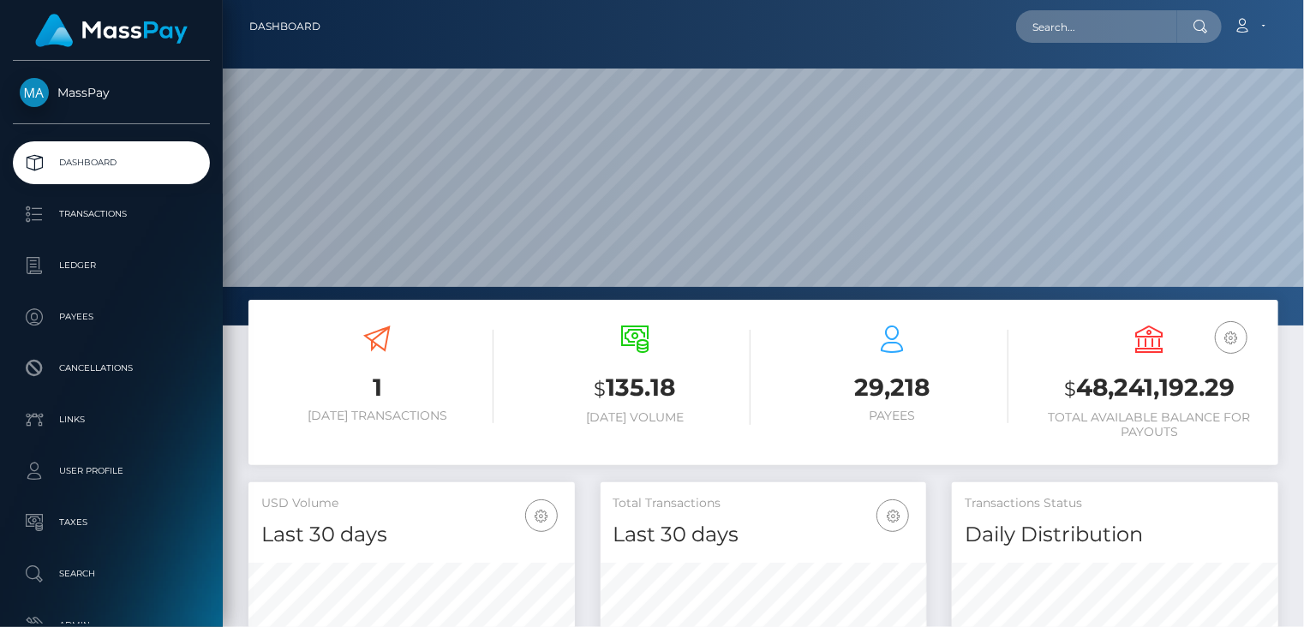
scroll to position [303, 325]
paste input "mcluck-2158674355"
type input "mcluck-2158674355"
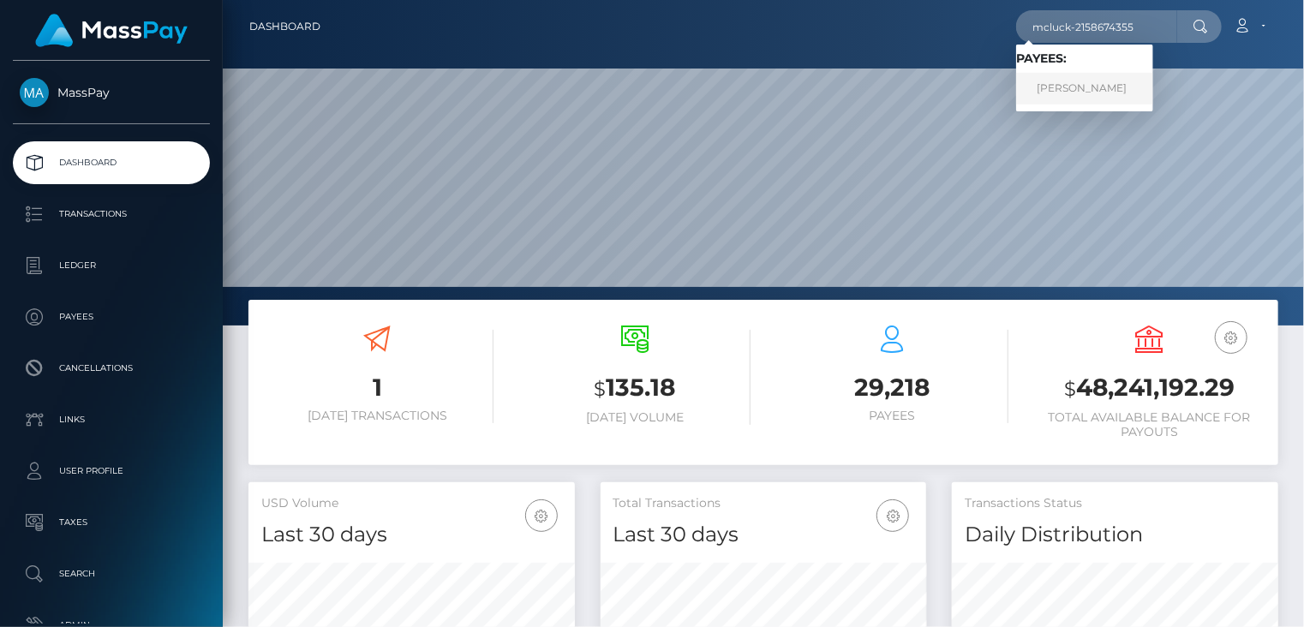
click at [1107, 93] on link "ALEJANDRO GUADALUPE MARTINEZ" at bounding box center [1084, 89] width 137 height 32
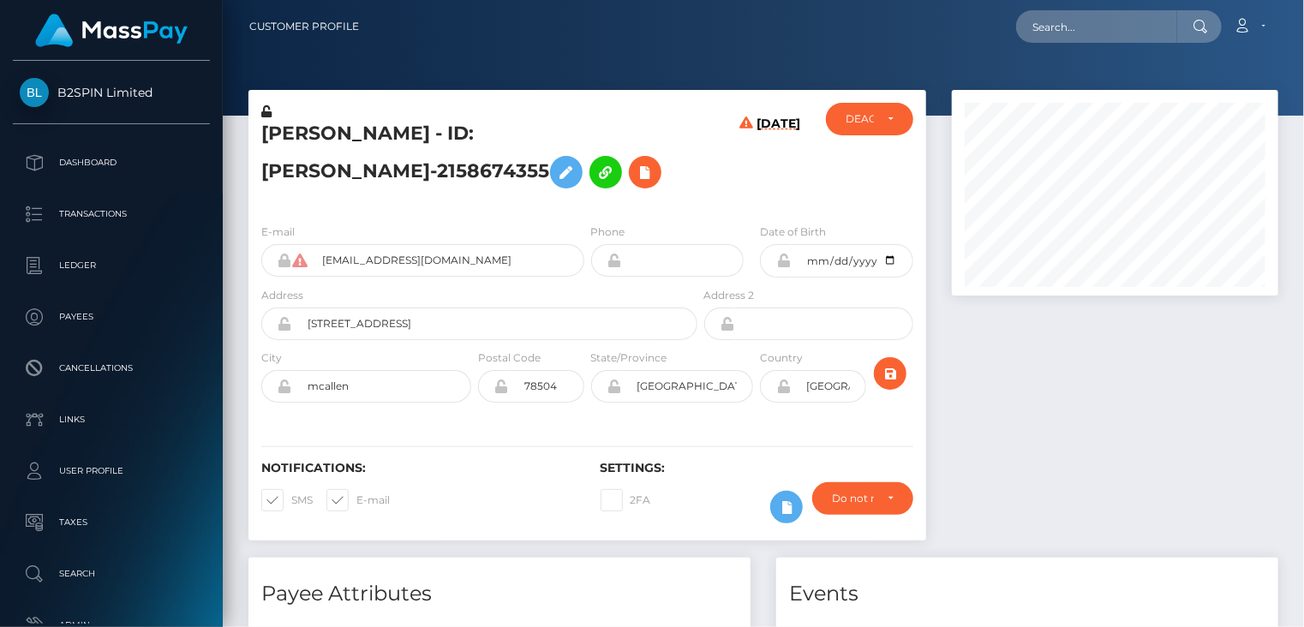
scroll to position [206, 325]
click at [635, 177] on icon at bounding box center [645, 172] width 21 height 21
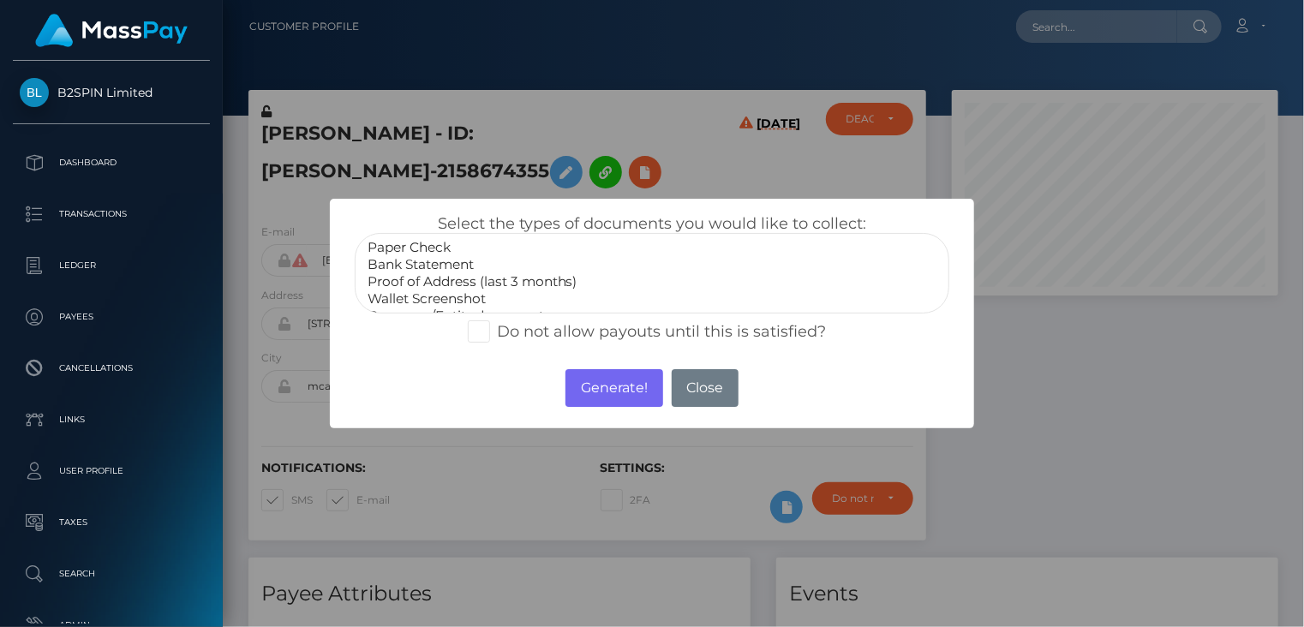
scroll to position [51, 0]
select select "Government issued ID"
click at [498, 279] on option "Government issued ID" at bounding box center [652, 281] width 573 height 17
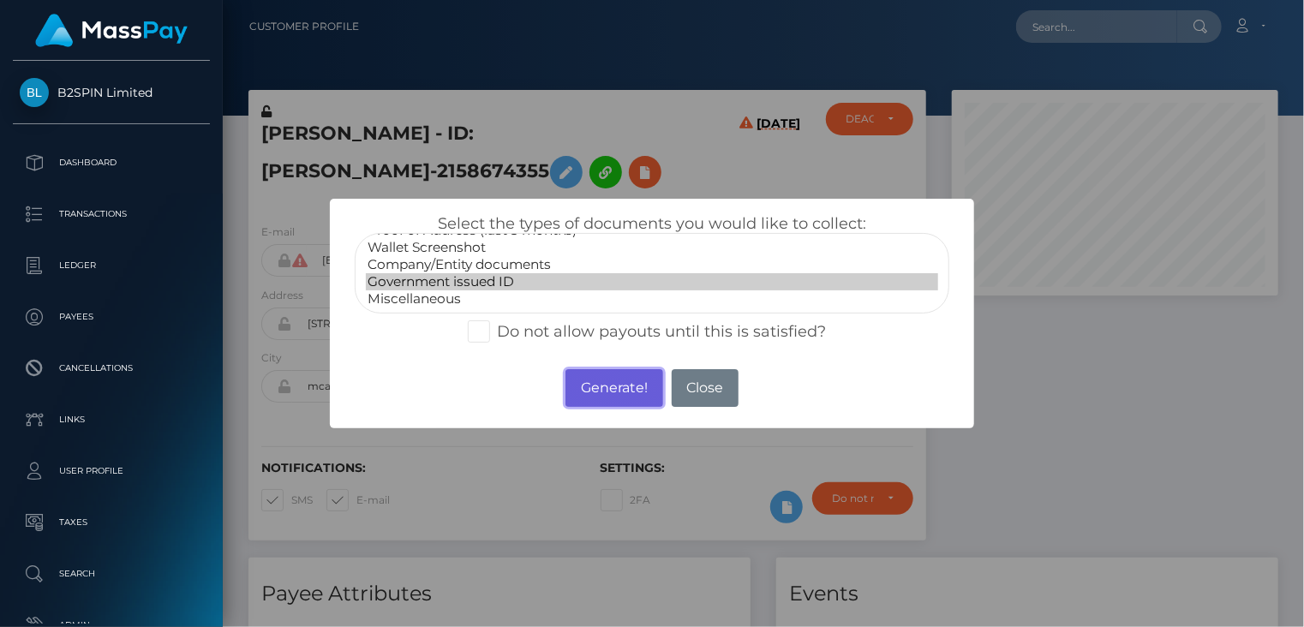
click at [585, 391] on button "Generate!" at bounding box center [613, 388] width 97 height 38
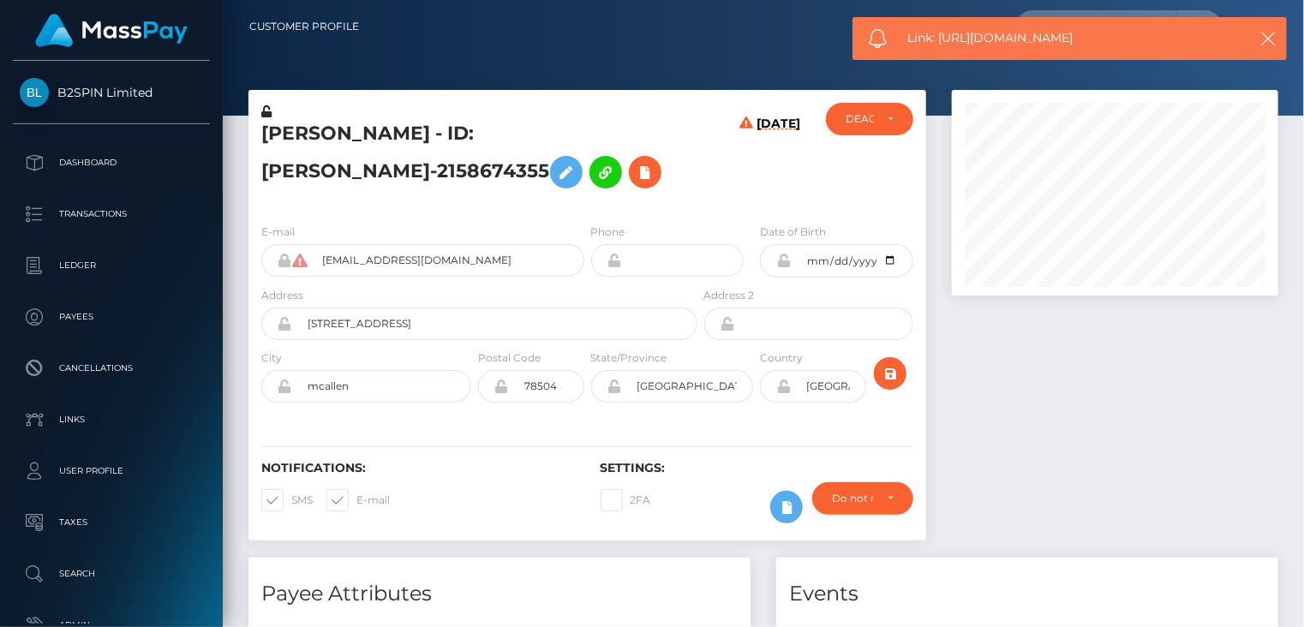
click at [990, 38] on span "Link: https://l.maspay.io/FlSX5" at bounding box center [1069, 38] width 322 height 18
click at [991, 38] on span "Link: https://l.maspay.io/FlSX5" at bounding box center [1069, 38] width 322 height 18
copy span "Link: https://l.maspay.io/FlSX5"
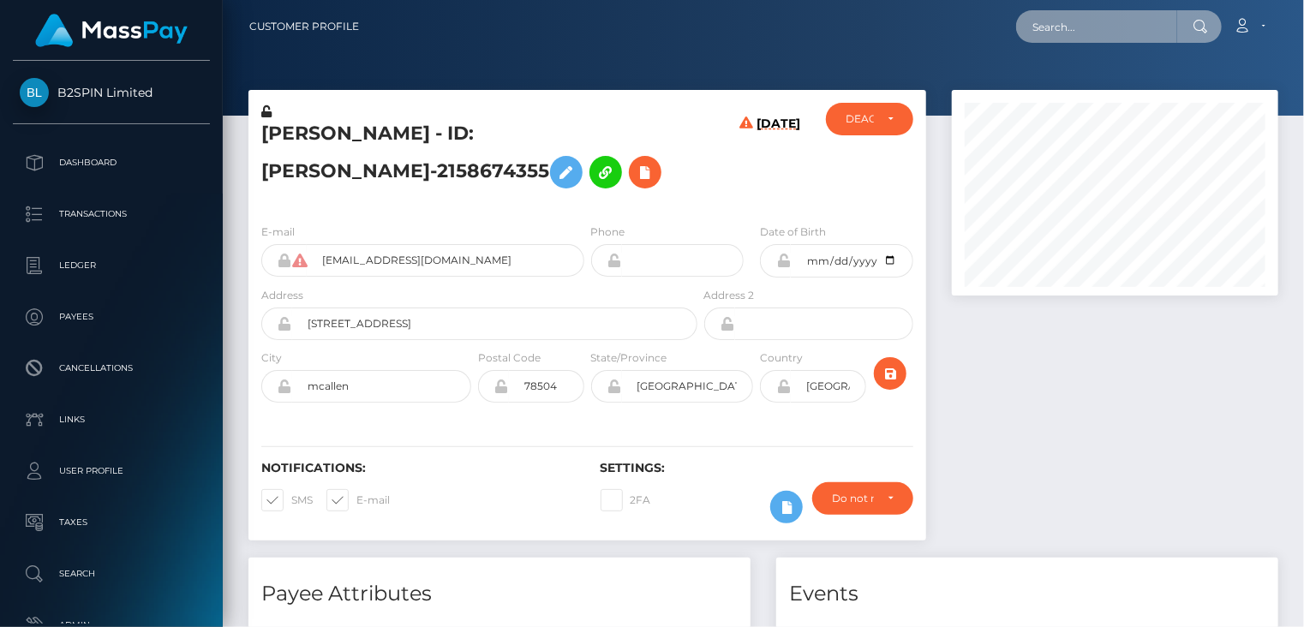
paste input "mcluck-2115997850"
type input "mcluck-2115997850"
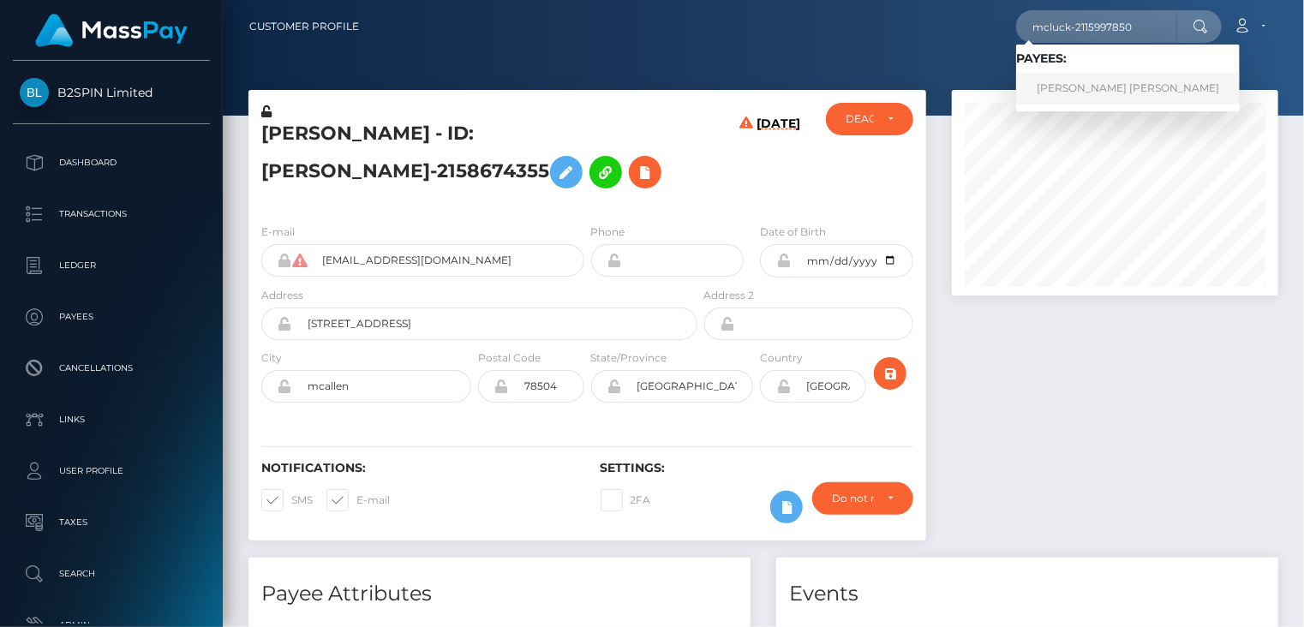
click at [1089, 94] on link "ANTON VICTOR JOHNSON" at bounding box center [1128, 89] width 224 height 32
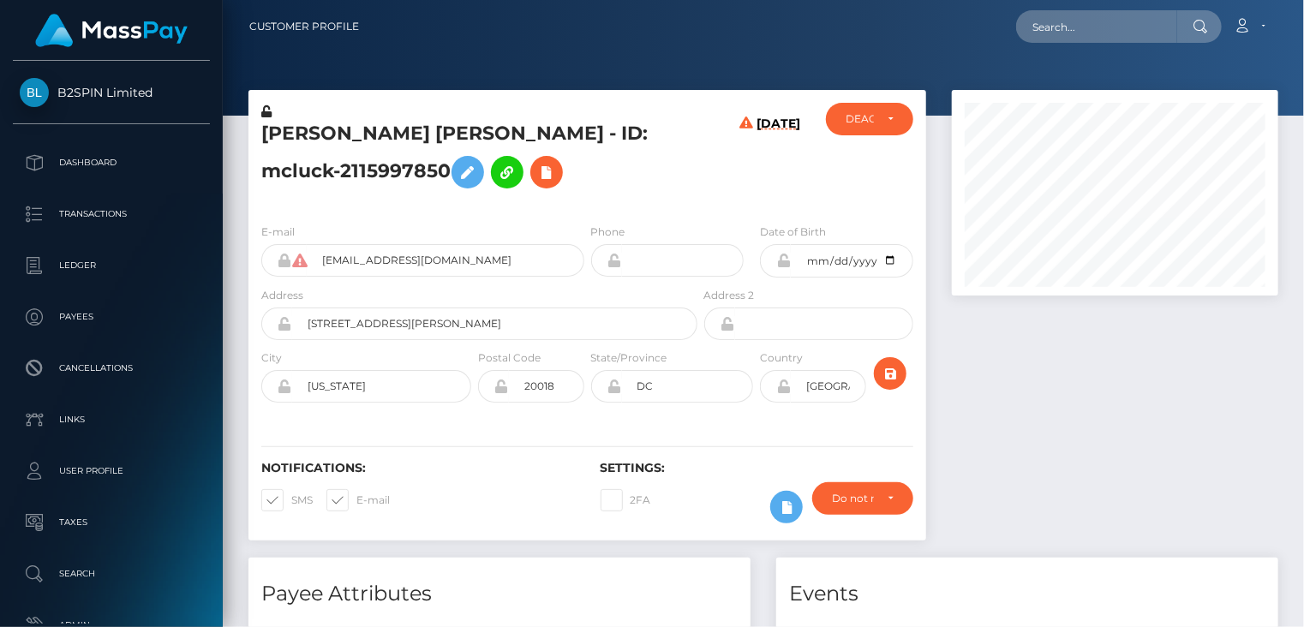
scroll to position [206, 325]
click at [536, 179] on icon at bounding box center [546, 172] width 21 height 21
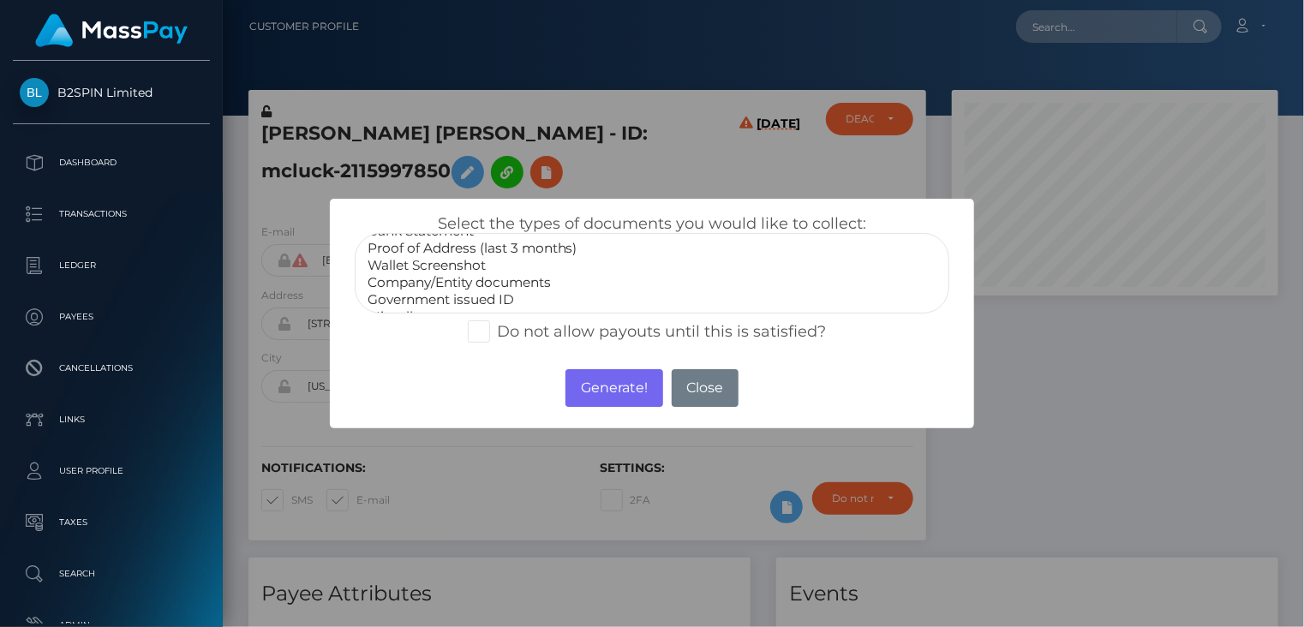
scroll to position [51, 0]
select select "Government issued ID"
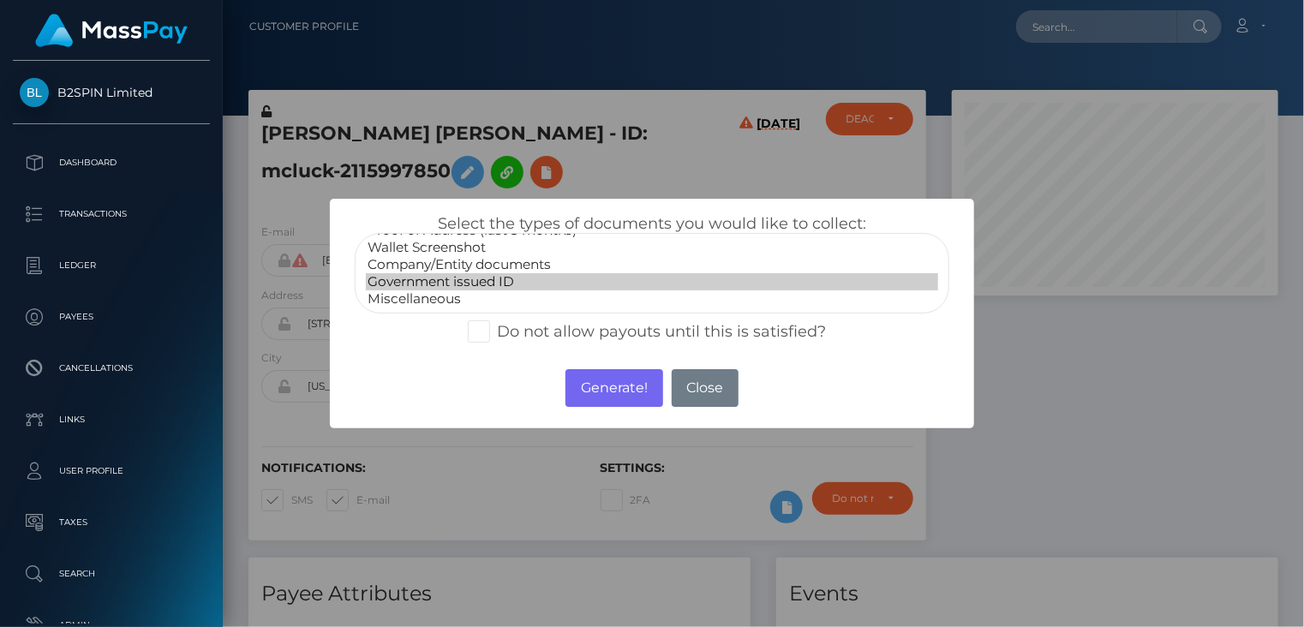
click at [475, 283] on option "Government issued ID" at bounding box center [652, 281] width 573 height 17
click at [630, 398] on button "Generate!" at bounding box center [613, 388] width 97 height 38
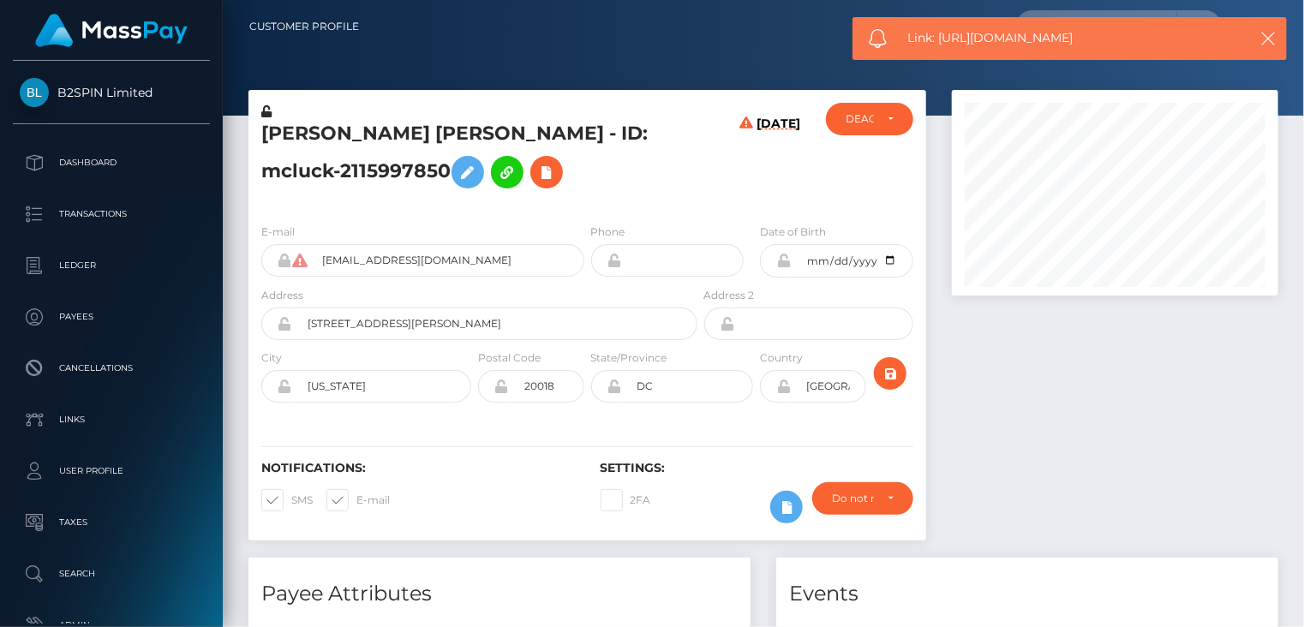
click at [1020, 43] on span "Link: https://l.maspay.io/slSCF" at bounding box center [1069, 38] width 322 height 18
copy span "Link: https://l.maspay.io/slSCF"
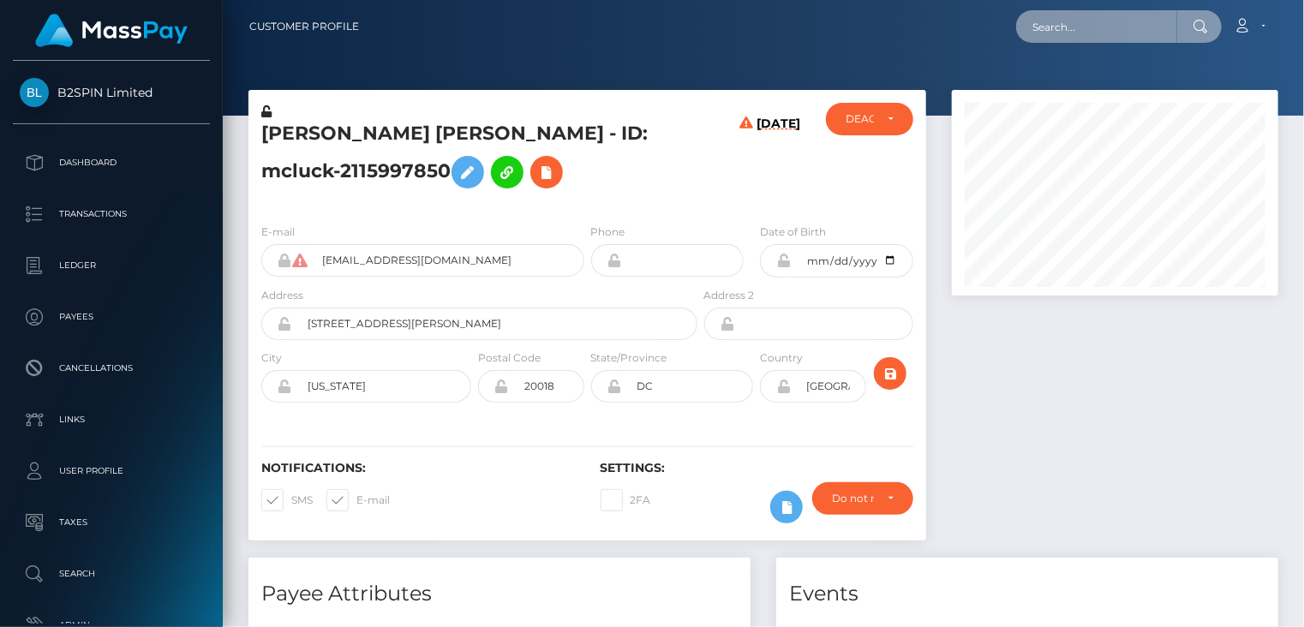
paste input "hellomillions-2161272296"
type input "hellomillions-2161272296"
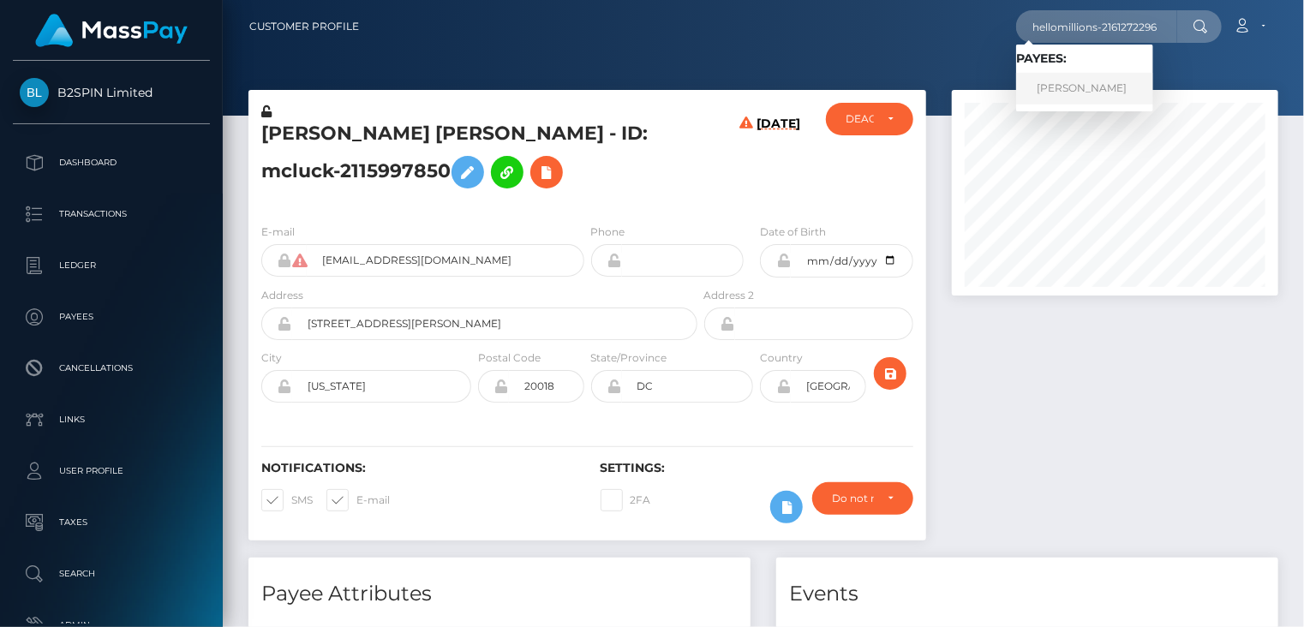
click at [1072, 87] on link "JUAN CARLOS BARRAZA" at bounding box center [1084, 89] width 137 height 32
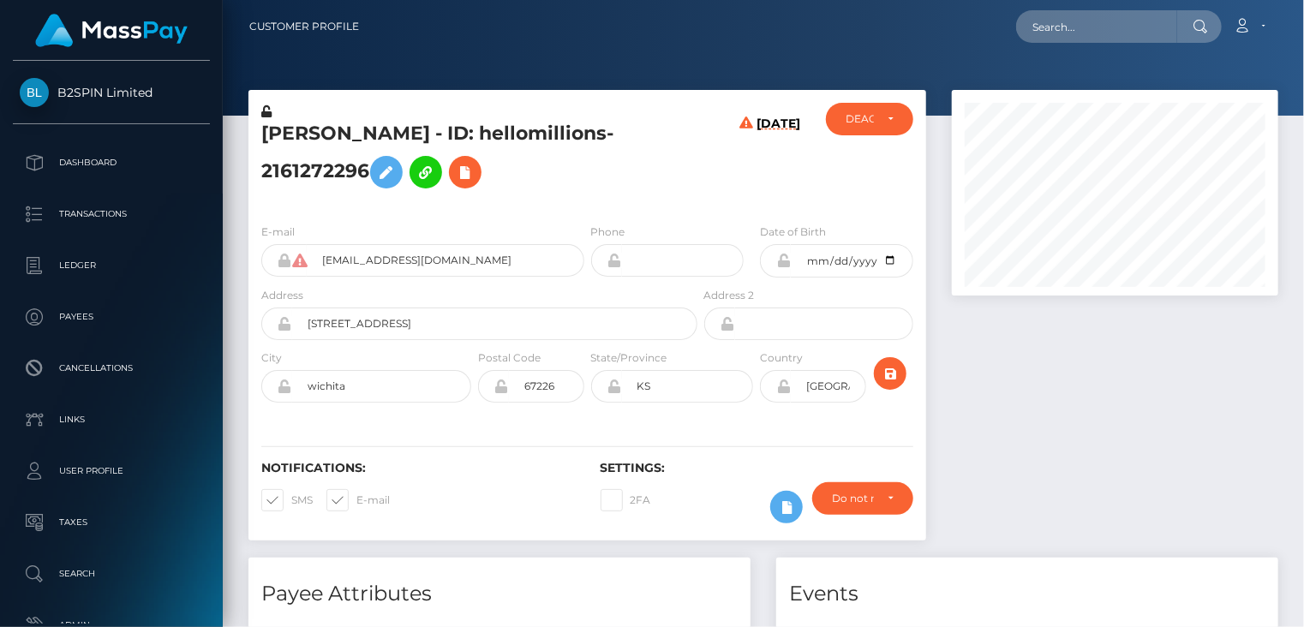
scroll to position [206, 325]
click at [475, 180] on icon at bounding box center [465, 172] width 21 height 21
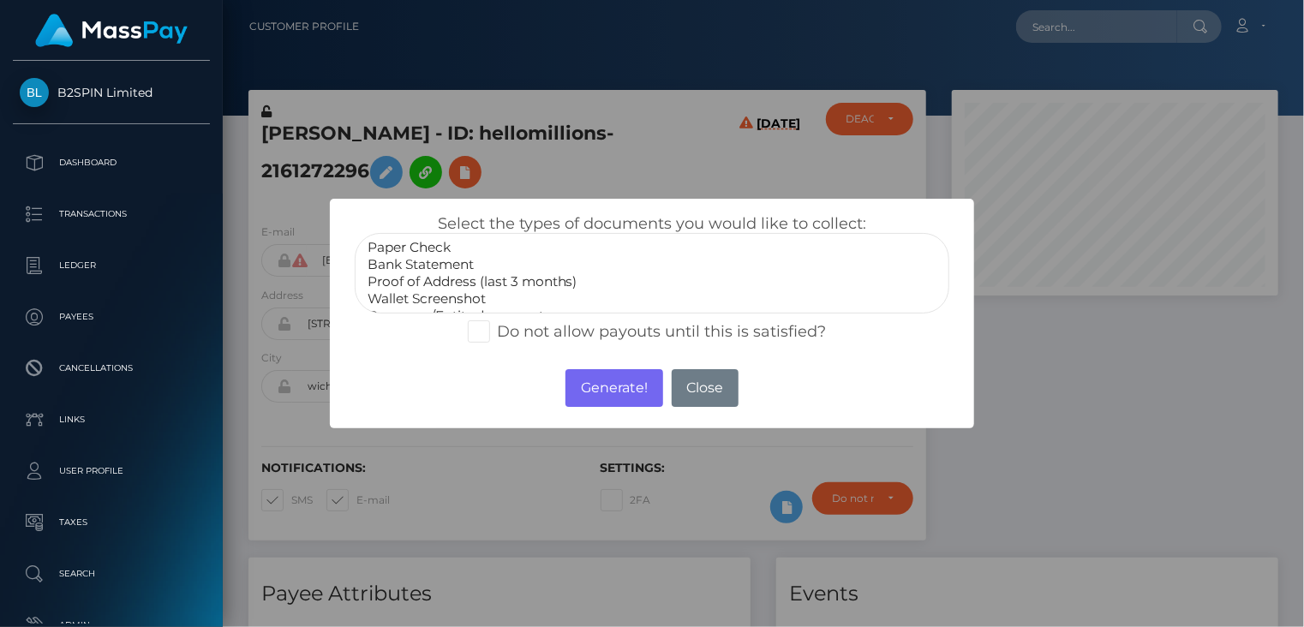
scroll to position [51, 0]
select select "Government issued ID"
click at [445, 275] on option "Government issued ID" at bounding box center [652, 281] width 573 height 17
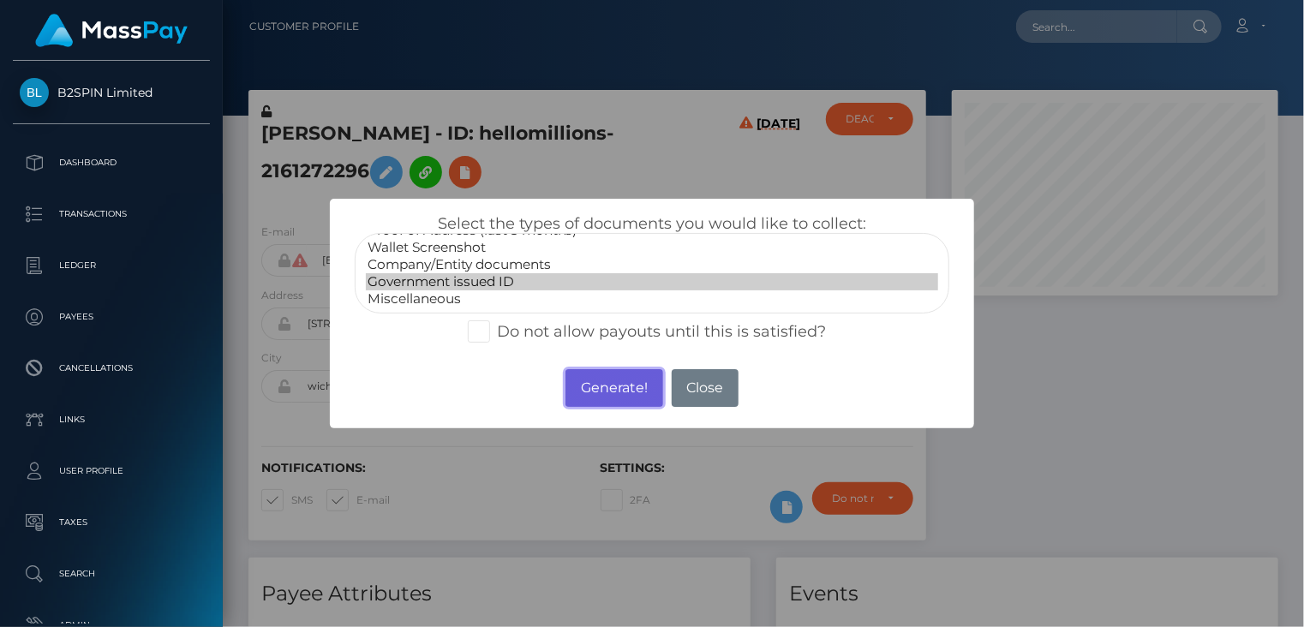
click at [625, 381] on button "Generate!" at bounding box center [613, 388] width 97 height 38
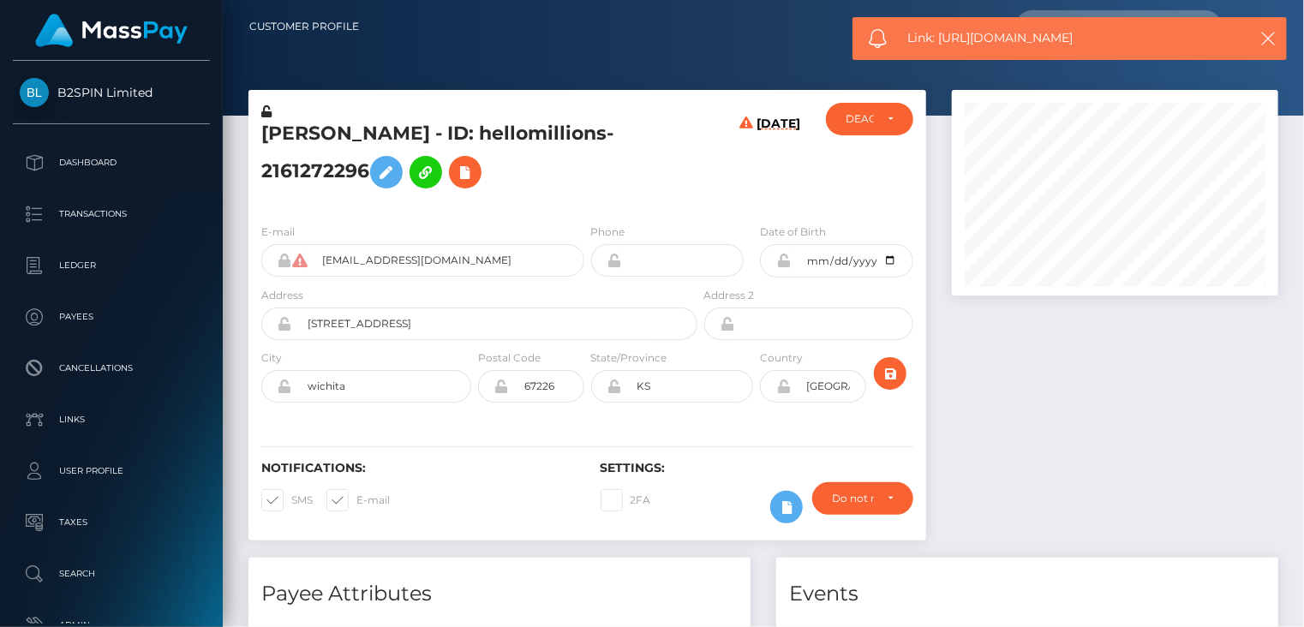
click at [977, 40] on span "Link: [URL][DOMAIN_NAME]" at bounding box center [1069, 38] width 322 height 18
copy span "Link: [URL][DOMAIN_NAME]"
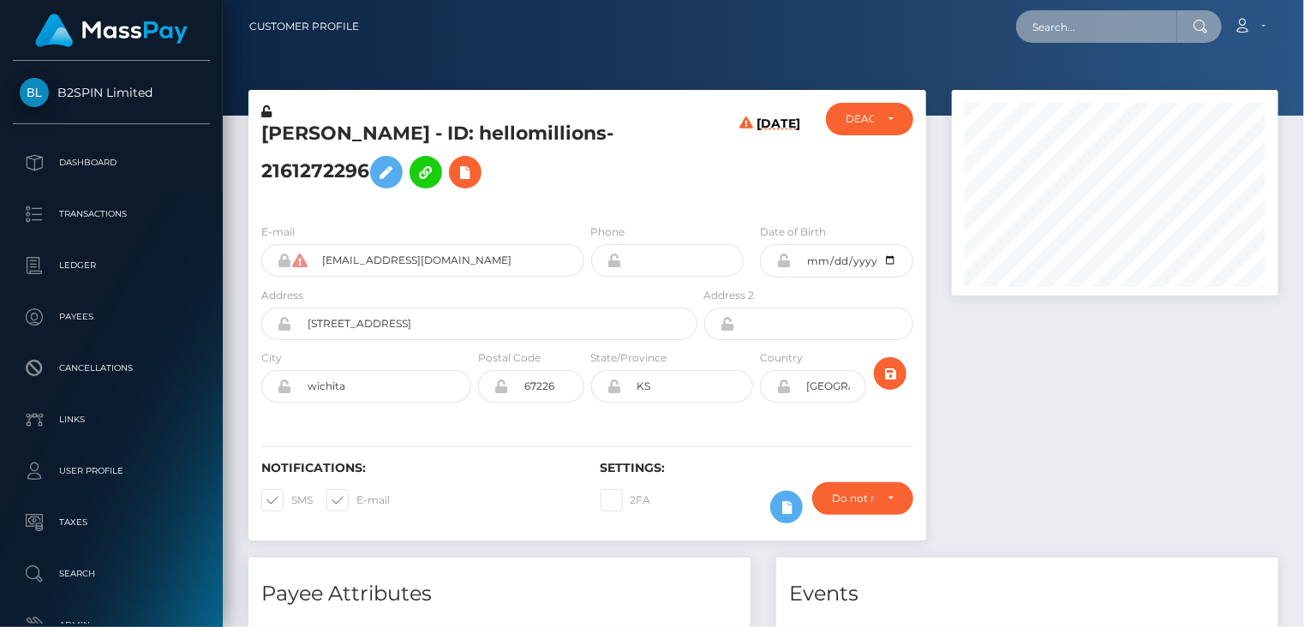
paste input "[EMAIL_ADDRESS][DOMAIN_NAME]"
type input "[EMAIL_ADDRESS][DOMAIN_NAME]"
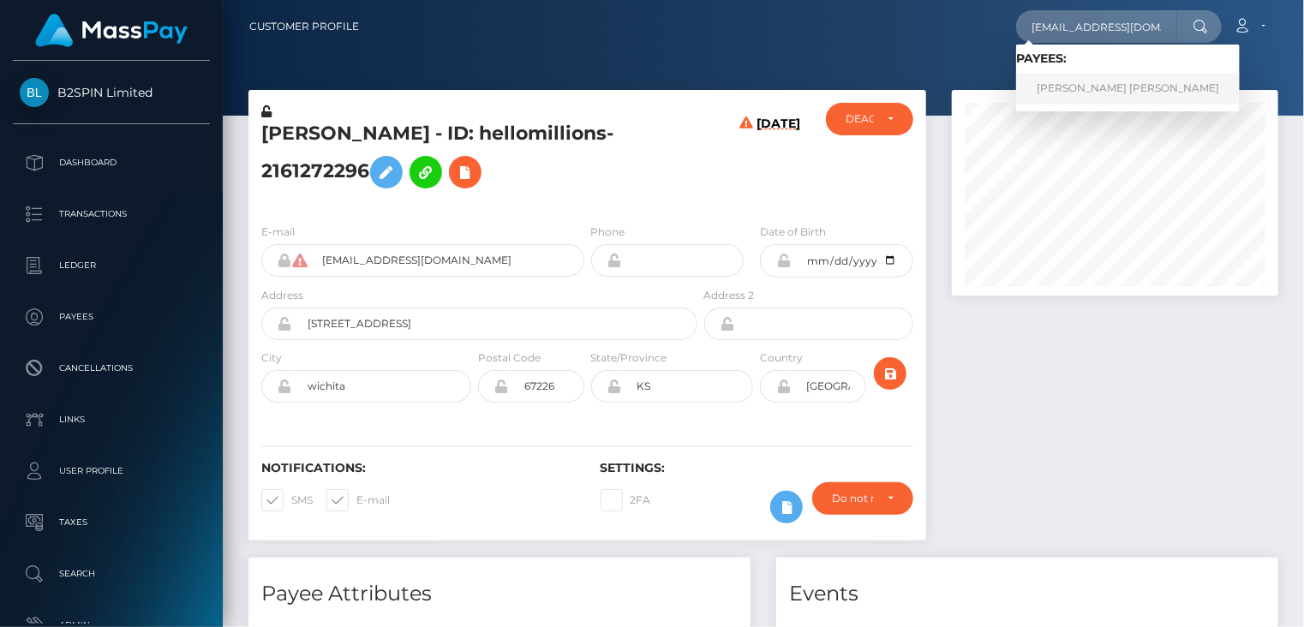
scroll to position [0, 0]
click at [1102, 100] on link "KATELYN ROSS FITZGERALD" at bounding box center [1128, 89] width 224 height 32
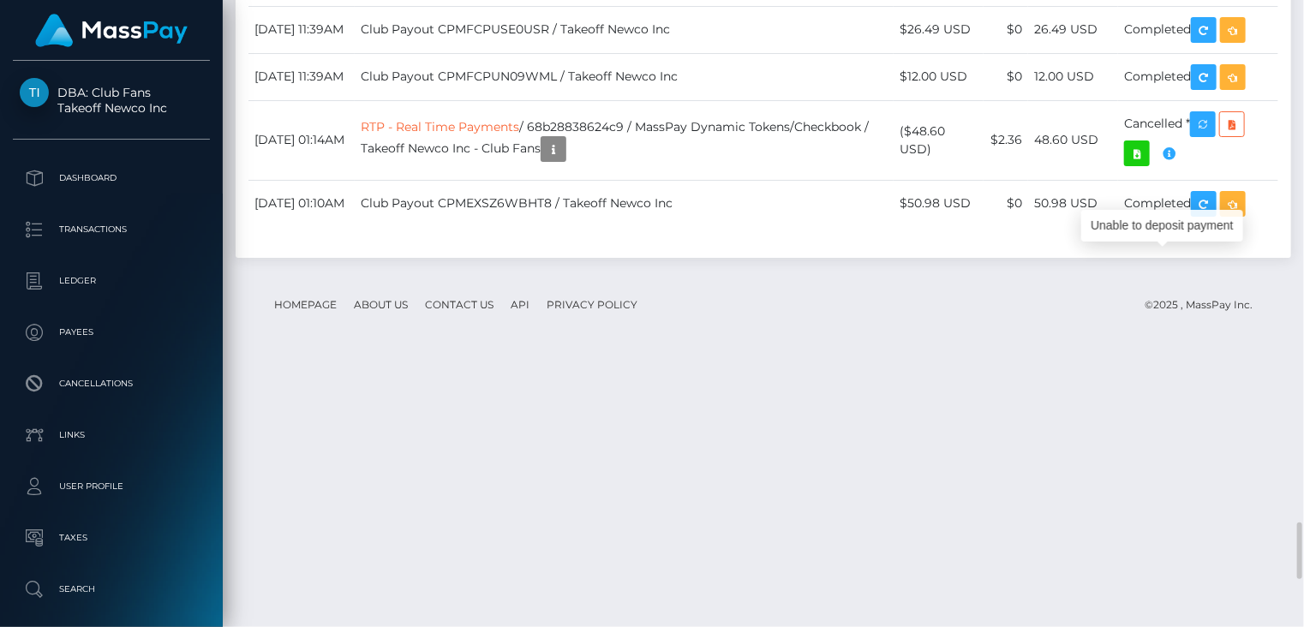
scroll to position [206, 325]
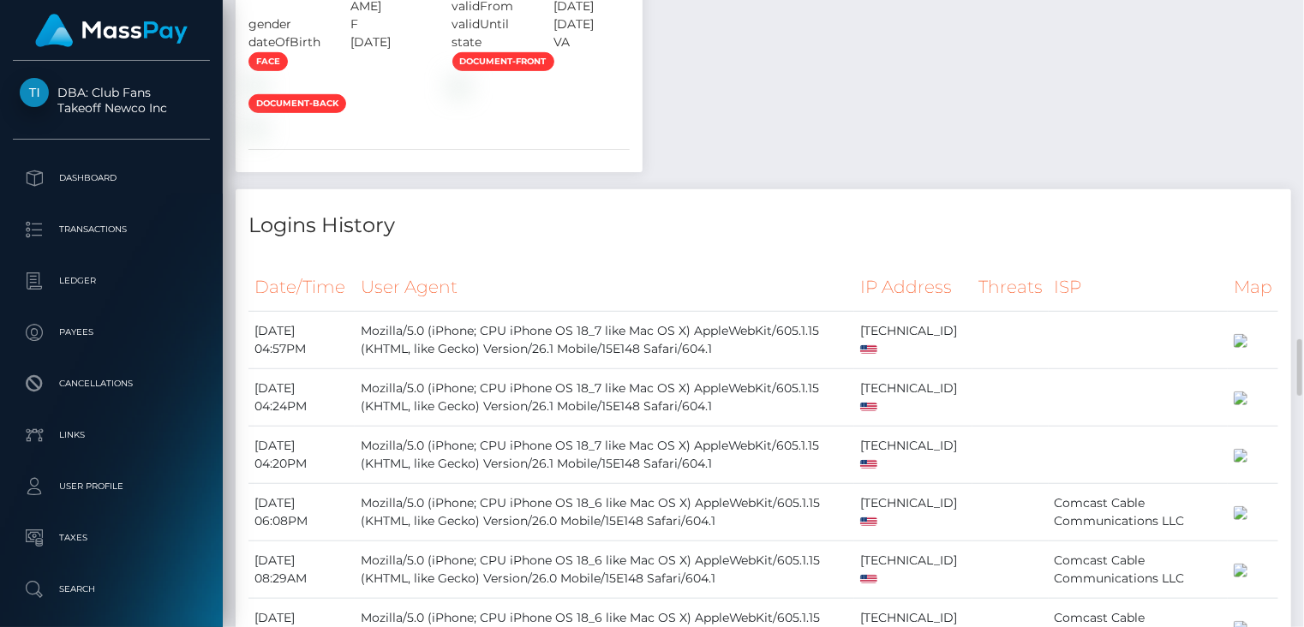
scroll to position [3429, 0]
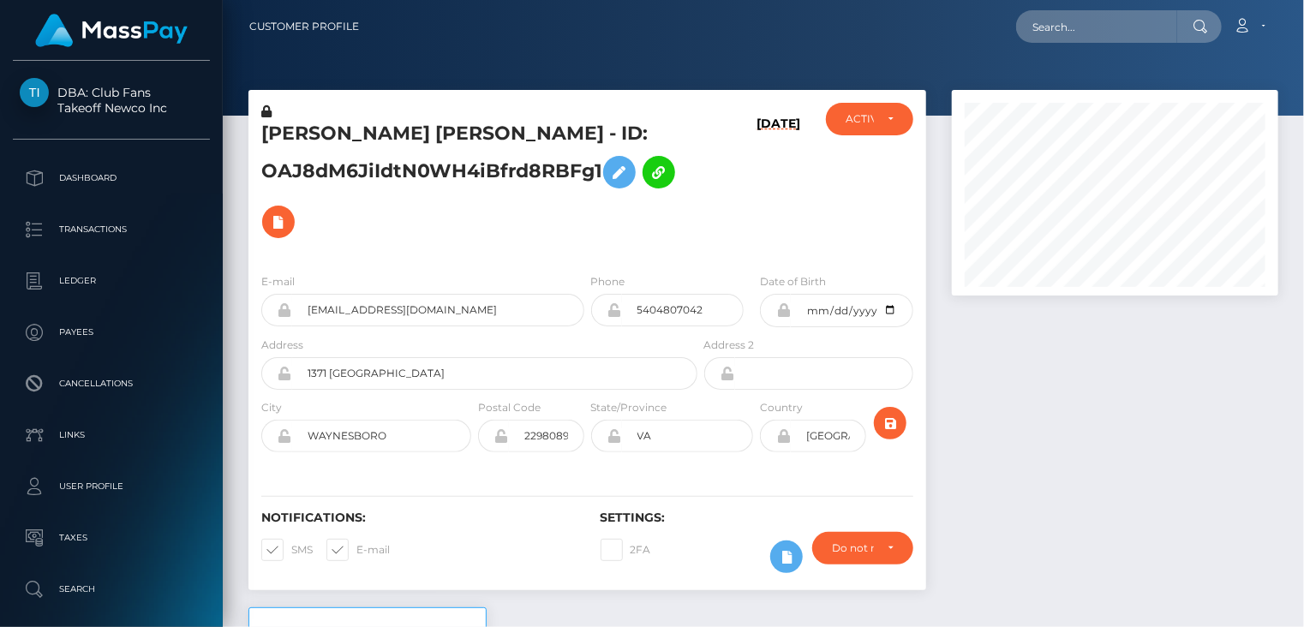
scroll to position [285, 0]
paste input "spree-843360"
type input "spree-843360"
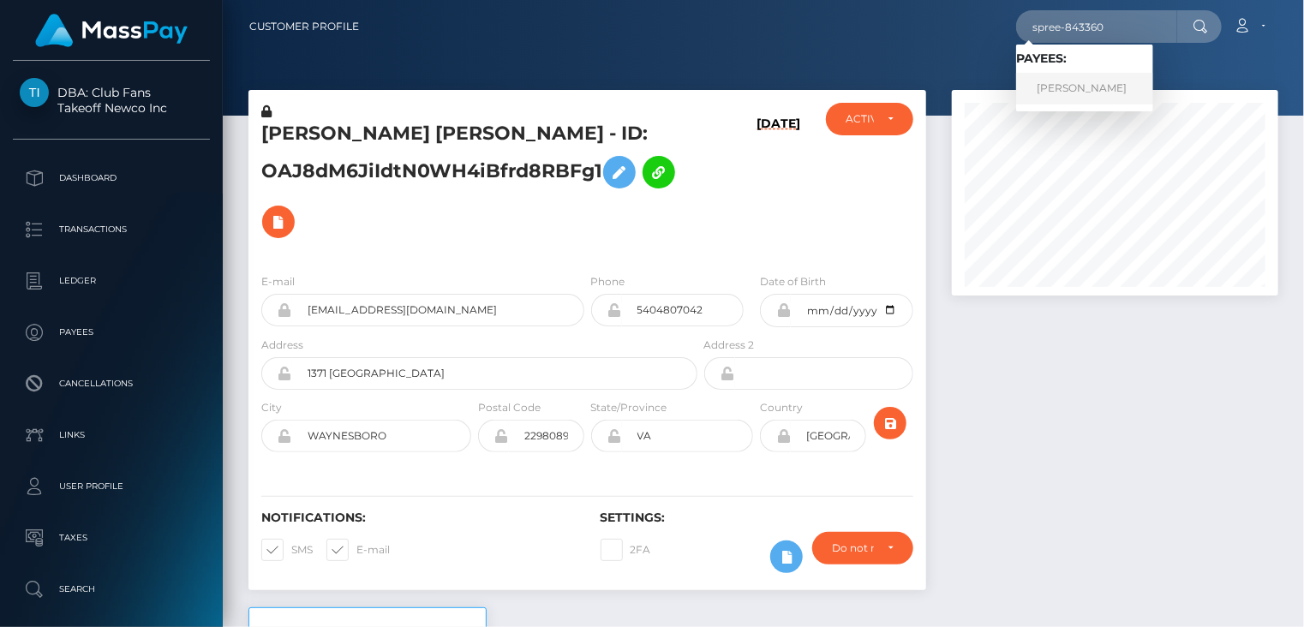
click at [1137, 96] on link "[PERSON_NAME]" at bounding box center [1084, 89] width 137 height 32
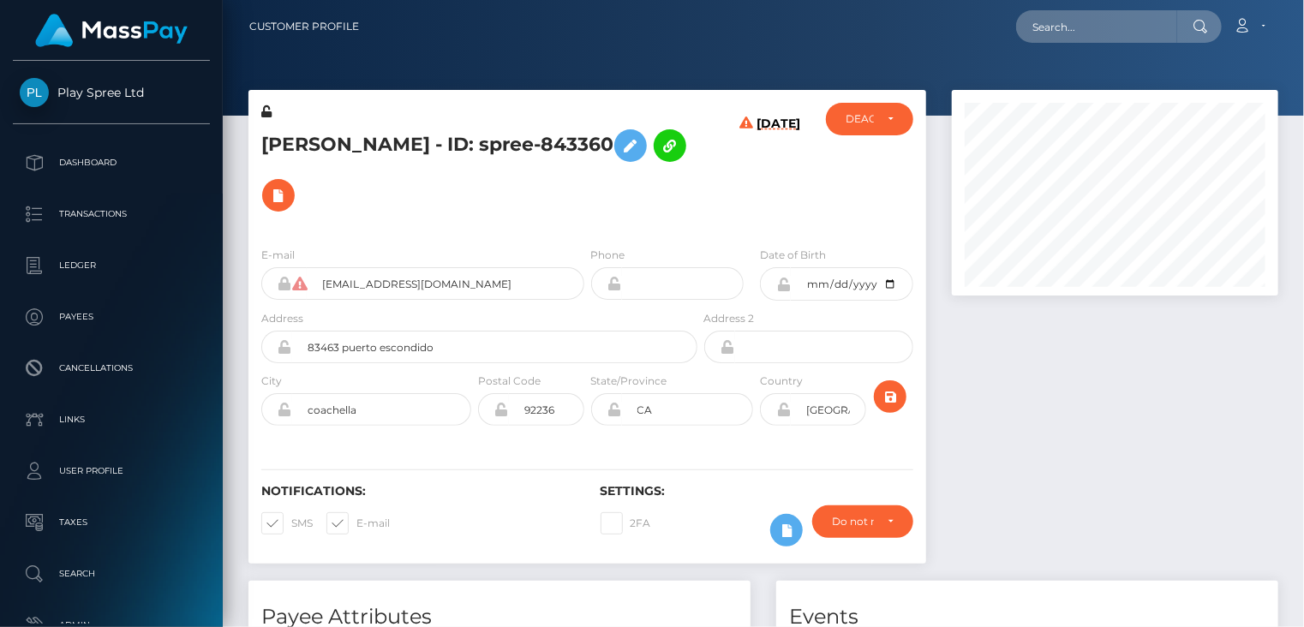
scroll to position [206, 325]
click at [289, 185] on icon at bounding box center [278, 195] width 21 height 21
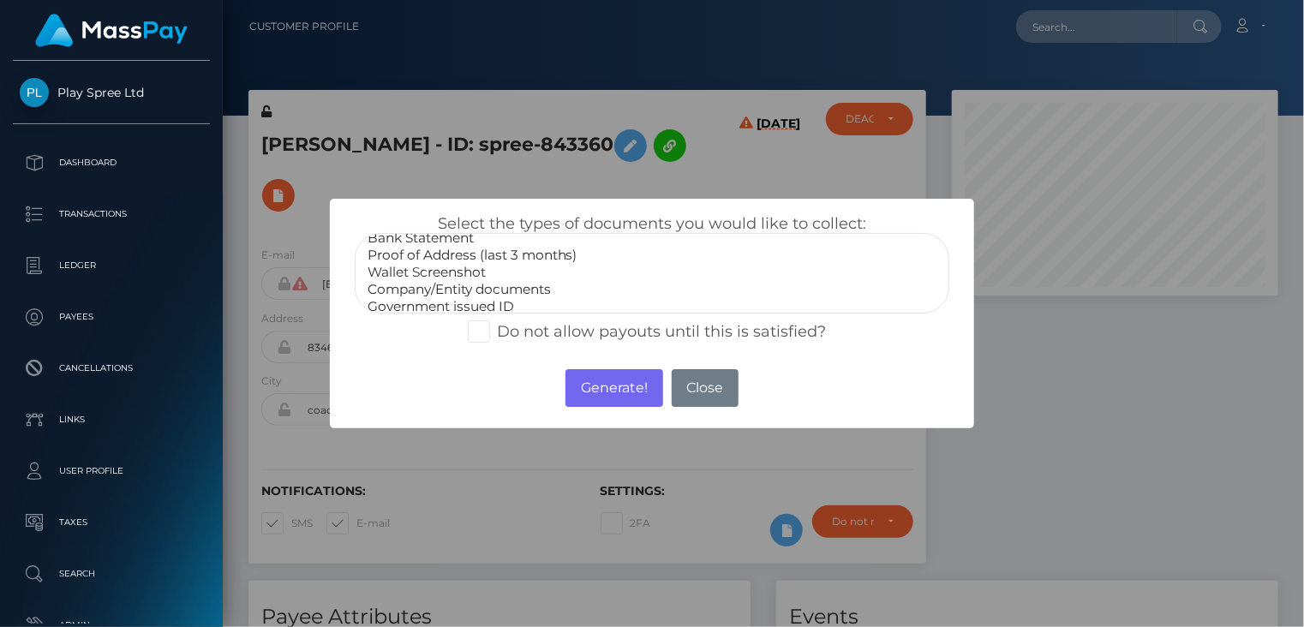
scroll to position [51, 0]
select select "Government issued ID"
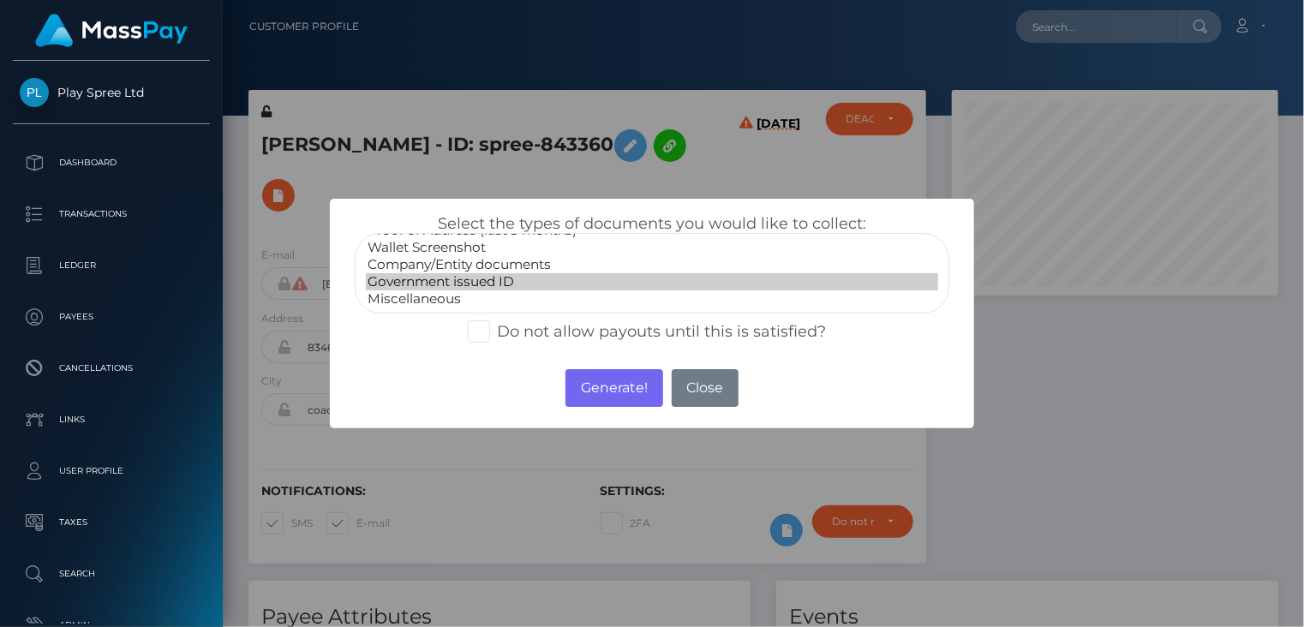
click at [464, 289] on option "Government issued ID" at bounding box center [652, 281] width 573 height 17
click at [598, 391] on button "Generate!" at bounding box center [613, 388] width 97 height 38
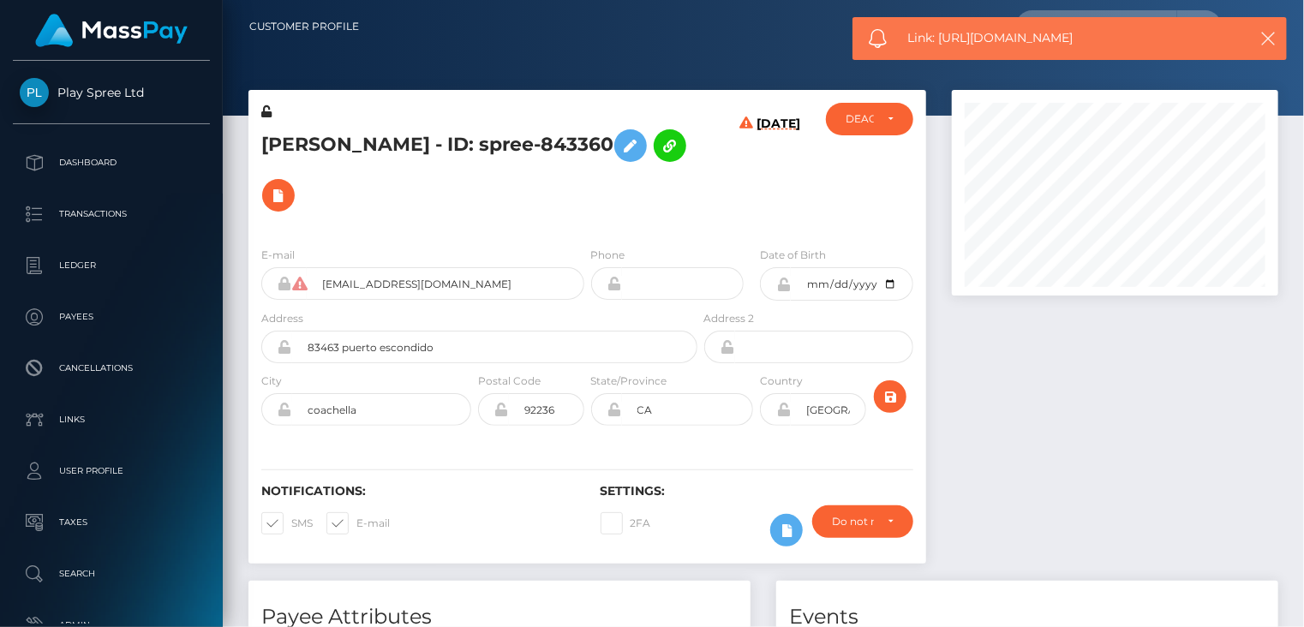
click at [976, 47] on div "Link: https://l.maspay.io/1lSNF" at bounding box center [1069, 38] width 434 height 43
click at [976, 46] on span "Link: https://l.maspay.io/1lSNF" at bounding box center [1069, 38] width 322 height 18
copy span "Link: https://l.maspay.io/1lSNF"
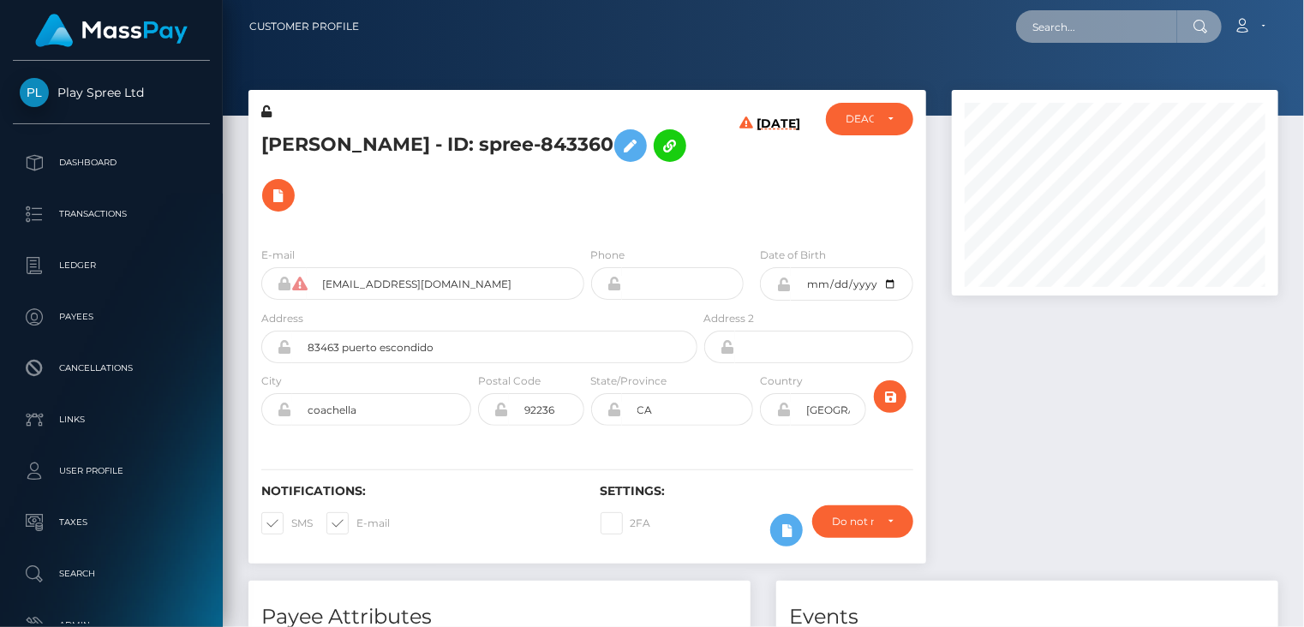
paste input "spree-1729788"
type input "spree-1729788"
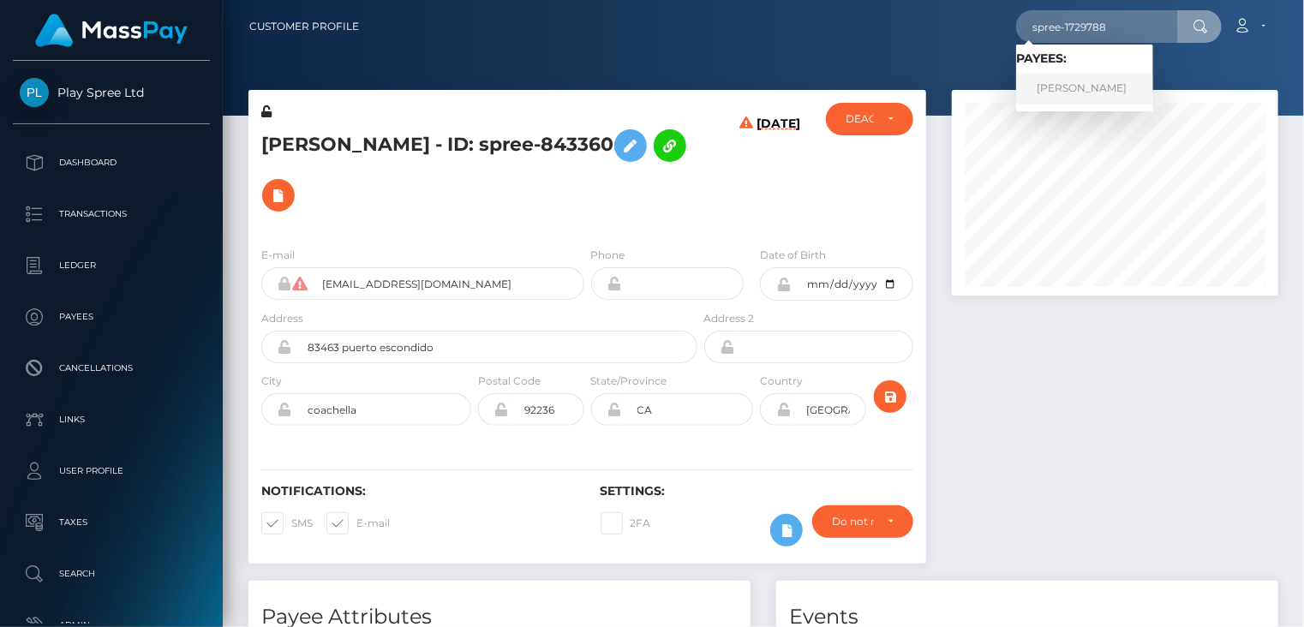
click at [1086, 95] on link "CARLOS DANIEL VAZQUEZ" at bounding box center [1084, 89] width 137 height 32
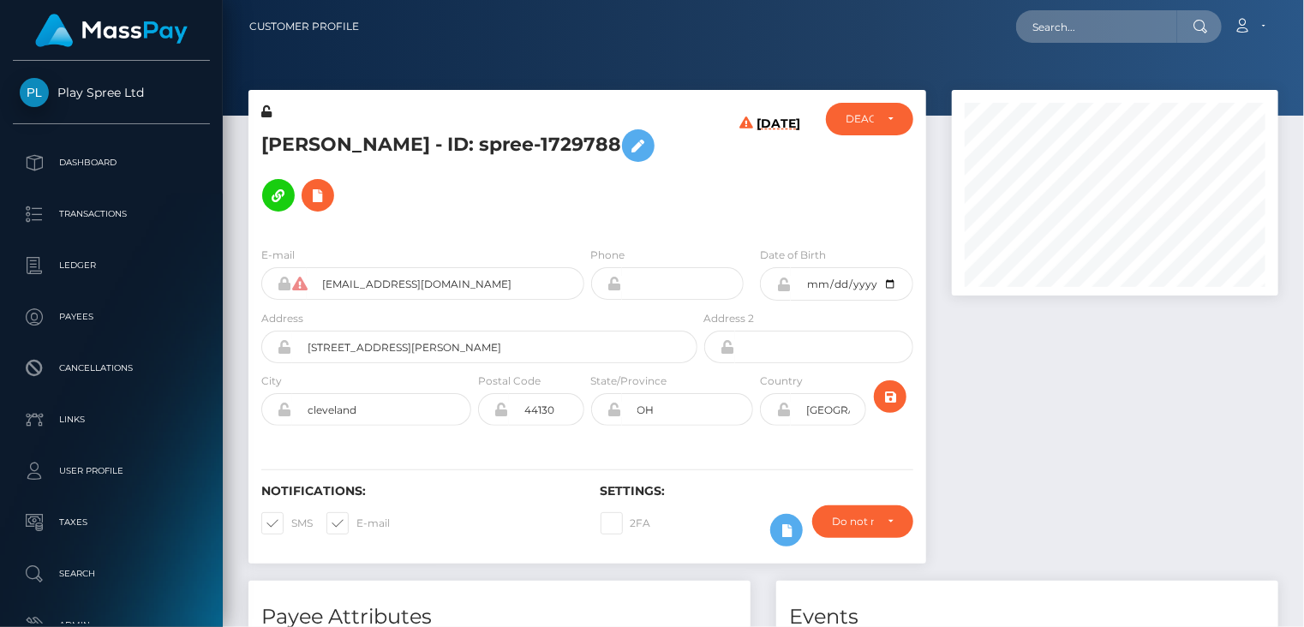
scroll to position [206, 325]
click at [328, 185] on icon at bounding box center [317, 195] width 21 height 21
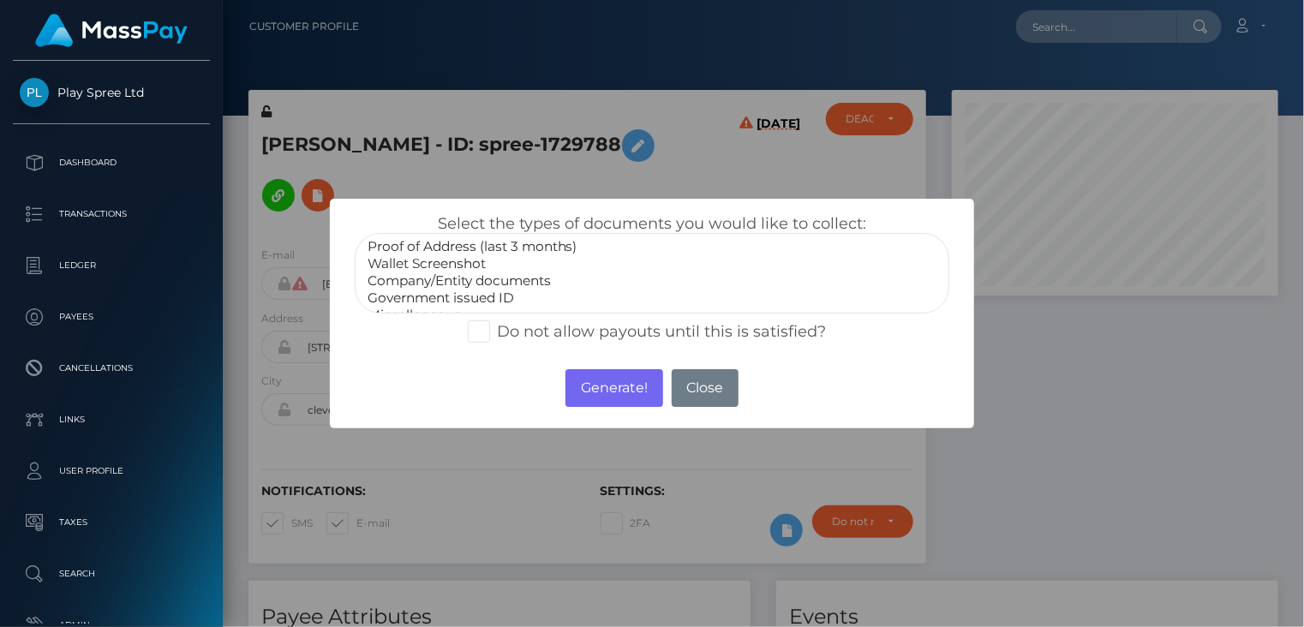
scroll to position [51, 0]
select select "Government issued ID"
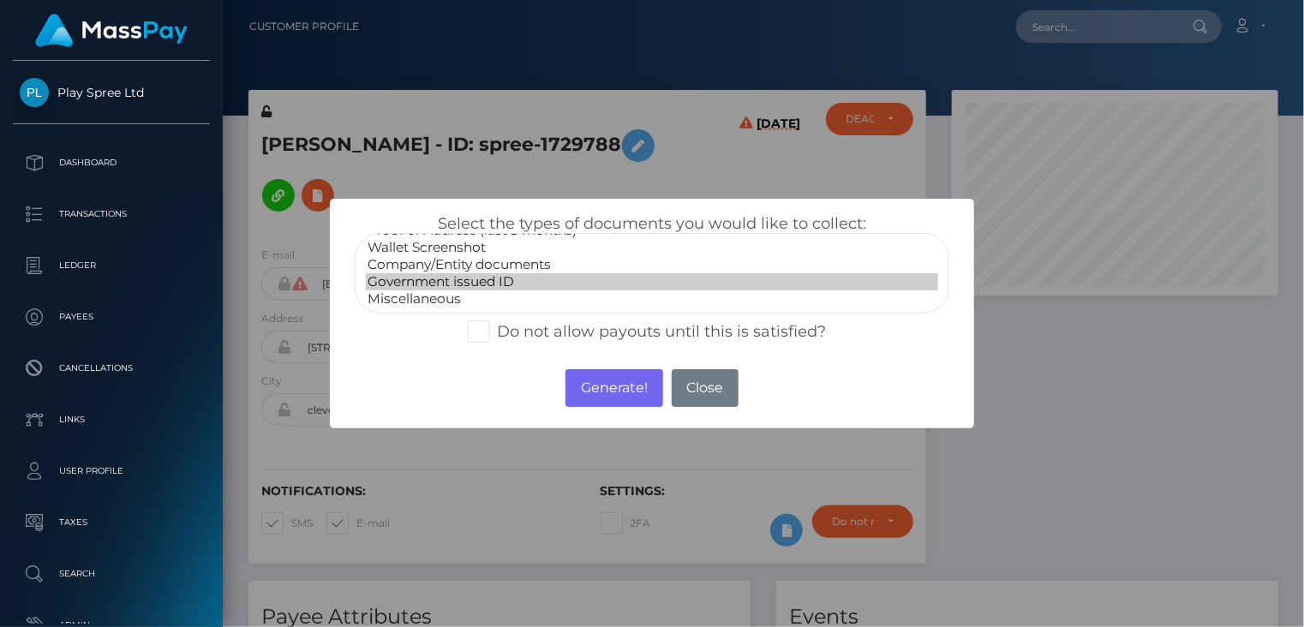
click at [456, 282] on option "Government issued ID" at bounding box center [652, 281] width 573 height 17
click at [606, 383] on button "Generate!" at bounding box center [613, 388] width 97 height 38
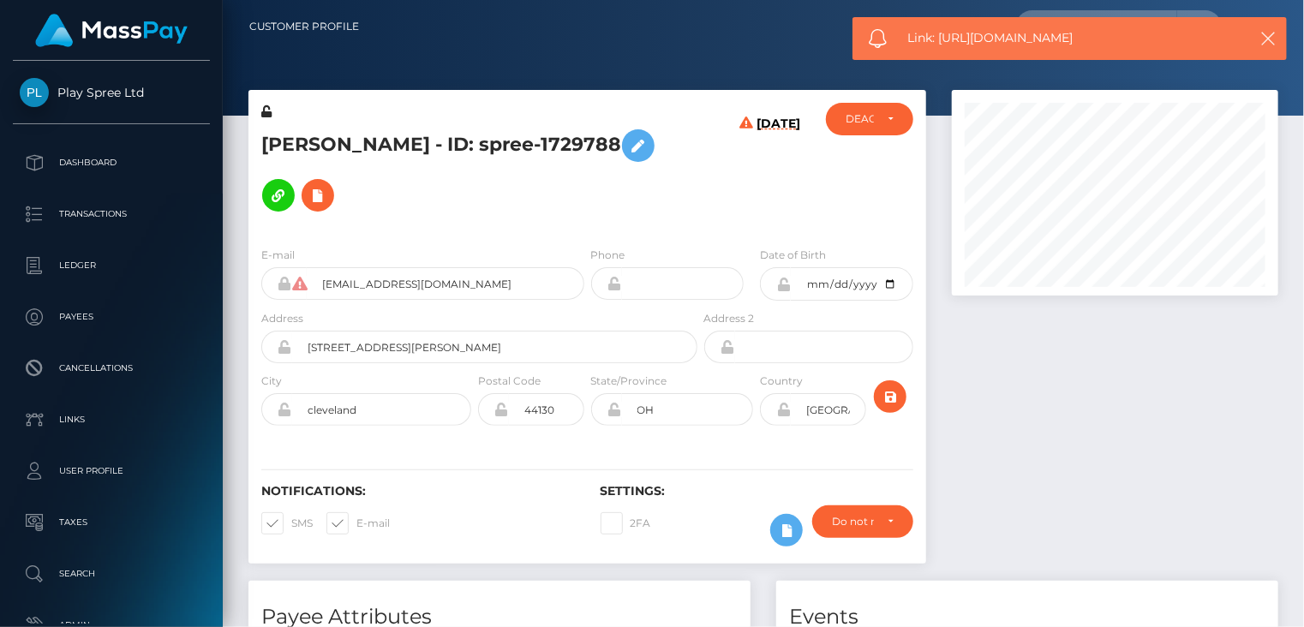
click at [1026, 28] on div "Link: https://l.maspay.io/UlSMW" at bounding box center [1069, 38] width 434 height 43
copy span "Link: https://l.maspay.io/UlSMW"
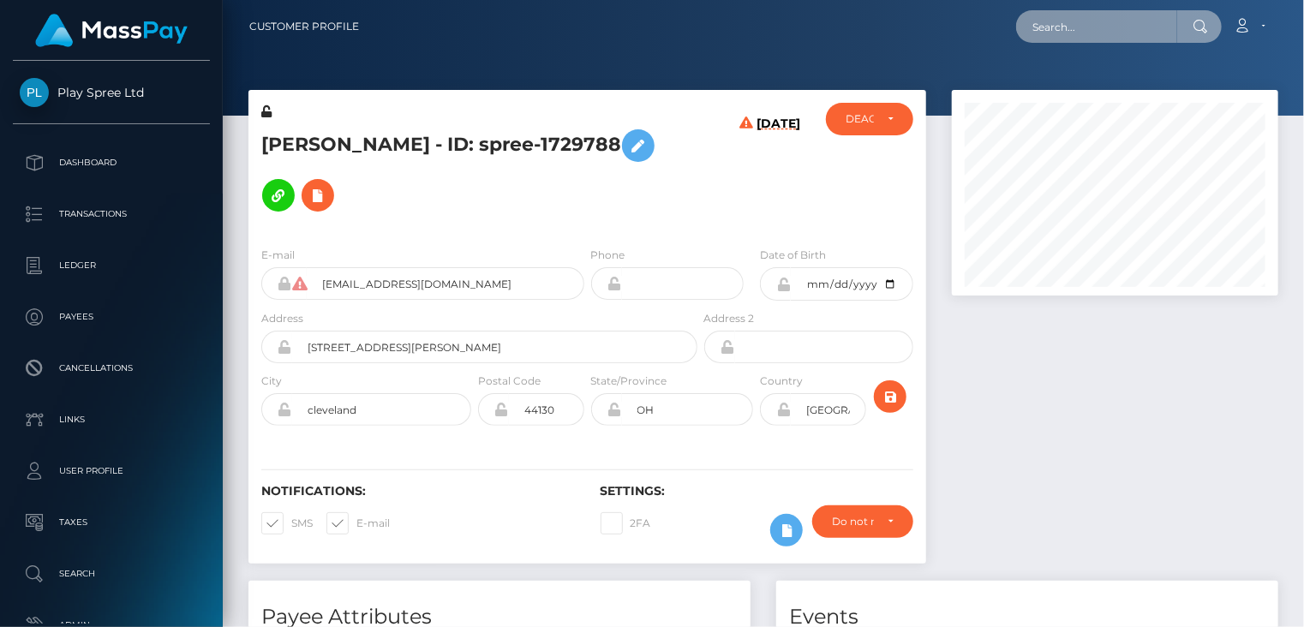
paste input "spree-1728702"
type input "spree-1728702"
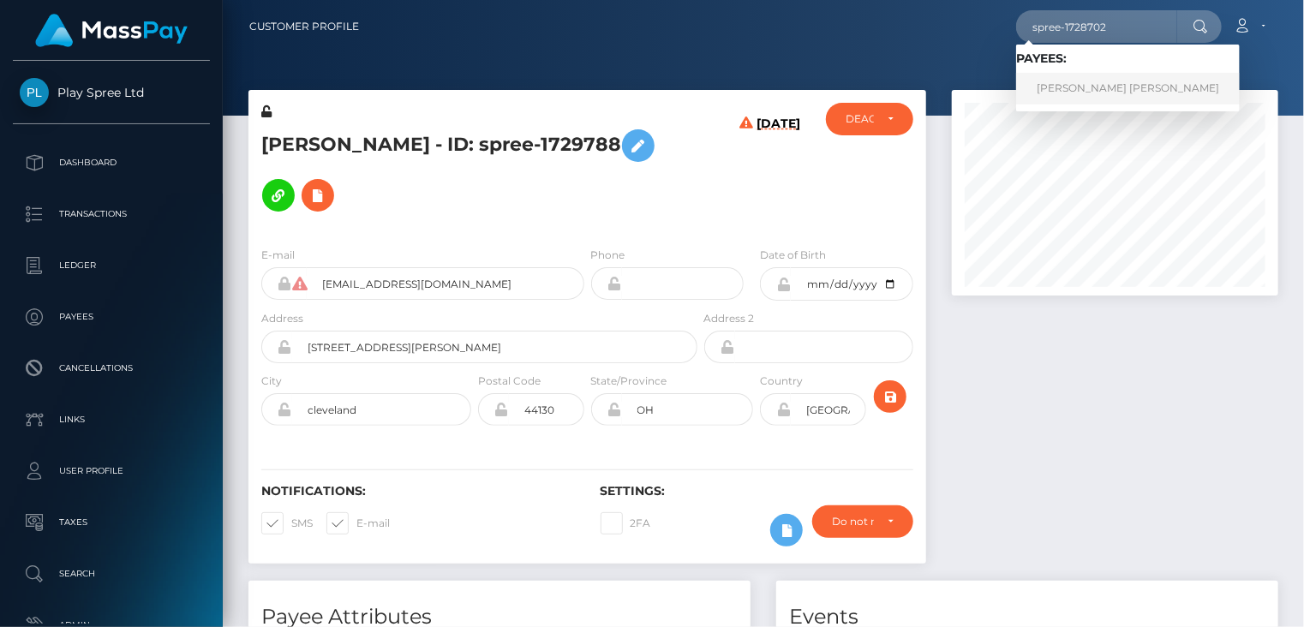
click at [1106, 89] on link "RAY DANIEL CLARK" at bounding box center [1128, 89] width 224 height 32
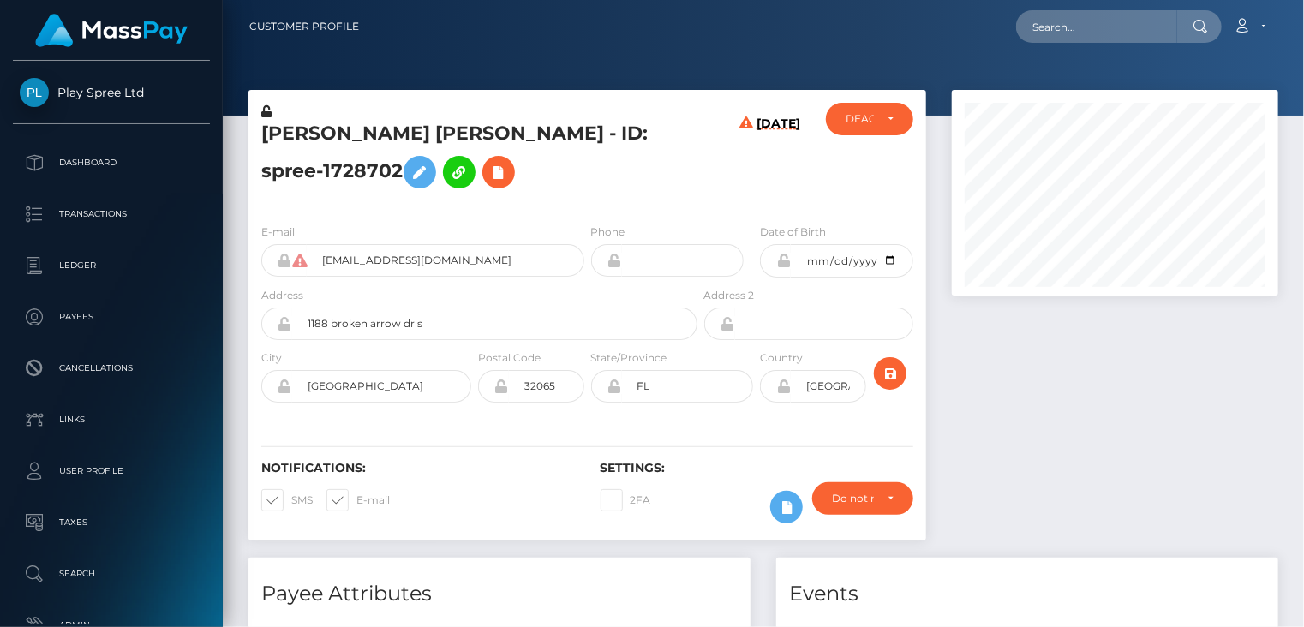
scroll to position [206, 325]
click at [488, 183] on icon at bounding box center [498, 172] width 21 height 21
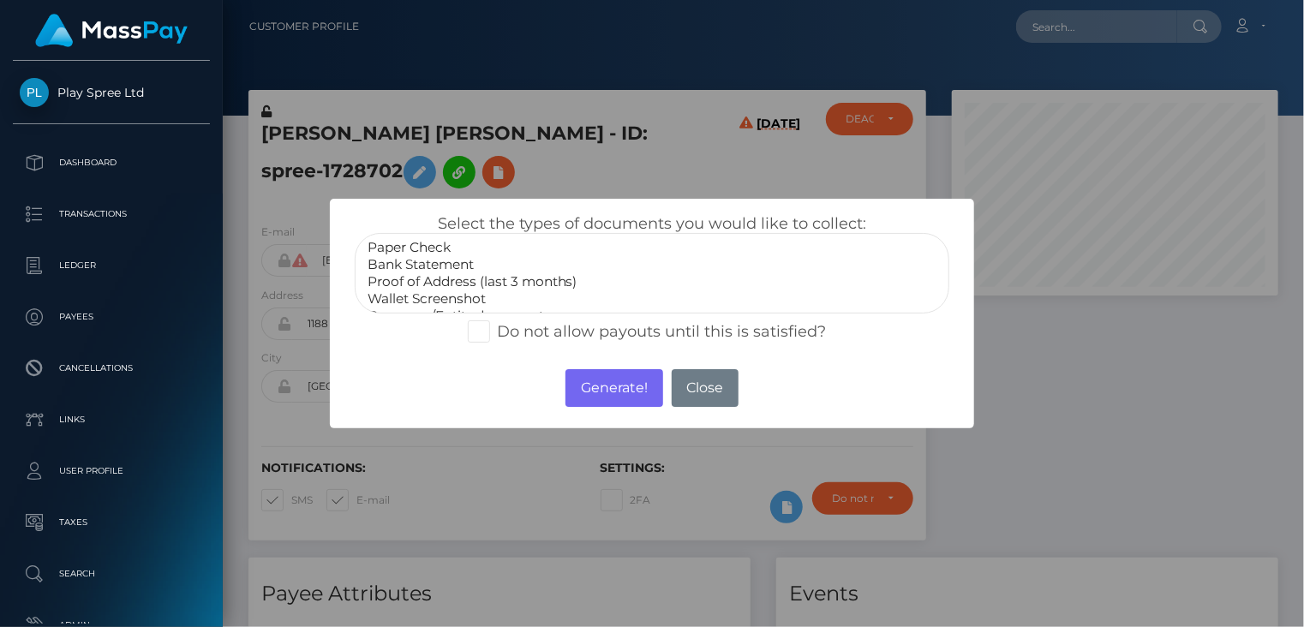
scroll to position [51, 0]
select select "Government issued ID"
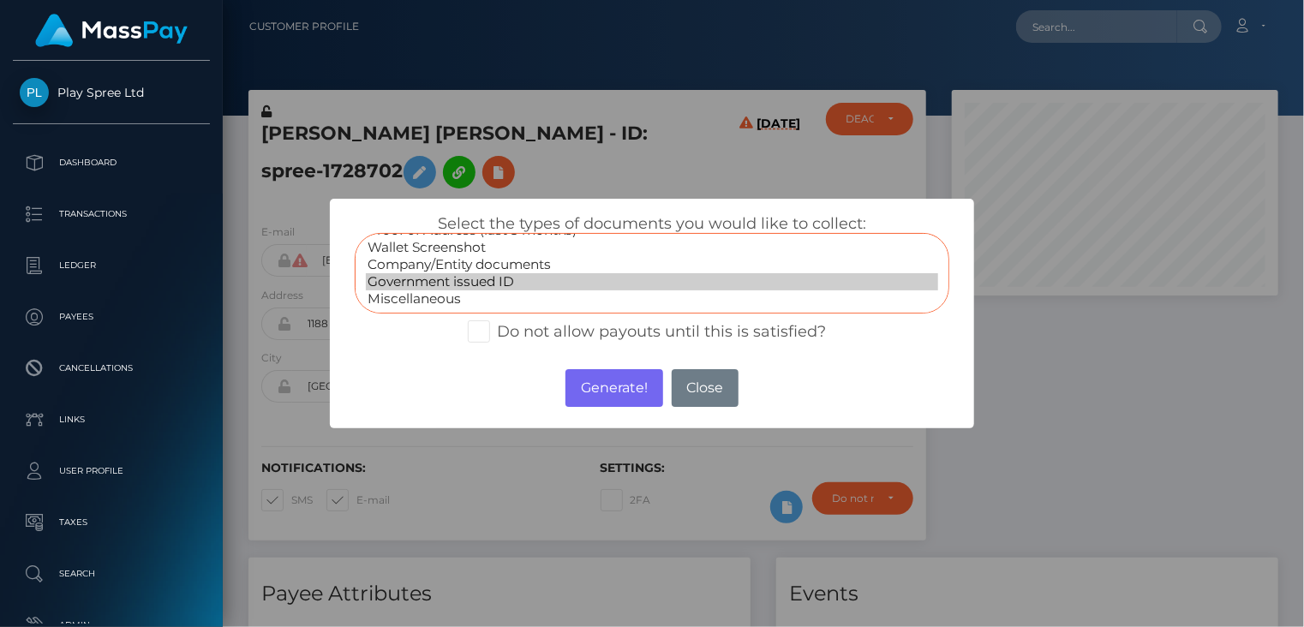
click at [468, 284] on option "Government issued ID" at bounding box center [652, 281] width 573 height 17
click at [613, 396] on button "Generate!" at bounding box center [613, 388] width 97 height 38
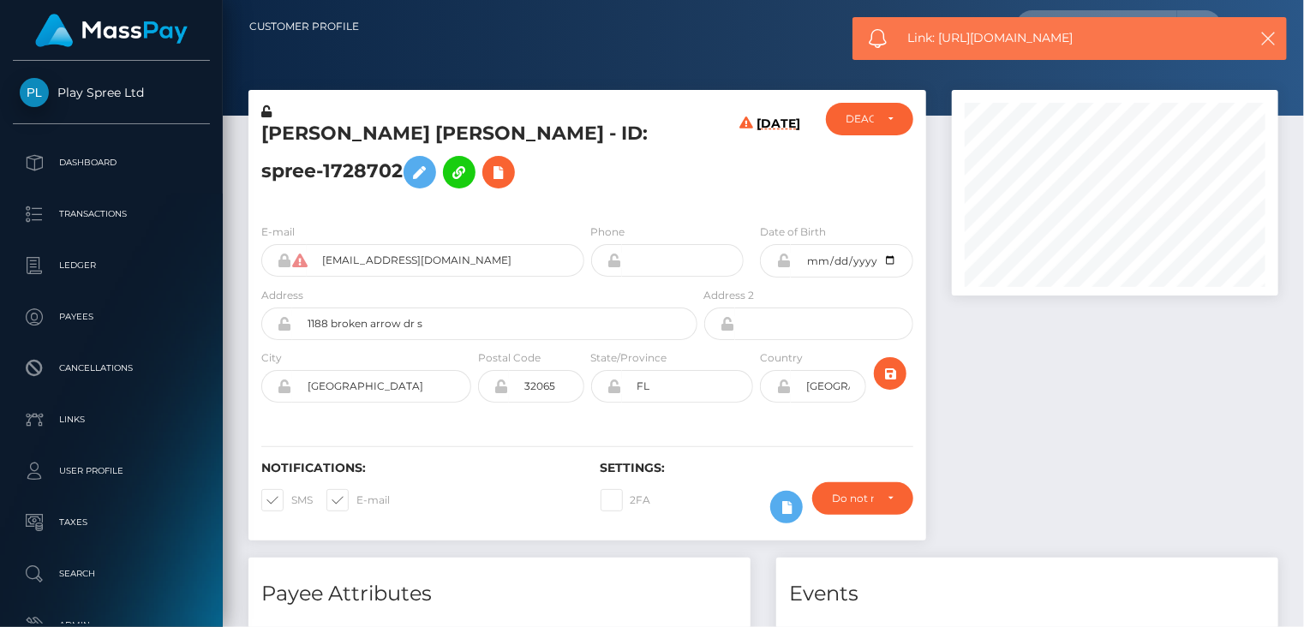
click at [961, 40] on span "Link: [URL][DOMAIN_NAME]" at bounding box center [1069, 38] width 322 height 18
copy span "Link: [URL][DOMAIN_NAME]"
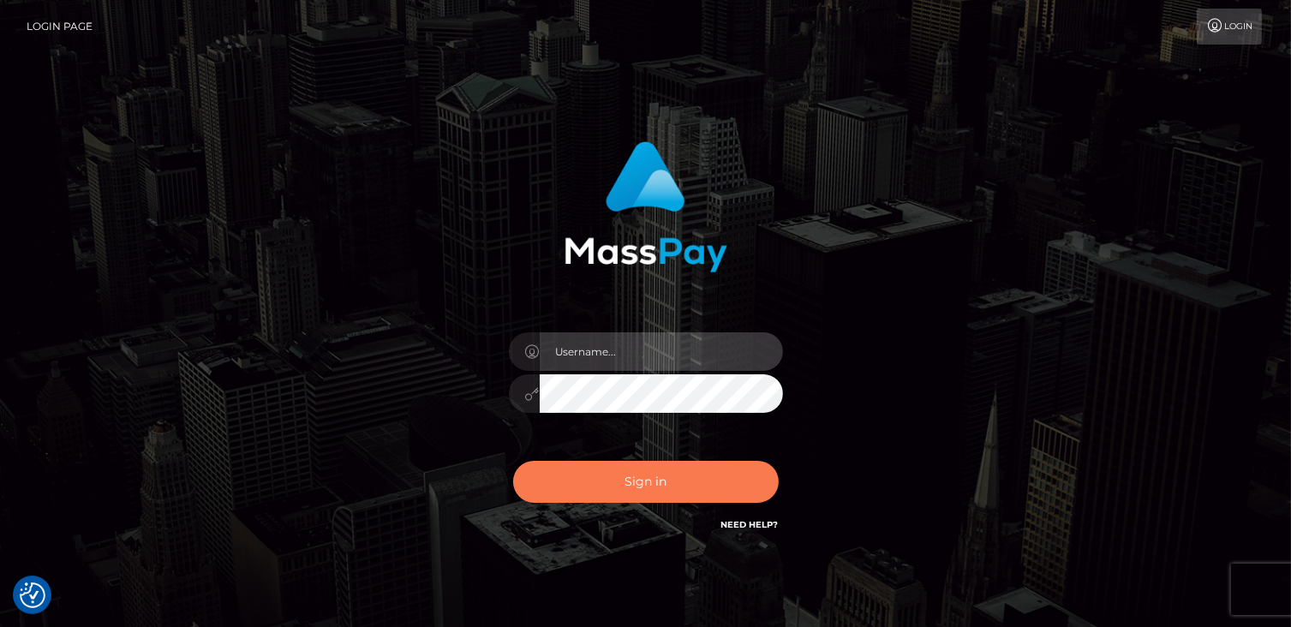
type input "catalinad"
click at [635, 482] on button "Sign in" at bounding box center [646, 482] width 266 height 42
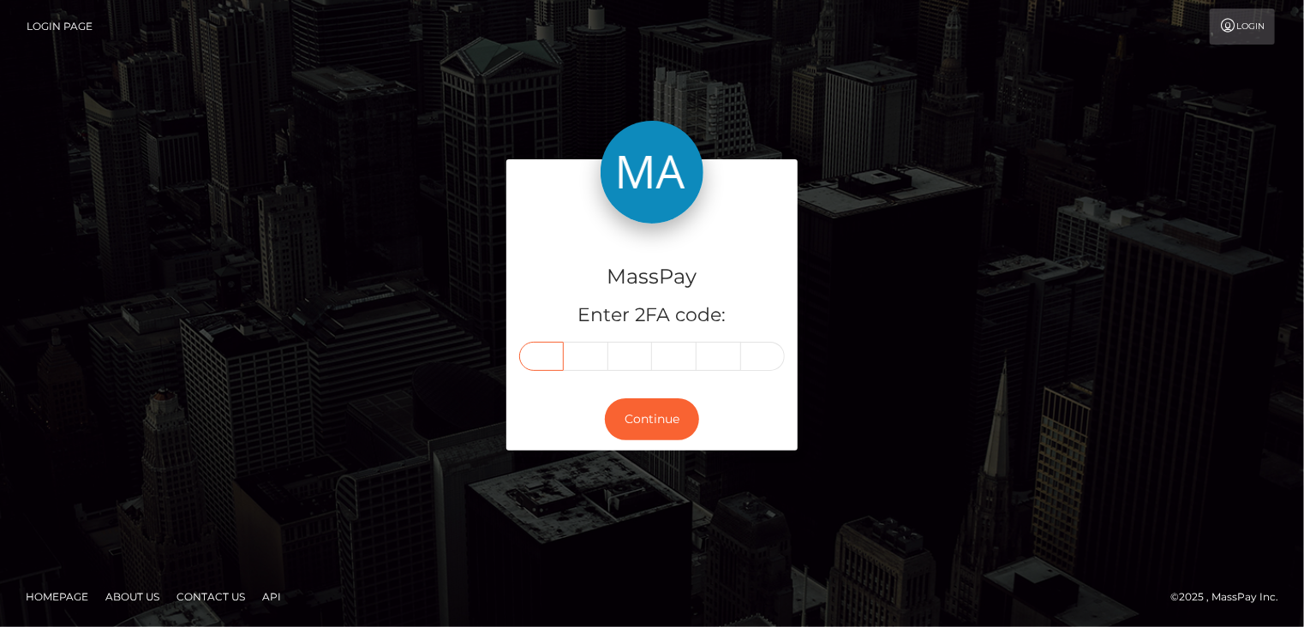
click at [545, 356] on input "text" at bounding box center [541, 356] width 45 height 29
click at [547, 363] on input "text" at bounding box center [541, 356] width 45 height 29
type input "5"
type input "6"
type input "0"
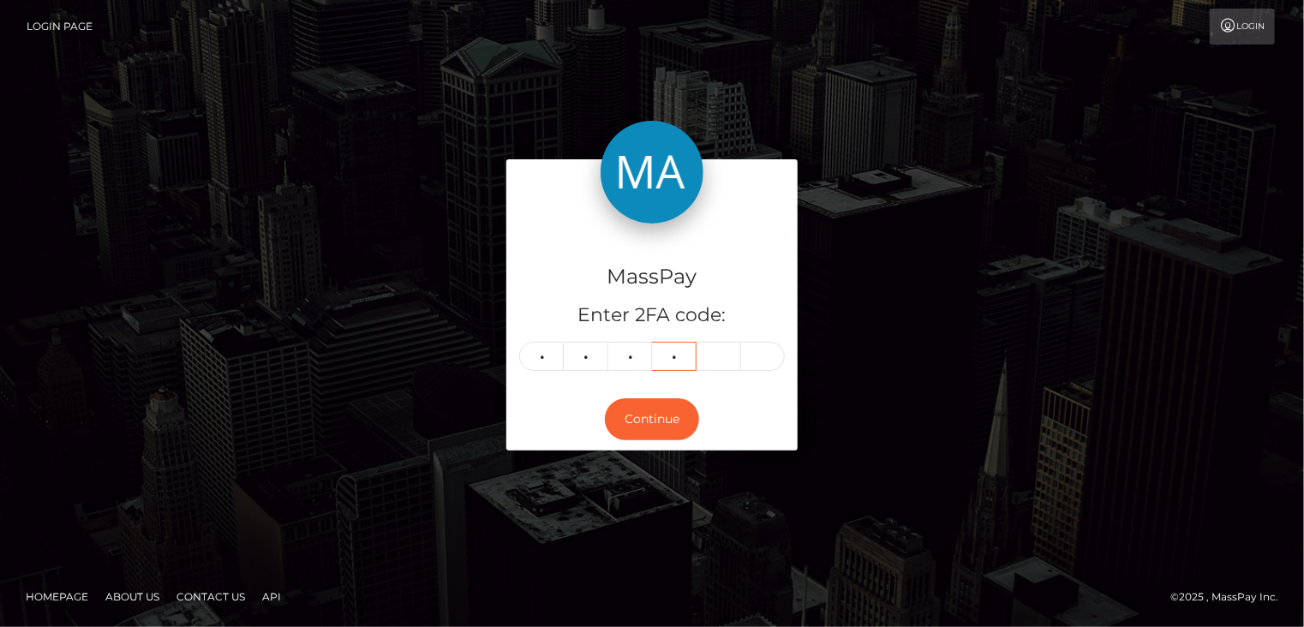
type input "8"
type input "3"
type input "5"
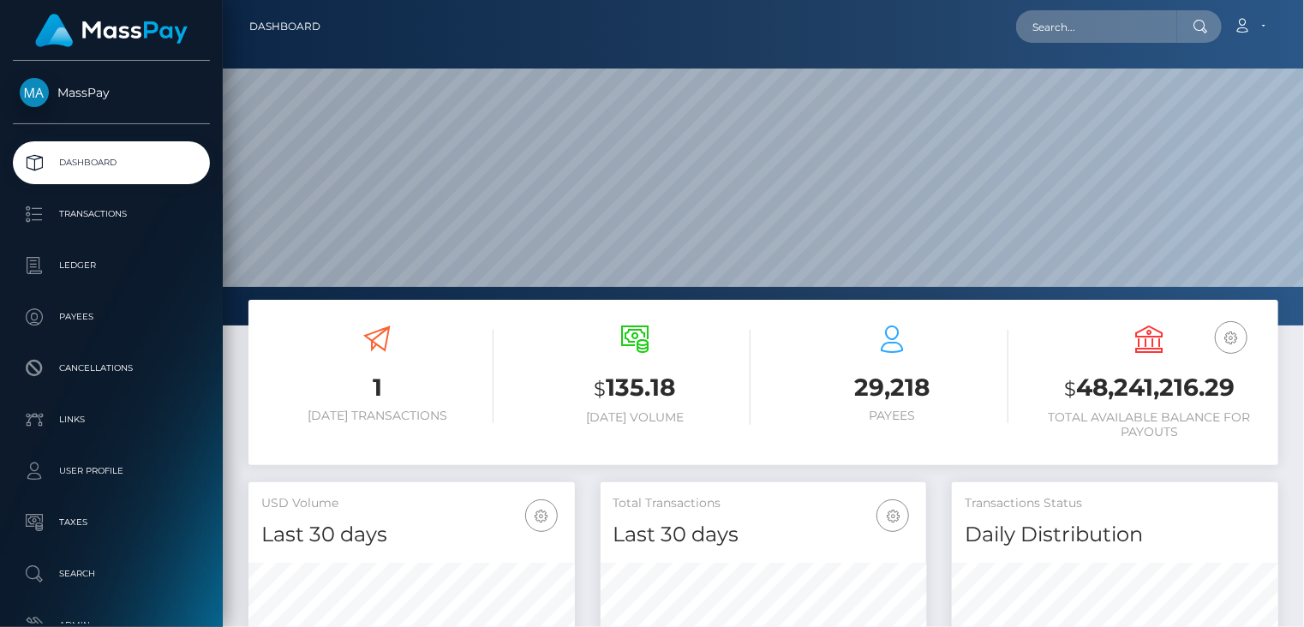
scroll to position [303, 325]
paste input "72a47284-3193-4a39-b7ad-55b2c07bbb74"
type input "72a47284-3193-4a39-b7ad-55b2c07bbb74"
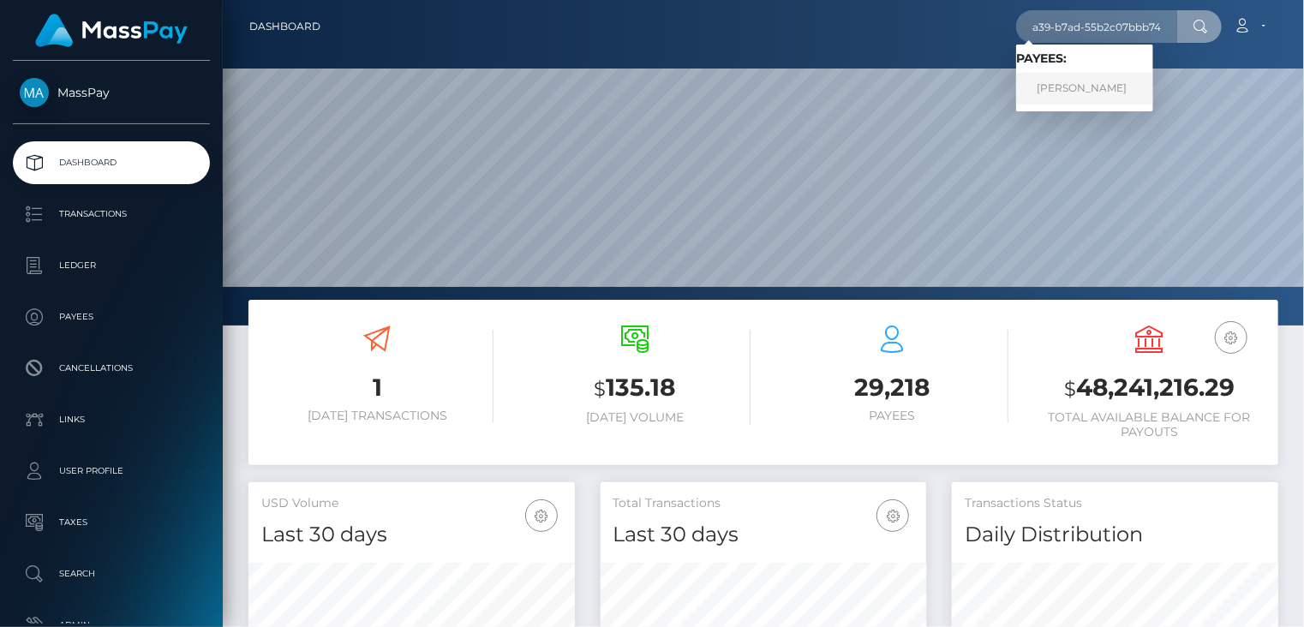
scroll to position [0, 0]
click at [1119, 97] on link "MARISOL ANDRADE LOPEZ" at bounding box center [1084, 89] width 137 height 32
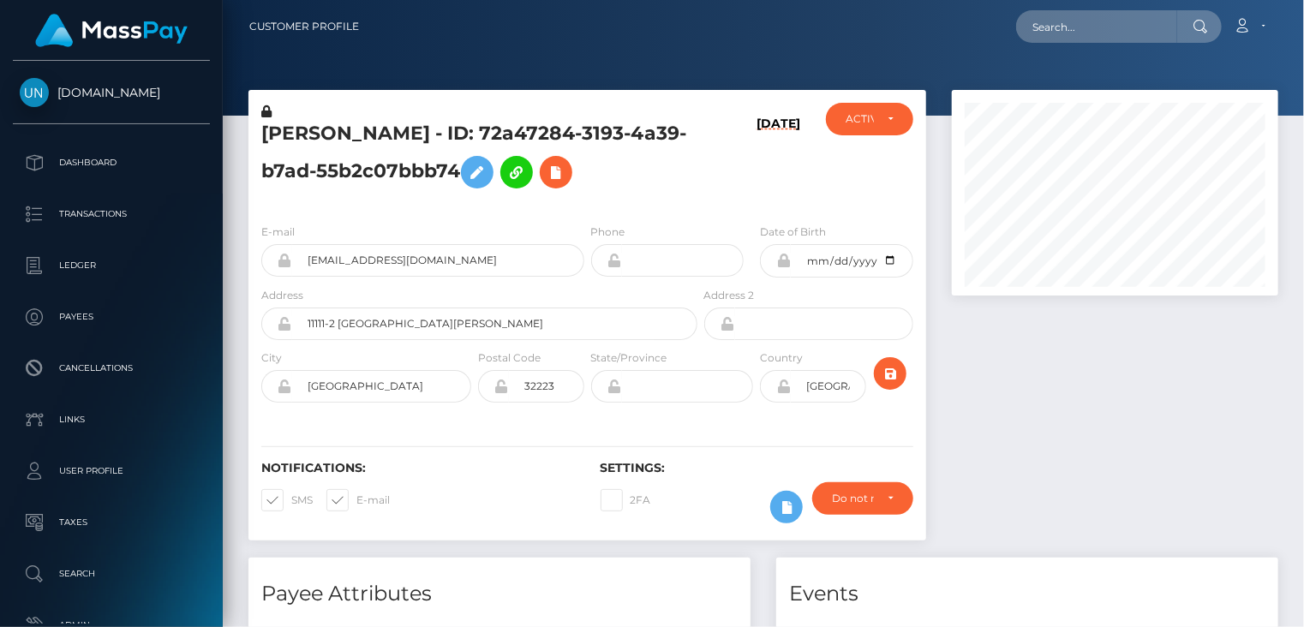
scroll to position [206, 325]
click at [566, 176] on icon at bounding box center [556, 172] width 21 height 21
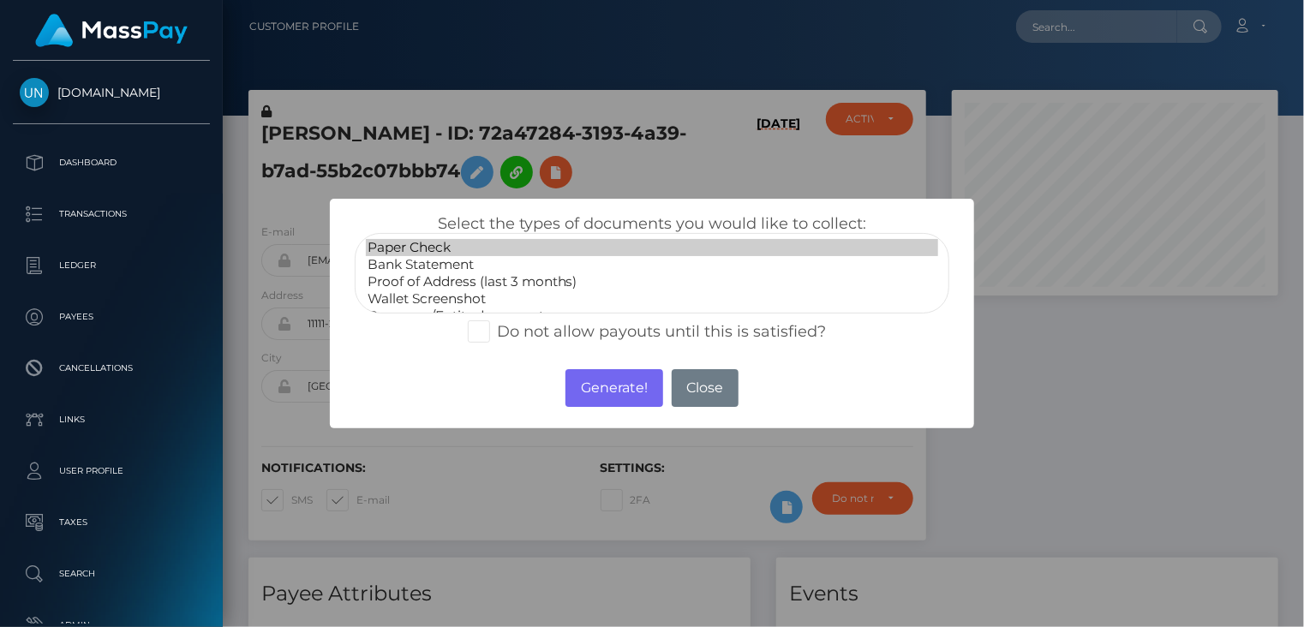
click at [421, 254] on option "Paper Check" at bounding box center [652, 247] width 573 height 17
select select "Bank Statement"
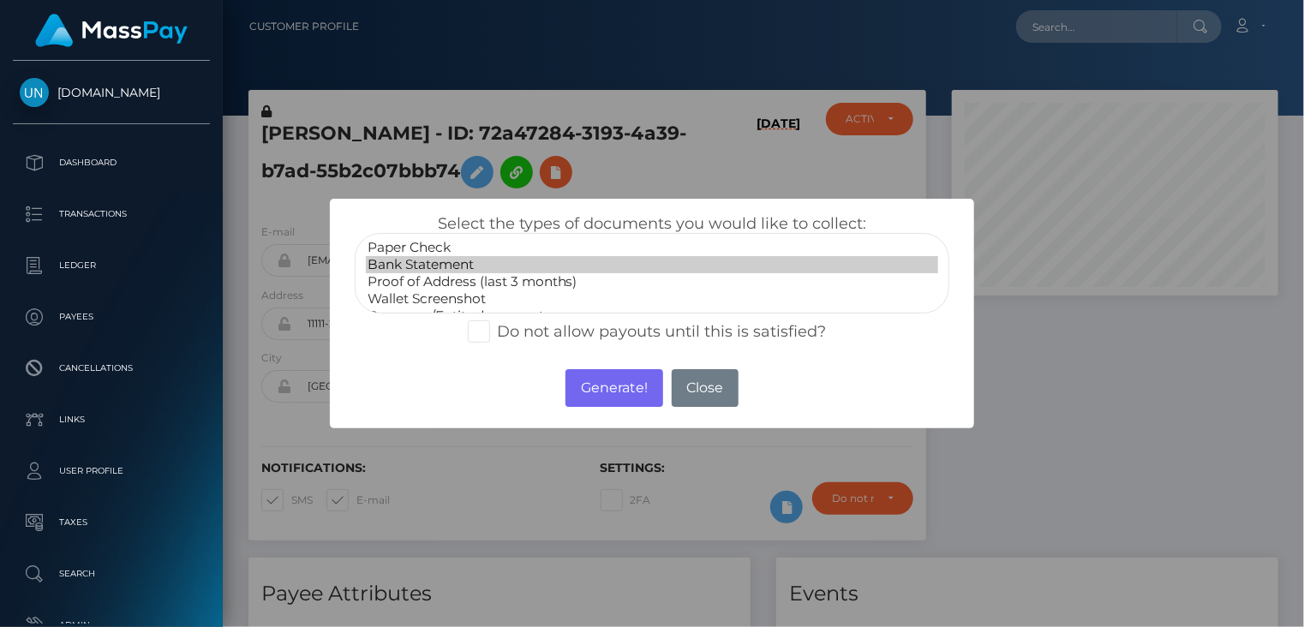
click at [466, 266] on option "Bank Statement" at bounding box center [652, 264] width 573 height 17
click at [612, 401] on button "Generate!" at bounding box center [613, 388] width 97 height 38
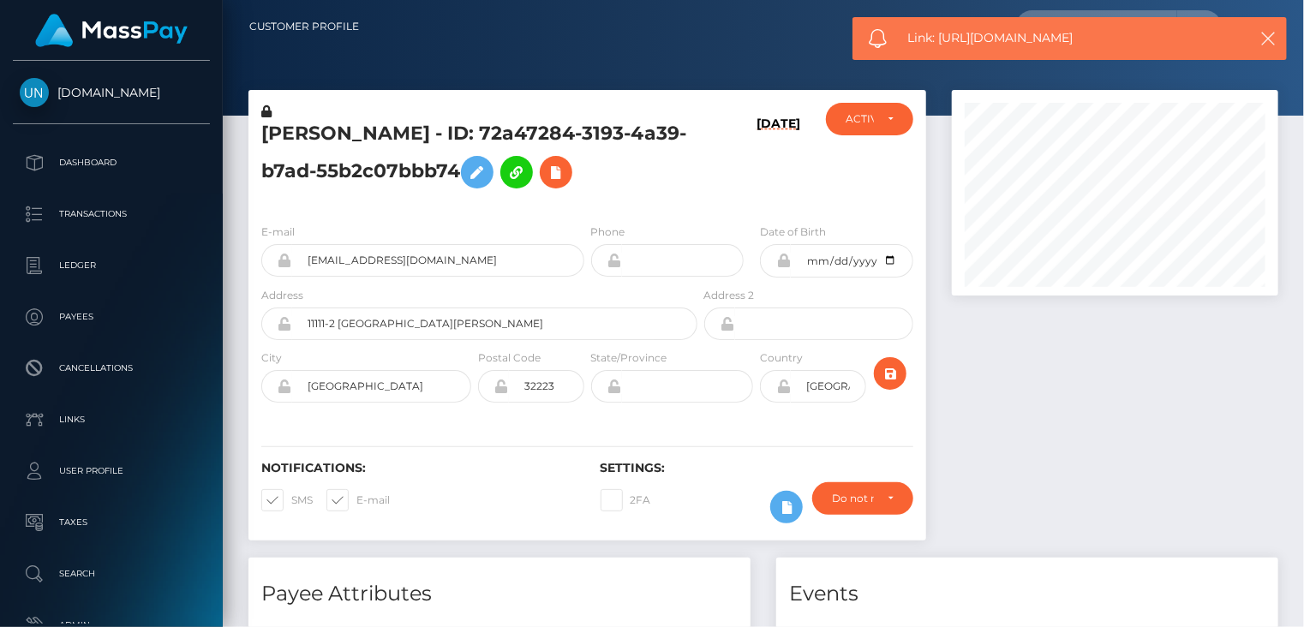
click at [991, 42] on span "Link: https://l.maspay.io/dlS06" at bounding box center [1069, 38] width 322 height 18
copy span "Link: https://l.maspay.io/dlS06"
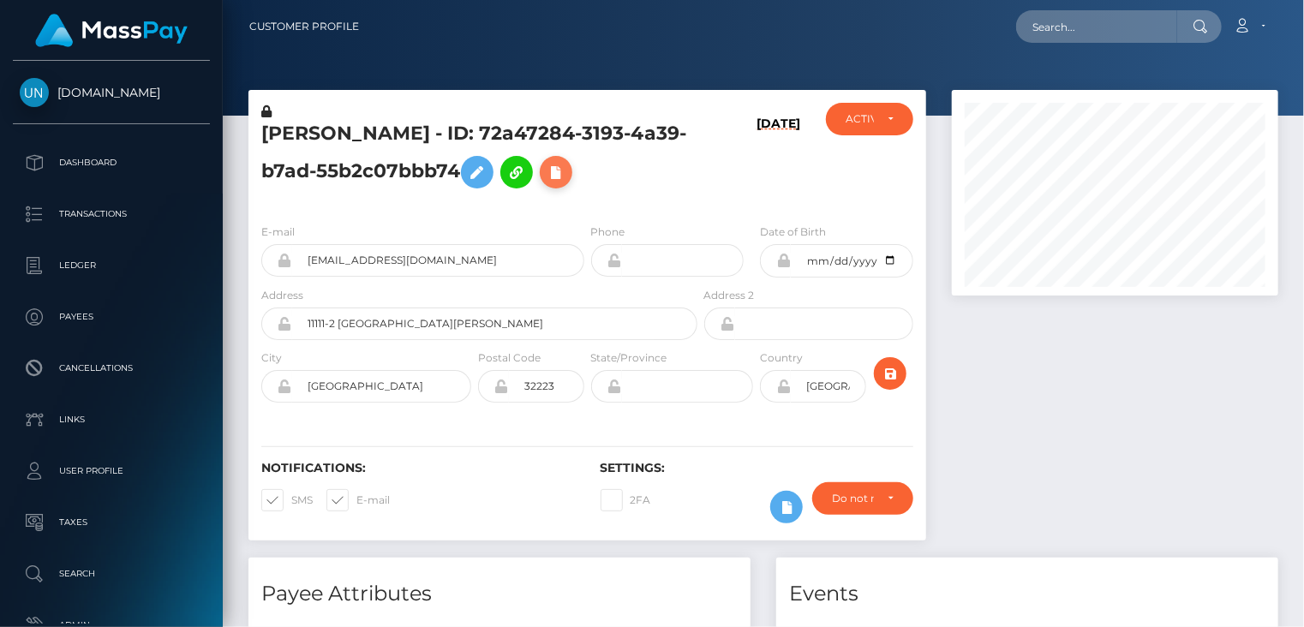
click at [566, 174] on icon at bounding box center [556, 172] width 21 height 21
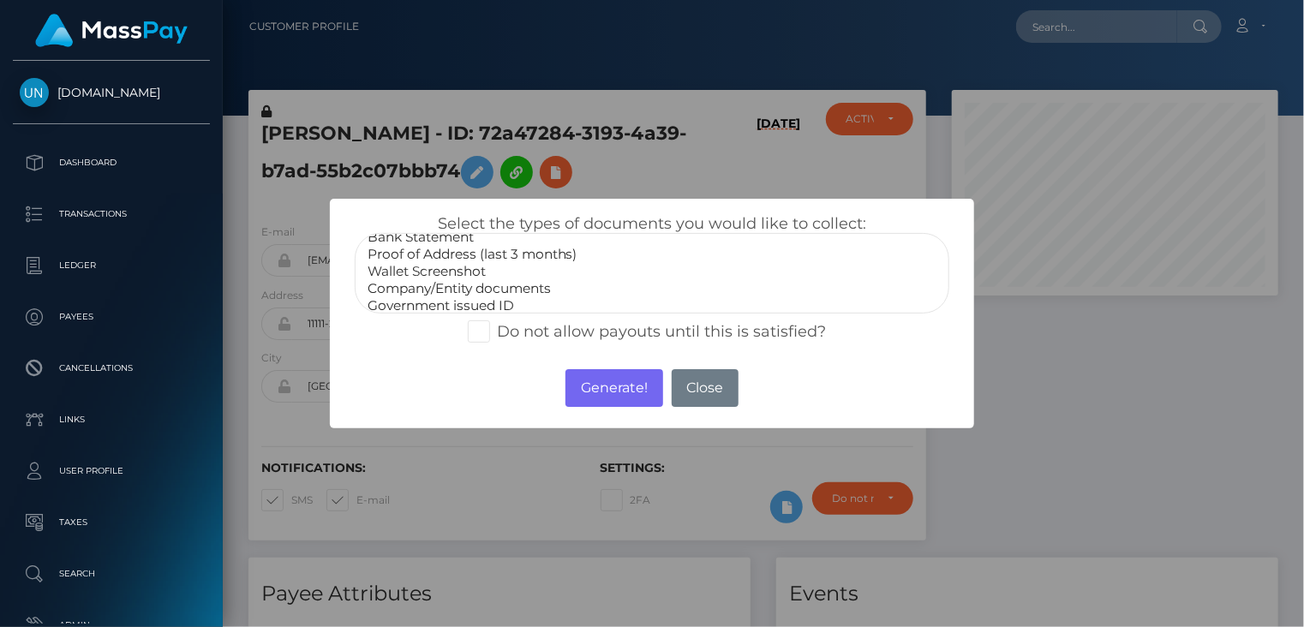
scroll to position [51, 0]
select select "Government issued ID"
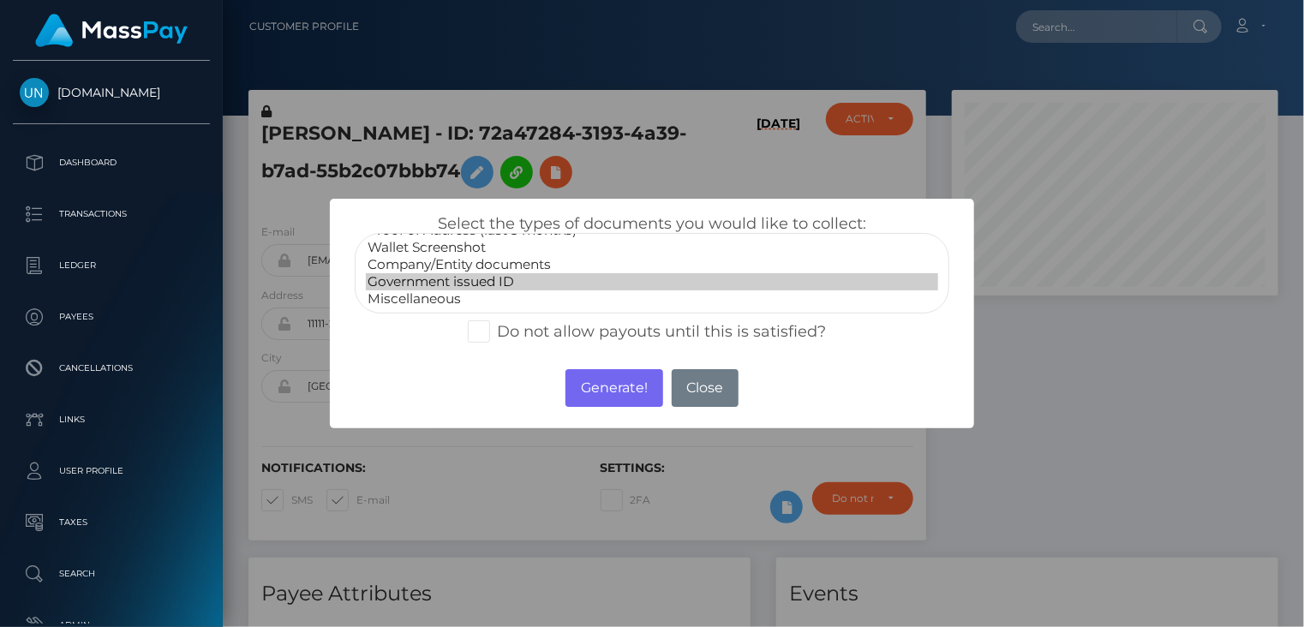
click at [434, 288] on option "Government issued ID" at bounding box center [652, 281] width 573 height 17
click at [598, 386] on button "Generate!" at bounding box center [613, 388] width 97 height 38
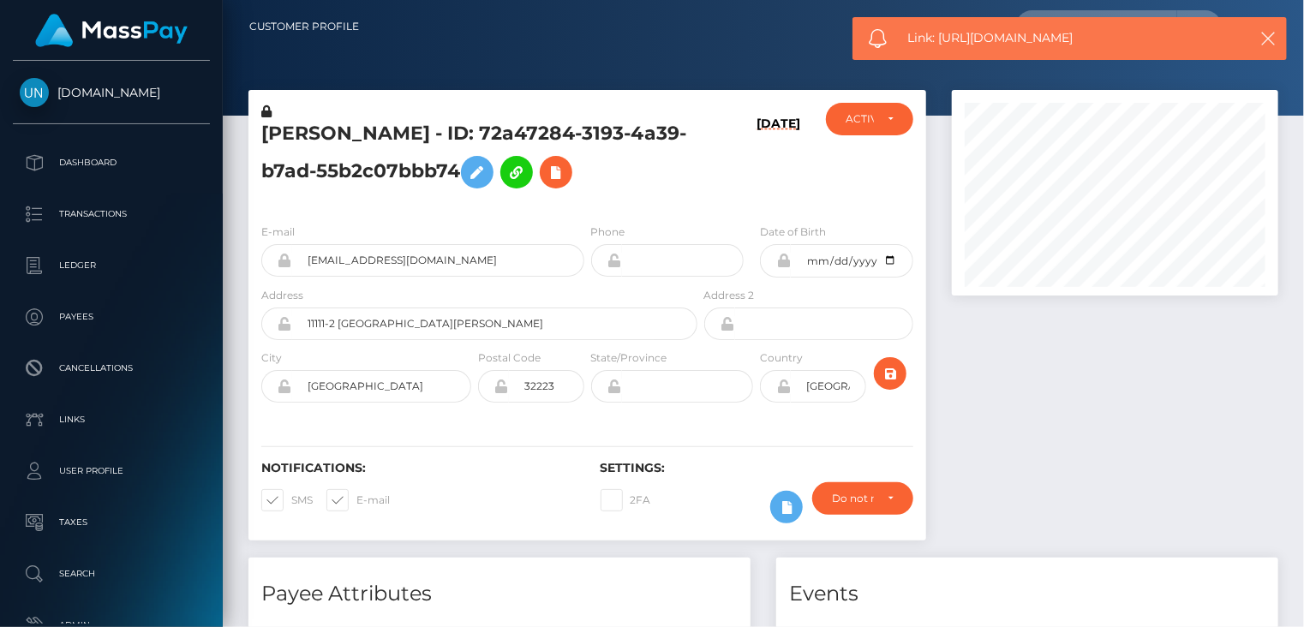
click at [1000, 41] on span "Link: https://l.maspay.io/YlS27" at bounding box center [1069, 38] width 322 height 18
copy span "Link: https://l.maspay.io/YlS27"
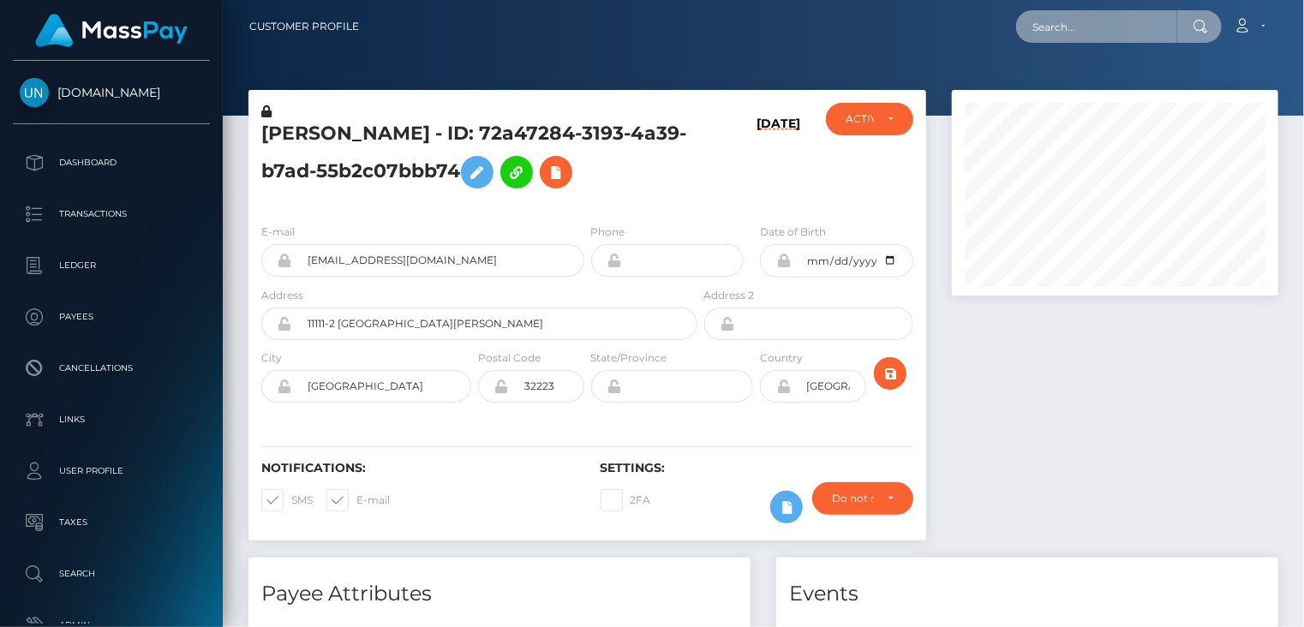
paste input "poact_g62TLyHxDwmp"
type input "poact_g62TLyHxDwmp"
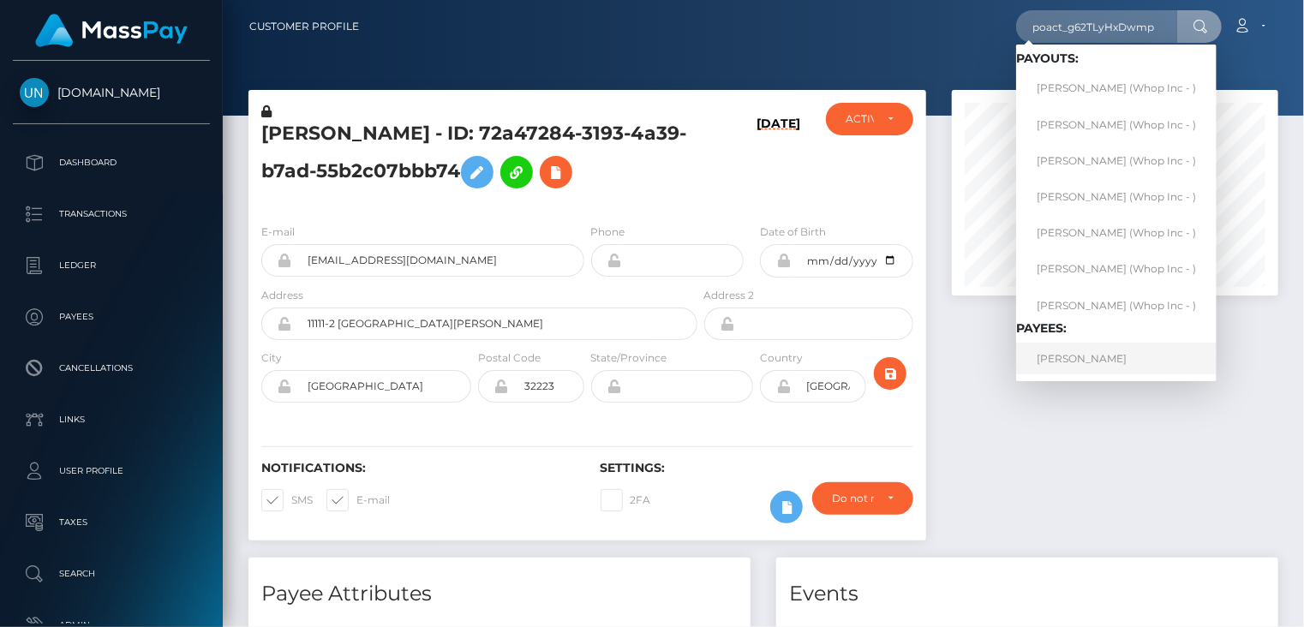
click at [1070, 356] on link "SUZETE BRITO DIAS" at bounding box center [1116, 359] width 200 height 32
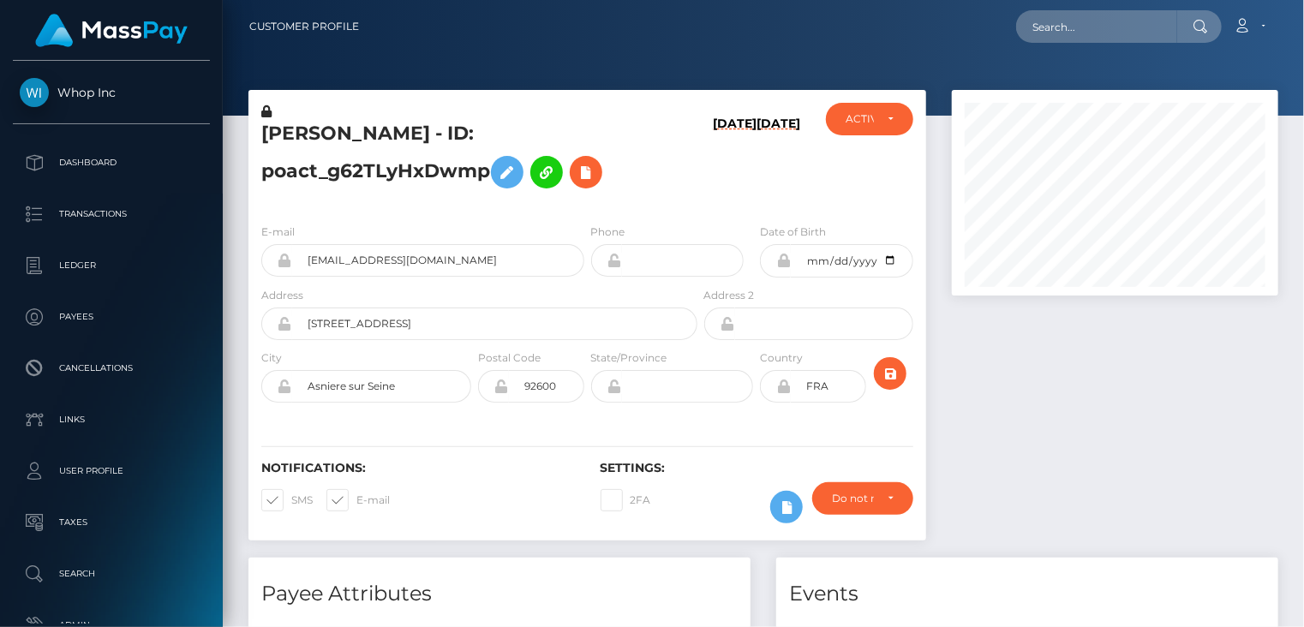
scroll to position [206, 325]
paste input "poact_g62TLyHxDwmp"
type input "poact_g62TLyHxDwmp"
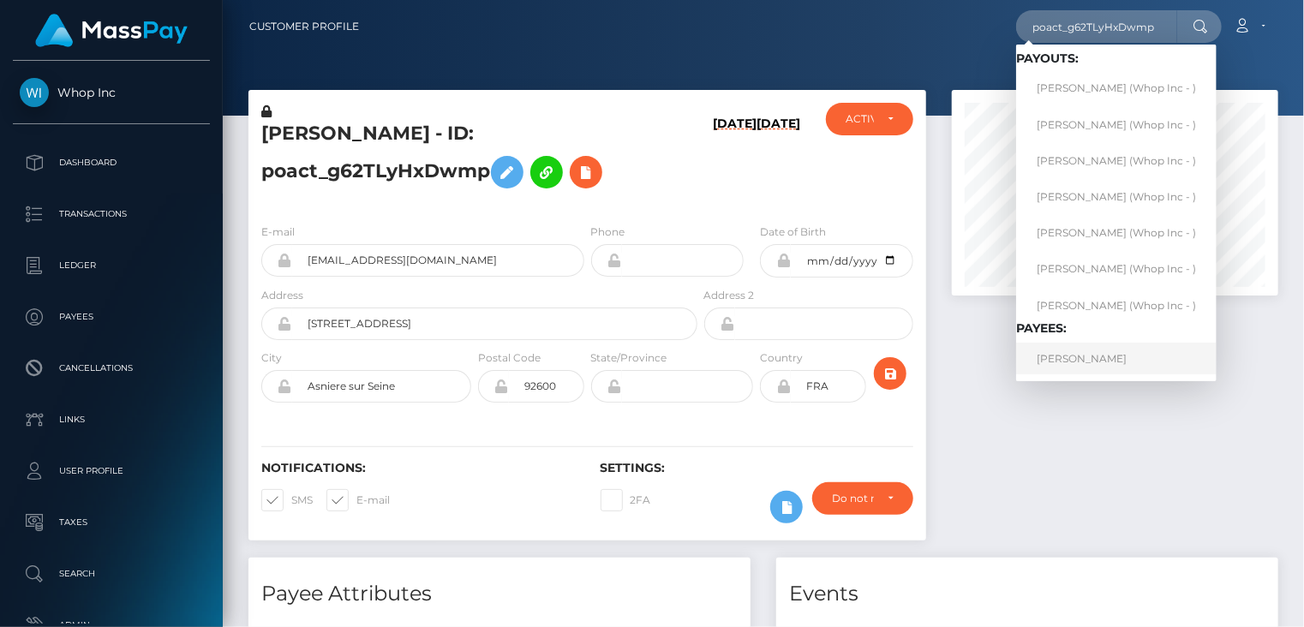
click at [1080, 367] on link "SUZETE BRITO DIAS" at bounding box center [1116, 359] width 200 height 32
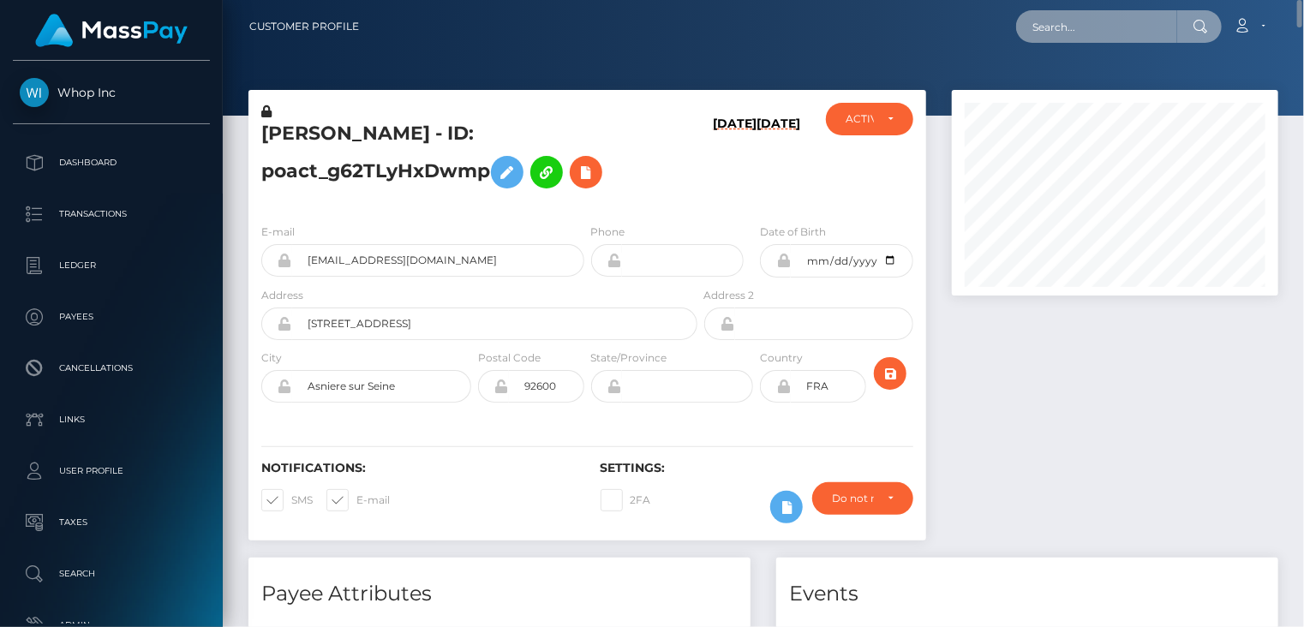
paste input "poact_cD2wUfyyluUh"
type input "poact_cD2wUfyyluUh"
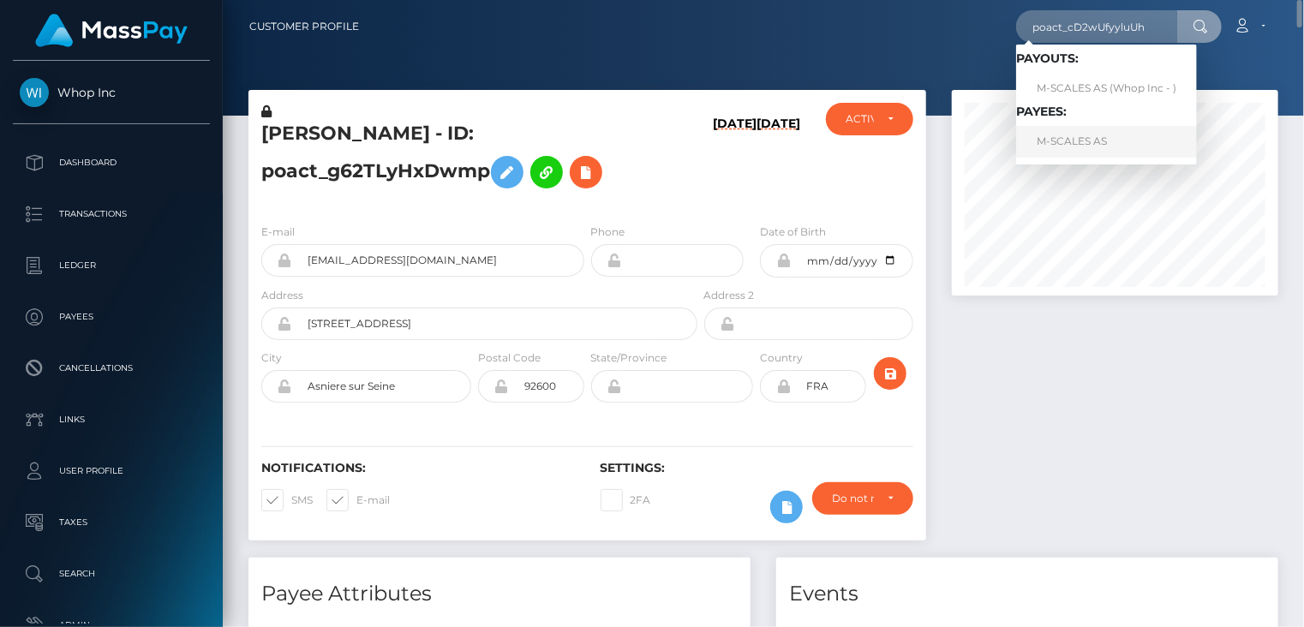
click at [1068, 141] on link "M-SCALES AS" at bounding box center [1106, 142] width 181 height 32
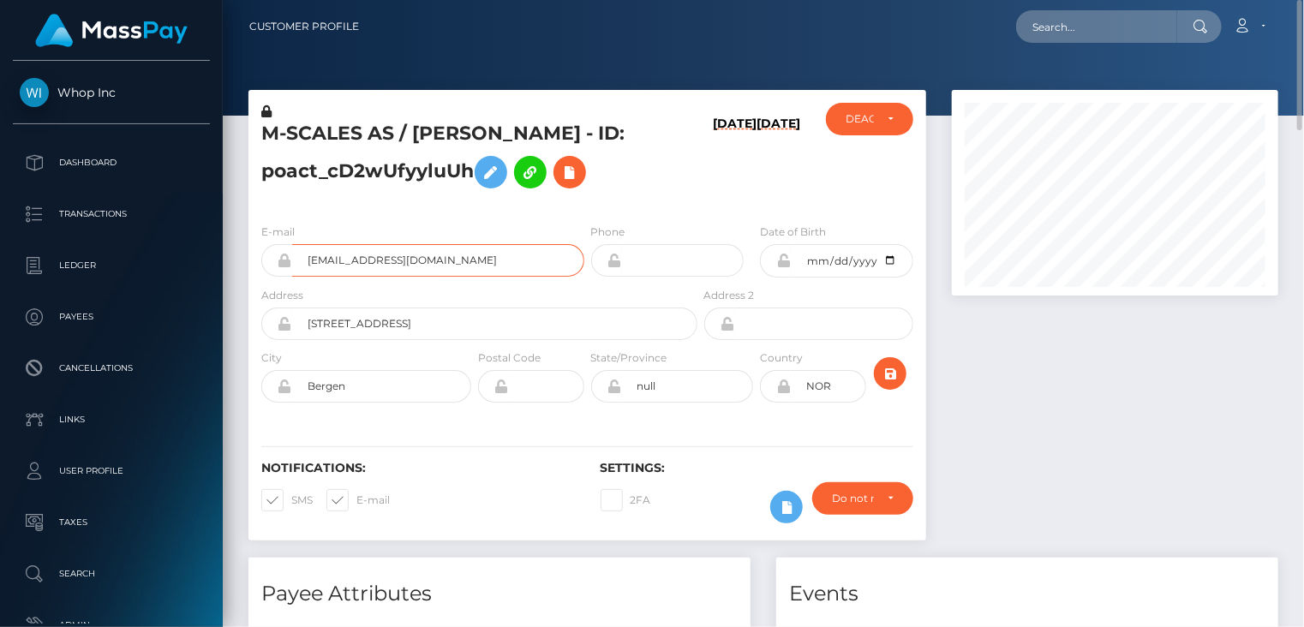
click at [349, 264] on input "[EMAIL_ADDRESS][DOMAIN_NAME]" at bounding box center [438, 260] width 292 height 33
click at [459, 134] on h5 "M-SCALES AS / [PERSON_NAME] - ID: poact_cD2wUfyyluUh" at bounding box center [474, 159] width 427 height 76
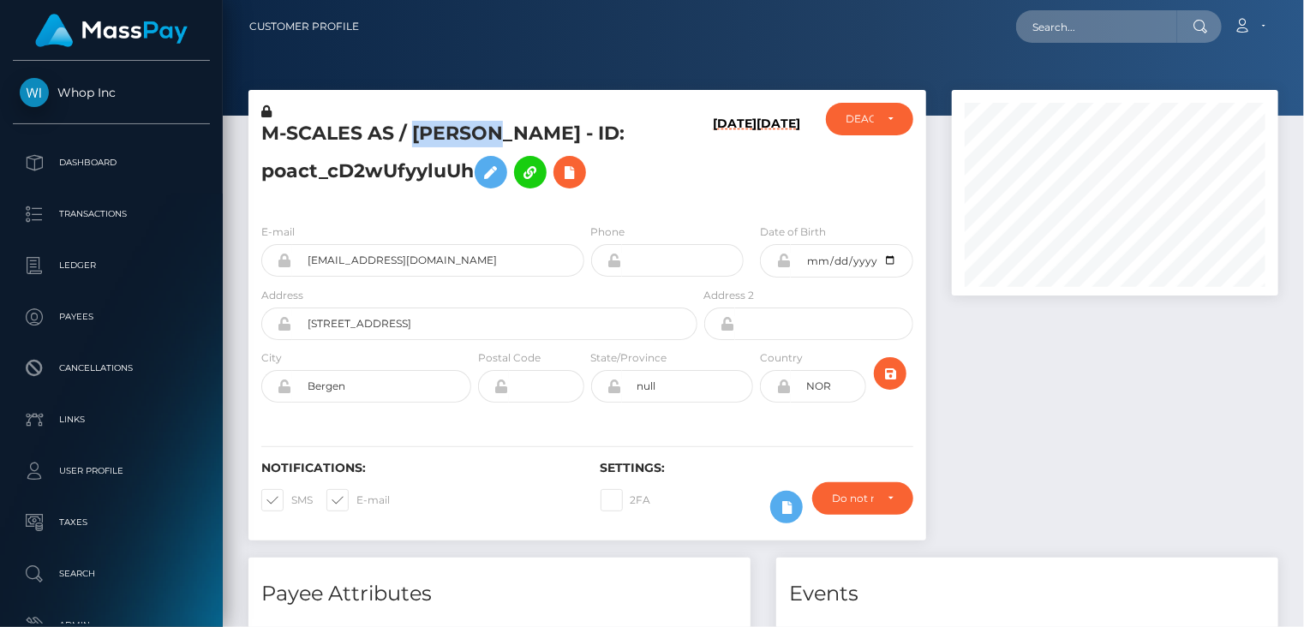
click at [459, 134] on h5 "M-SCALES AS / [PERSON_NAME] - ID: poact_cD2wUfyyluUh" at bounding box center [474, 159] width 427 height 76
copy h5 "SHAKAR"
click at [345, 178] on h5 "M-SCALES AS / SHAKAR MAHNOD - ID: poact_cD2wUfyyluUh" at bounding box center [474, 159] width 427 height 76
copy h5 "poact_cD2wUfyyluUh"
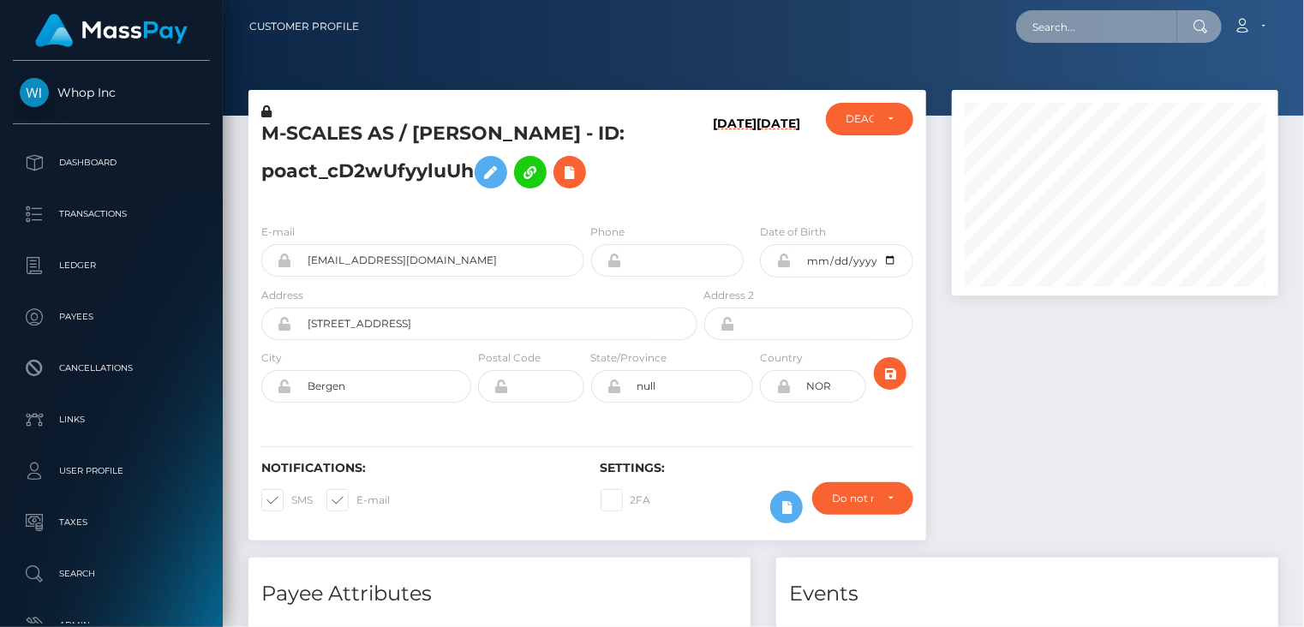
paste input "poact_LjuDLwRrhT3N"
type input "poact_LjuDLwRrhT3N"
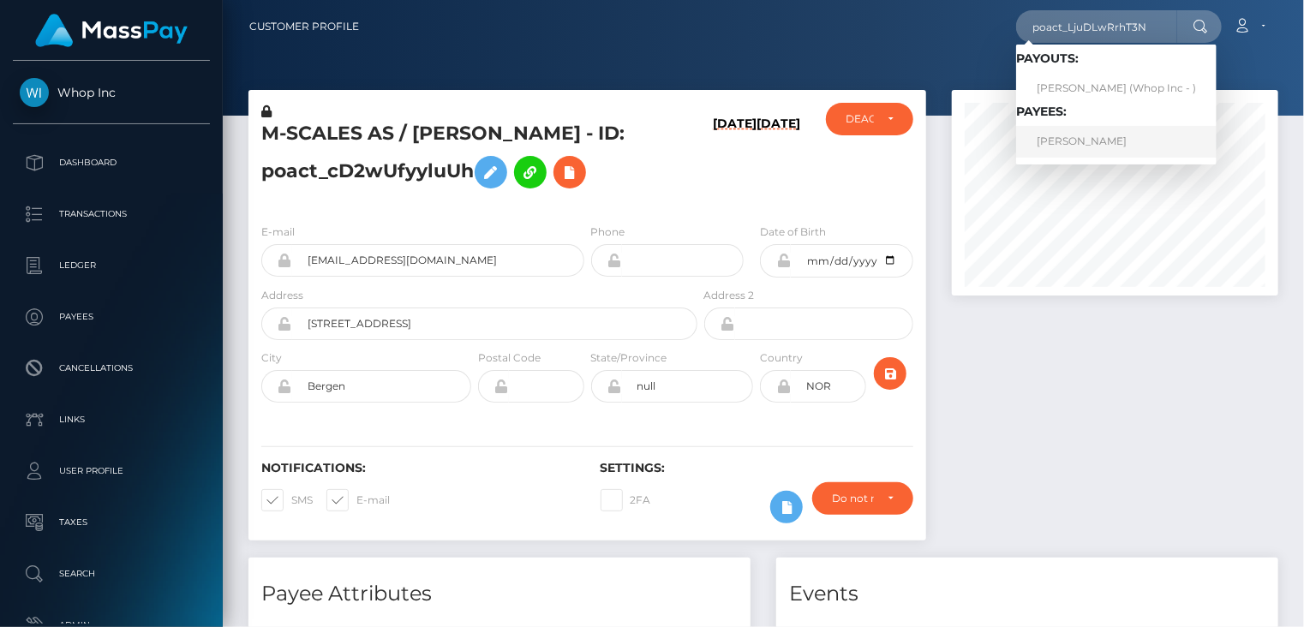
click at [1077, 147] on link "OM GUPTA" at bounding box center [1116, 142] width 200 height 32
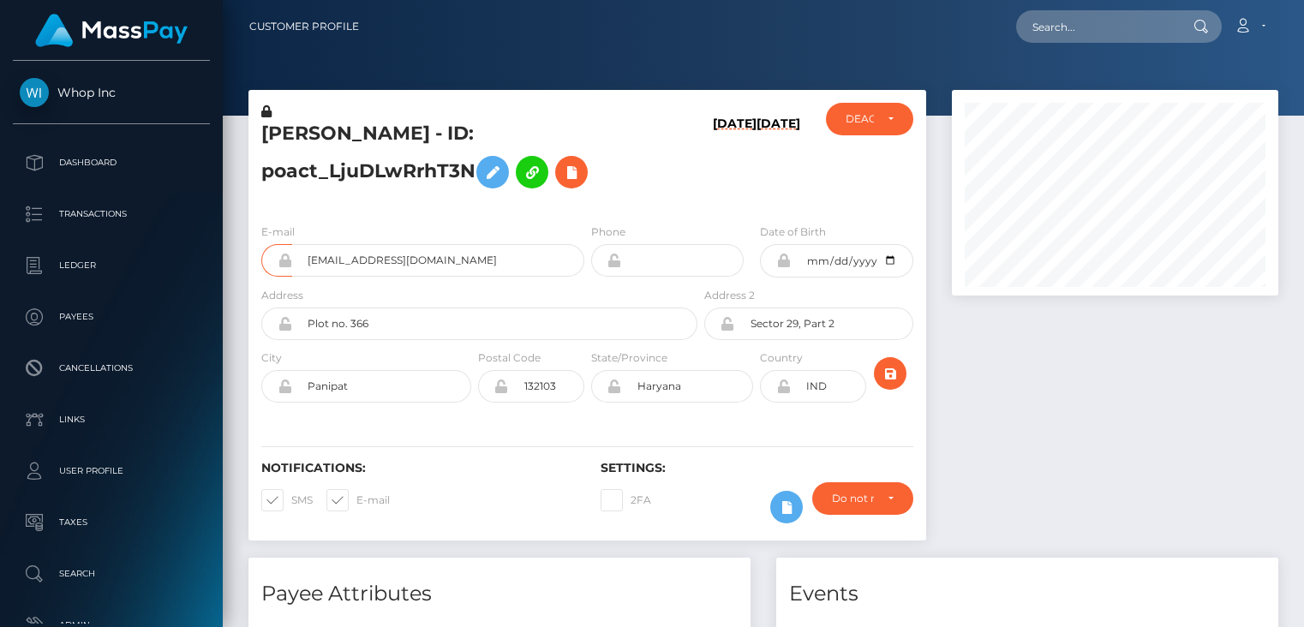
click at [361, 277] on input "[EMAIL_ADDRESS][DOMAIN_NAME]" at bounding box center [438, 260] width 292 height 33
click at [548, 140] on h5 "[PERSON_NAME] - ID: poact_LjuDLwRrhT3N" at bounding box center [474, 159] width 427 height 76
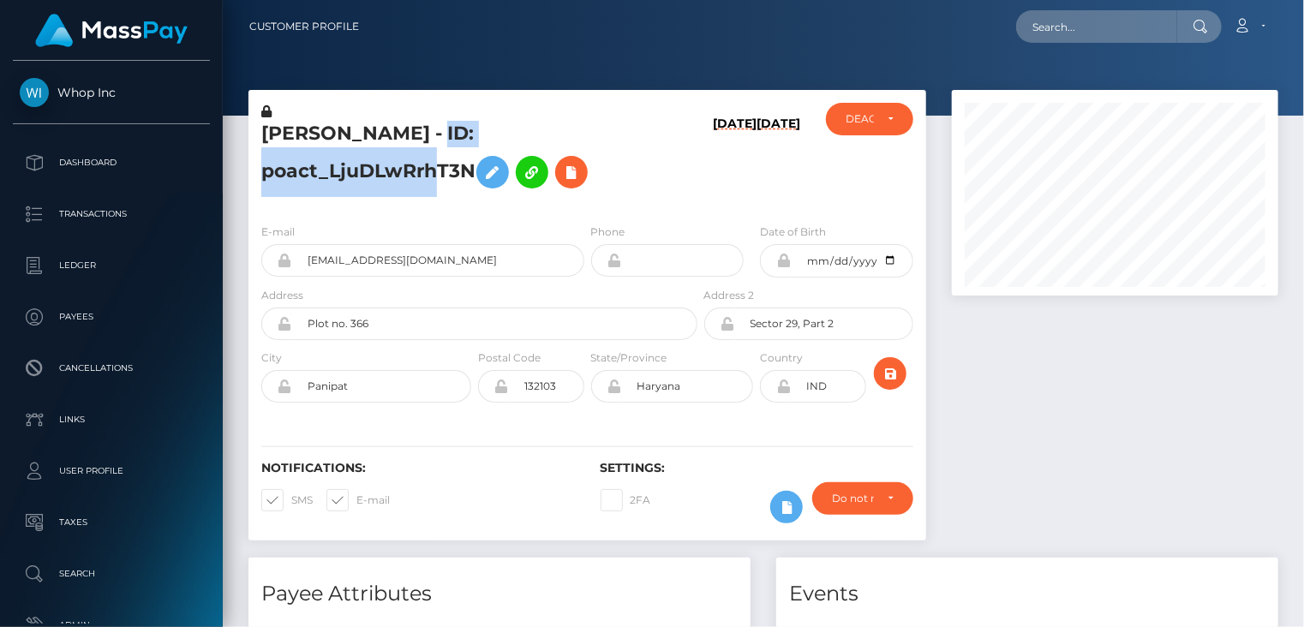
click at [548, 140] on h5 "[PERSON_NAME] - ID: poact_LjuDLwRrhT3N" at bounding box center [474, 159] width 427 height 76
copy h5 "poact_LjuDLwRrhT3N"
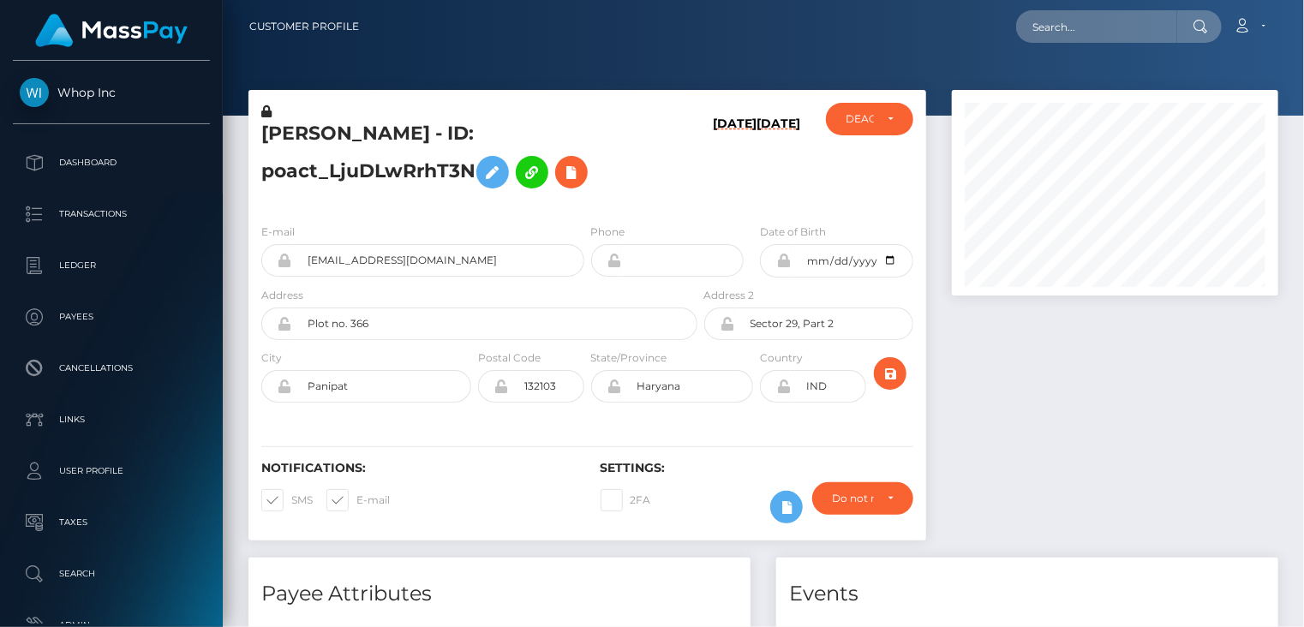
scroll to position [206, 325]
paste input "poact_anLK34YCWQV6"
type input "poact_anLK34YCWQV6"
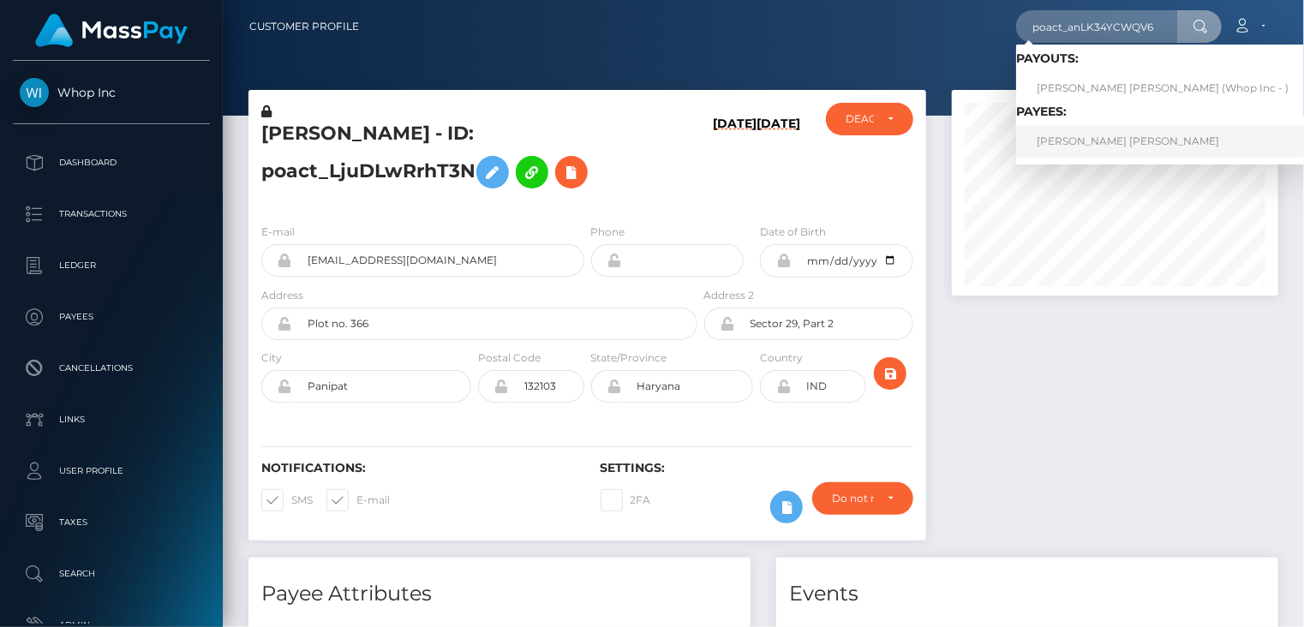
click at [1107, 152] on link "[PERSON_NAME] [PERSON_NAME]" at bounding box center [1162, 142] width 293 height 32
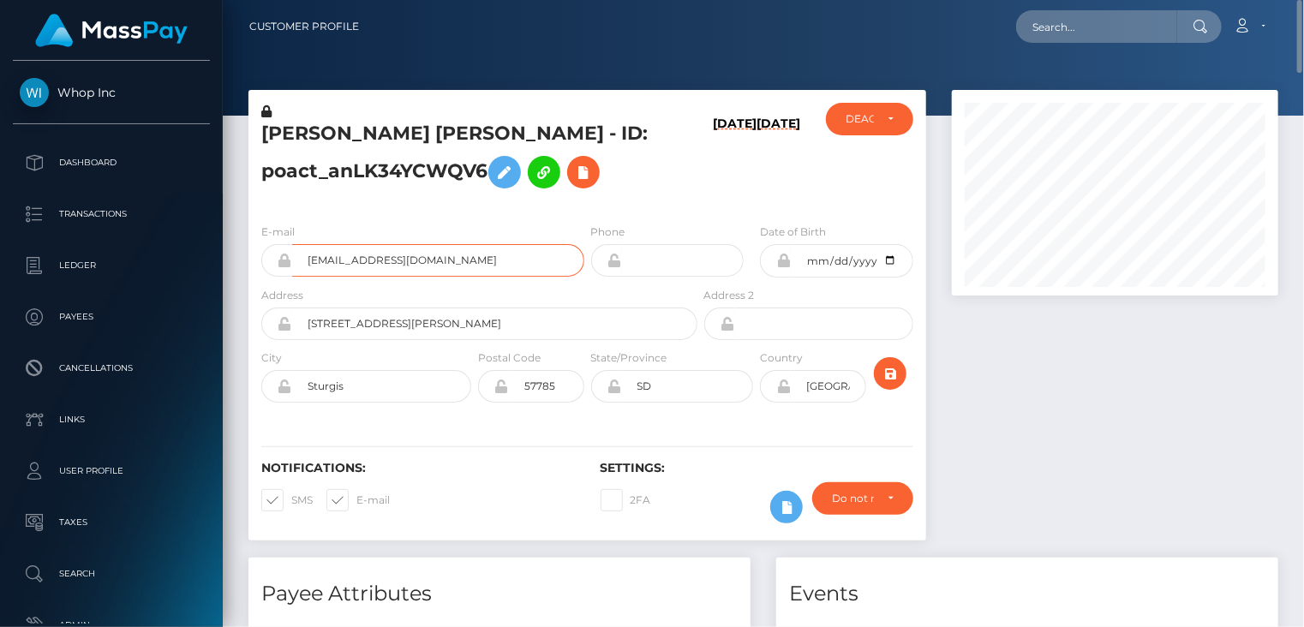
click at [351, 257] on input "[EMAIL_ADDRESS][DOMAIN_NAME]" at bounding box center [438, 260] width 292 height 33
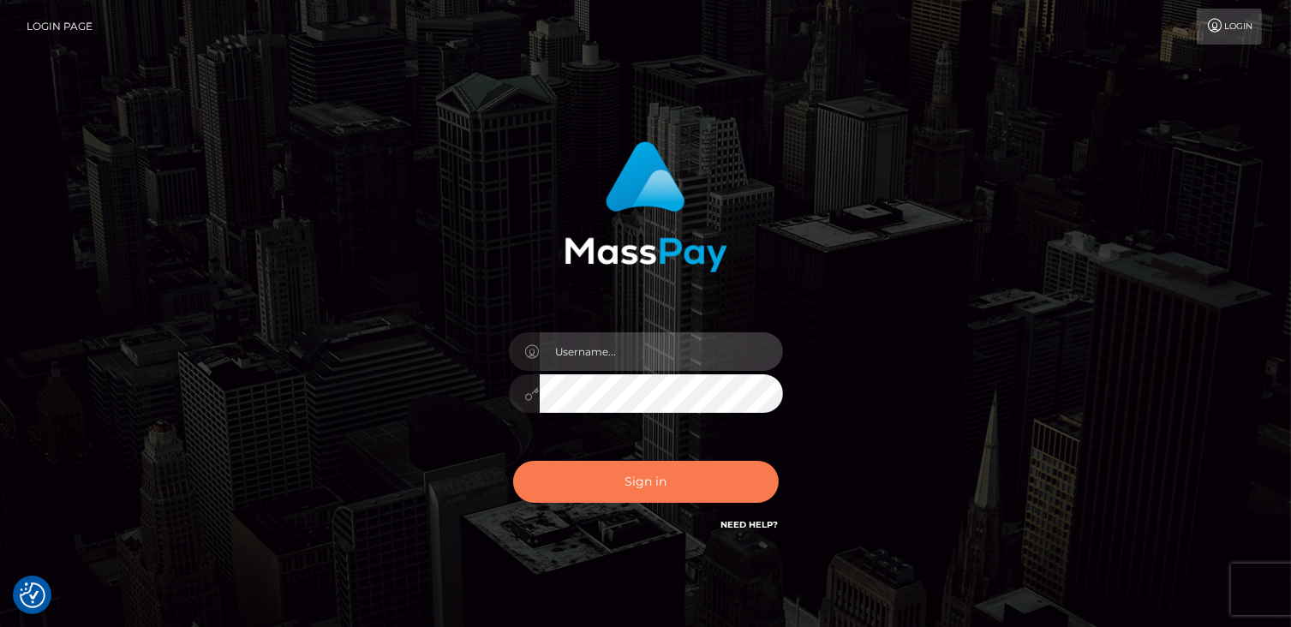
type input "catalinad"
click at [613, 483] on button "Sign in" at bounding box center [646, 482] width 266 height 42
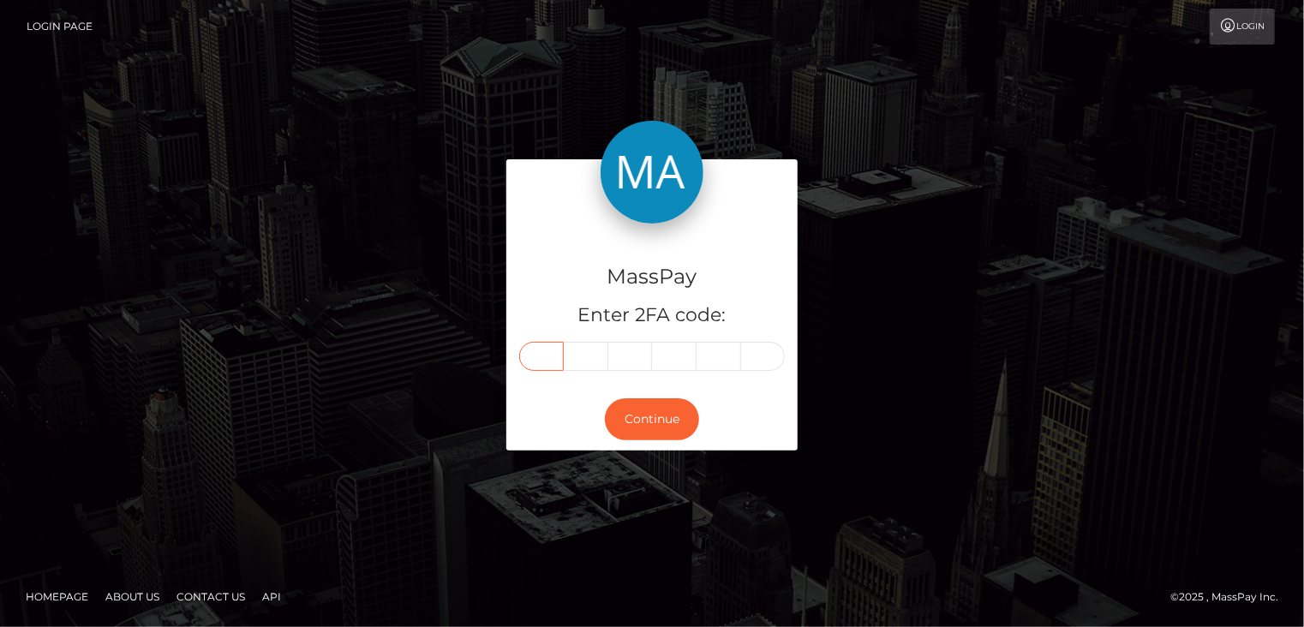
click at [554, 355] on input "text" at bounding box center [541, 356] width 45 height 29
type input "5"
type input "7"
type input "4"
type input "6"
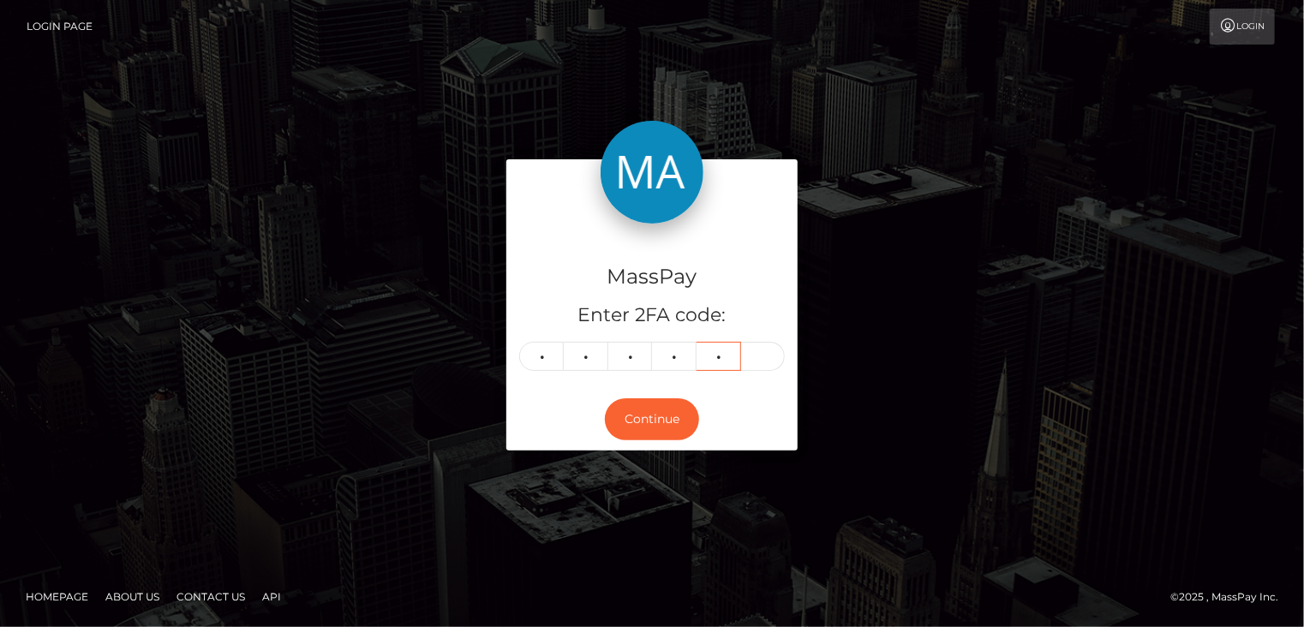
type input "5"
type input "9"
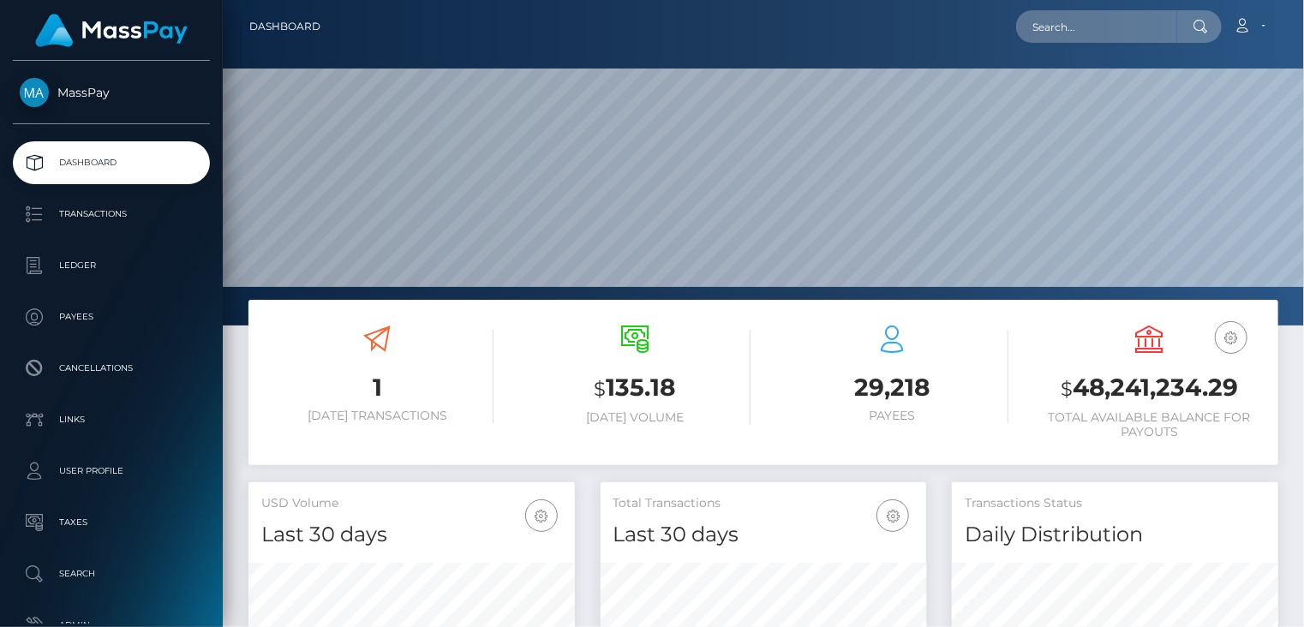
scroll to position [303, 325]
paste input "poact_anLK34YCWQV6"
type input "poact_anLK34YCWQV6"
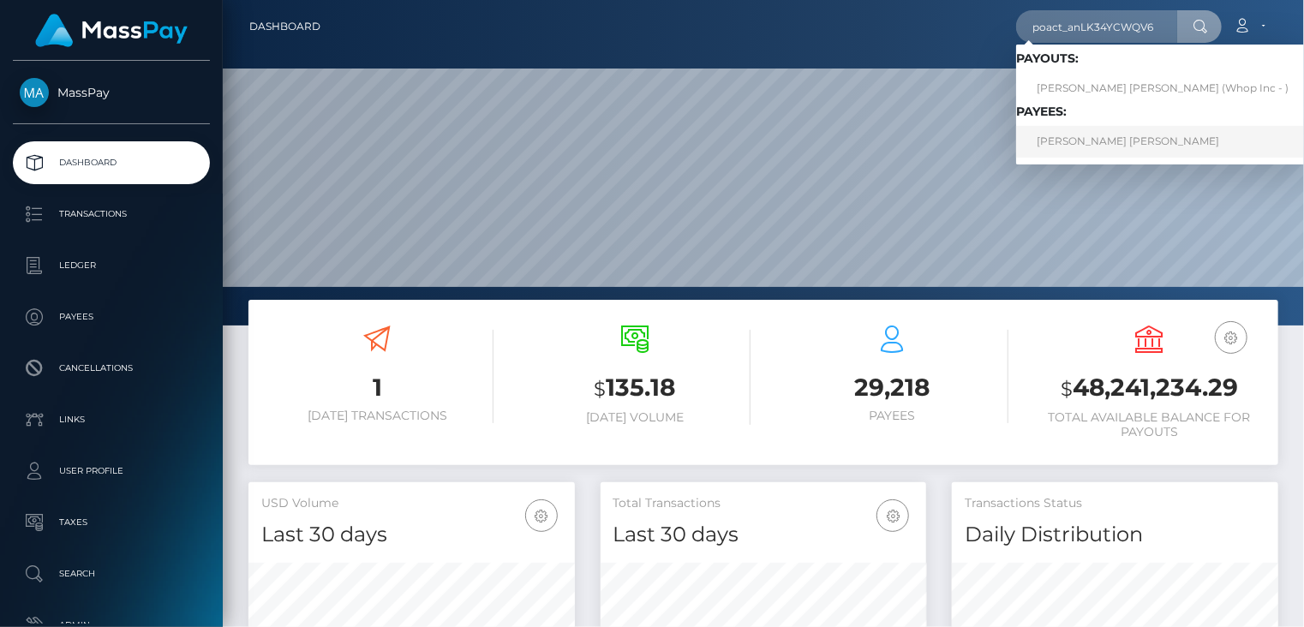
click at [1110, 134] on link "BRANDON CHARLES BROWN" at bounding box center [1162, 142] width 293 height 32
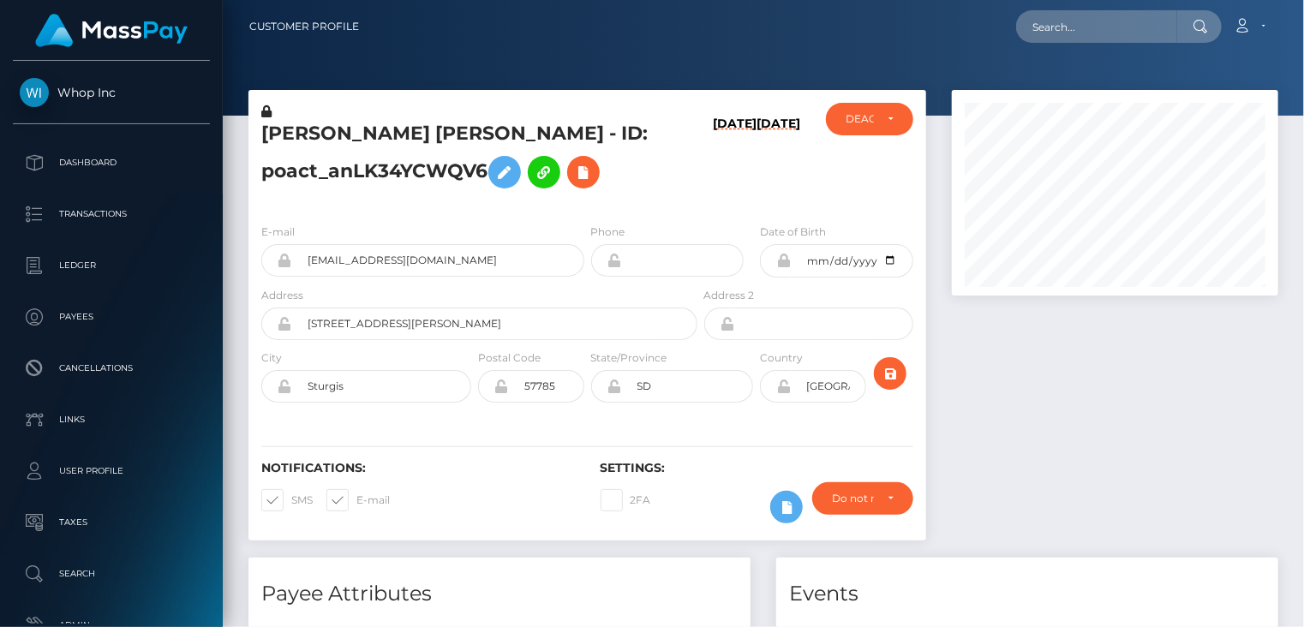
scroll to position [206, 325]
click at [416, 173] on h5 "[PERSON_NAME] [PERSON_NAME] - ID: poact_anLK34YCWQV6" at bounding box center [474, 159] width 427 height 76
click at [416, 173] on h5 "BRANDON CHARLES BROWN - ID: poact_anLK34YCWQV6" at bounding box center [474, 159] width 427 height 76
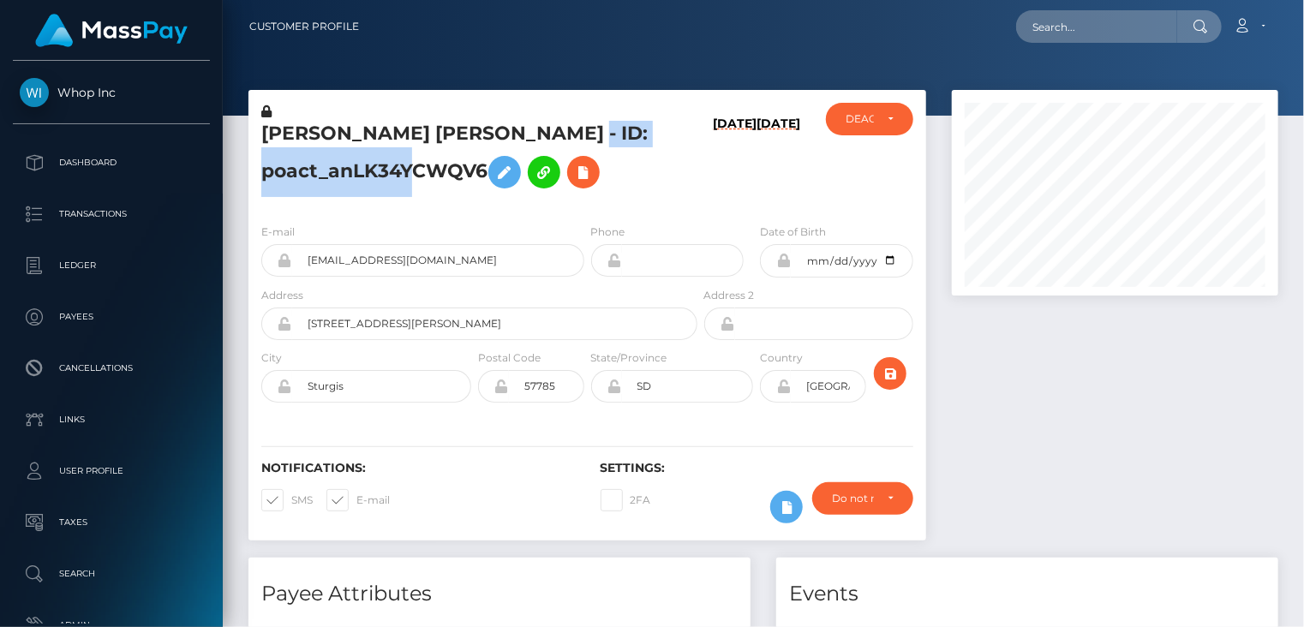
copy h5 "poact_anLK34YCWQV6"
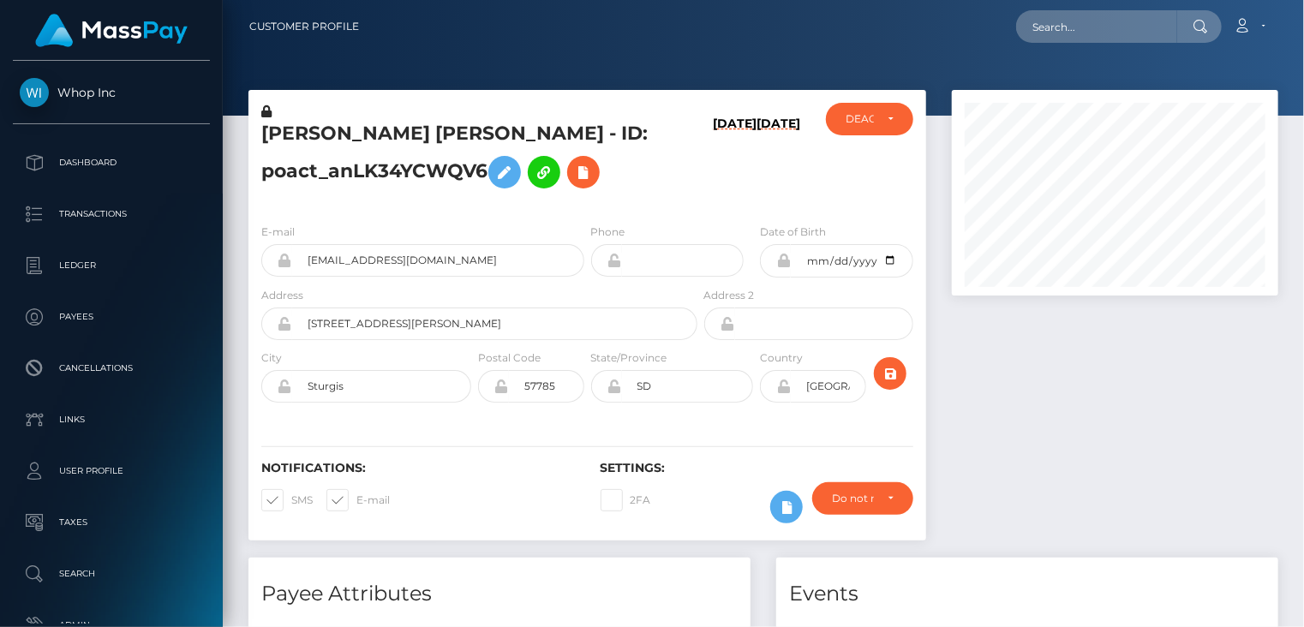
click at [325, 137] on h5 "BRANDON CHARLES BROWN - ID: poact_anLK34YCWQV6" at bounding box center [474, 159] width 427 height 76
copy h5 "BRANDON"
drag, startPoint x: 1044, startPoint y: 42, endPoint x: 1044, endPoint y: 31, distance: 11.1
paste input "poact_aqwqd1uMskyp"
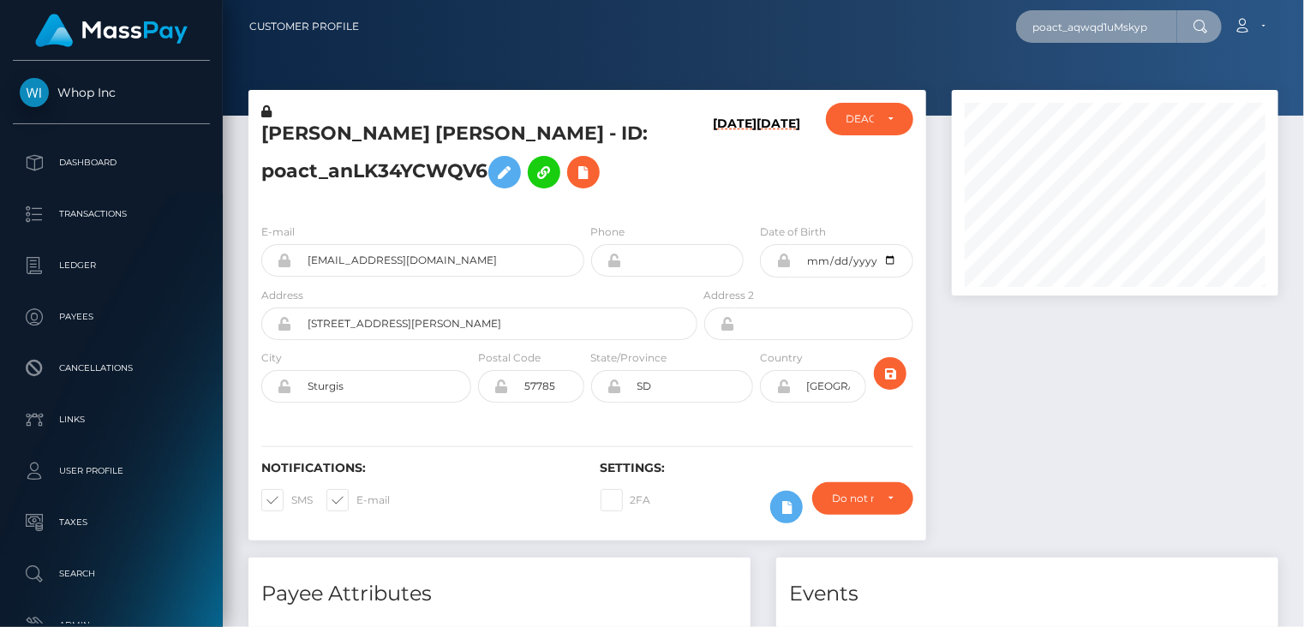
type input "poact_aqwqd1uMskyp"
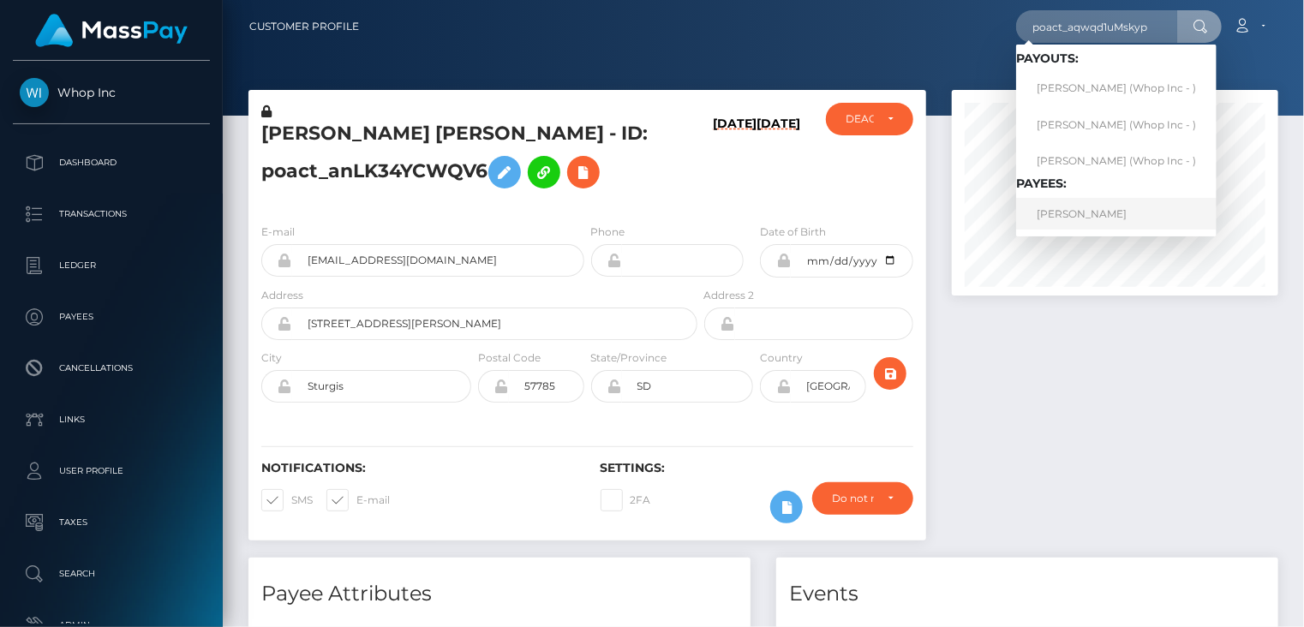
click at [1090, 224] on link "ZAHRAN MA'RUFI PUTRA" at bounding box center [1116, 214] width 200 height 32
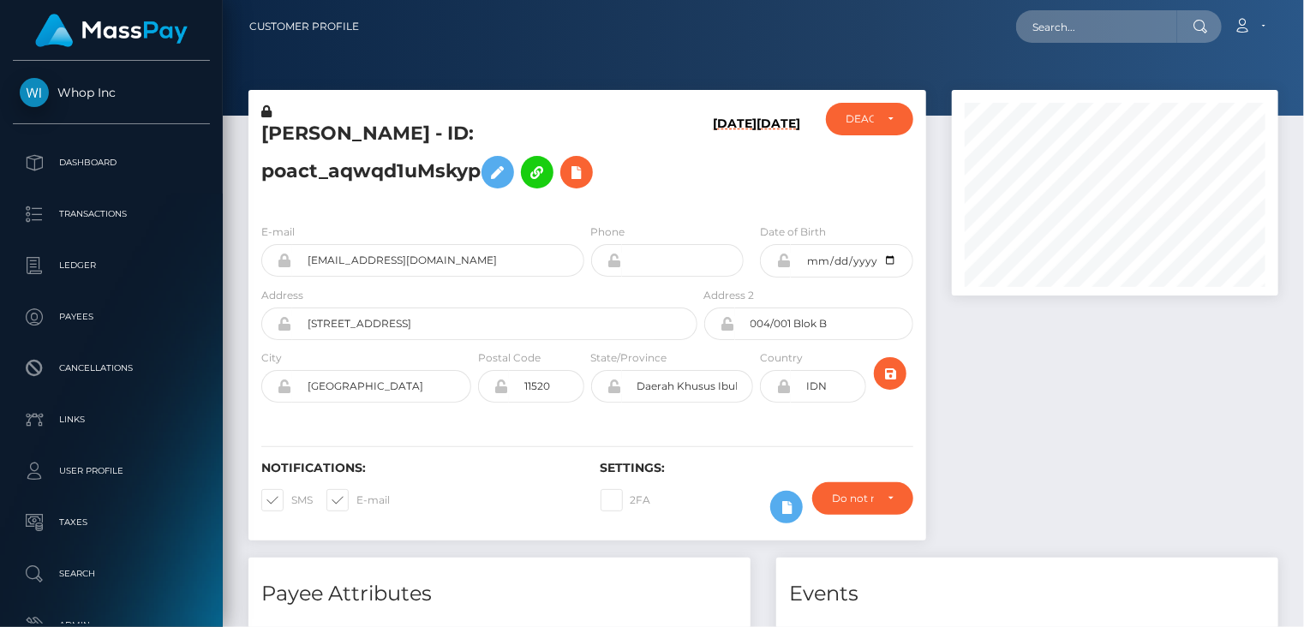
scroll to position [206, 325]
click at [392, 260] on input "[EMAIL_ADDRESS][DOMAIN_NAME]" at bounding box center [438, 260] width 292 height 33
click at [392, 260] on input "zahrantnc@gmail.com" at bounding box center [438, 260] width 292 height 33
click at [327, 134] on h5 "ZAHRAN MA'RUFI PUTRA - ID: poact_aqwqd1uMskyp" at bounding box center [474, 159] width 427 height 76
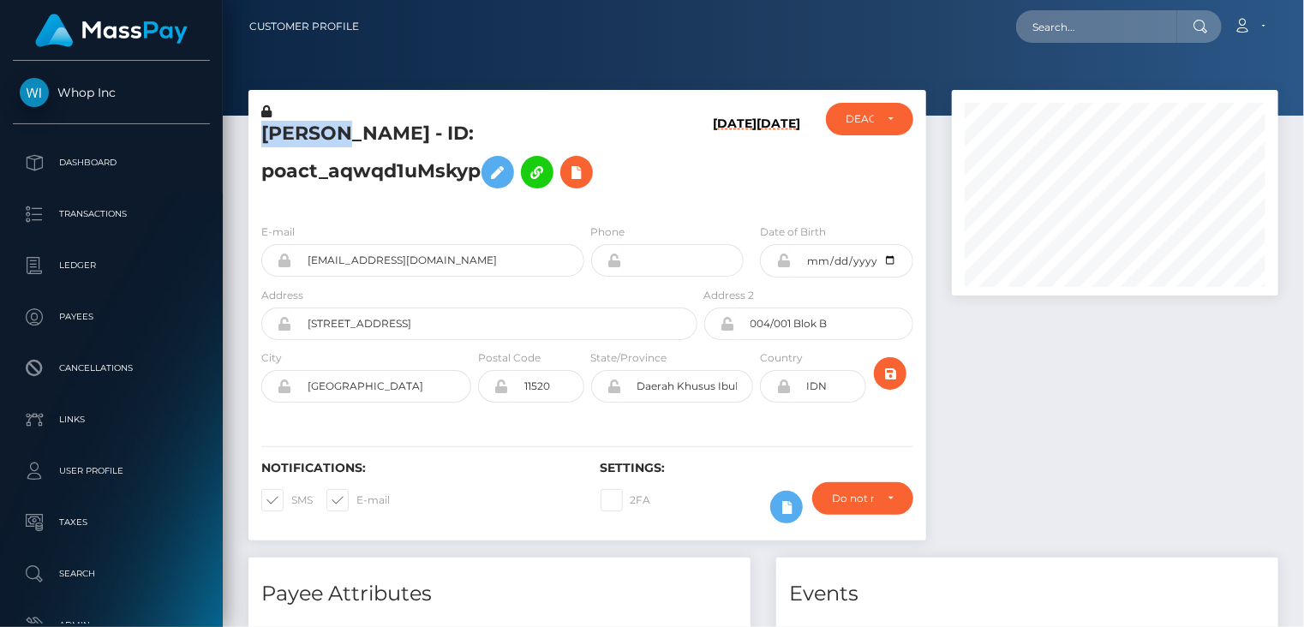
click at [327, 134] on h5 "ZAHRAN MA'RUFI PUTRA - ID: poact_aqwqd1uMskyp" at bounding box center [474, 159] width 427 height 76
copy h5 "ZAHRAN"
click at [371, 170] on h5 "ZAHRAN MA'RUFI PUTRA - ID: poact_aqwqd1uMskyp" at bounding box center [474, 159] width 427 height 76
copy h5 "poact_aqwqd1uMskyp"
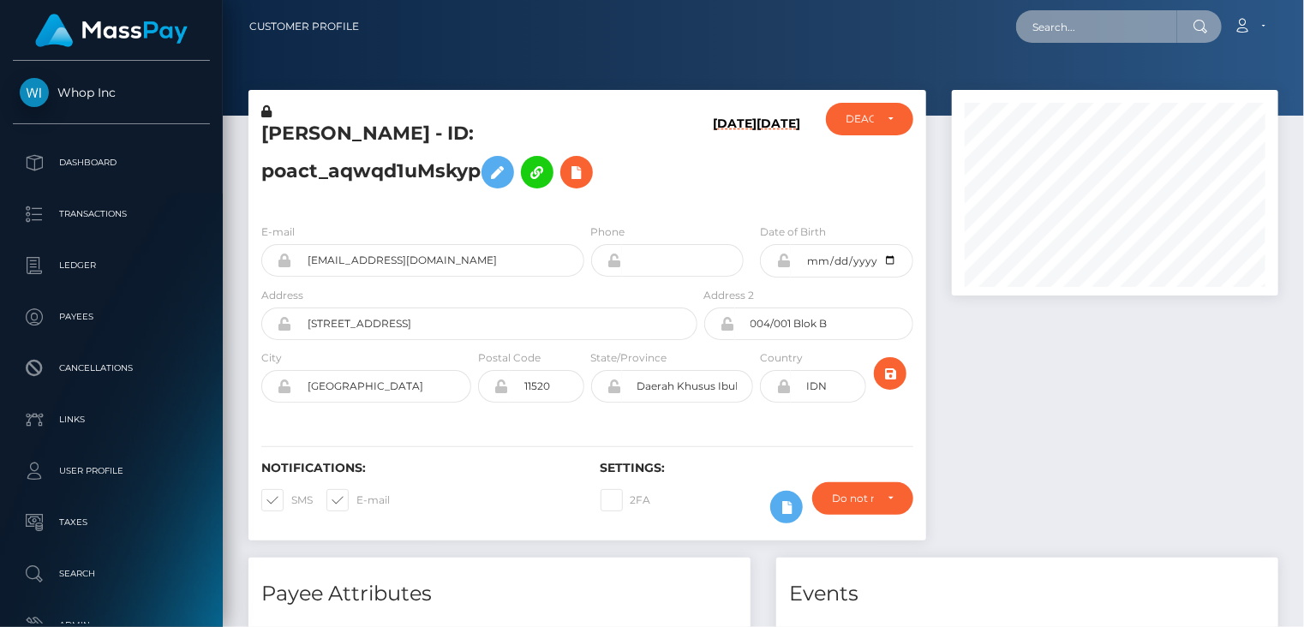
paste input "poact_KmPi4PLbhNuv"
type input "poact_KmPi4PLbhNuv"
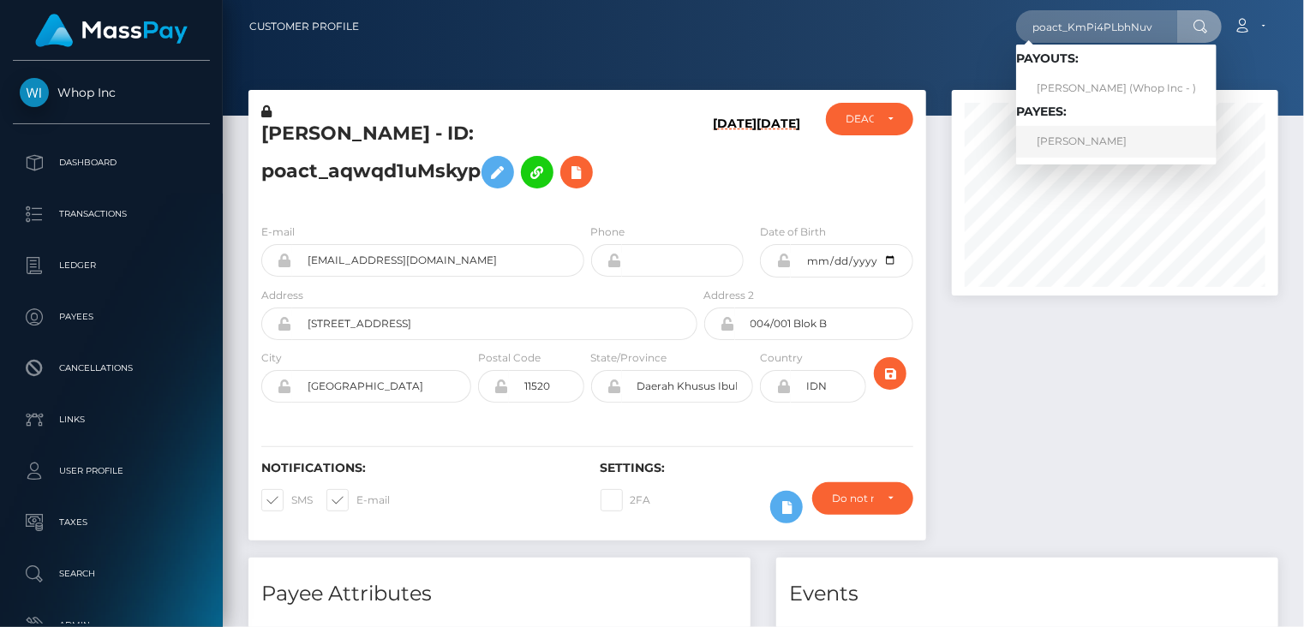
click at [1078, 146] on link "AZIZ OUATTARA" at bounding box center [1116, 142] width 200 height 32
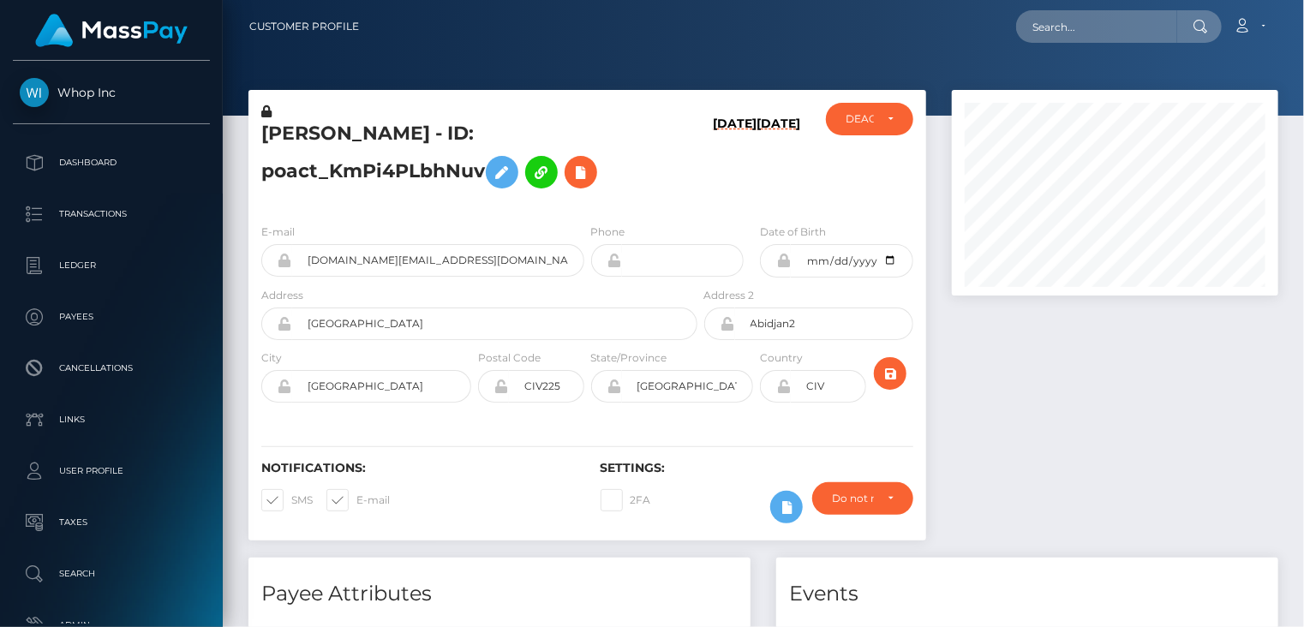
scroll to position [206, 325]
click at [381, 261] on input "azizouattara.ci@gmail.com" at bounding box center [438, 260] width 292 height 33
drag, startPoint x: 381, startPoint y: 261, endPoint x: 337, endPoint y: 172, distance: 99.2
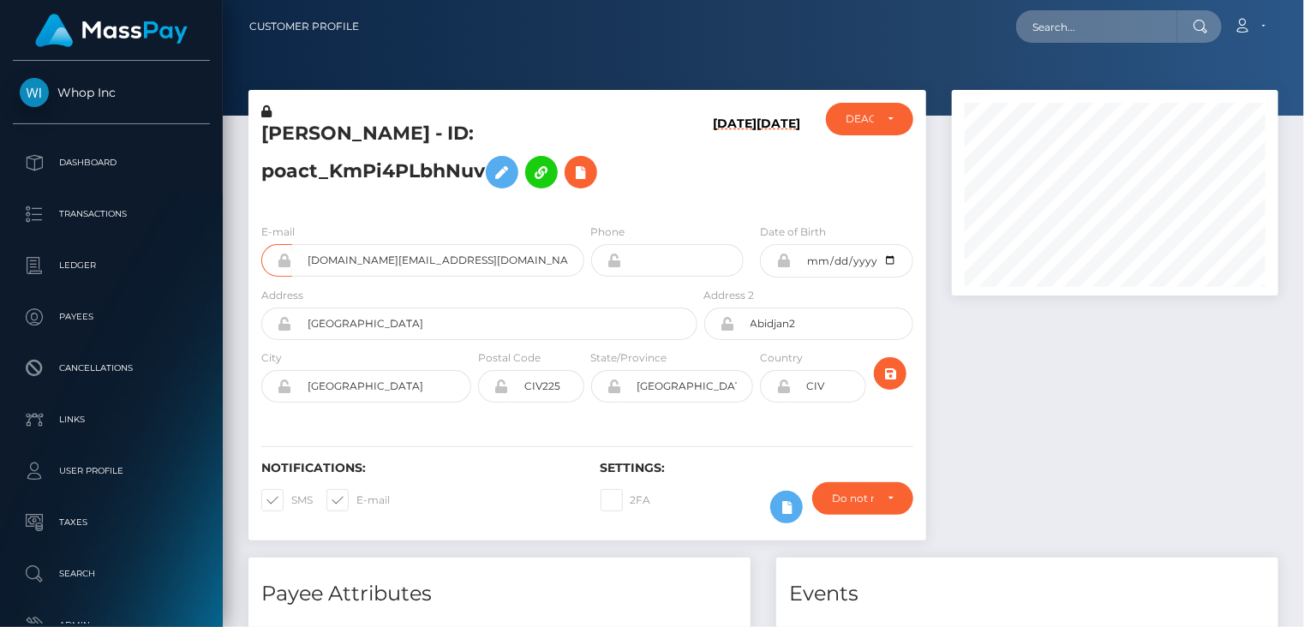
click at [337, 172] on h5 "AZIZ OUATTARA - ID: poact_KmPi4PLbhNuv" at bounding box center [474, 159] width 427 height 76
copy h5 "poact_KmPi4PLbhNuv"
click at [400, 256] on input "azizouattara.ci@gmail.com" at bounding box center [438, 260] width 292 height 33
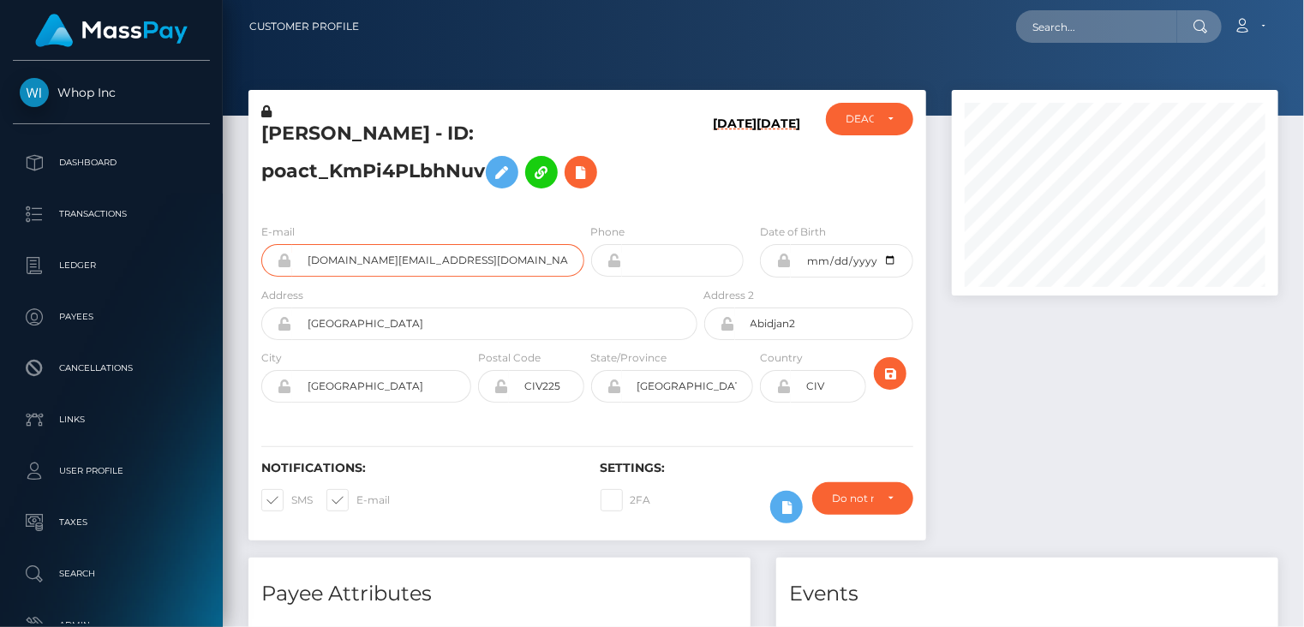
click at [400, 256] on input "azizouattara.ci@gmail.com" at bounding box center [438, 260] width 292 height 33
click at [445, 169] on h5 "AZIZ OUATTARA - ID: poact_KmPi4PLbhNuv" at bounding box center [474, 159] width 427 height 76
copy h5 "poact_KmPi4PLbhNuv"
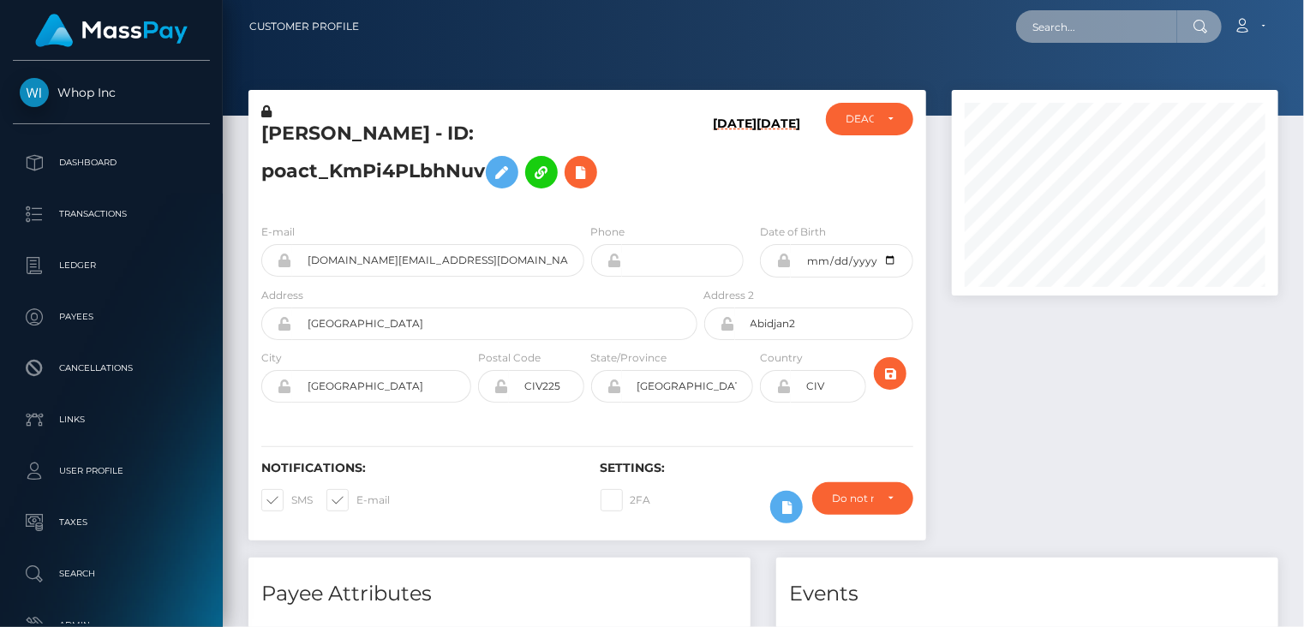
paste input "poact_sybHn9vZdXOc"
type input "poact_sybHn9vZdXOc"
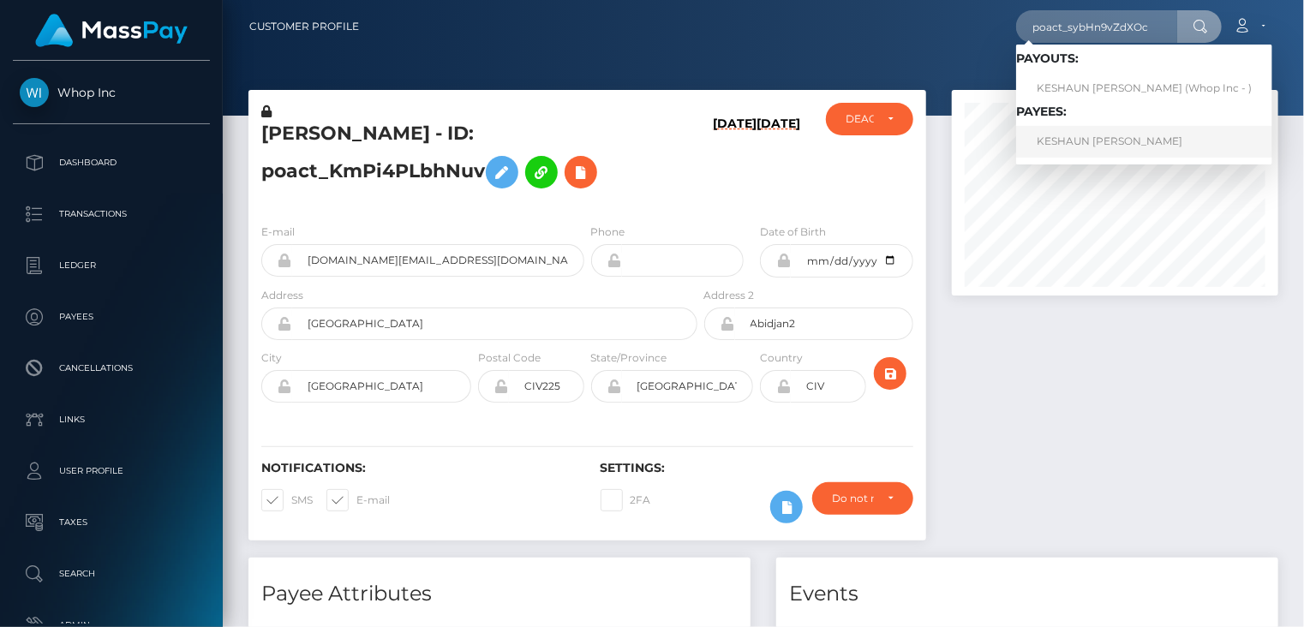
click at [1096, 144] on link "KESHAUN TYWON LEWIS" at bounding box center [1144, 142] width 256 height 32
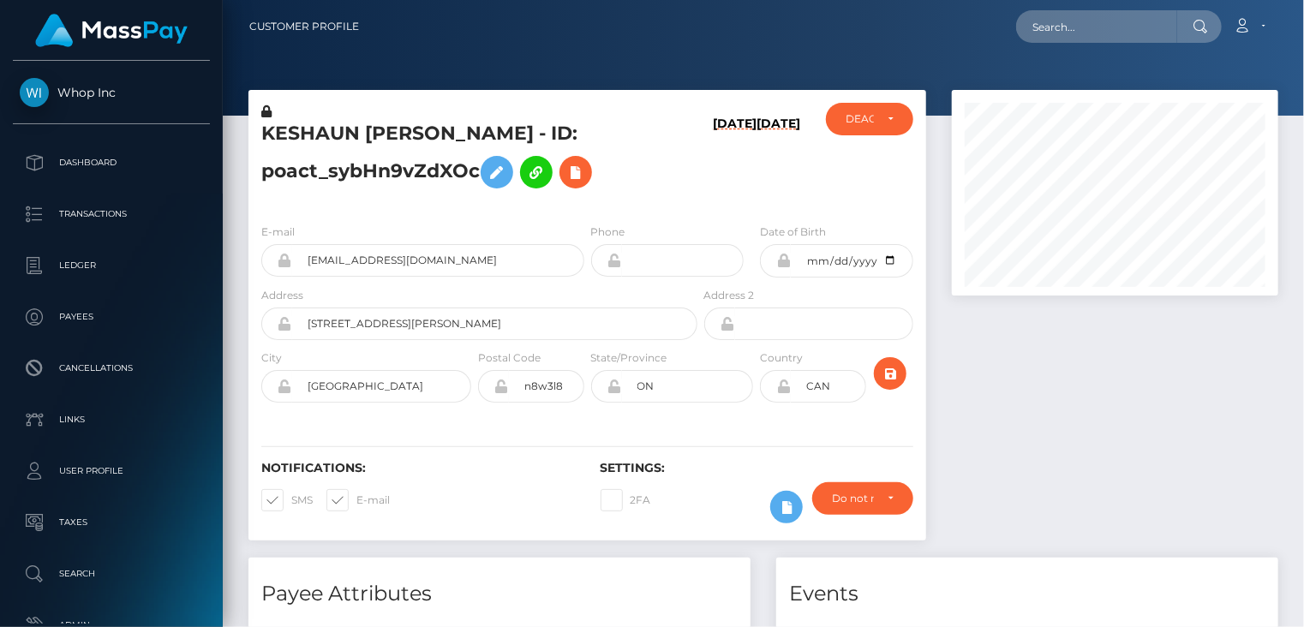
scroll to position [206, 325]
click at [401, 260] on input "[EMAIL_ADDRESS][DOMAIN_NAME]" at bounding box center [438, 260] width 292 height 33
click at [401, 260] on input "evanhayek11+e46f669210@gmail.com" at bounding box center [438, 260] width 292 height 33
click at [362, 163] on h5 "KESHAUN TYWON LEWIS - ID: poact_sybHn9vZdXOc" at bounding box center [474, 159] width 427 height 76
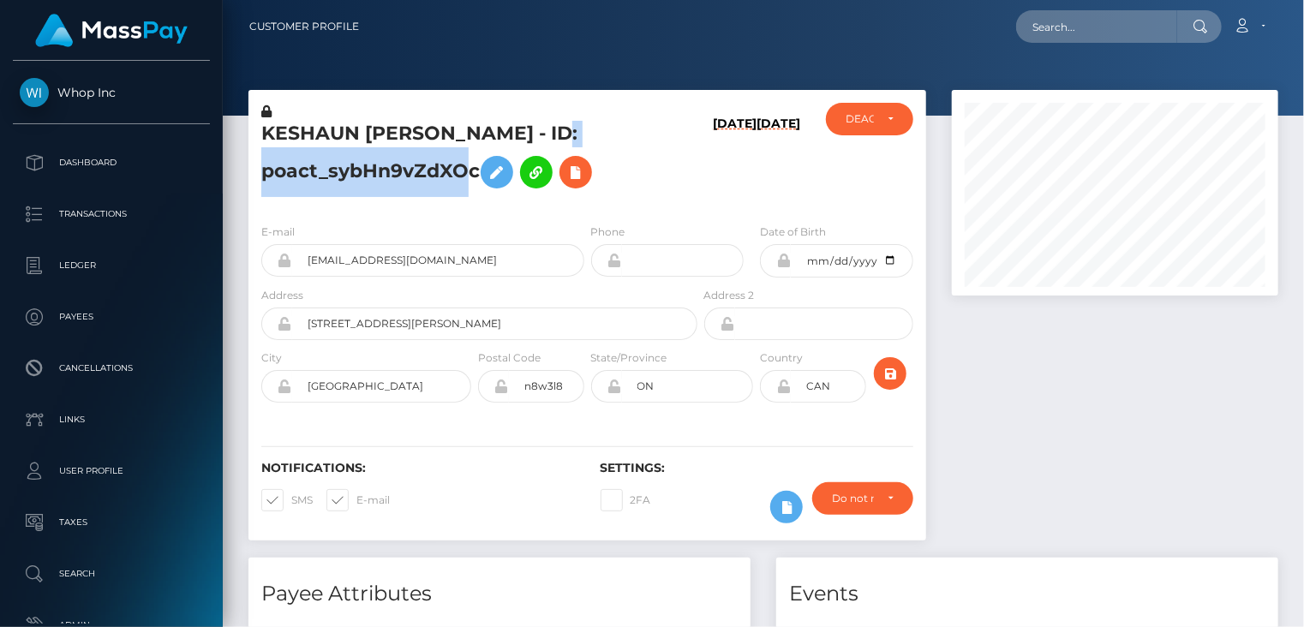
click at [362, 164] on h5 "KESHAUN TYWON LEWIS - ID: poact_sybHn9vZdXOc" at bounding box center [474, 159] width 427 height 76
copy h5 "poact_sybHn9vZdXOc"
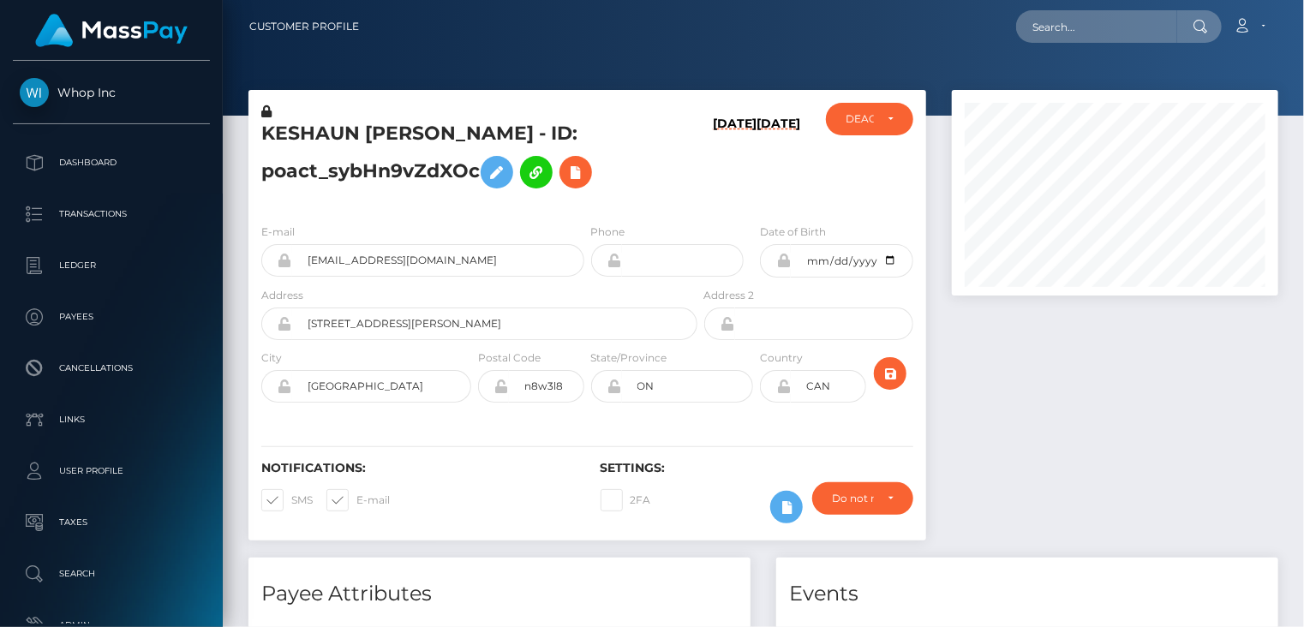
click at [299, 140] on h5 "KESHAUN TYWON LEWIS - ID: poact_sybHn9vZdXOc" at bounding box center [474, 159] width 427 height 76
copy h5 "KESHAUN"
paste input "sargsyanmic+2336e1c456@gmail.com"
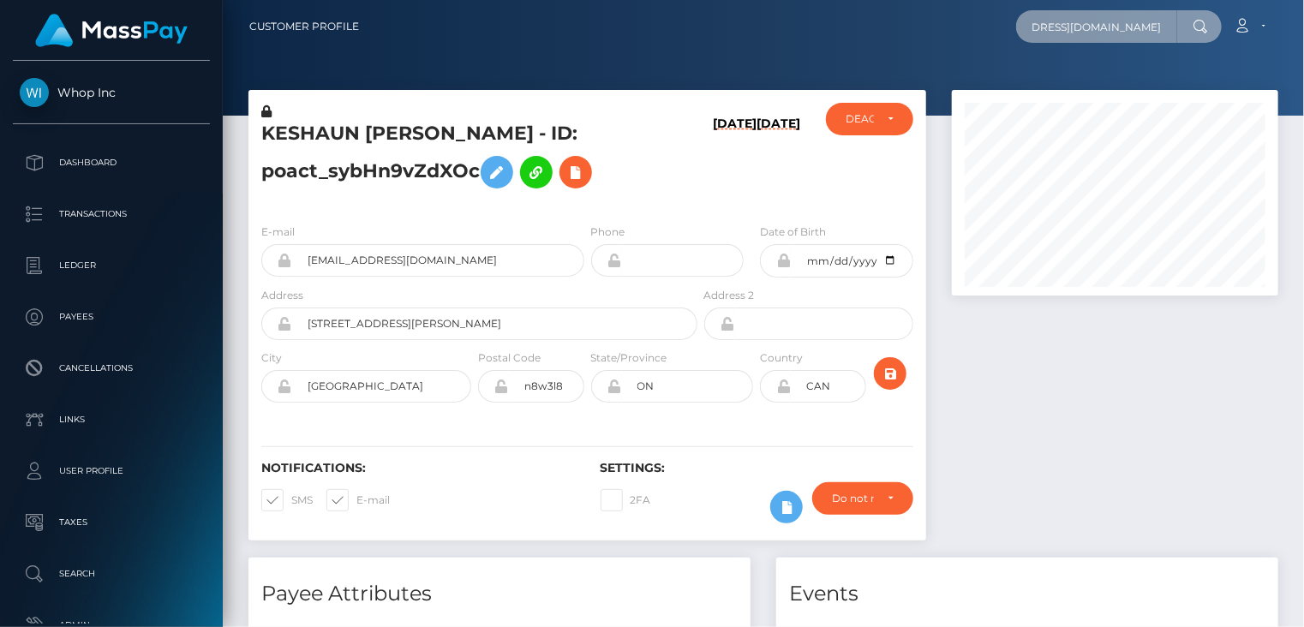
type input "sargsyanmic+2336e1c456@gmail.com"
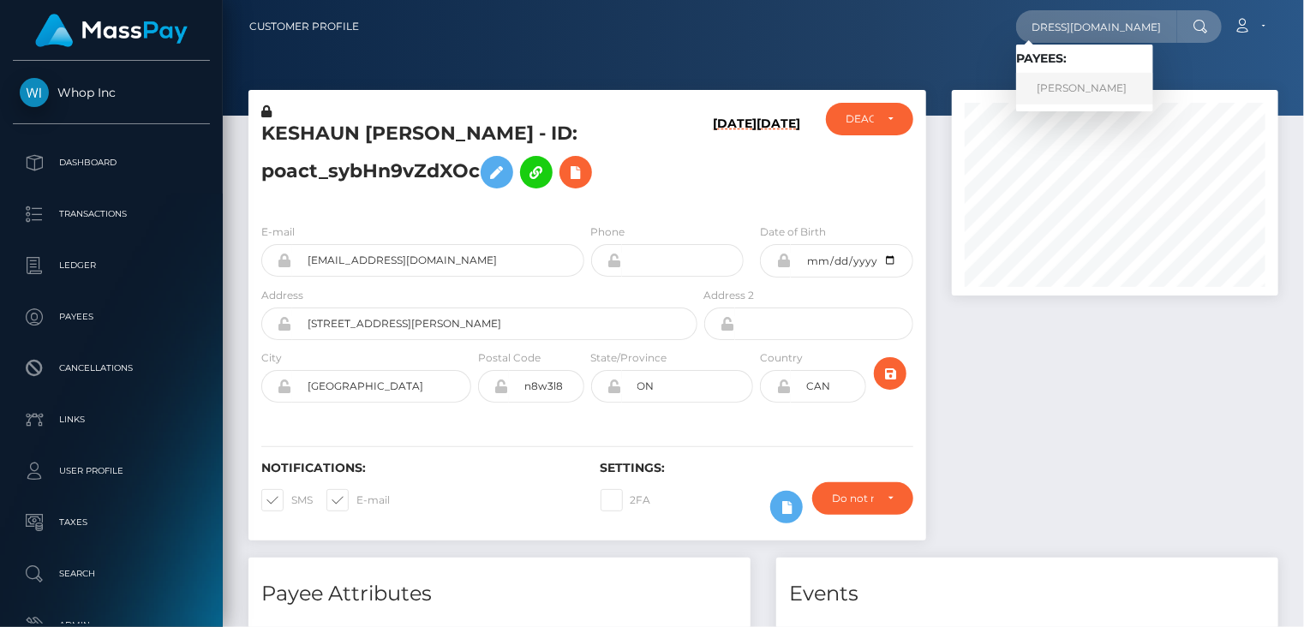
click at [1089, 90] on link "MIKAYEL SARGSYAN" at bounding box center [1084, 89] width 137 height 32
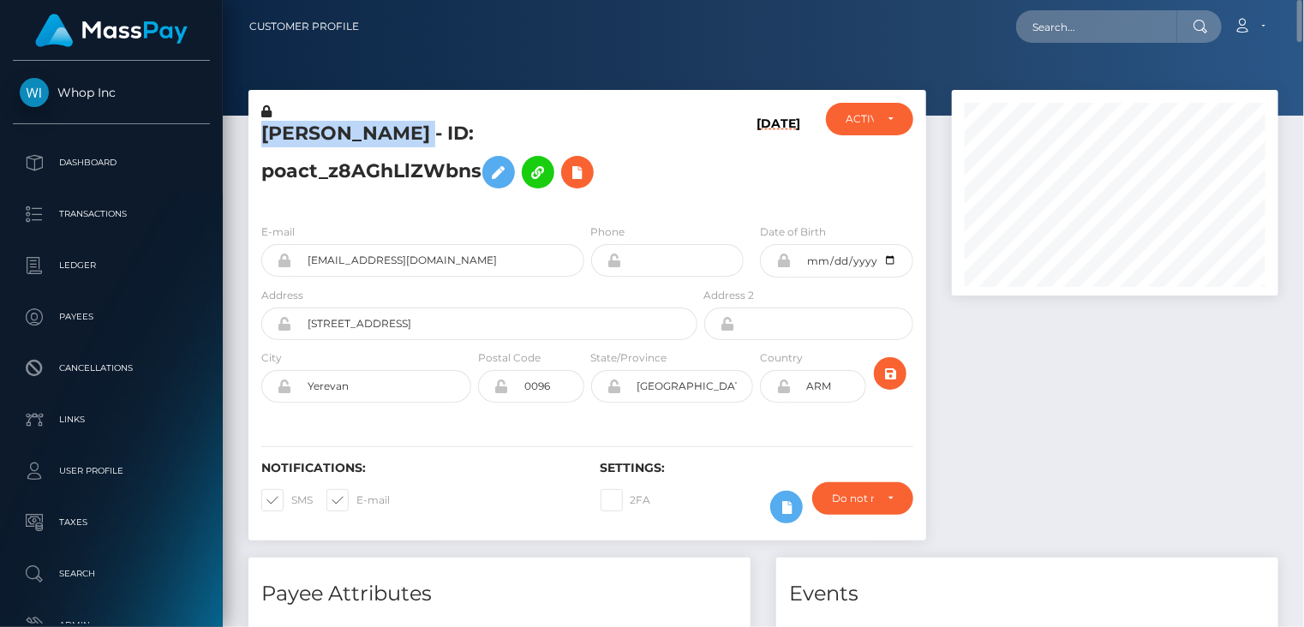
drag, startPoint x: 264, startPoint y: 131, endPoint x: 457, endPoint y: 137, distance: 193.7
click at [457, 137] on h5 "MIKAYEL SARGSYAN - ID: poact_z8AGhLlZWbns" at bounding box center [474, 159] width 427 height 76
copy h5 "MIKAYEL SARGSYAN"
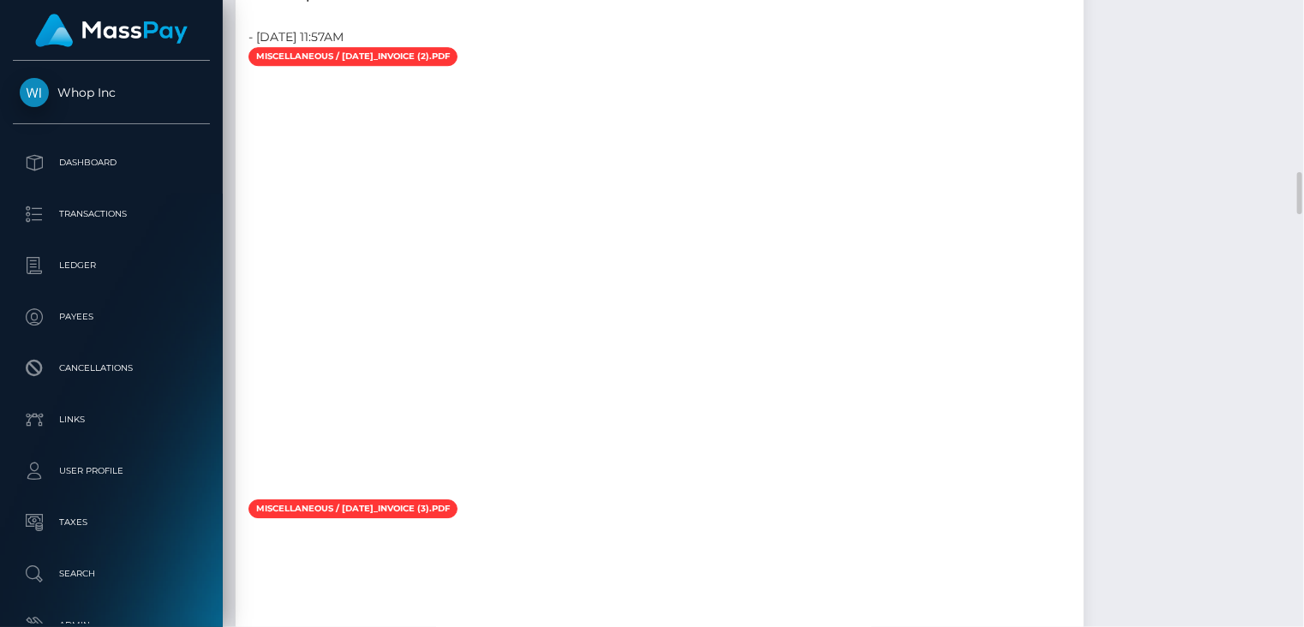
scroll to position [2285, 0]
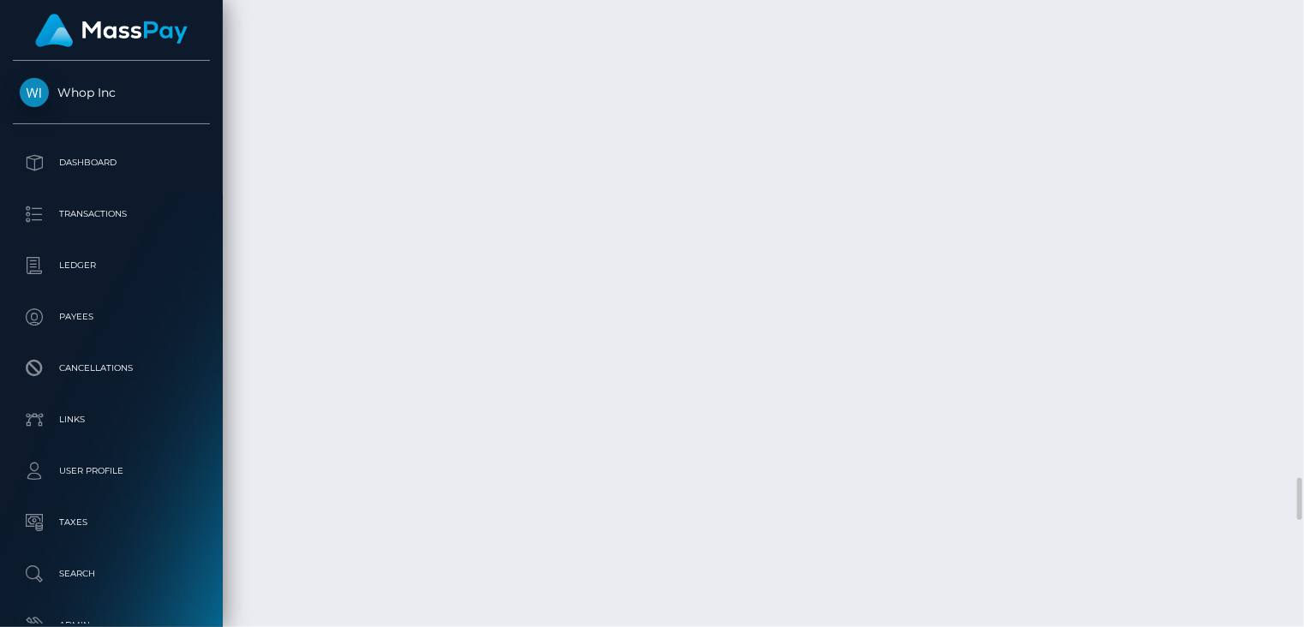
scroll to position [6857, 0]
copy td "RQLlTzheKvOrUff3Y03f29"
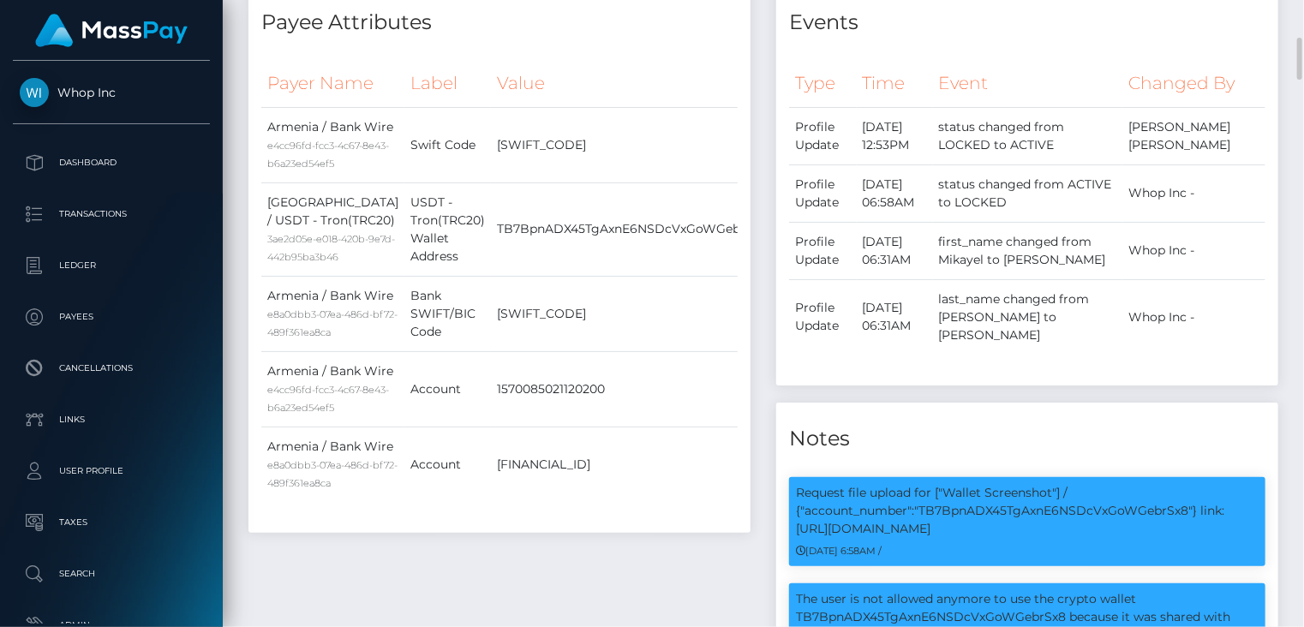
scroll to position [0, 0]
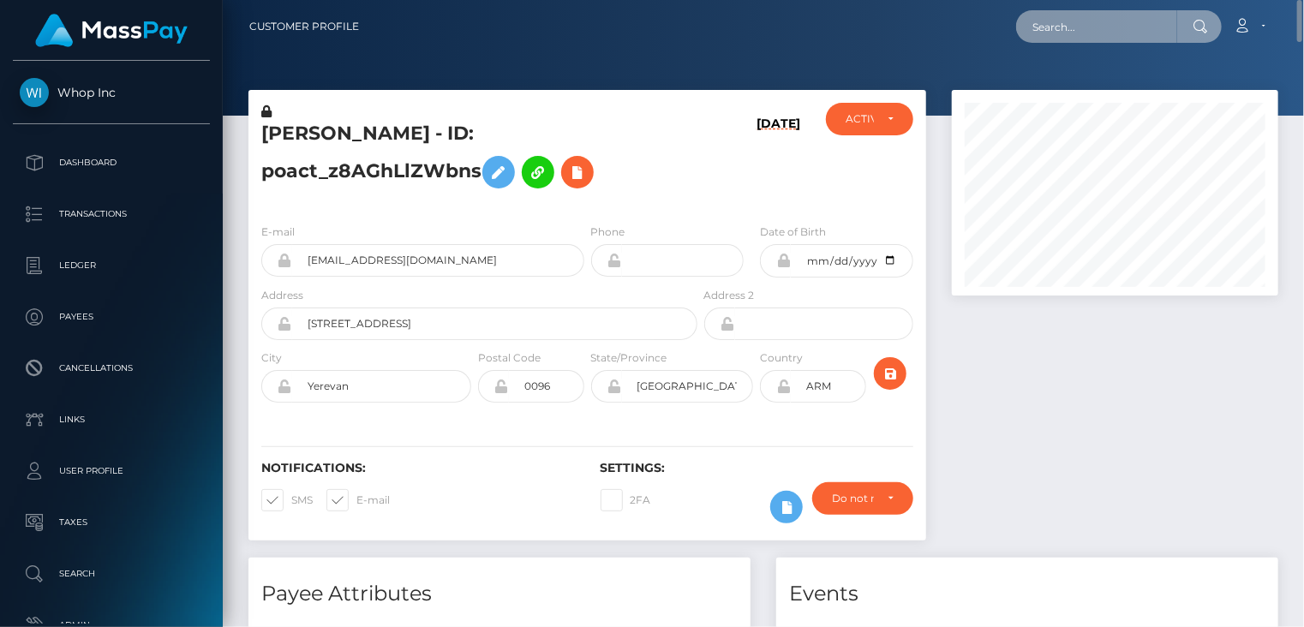
paste input "MSPfa8b8a41043c2ea"
type input "MSPfa8b8a41043c2ea"
